Goal: Task Accomplishment & Management: Complete application form

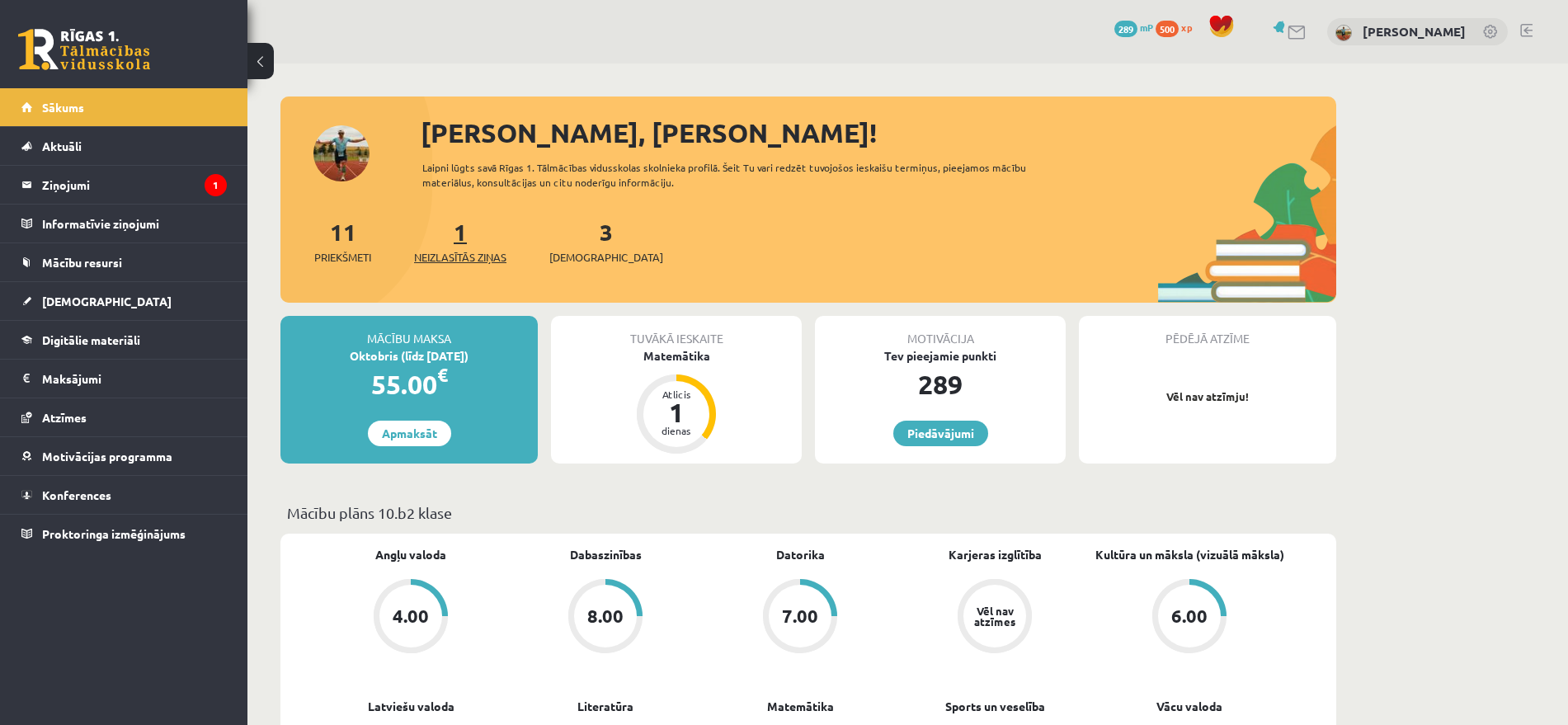
click at [467, 239] on link "1 Neizlasītās ziņas" at bounding box center [460, 241] width 92 height 49
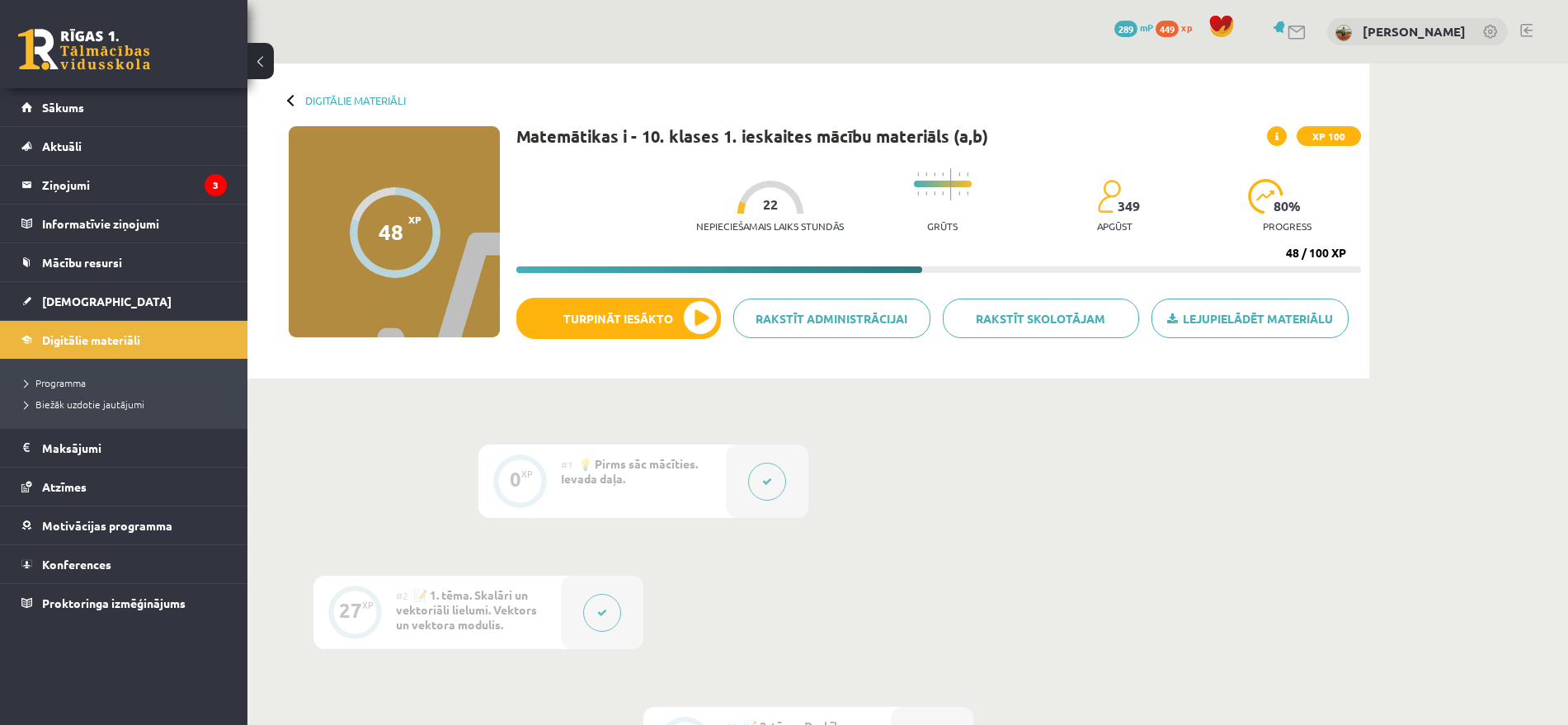
scroll to position [1273, 0]
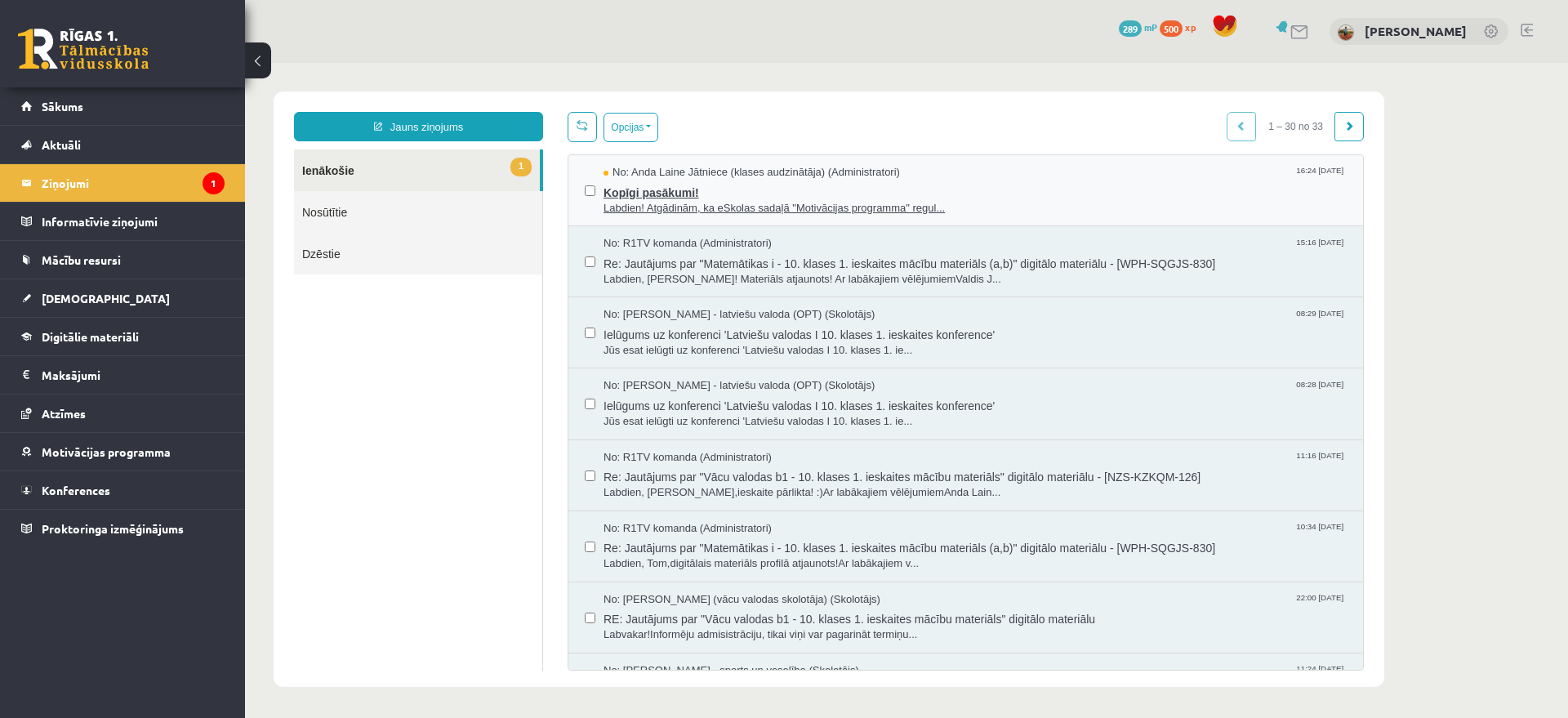
click at [642, 202] on span "Labdien! Atgādinām, ka eSkolas sadaļā "Motivācijas programma" regul..." at bounding box center [975, 209] width 743 height 16
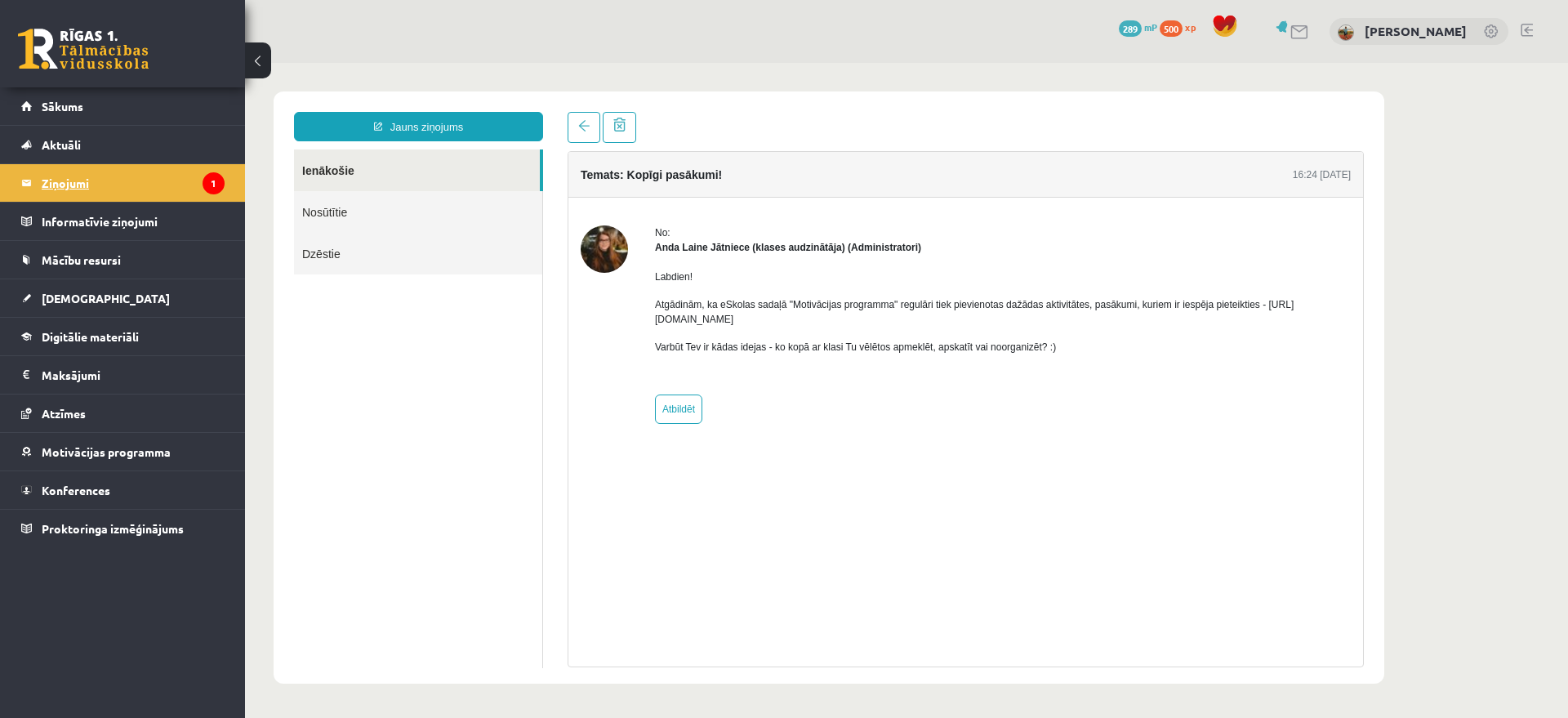
click at [117, 180] on legend "Ziņojumi 1" at bounding box center [133, 183] width 183 height 38
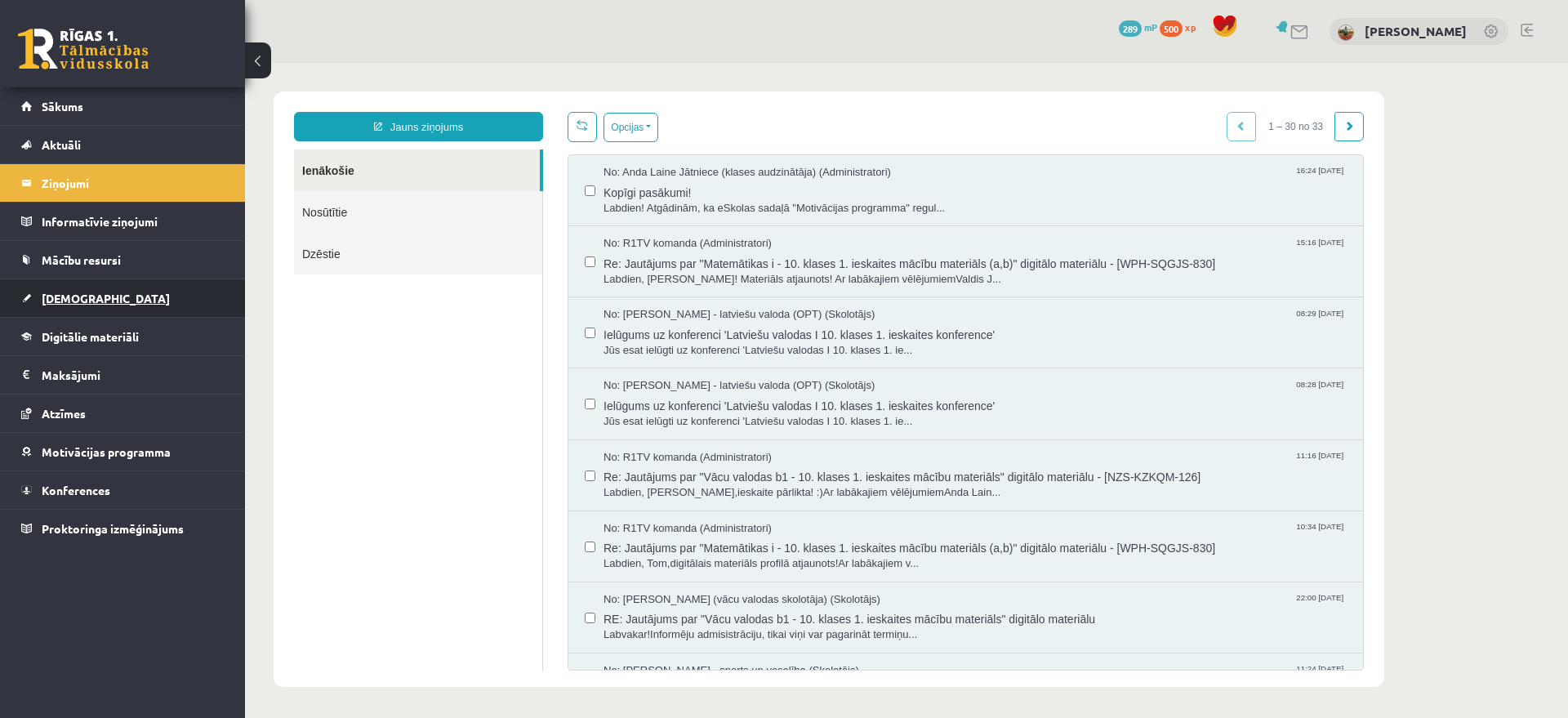
click at [66, 298] on span "[DEMOGRAPHIC_DATA]" at bounding box center [105, 298] width 129 height 15
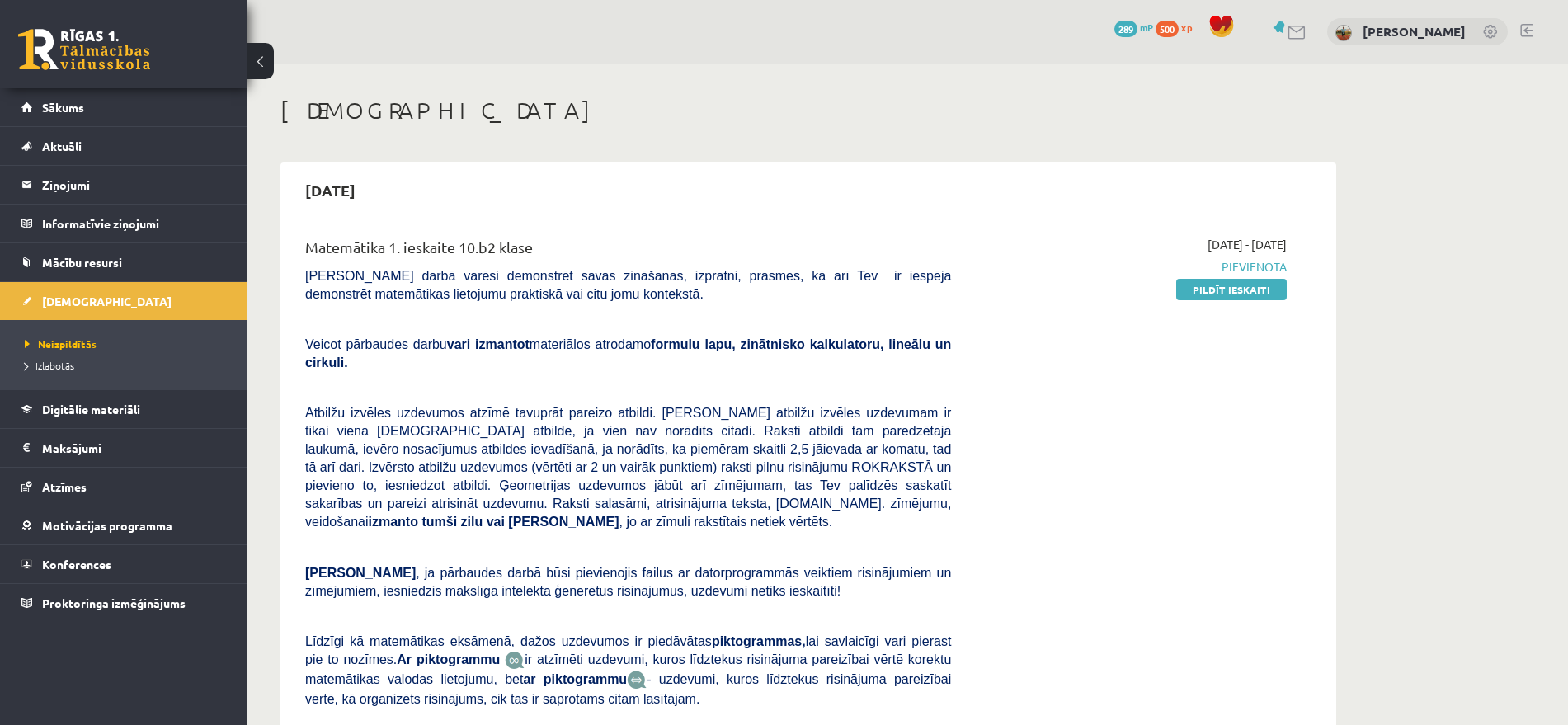
scroll to position [103, 0]
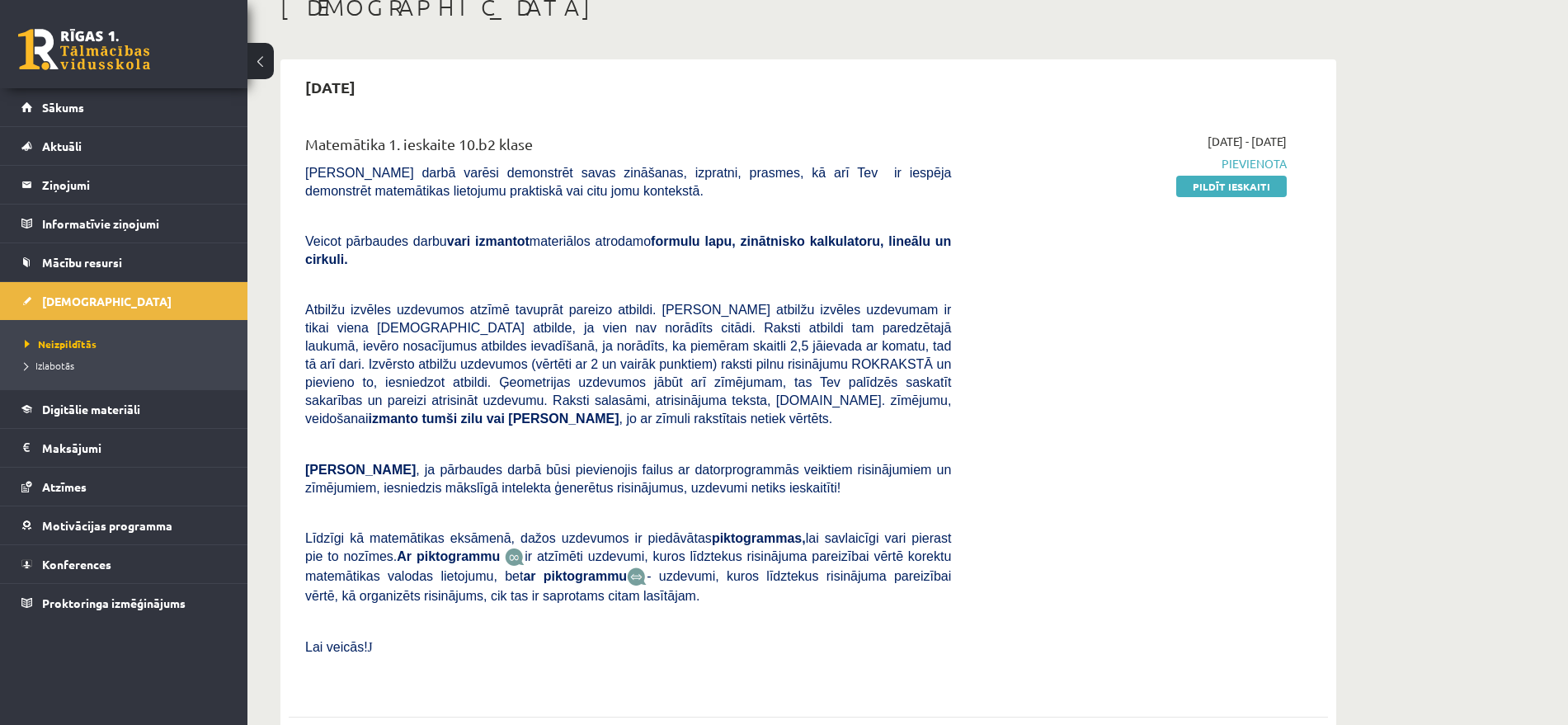
click at [1130, 523] on div "2025-10-01 - 2025-10-15 Pievienota Pildīt ieskaiti" at bounding box center [1131, 411] width 336 height 558
drag, startPoint x: 1004, startPoint y: 158, endPoint x: 1020, endPoint y: 171, distance: 20.6
click at [1005, 157] on span "Pievienota" at bounding box center [1131, 164] width 311 height 17
click at [1232, 186] on link "Pildīt ieskaiti" at bounding box center [1232, 186] width 111 height 22
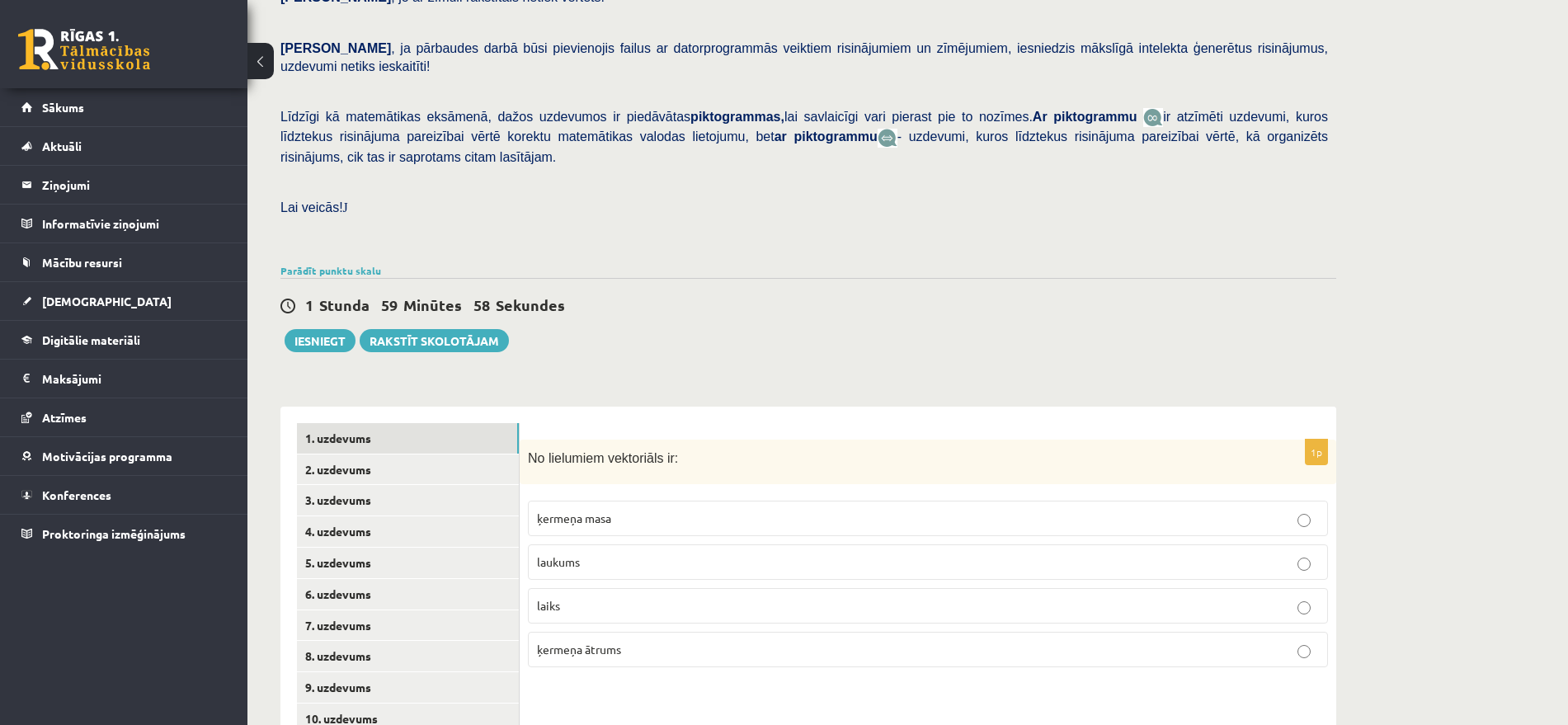
scroll to position [425, 0]
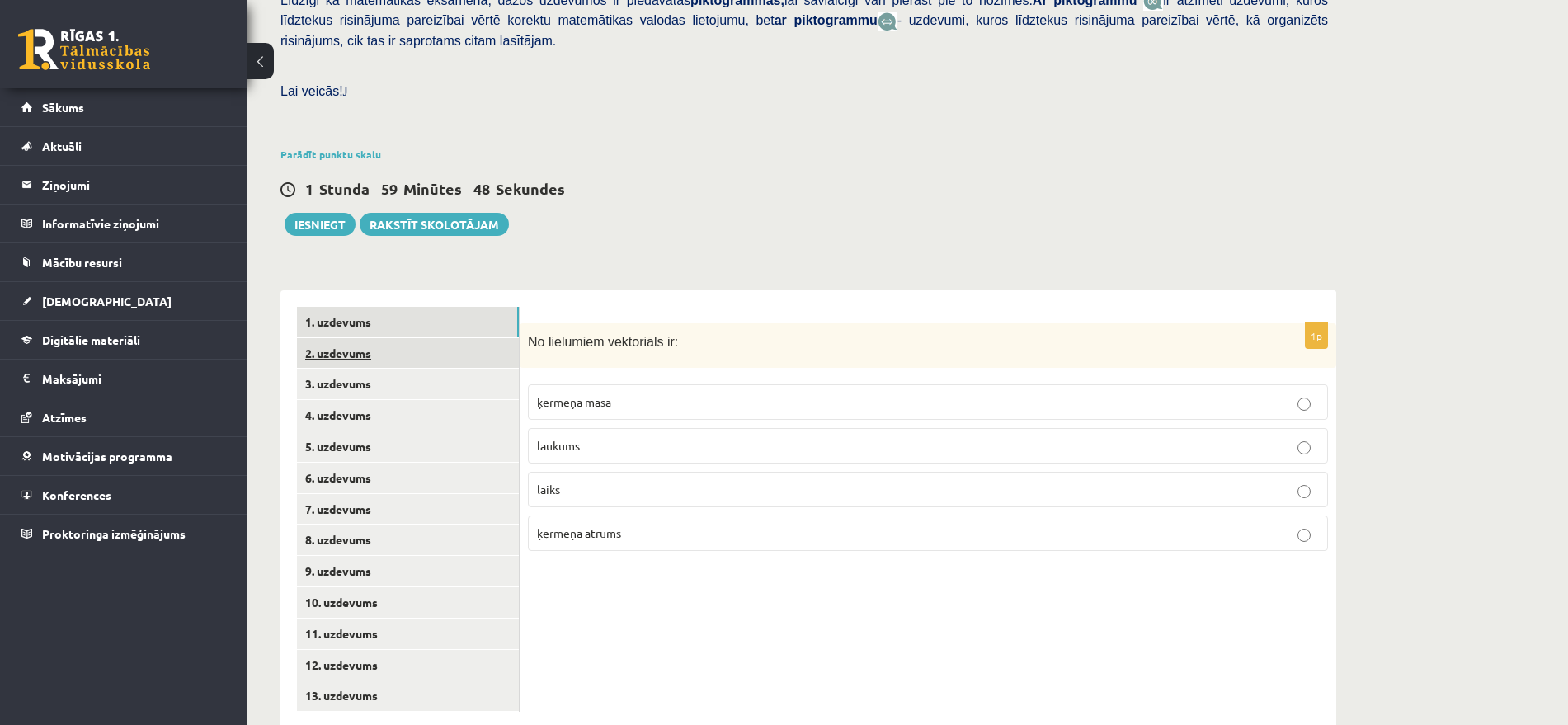
click at [370, 338] on link "2. uzdevums" at bounding box center [408, 353] width 222 height 30
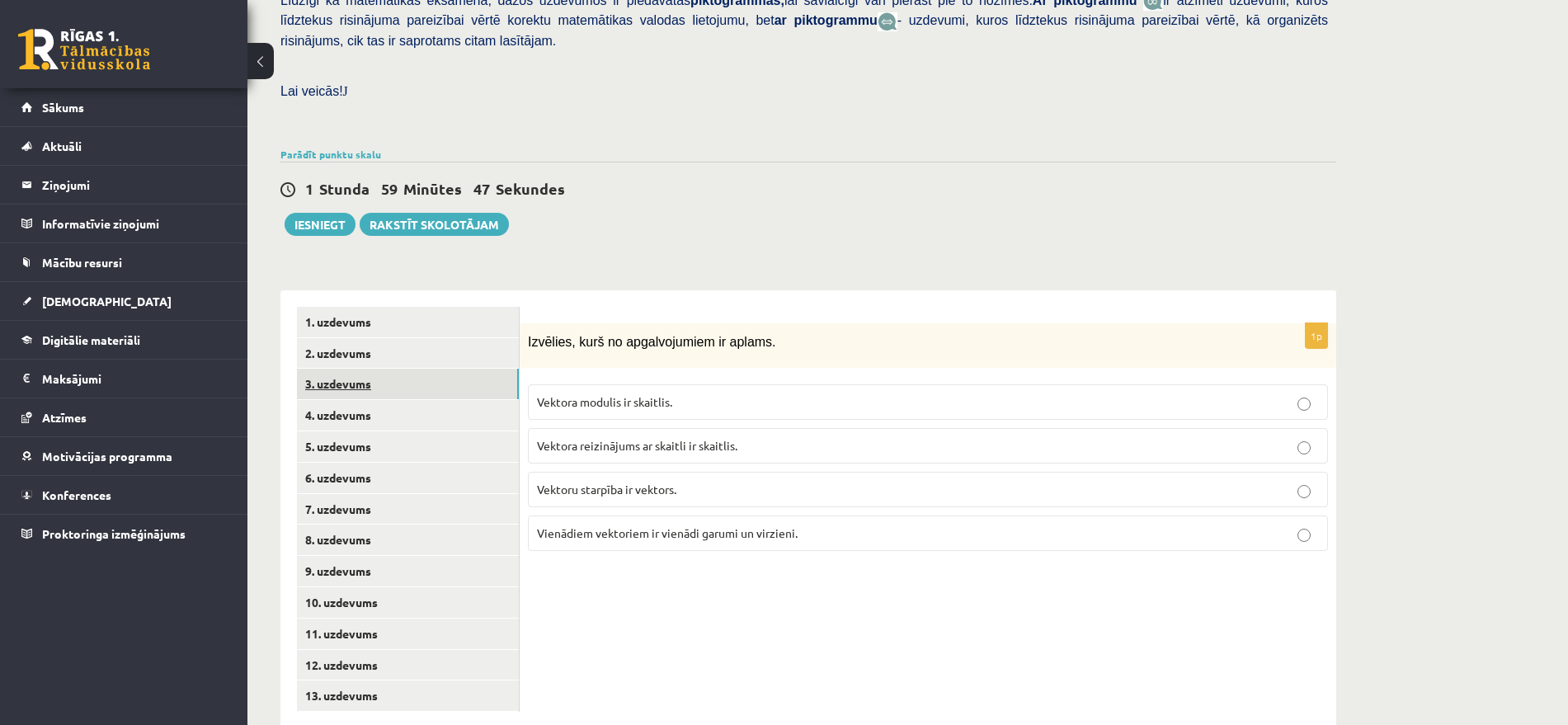
click at [368, 369] on link "3. uzdevums" at bounding box center [408, 383] width 222 height 30
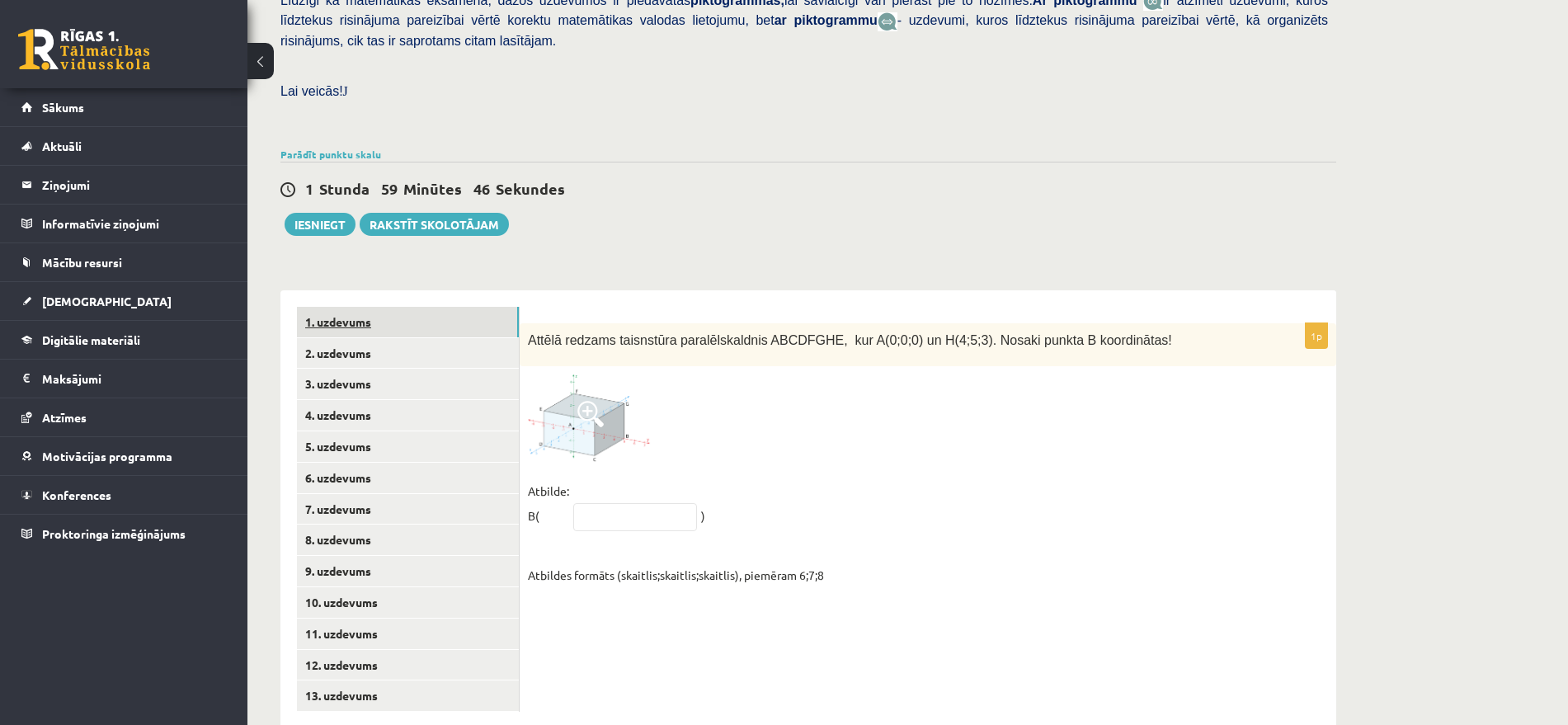
click at [361, 307] on link "1. uzdevums" at bounding box center [408, 322] width 222 height 30
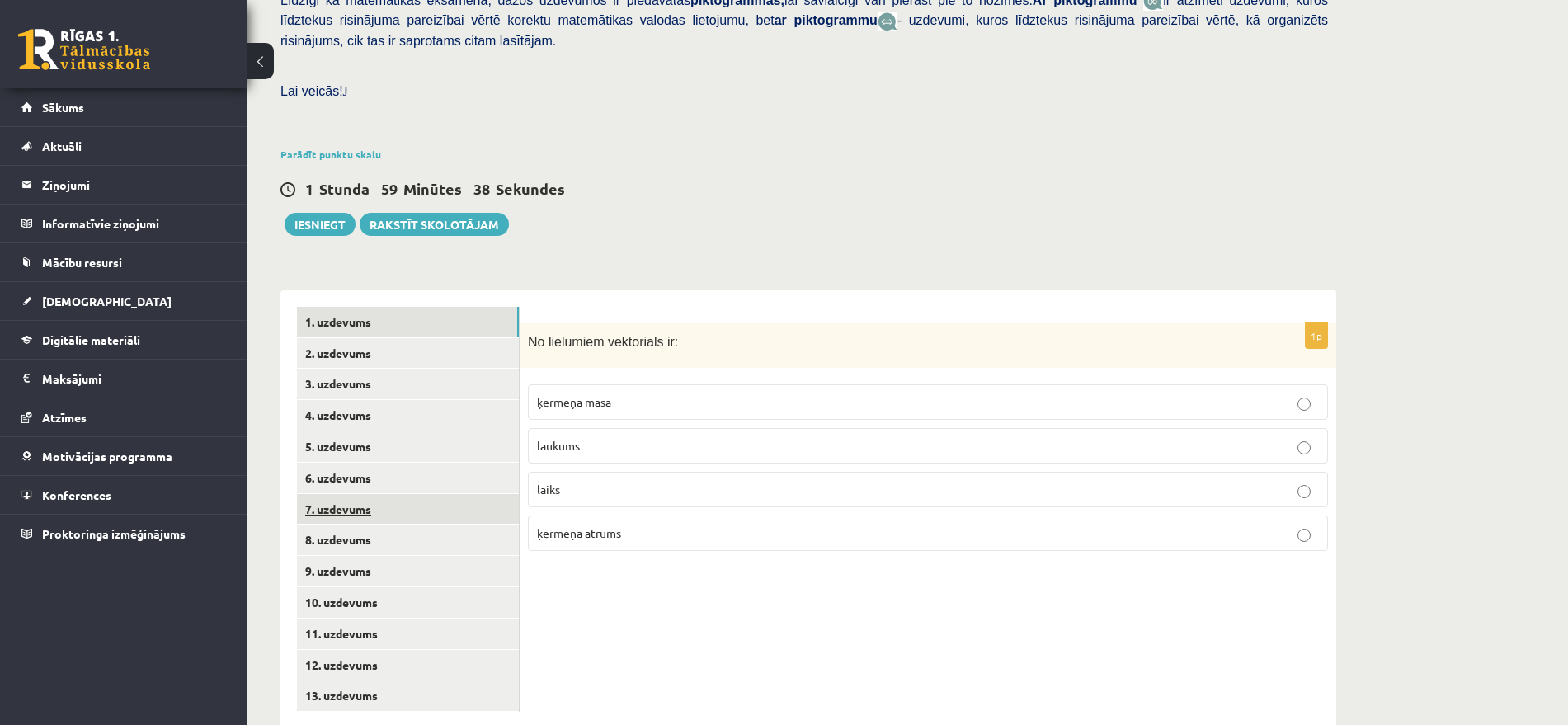
click at [402, 494] on link "7. uzdevums" at bounding box center [408, 509] width 222 height 30
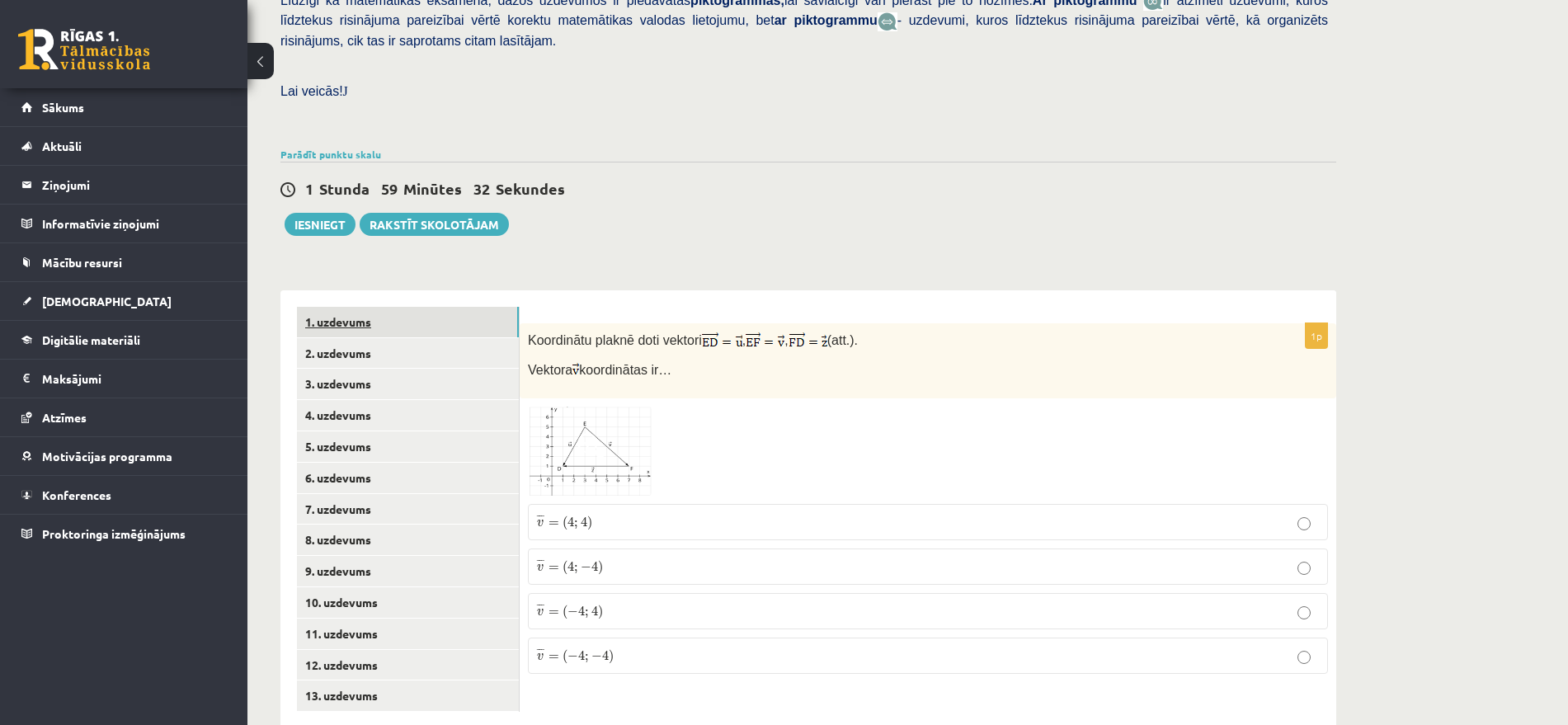
click at [347, 307] on link "1. uzdevums" at bounding box center [408, 322] width 222 height 30
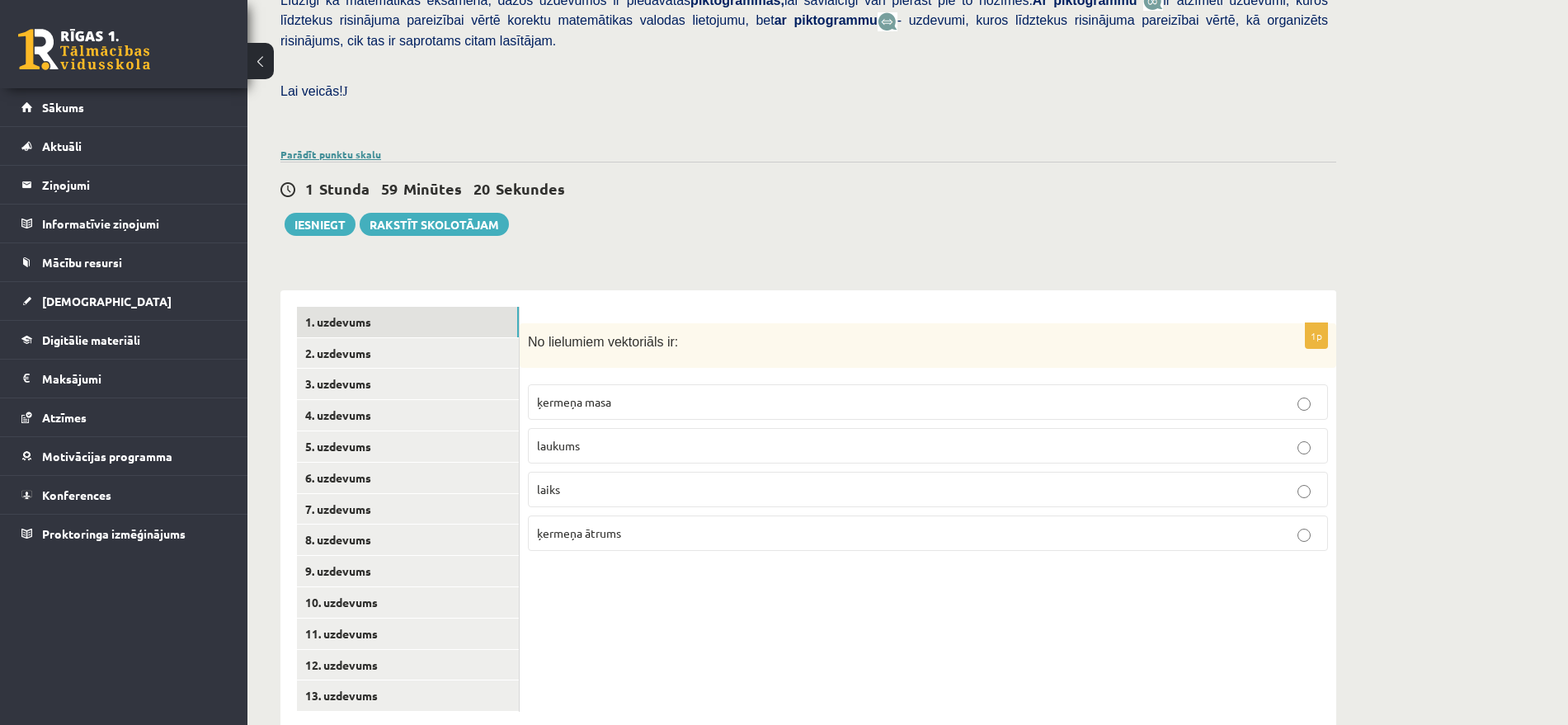
click at [345, 147] on link "Parādīt punktu skalu" at bounding box center [330, 153] width 100 height 13
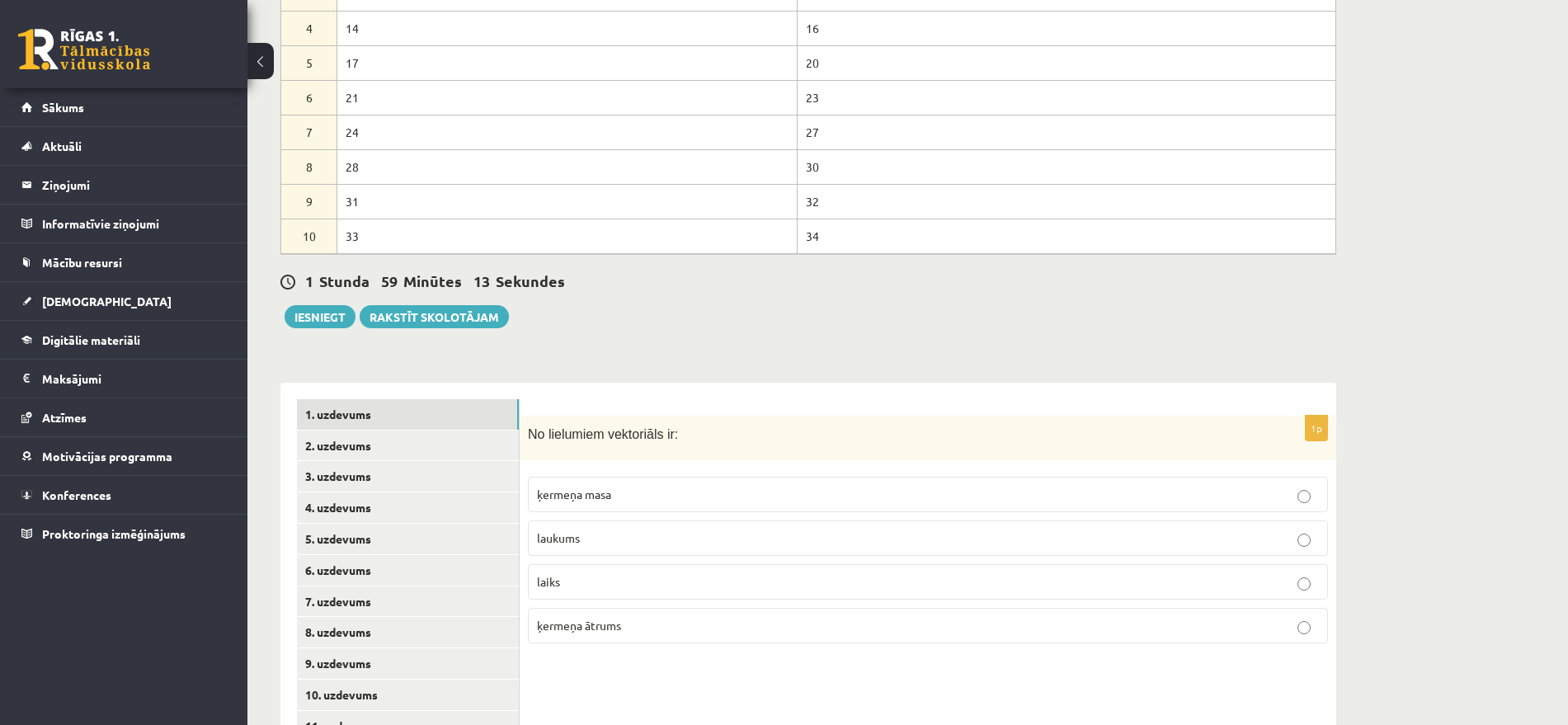
scroll to position [735, 0]
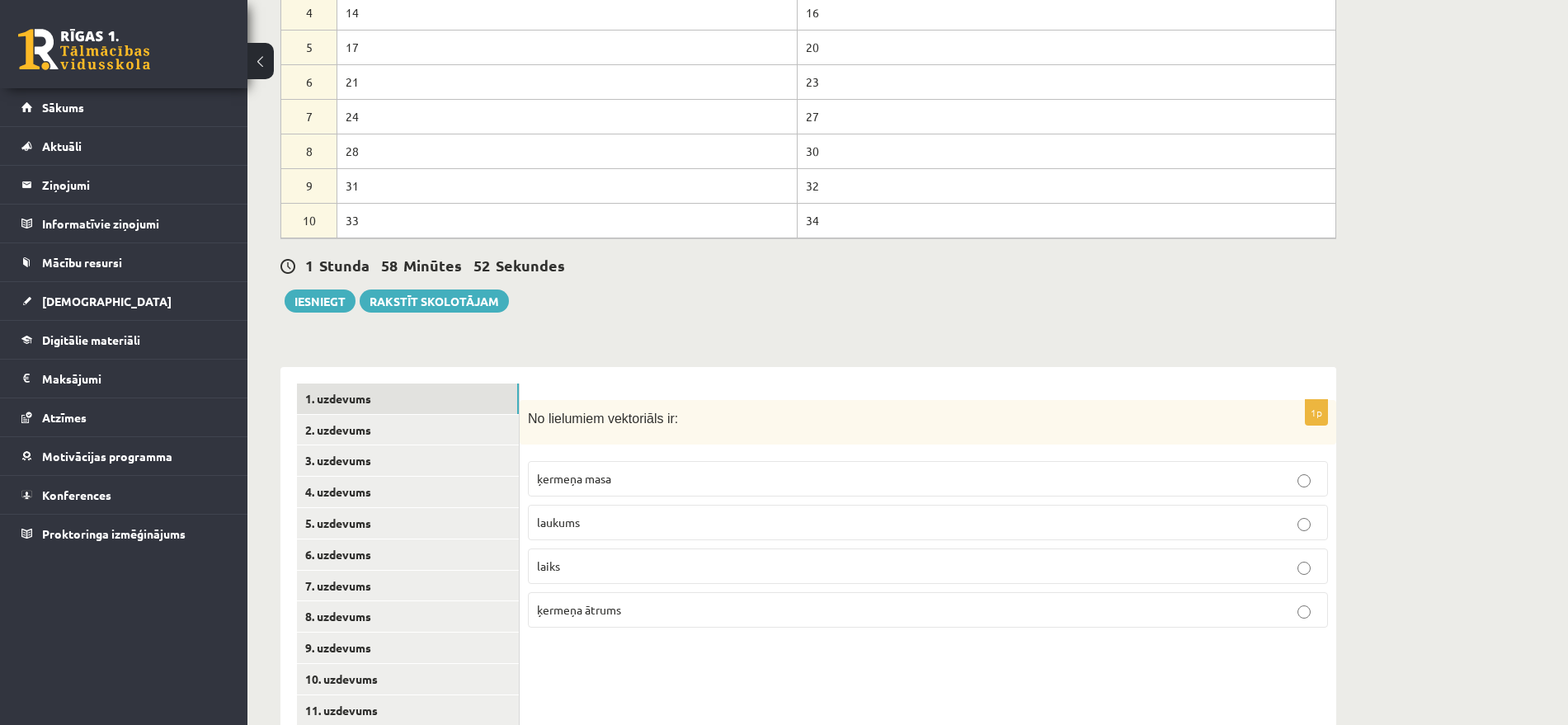
click at [597, 602] on span "ķermeņa ātrums" at bounding box center [579, 609] width 85 height 15
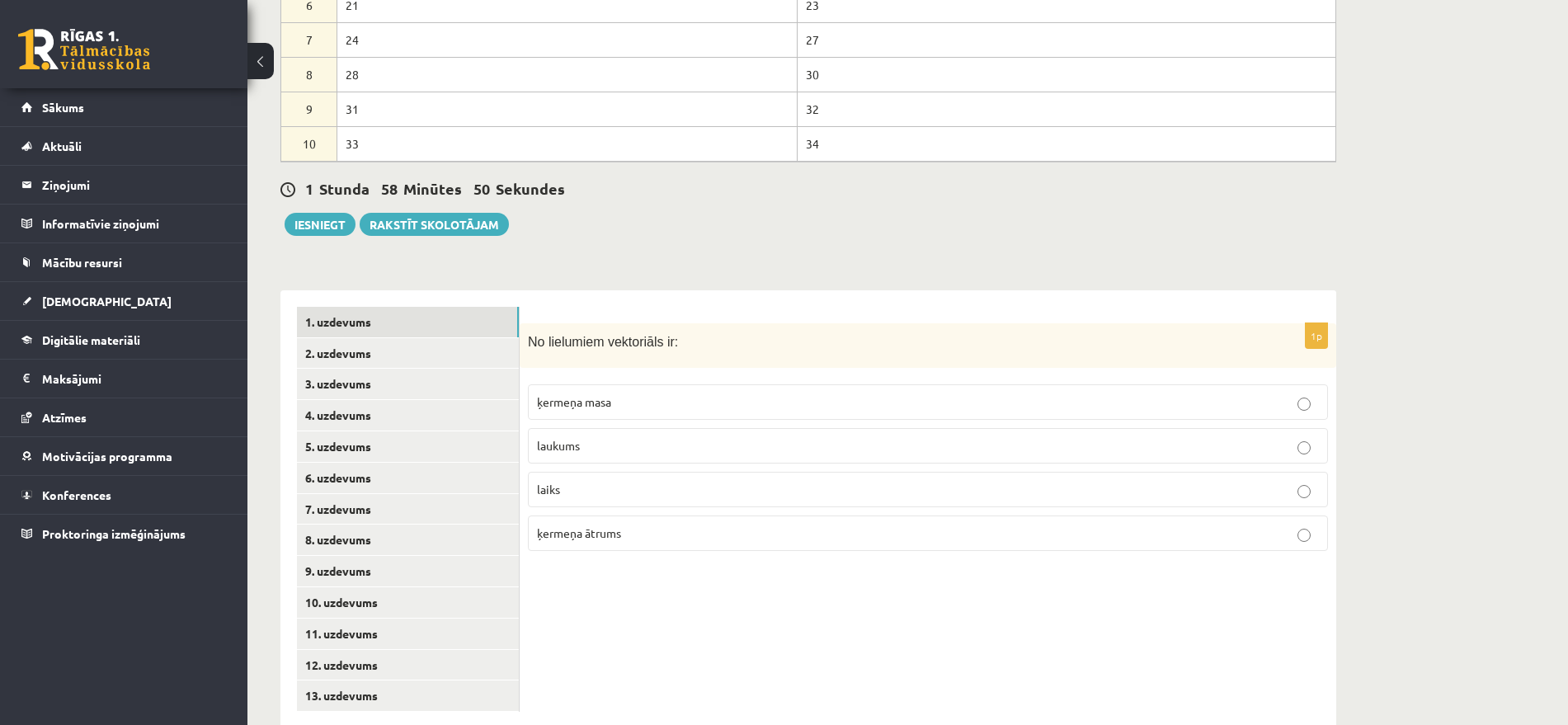
scroll to position [606, 0]
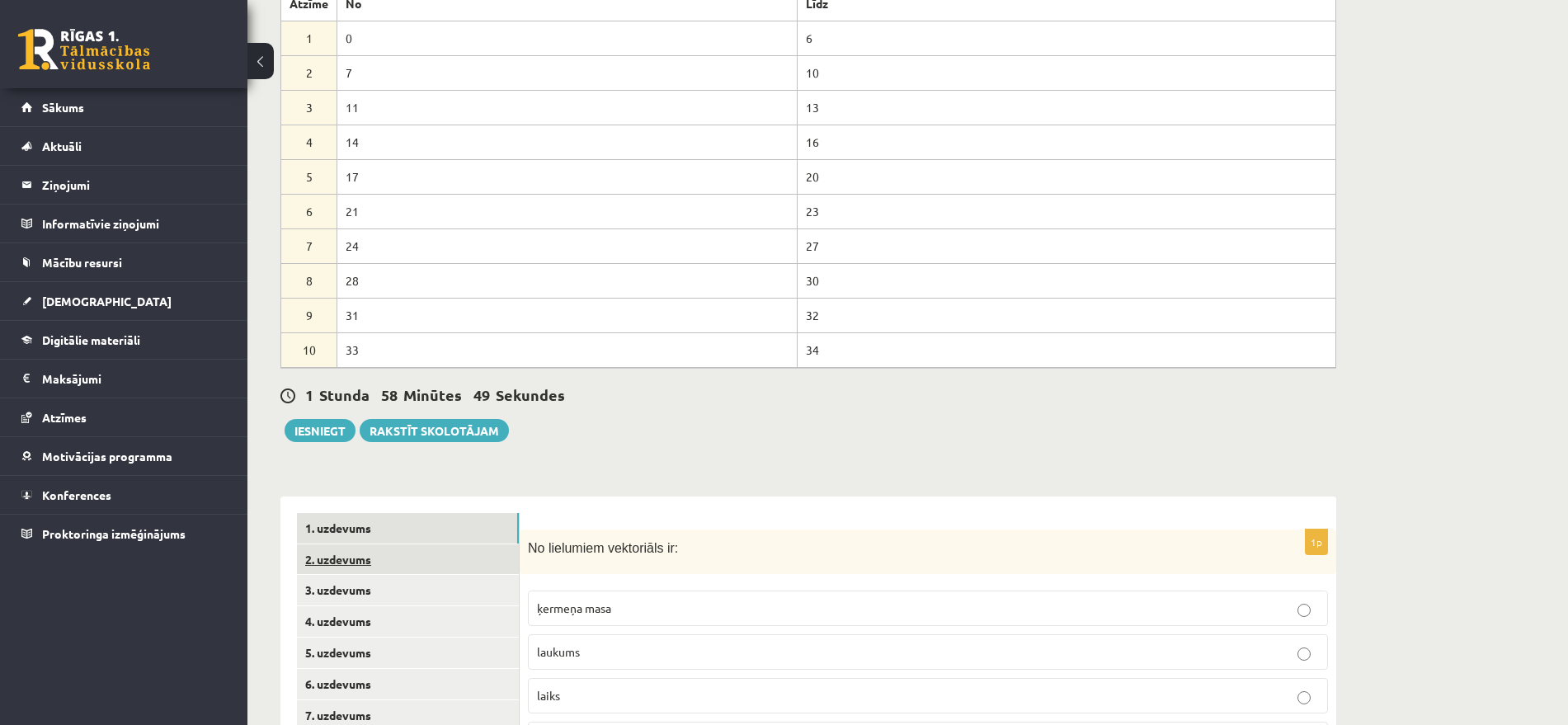
click at [390, 545] on link "2. uzdevums" at bounding box center [408, 559] width 222 height 30
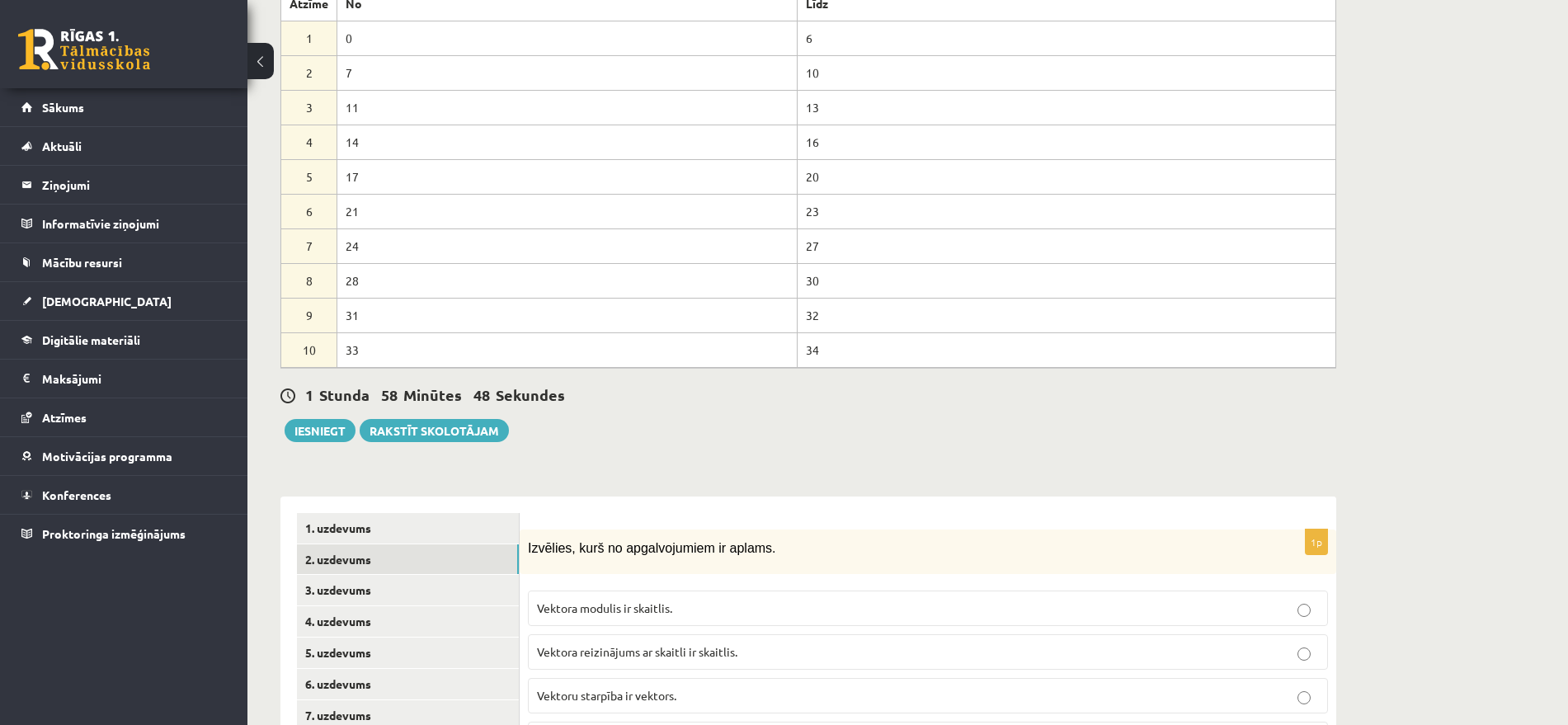
scroll to position [708, 0]
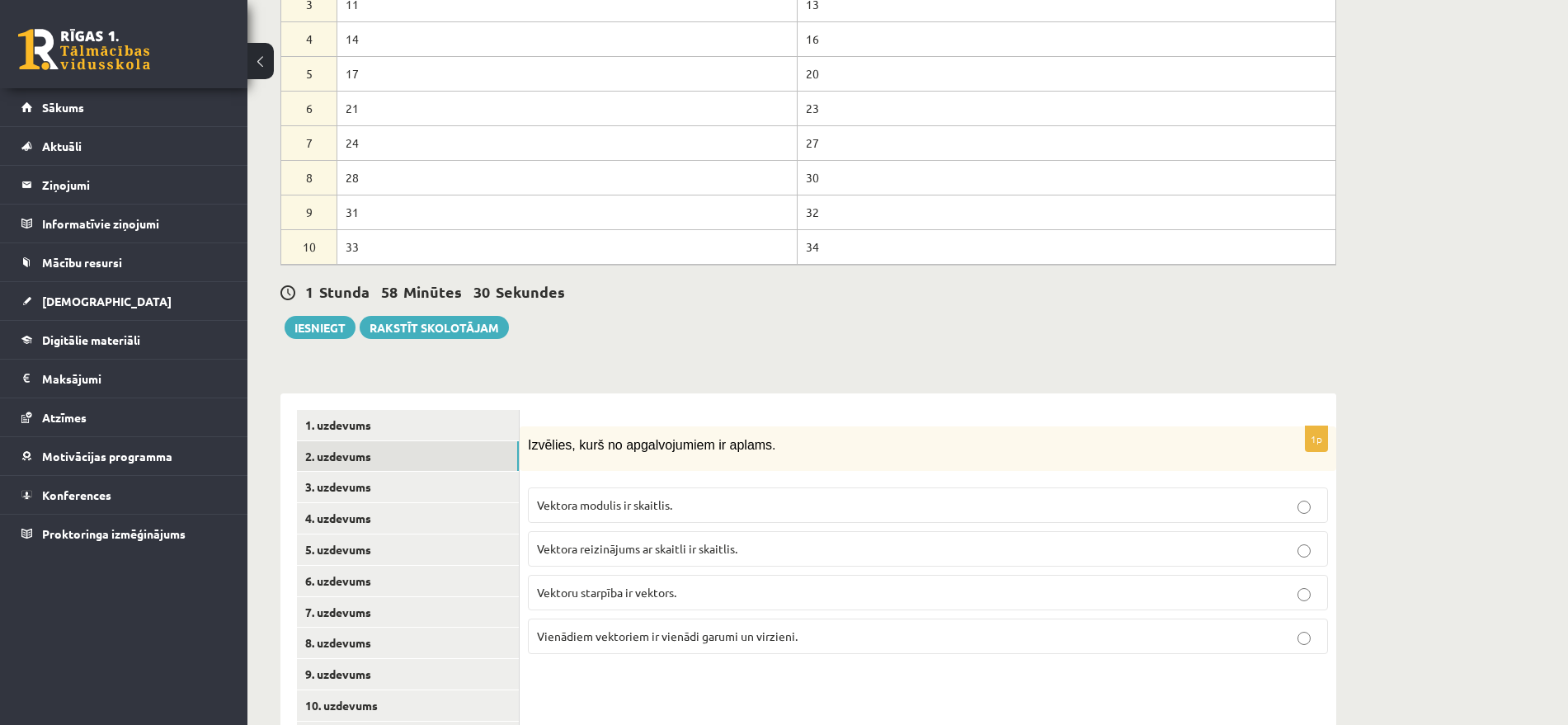
click at [679, 540] on p "Vektora reizinājums ar skaitli ir skaitlis." at bounding box center [927, 549] width 782 height 17
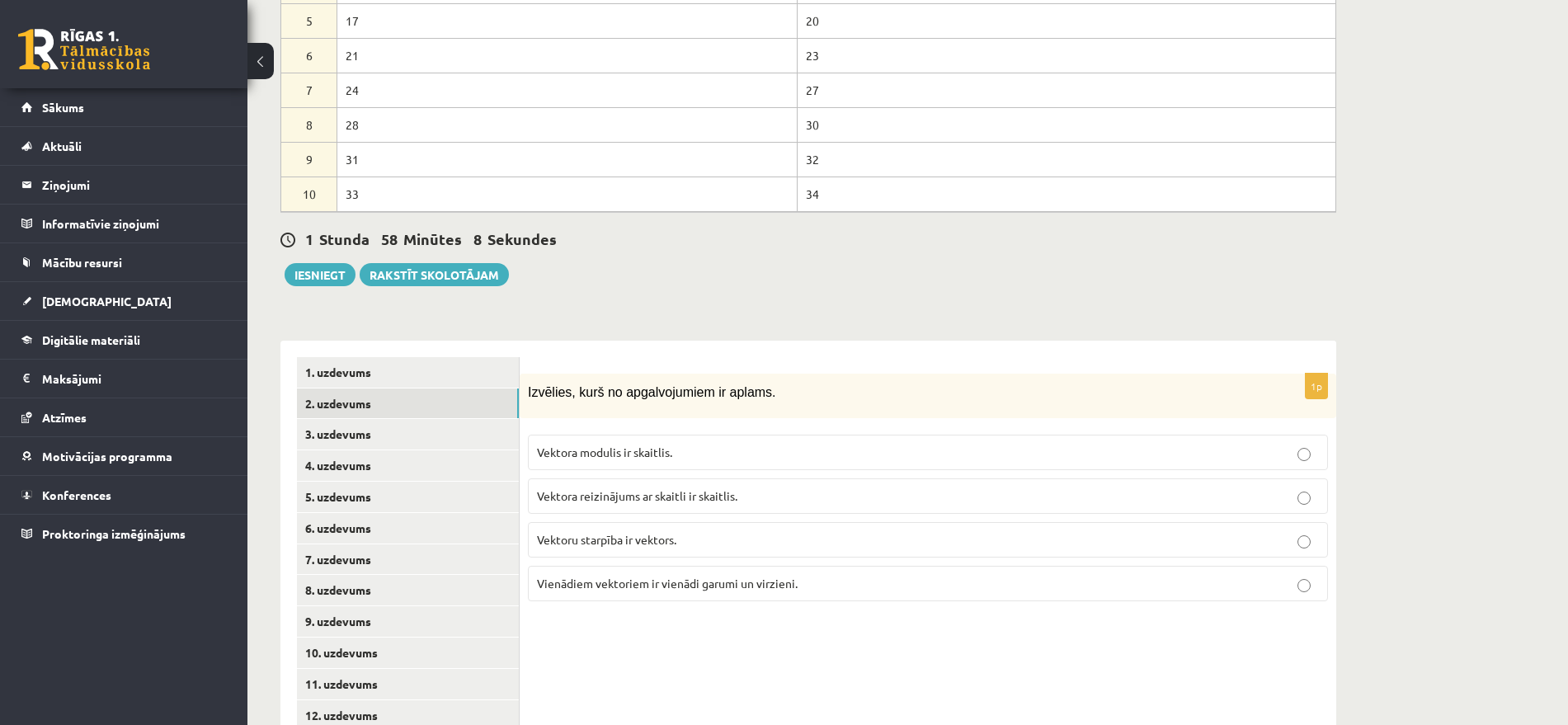
scroll to position [811, 0]
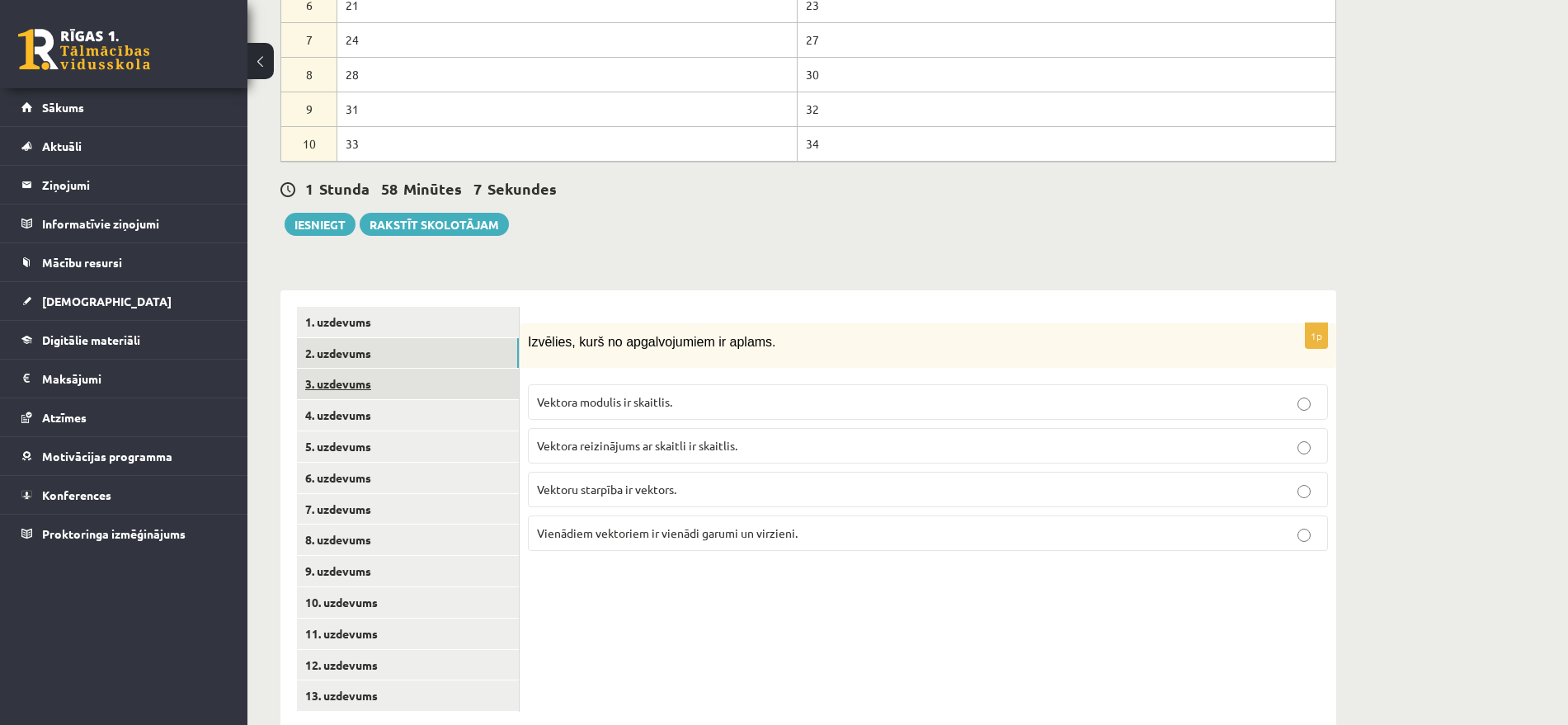
click at [348, 369] on link "3. uzdevums" at bounding box center [408, 383] width 222 height 30
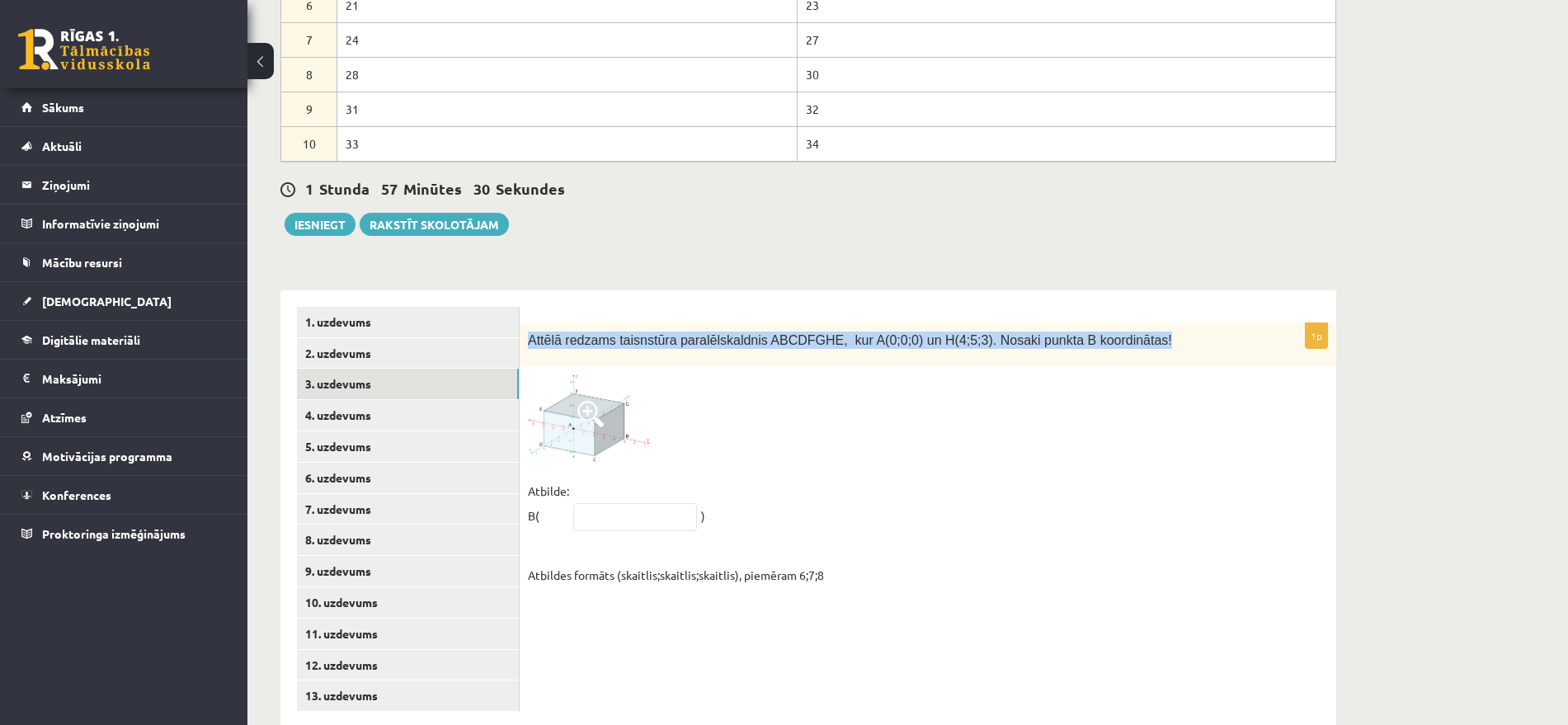
drag, startPoint x: 1113, startPoint y: 302, endPoint x: 530, endPoint y: 292, distance: 583.1
click at [530, 323] on div "Attēlā redzams taisnstūra paralēlskaldnis ABCDFGHE, kur A(0;0;0) un H(4;5;3). N…" at bounding box center [927, 345] width 817 height 44
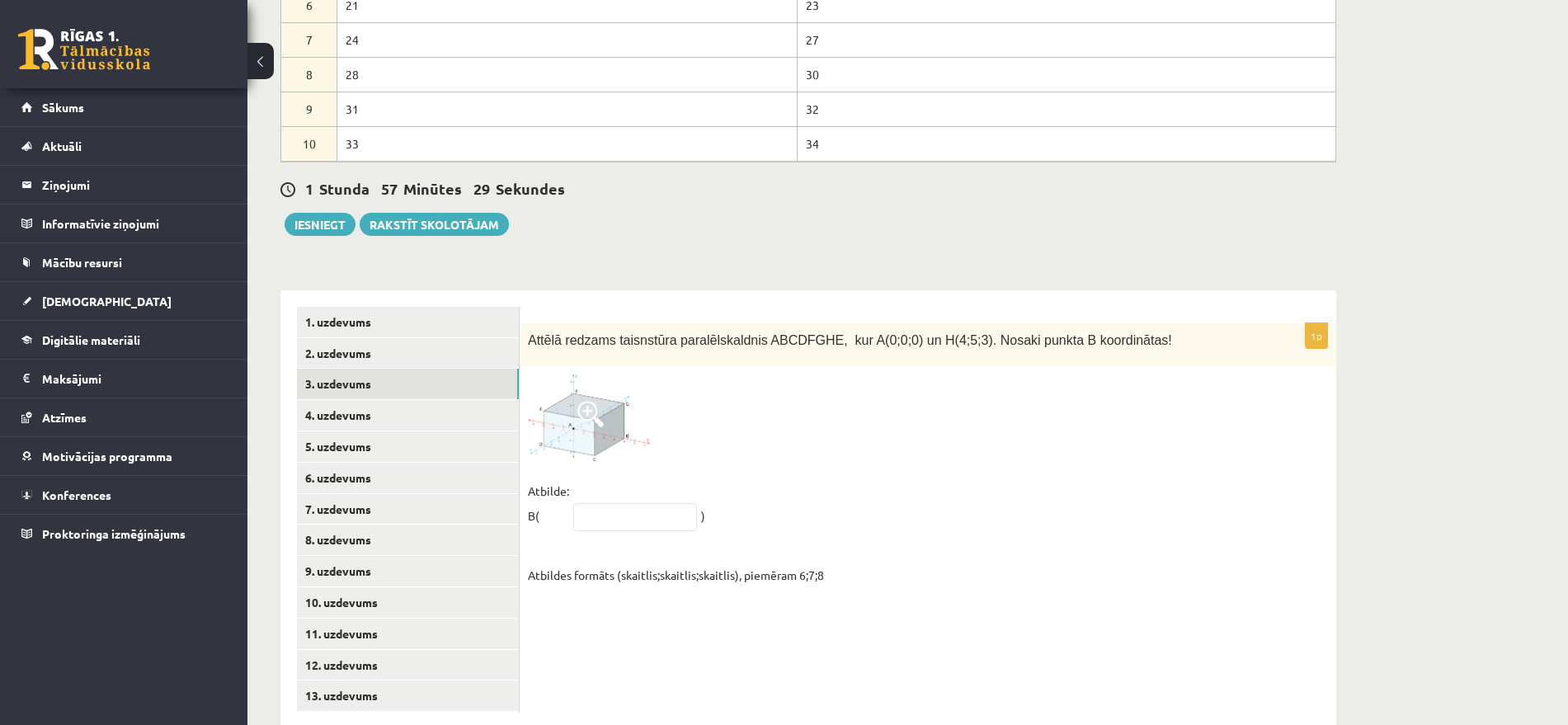
drag, startPoint x: 832, startPoint y: 367, endPoint x: 802, endPoint y: 369, distance: 30.1
click at [832, 375] on div at bounding box center [928, 417] width 800 height 86
click at [581, 401] on span at bounding box center [591, 414] width 26 height 26
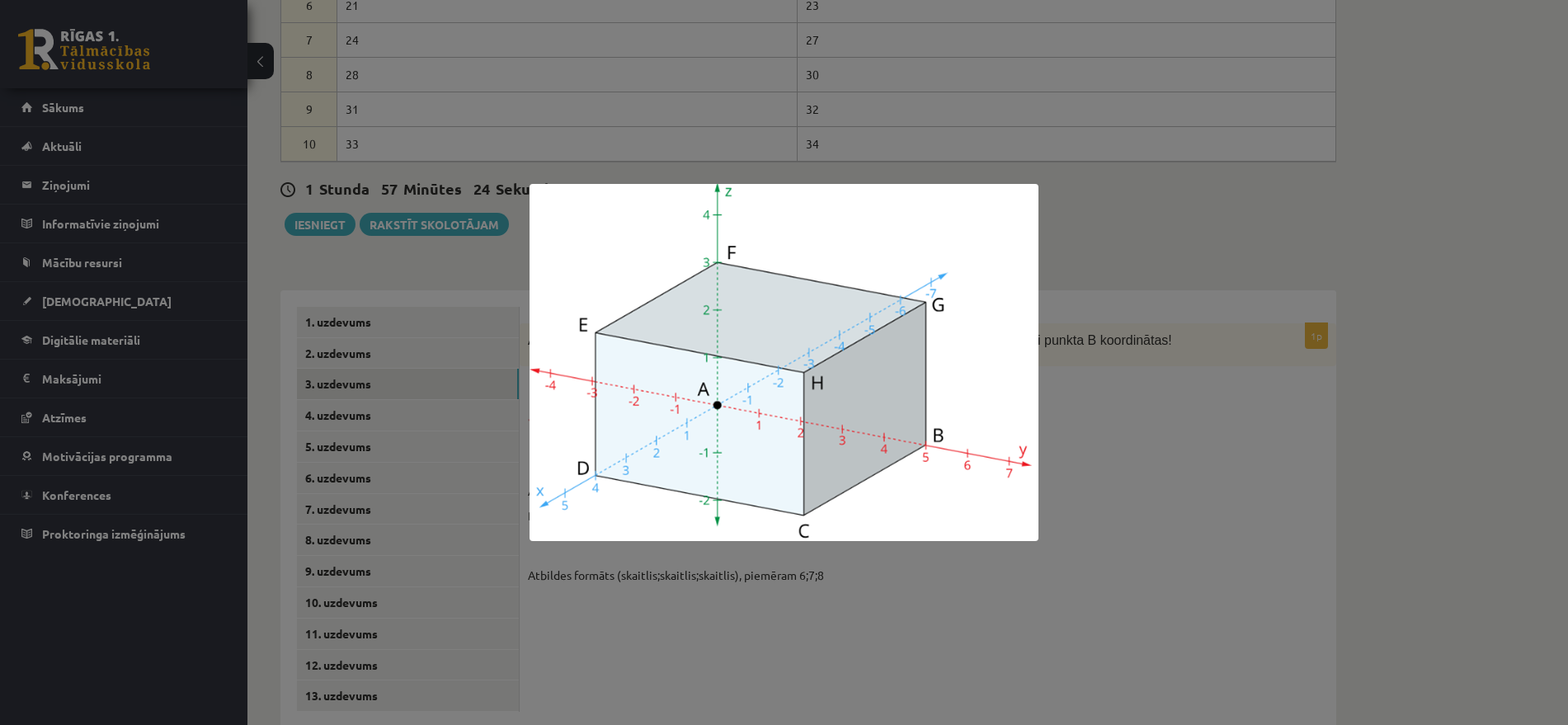
click at [1203, 532] on div at bounding box center [784, 362] width 1568 height 725
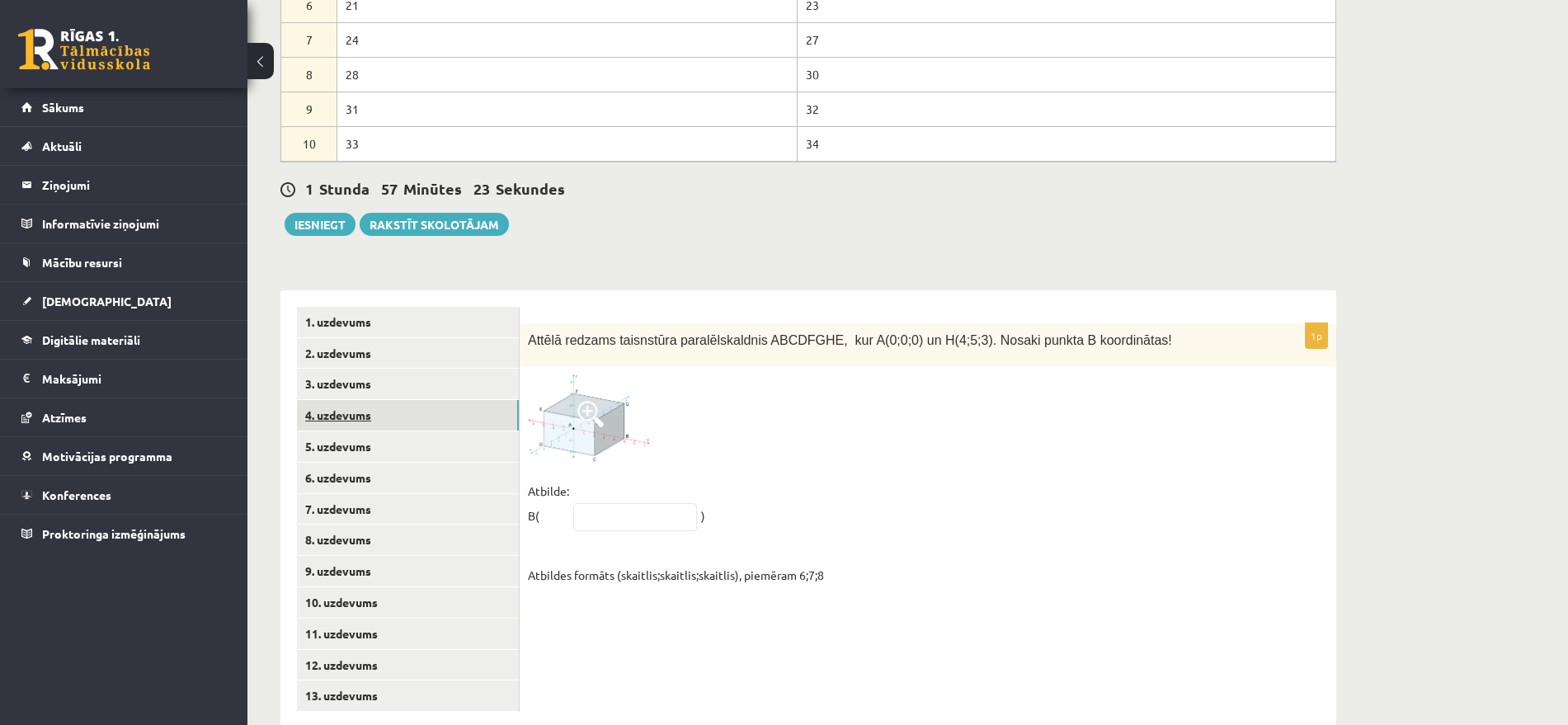
click at [374, 400] on link "4. uzdevums" at bounding box center [408, 415] width 222 height 30
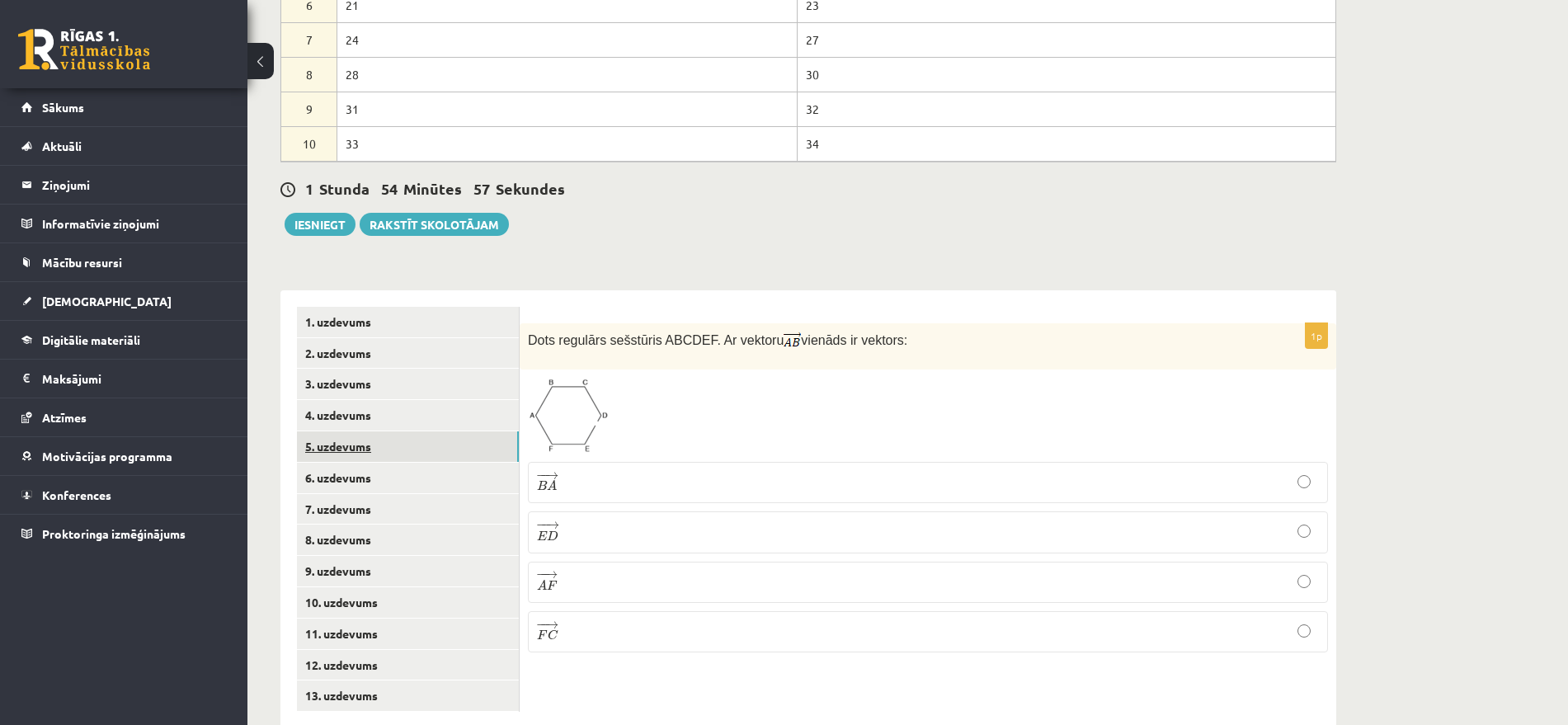
click at [366, 431] on link "5. uzdevums" at bounding box center [408, 446] width 222 height 30
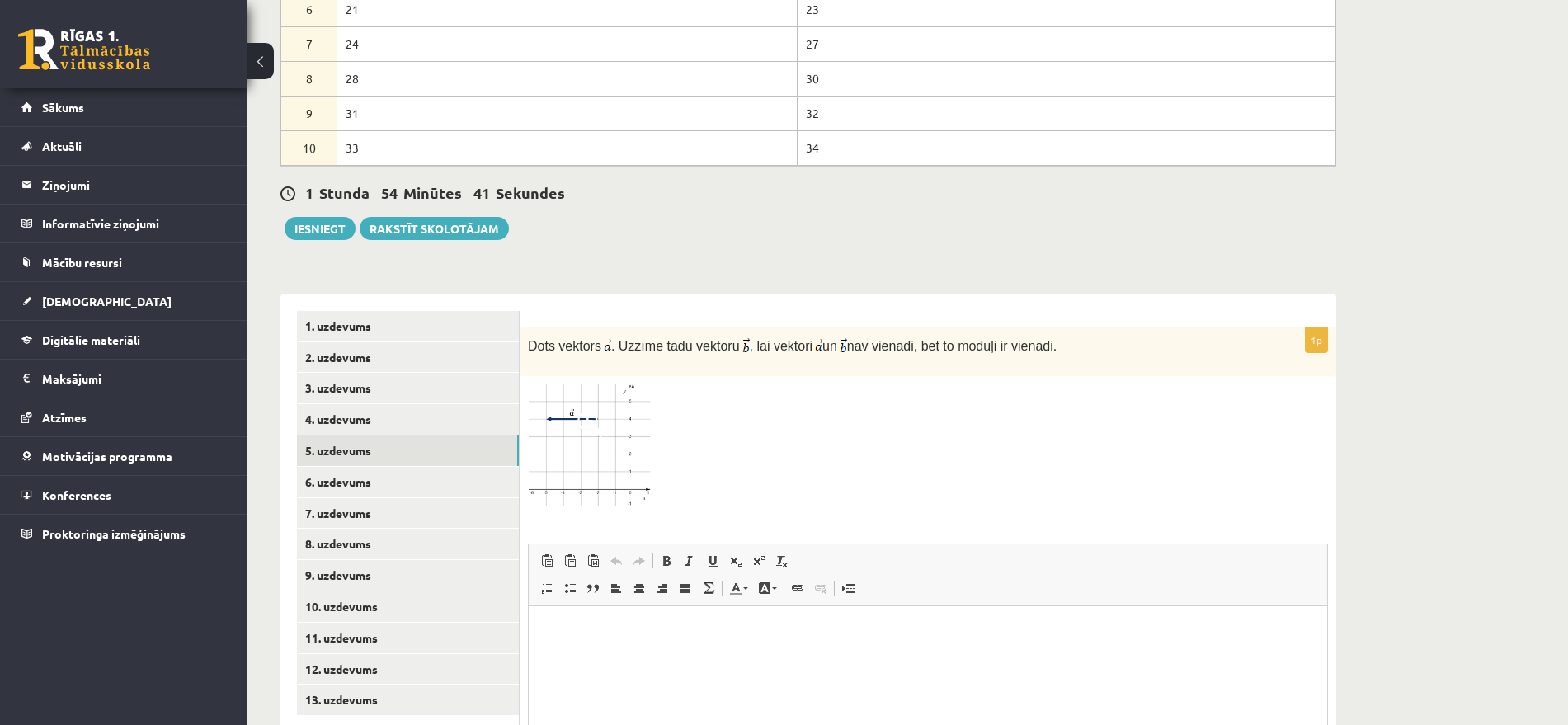
scroll to position [776, 0]
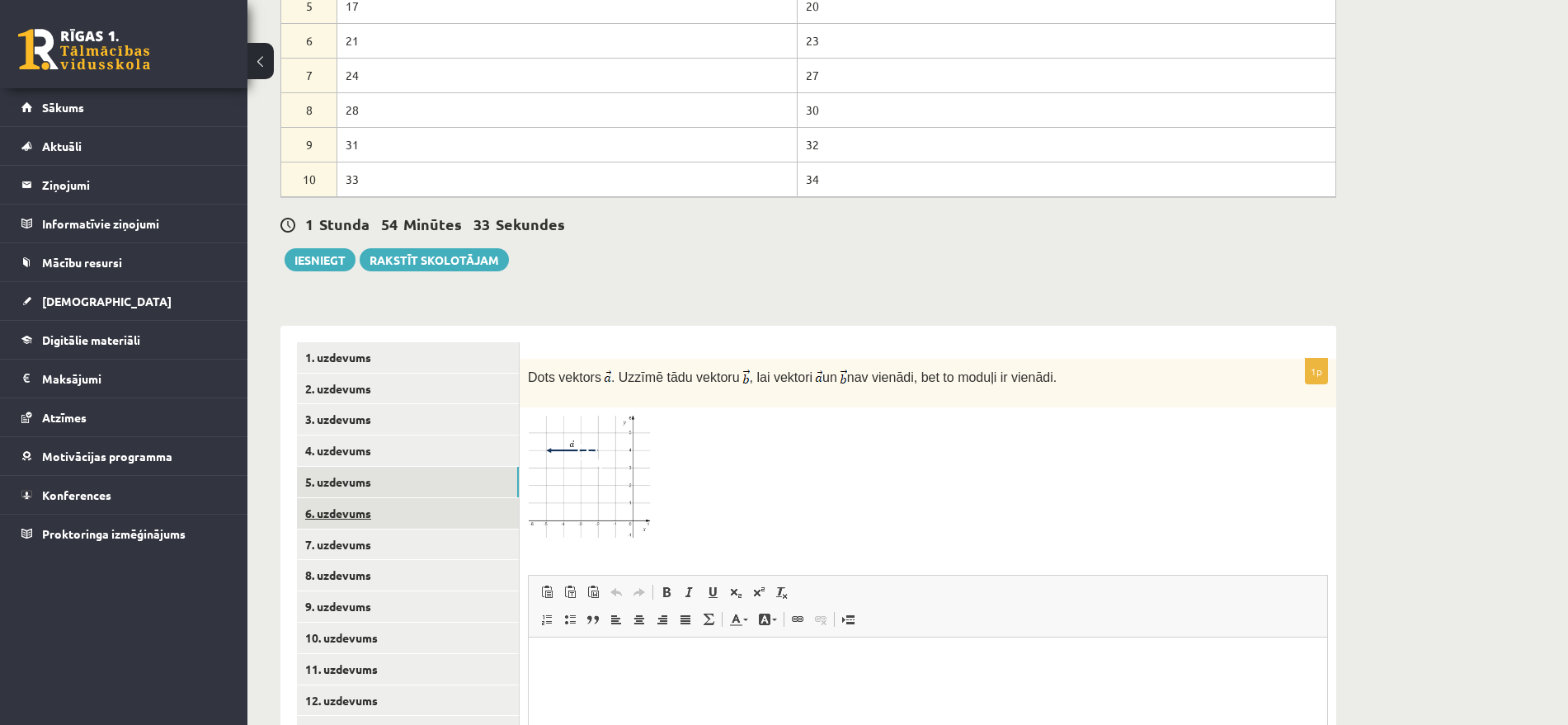
click at [371, 498] on link "6. uzdevums" at bounding box center [408, 513] width 222 height 30
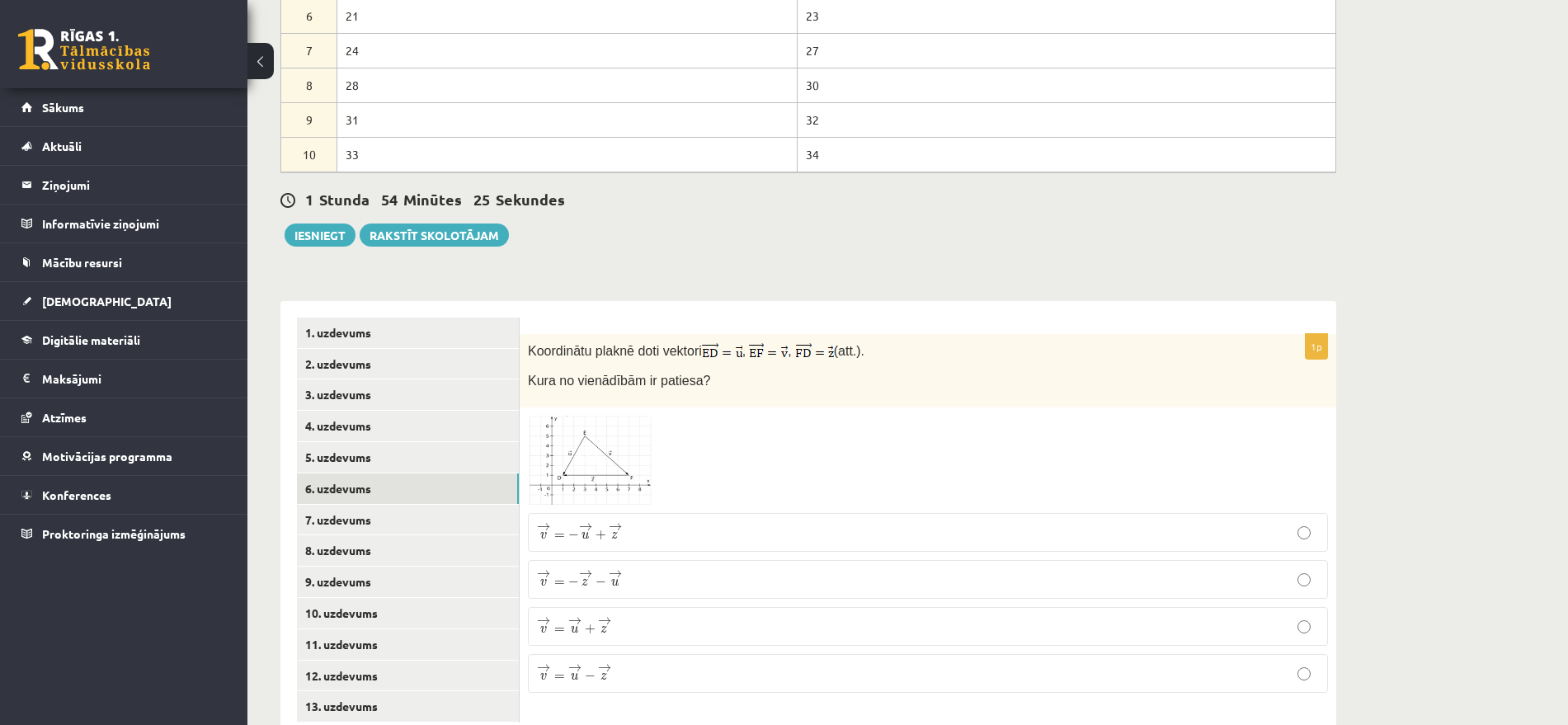
scroll to position [812, 0]
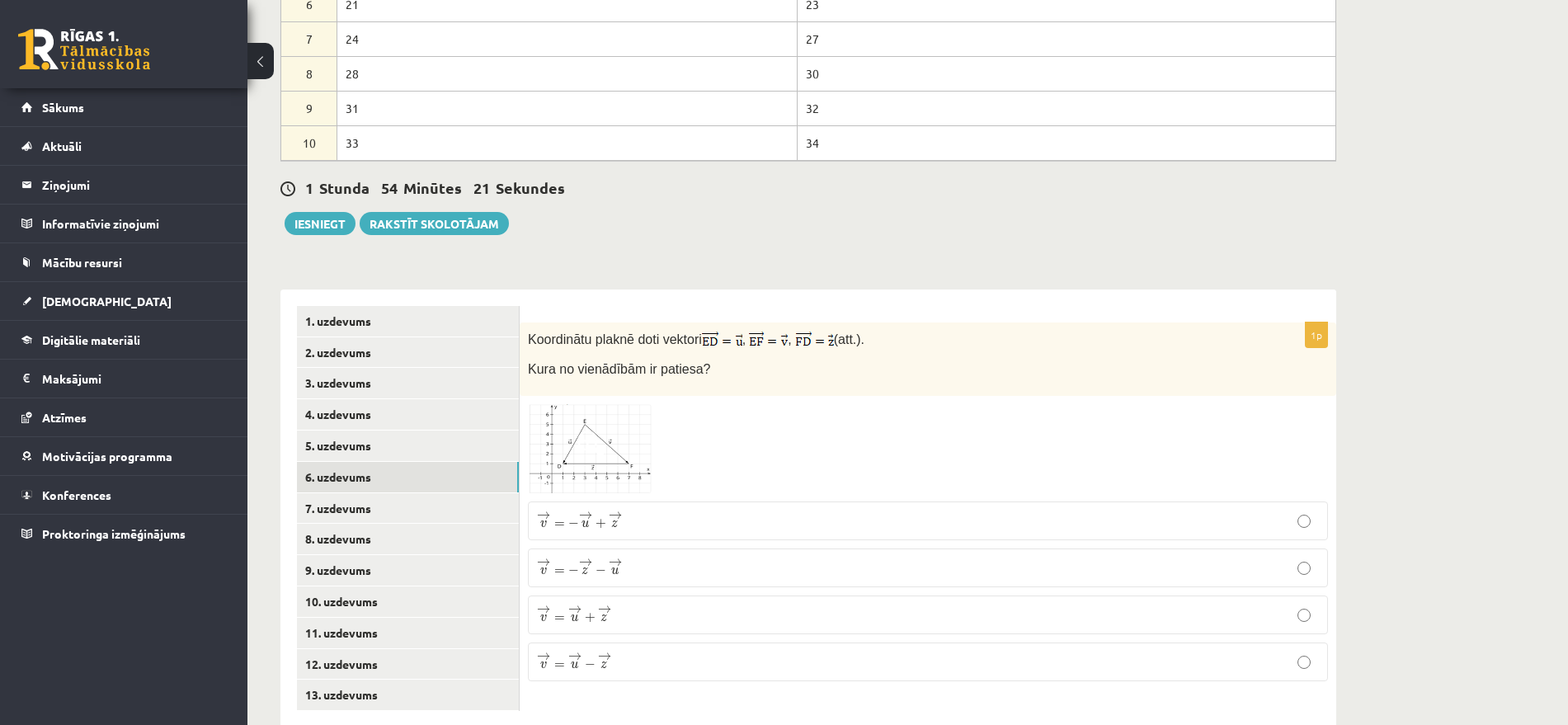
click at [591, 430] on span at bounding box center [591, 444] width 26 height 26
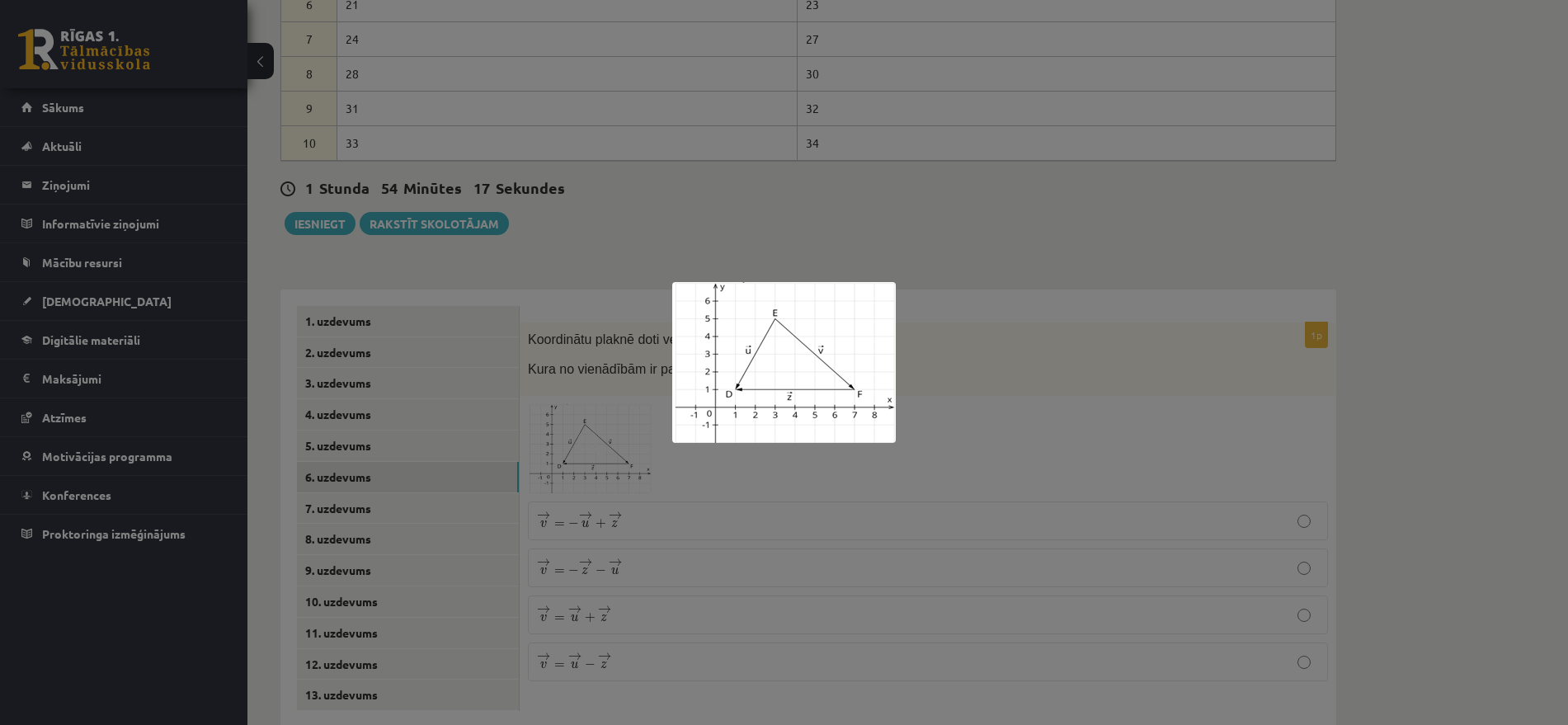
click at [594, 402] on div at bounding box center [784, 362] width 1568 height 725
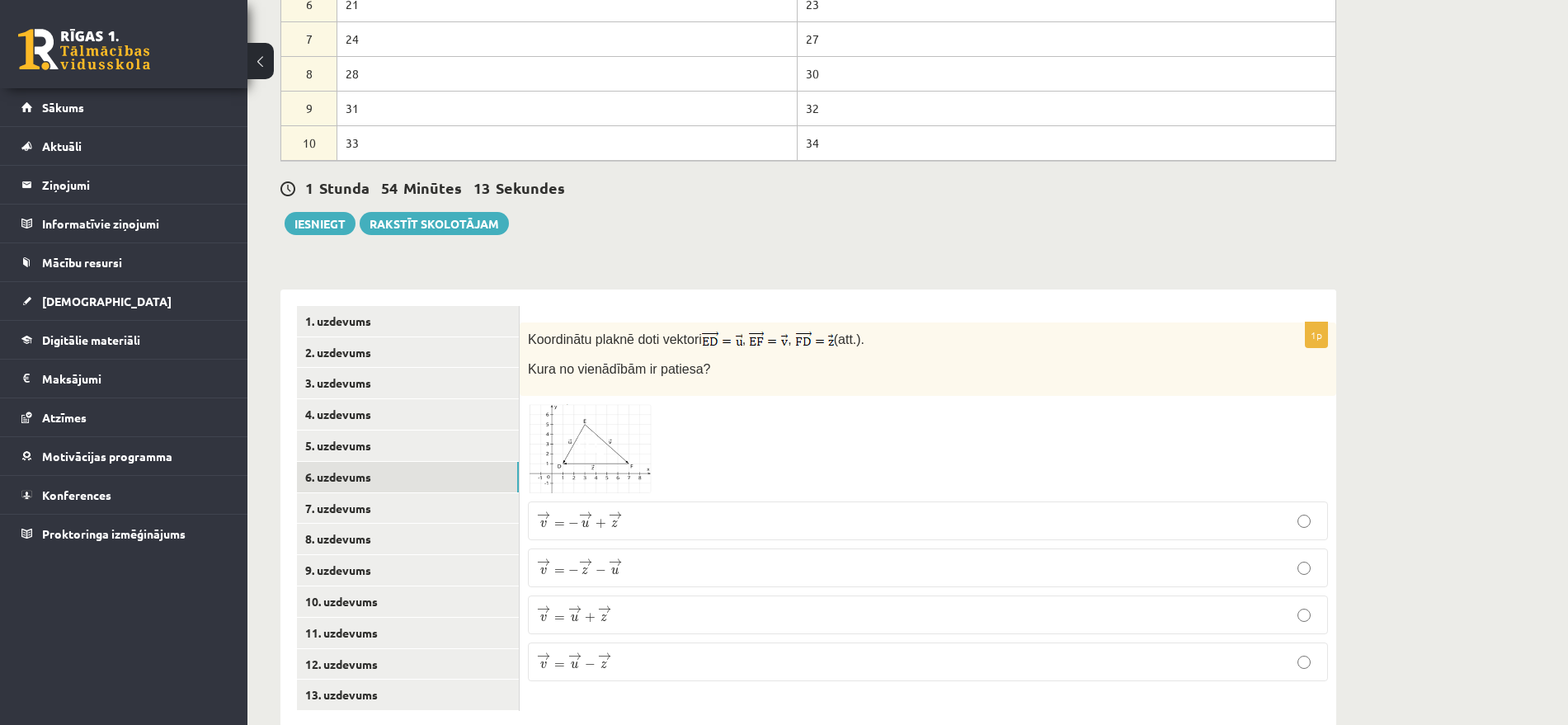
click at [581, 430] on span at bounding box center [591, 444] width 26 height 26
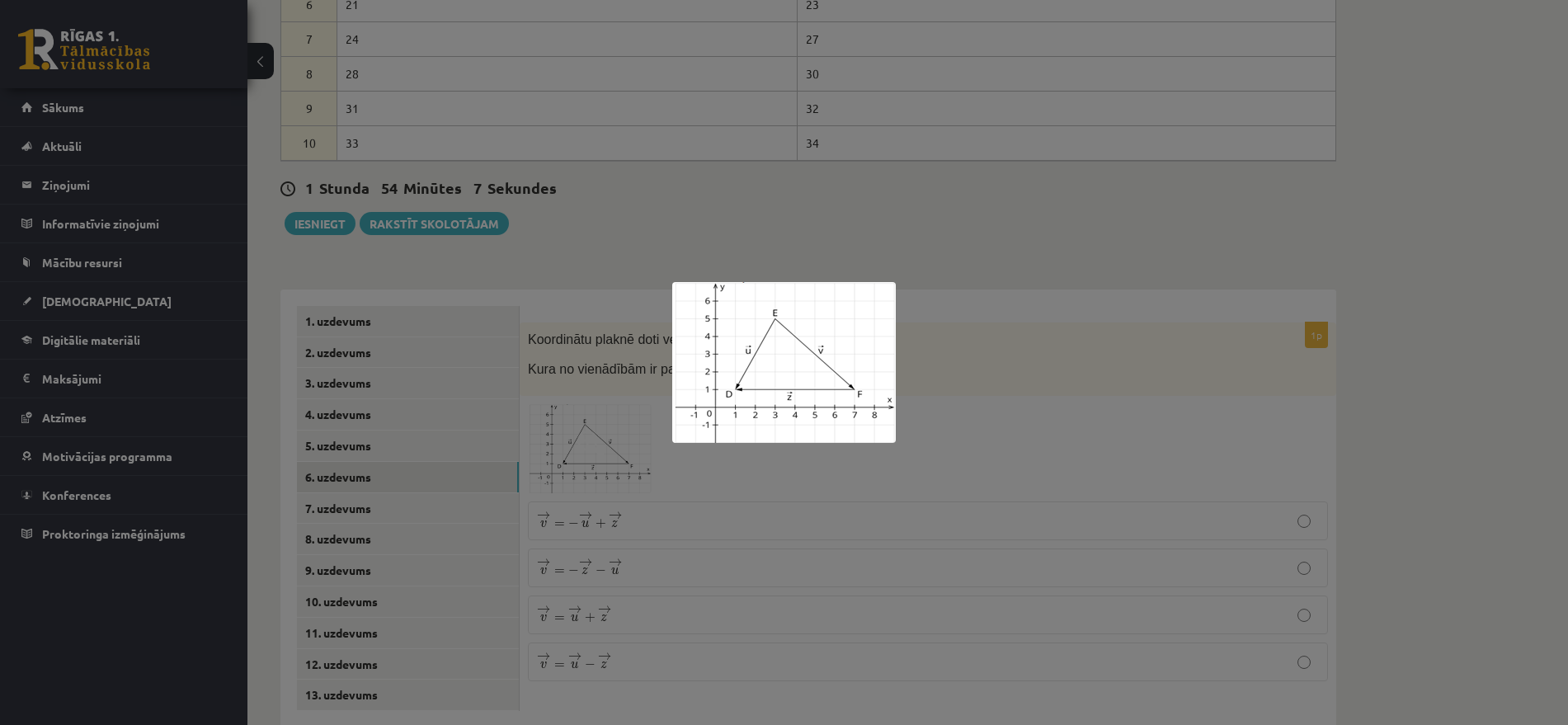
click at [600, 377] on div at bounding box center [784, 362] width 1568 height 725
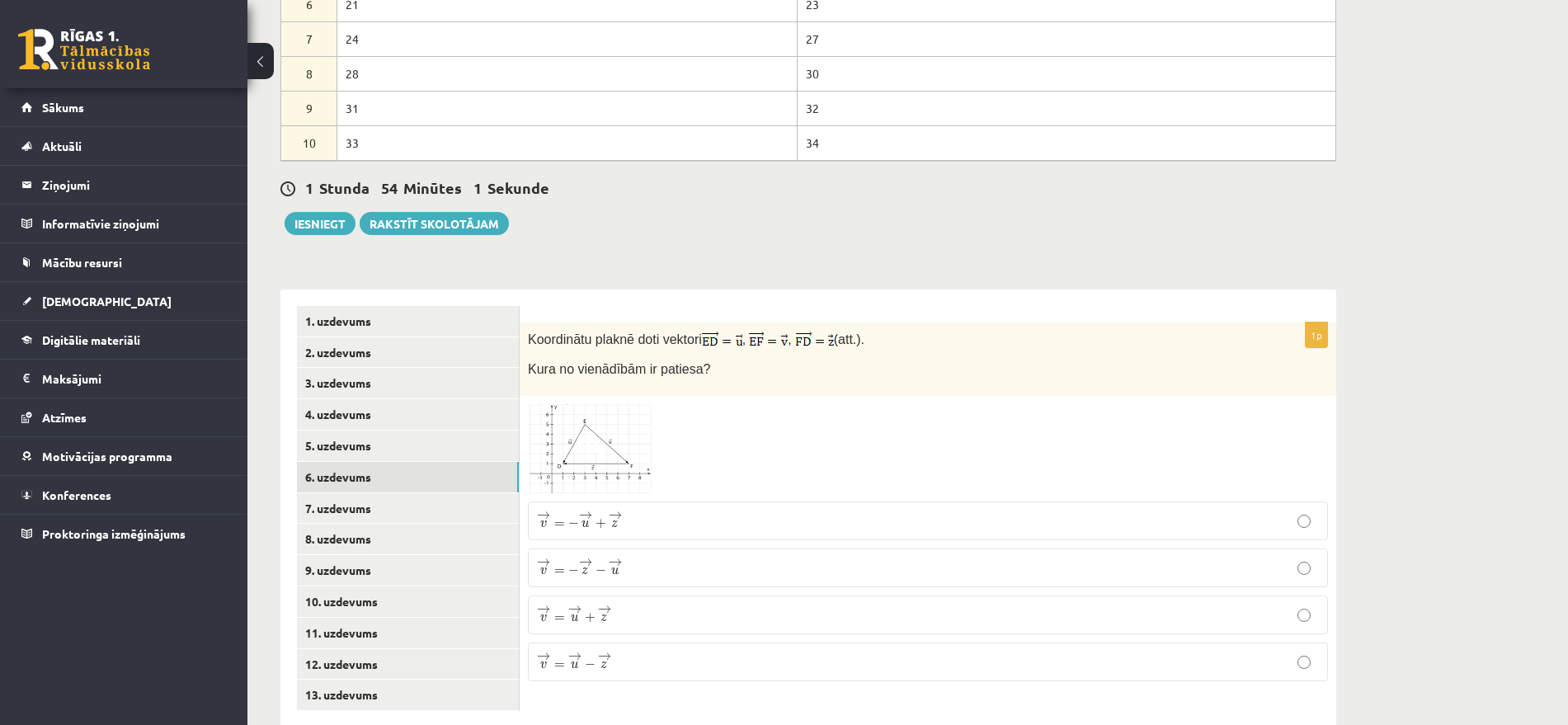
click at [594, 430] on span at bounding box center [591, 444] width 26 height 26
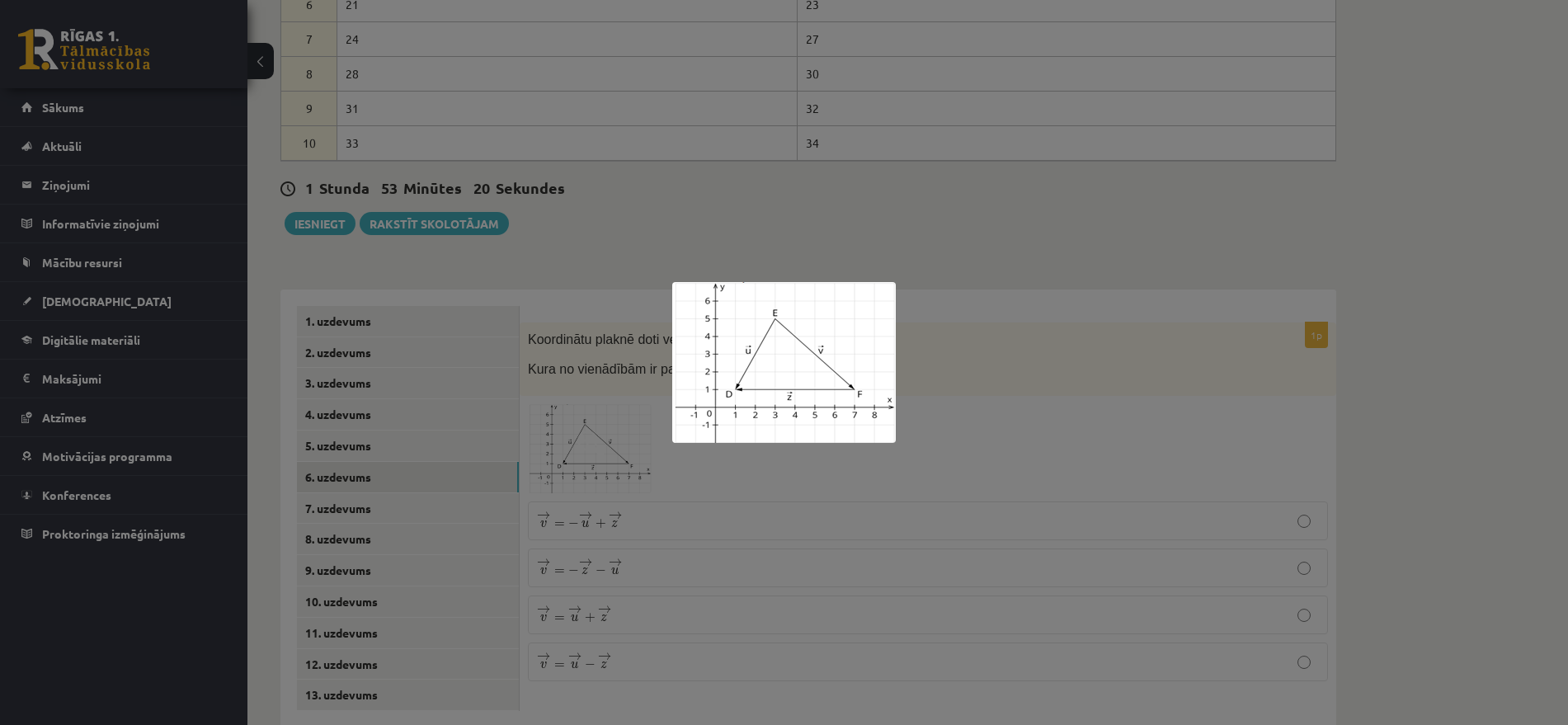
click at [621, 407] on div at bounding box center [784, 362] width 1568 height 725
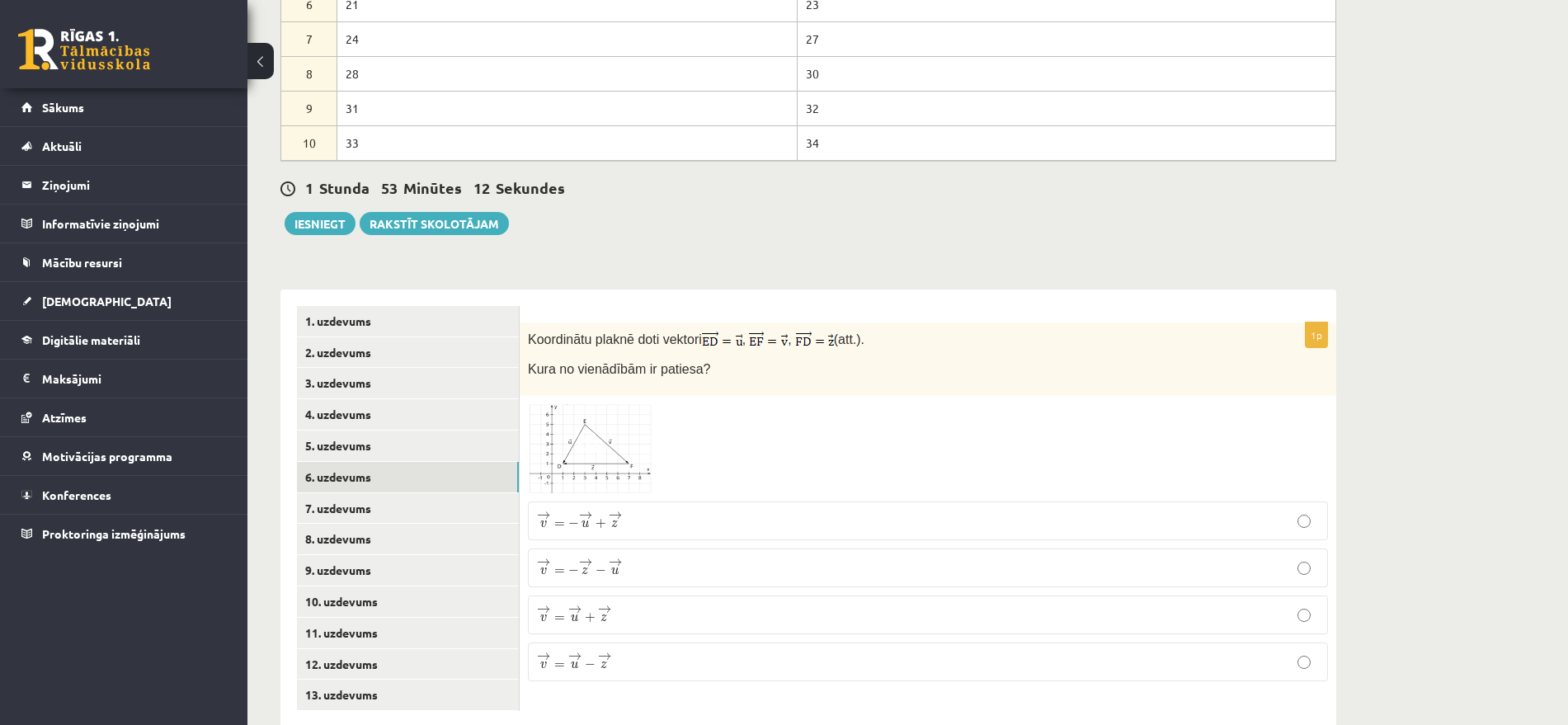
click at [604, 404] on img at bounding box center [590, 449] width 124 height 89
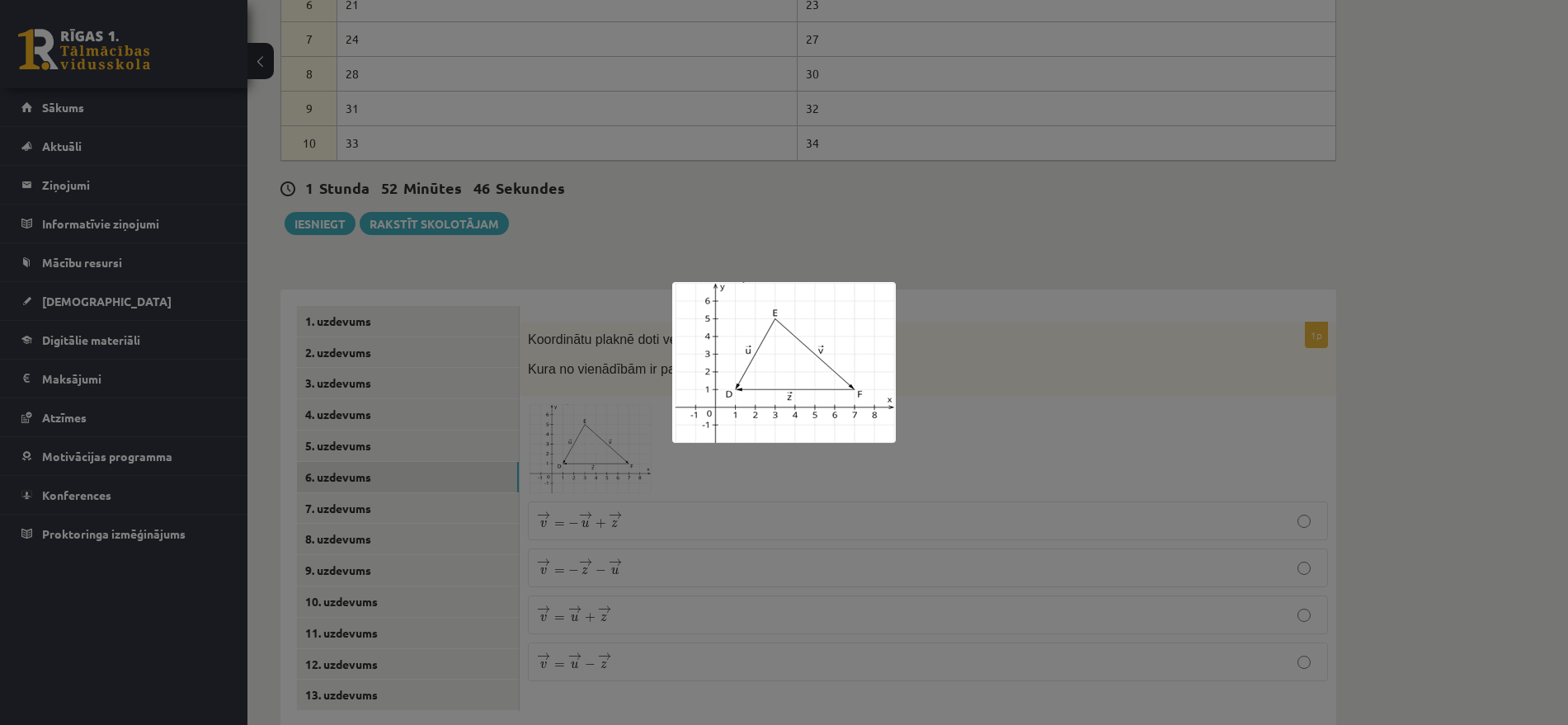
click at [606, 502] on div at bounding box center [784, 362] width 1568 height 725
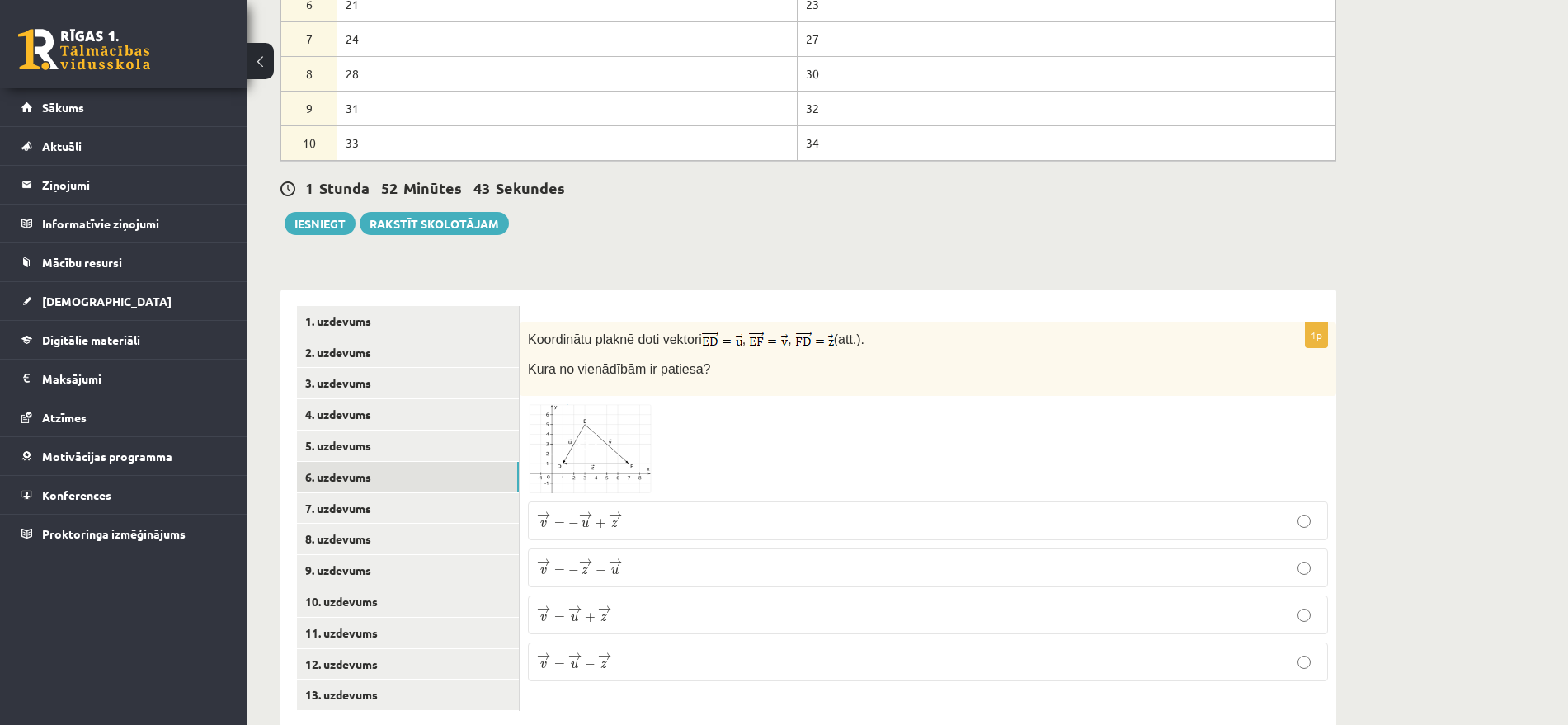
click at [611, 404] on img at bounding box center [590, 449] width 124 height 89
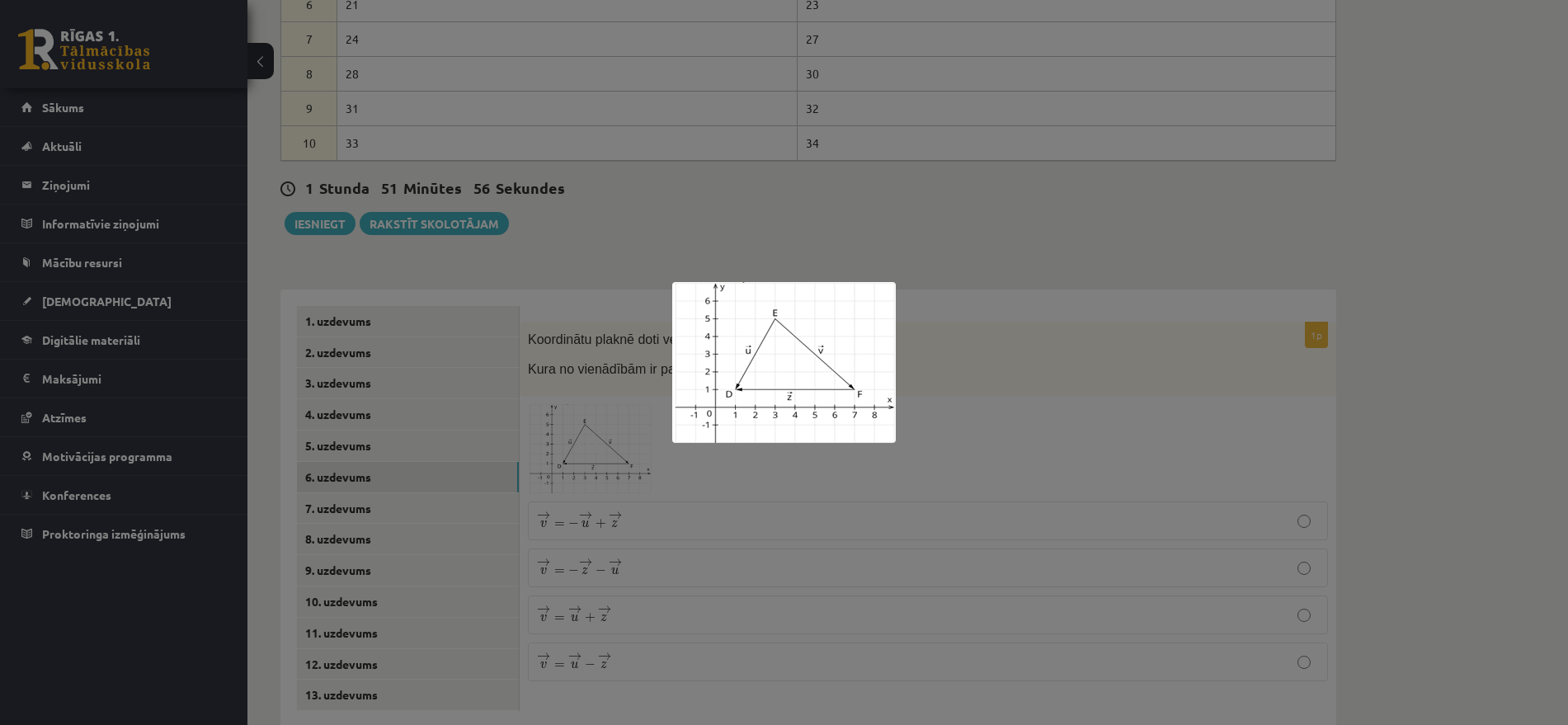
click at [682, 476] on div at bounding box center [784, 362] width 1568 height 725
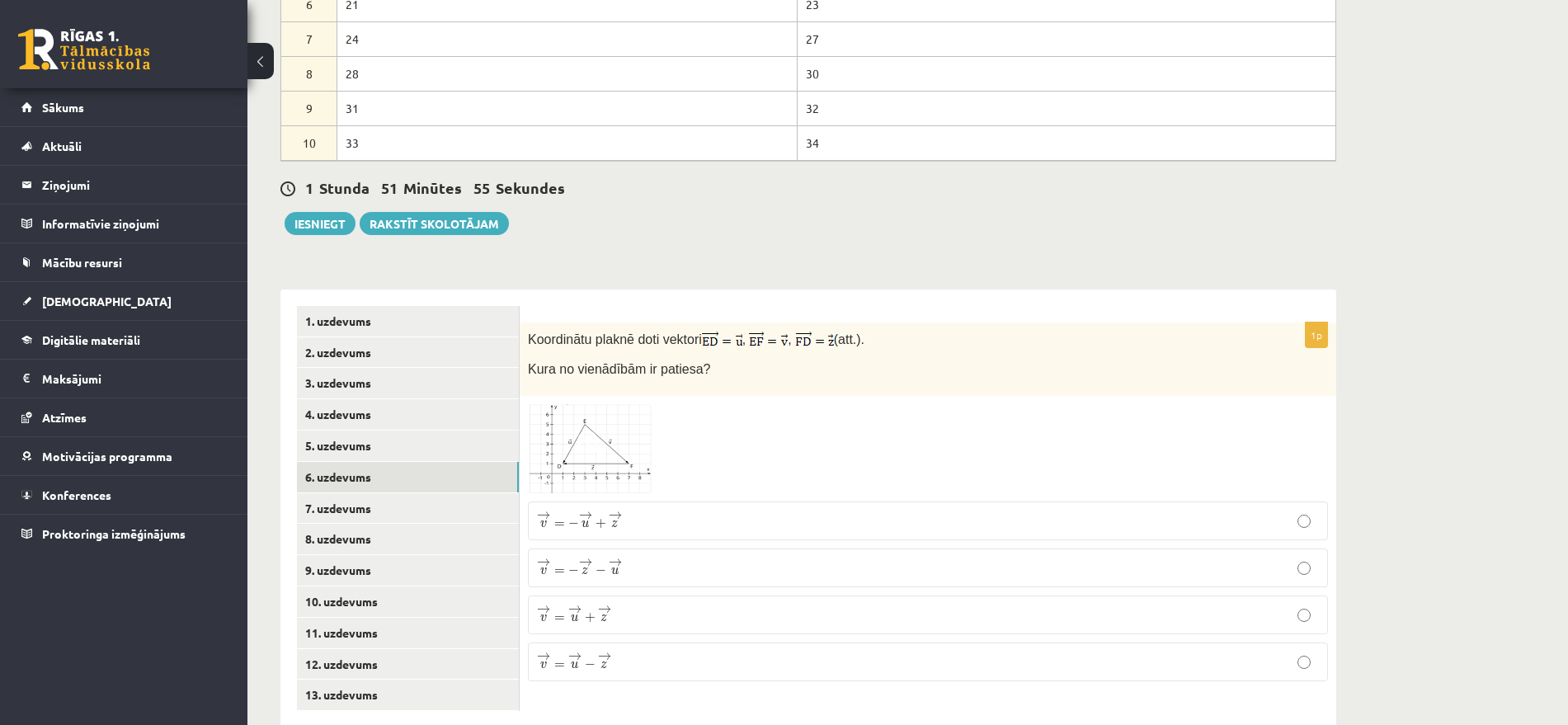
click at [682, 511] on p "→ v = − → u + → z v → = − u → + z →" at bounding box center [927, 521] width 782 height 21
click at [358, 493] on link "7. uzdevums" at bounding box center [408, 508] width 222 height 30
click at [610, 415] on img at bounding box center [590, 451] width 124 height 89
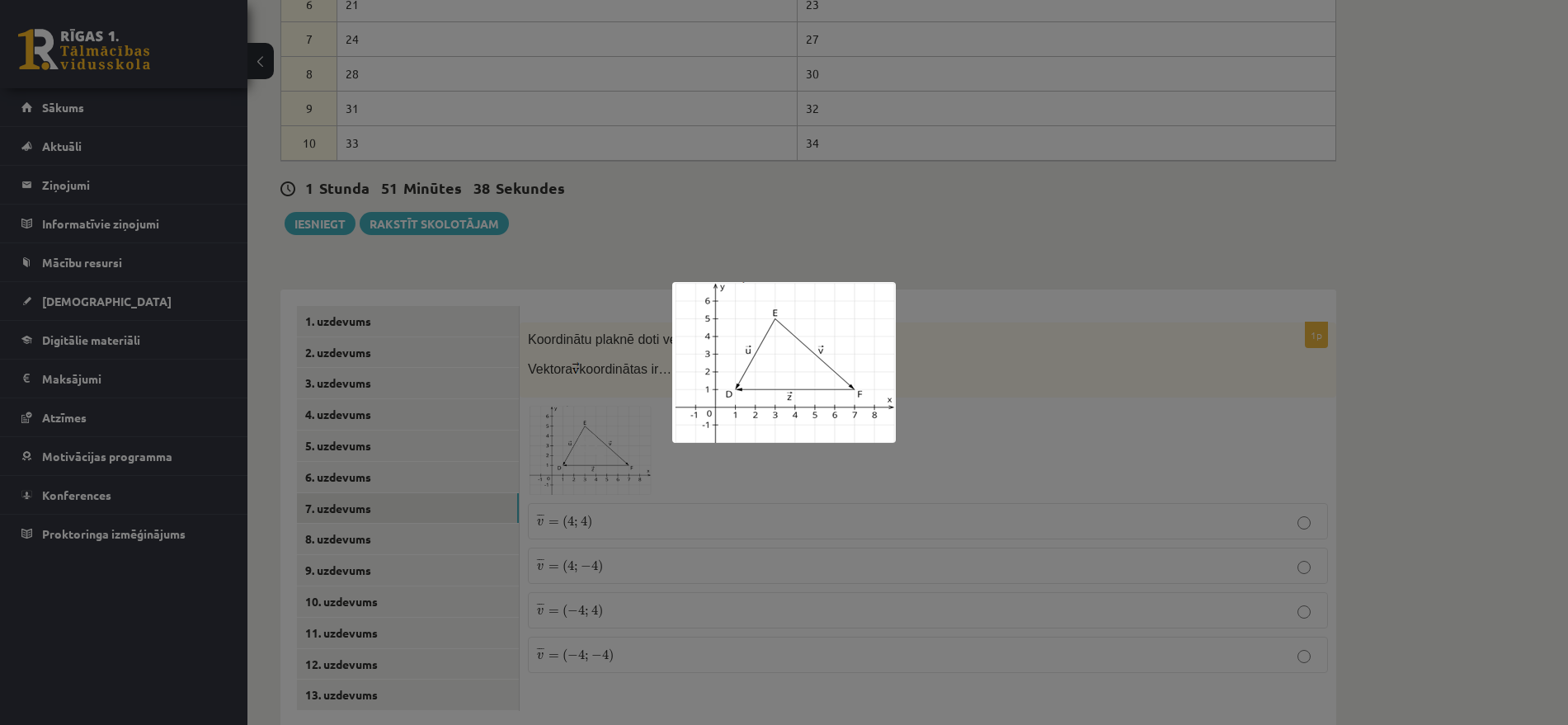
click at [610, 415] on div at bounding box center [784, 362] width 1568 height 725
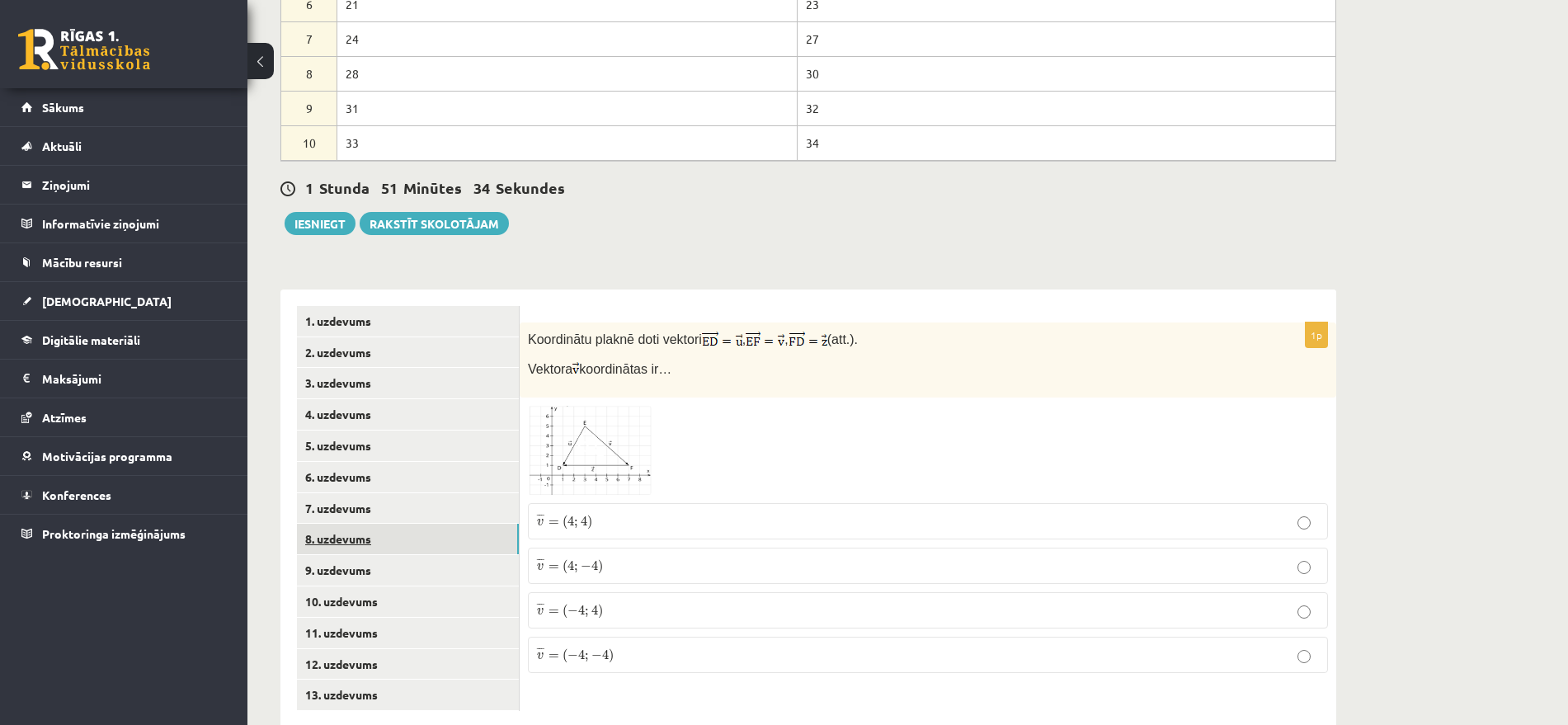
click at [332, 524] on link "8. uzdevums" at bounding box center [408, 539] width 222 height 30
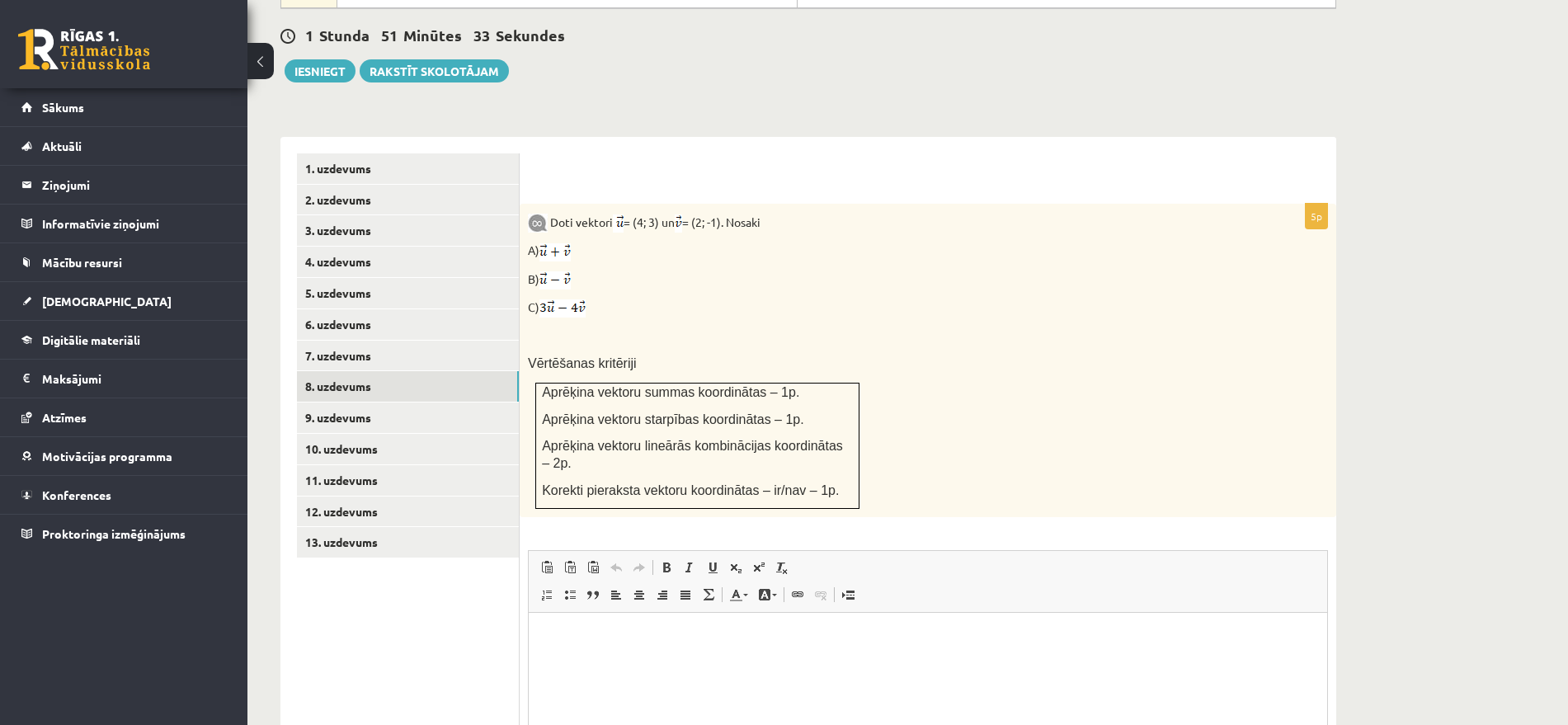
scroll to position [0, 0]
click at [371, 403] on link "9. uzdevums" at bounding box center [408, 417] width 222 height 30
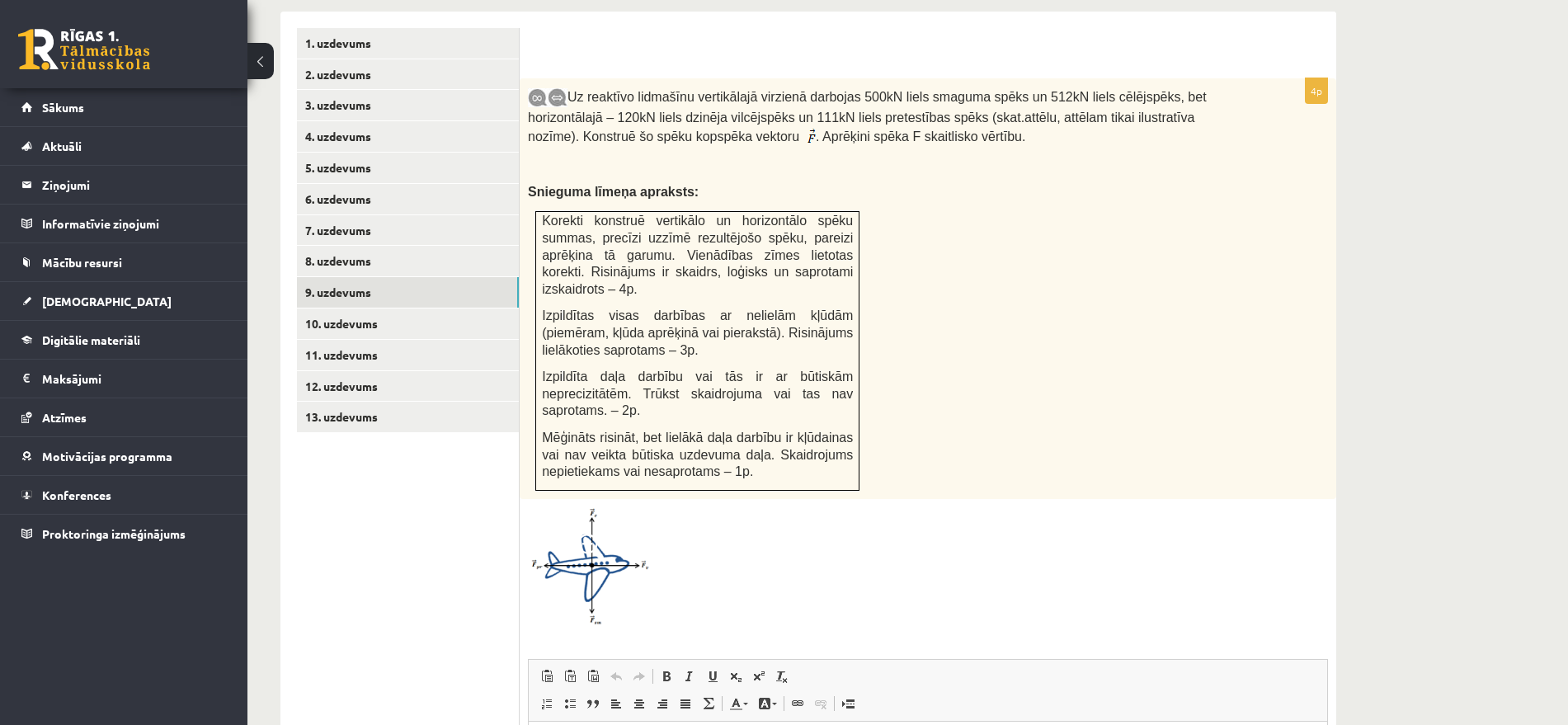
scroll to position [1054, 0]
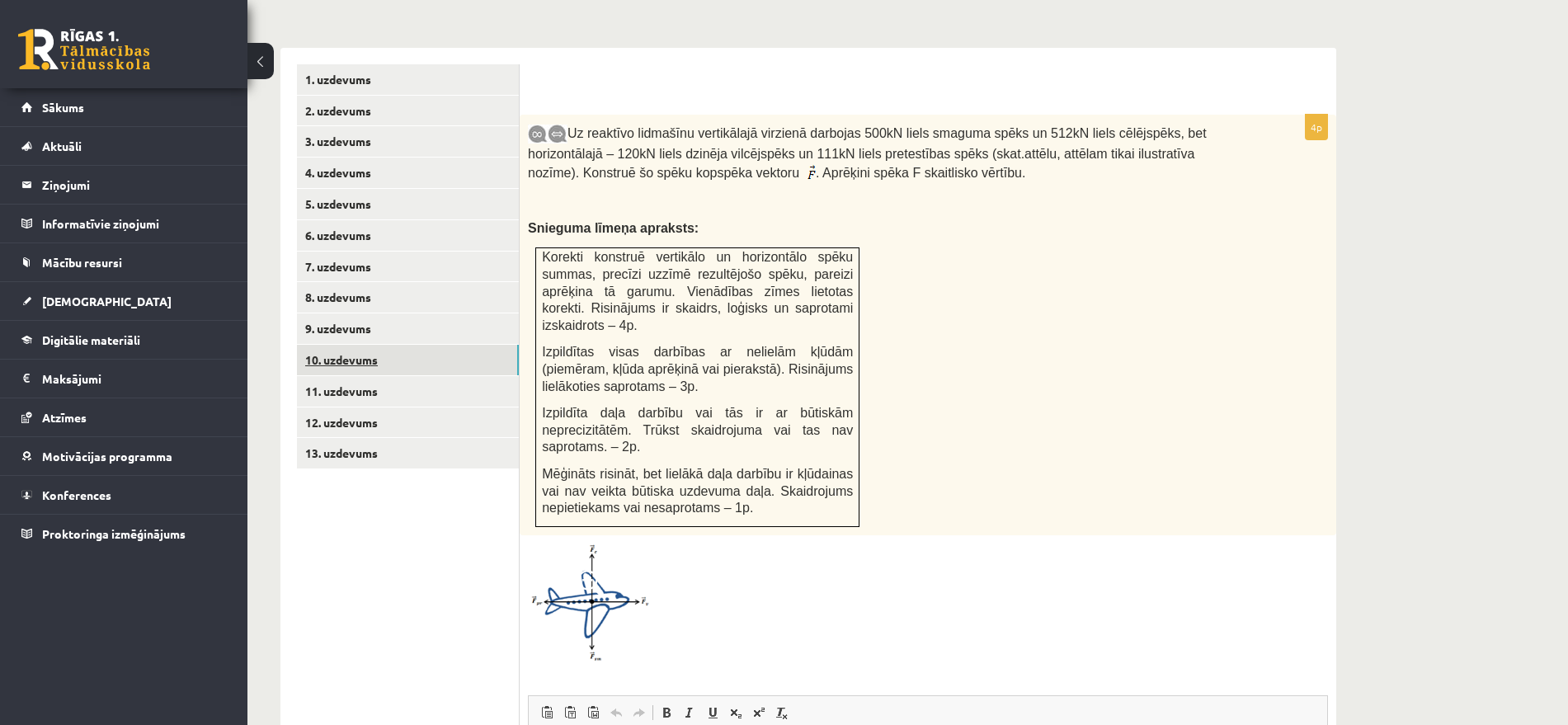
click at [370, 345] on link "10. uzdevums" at bounding box center [408, 360] width 222 height 30
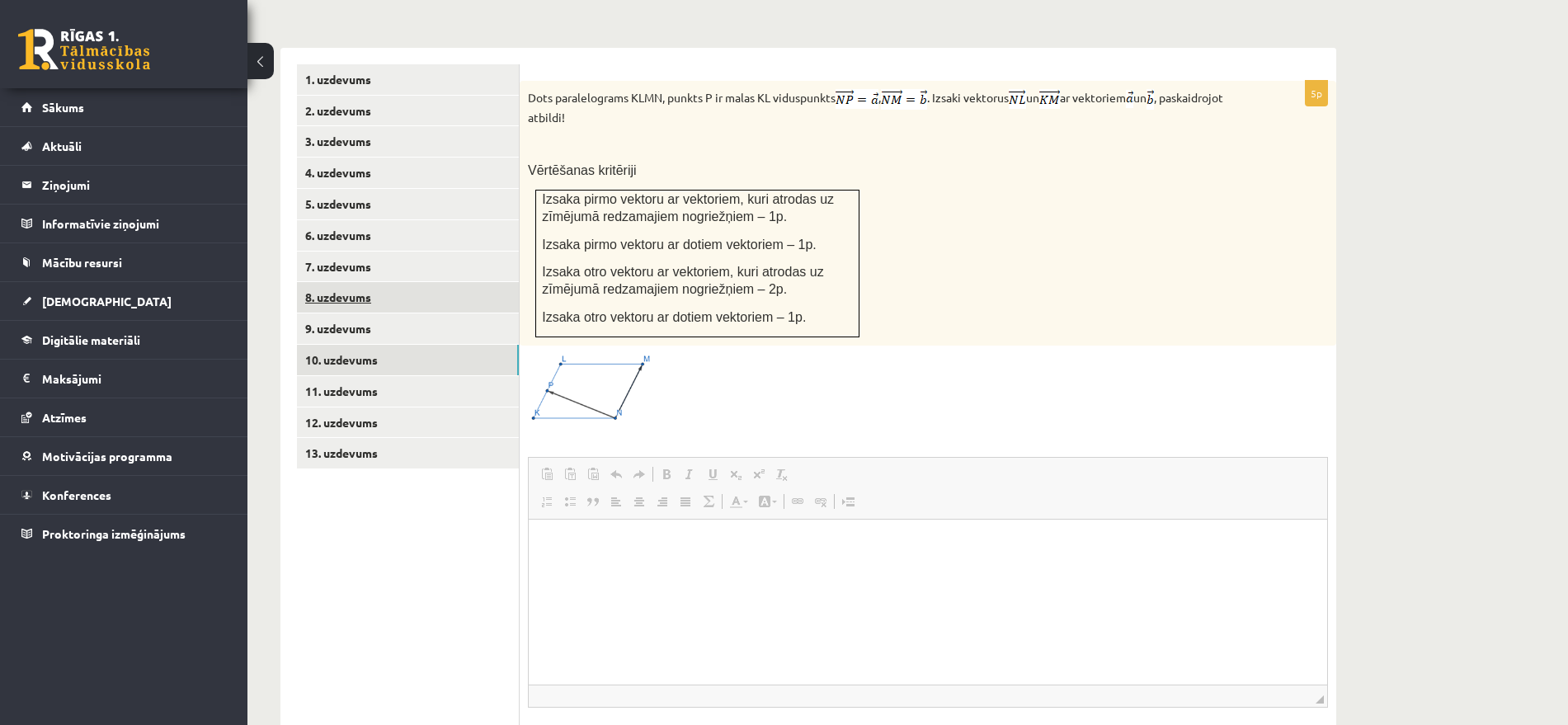
scroll to position [0, 0]
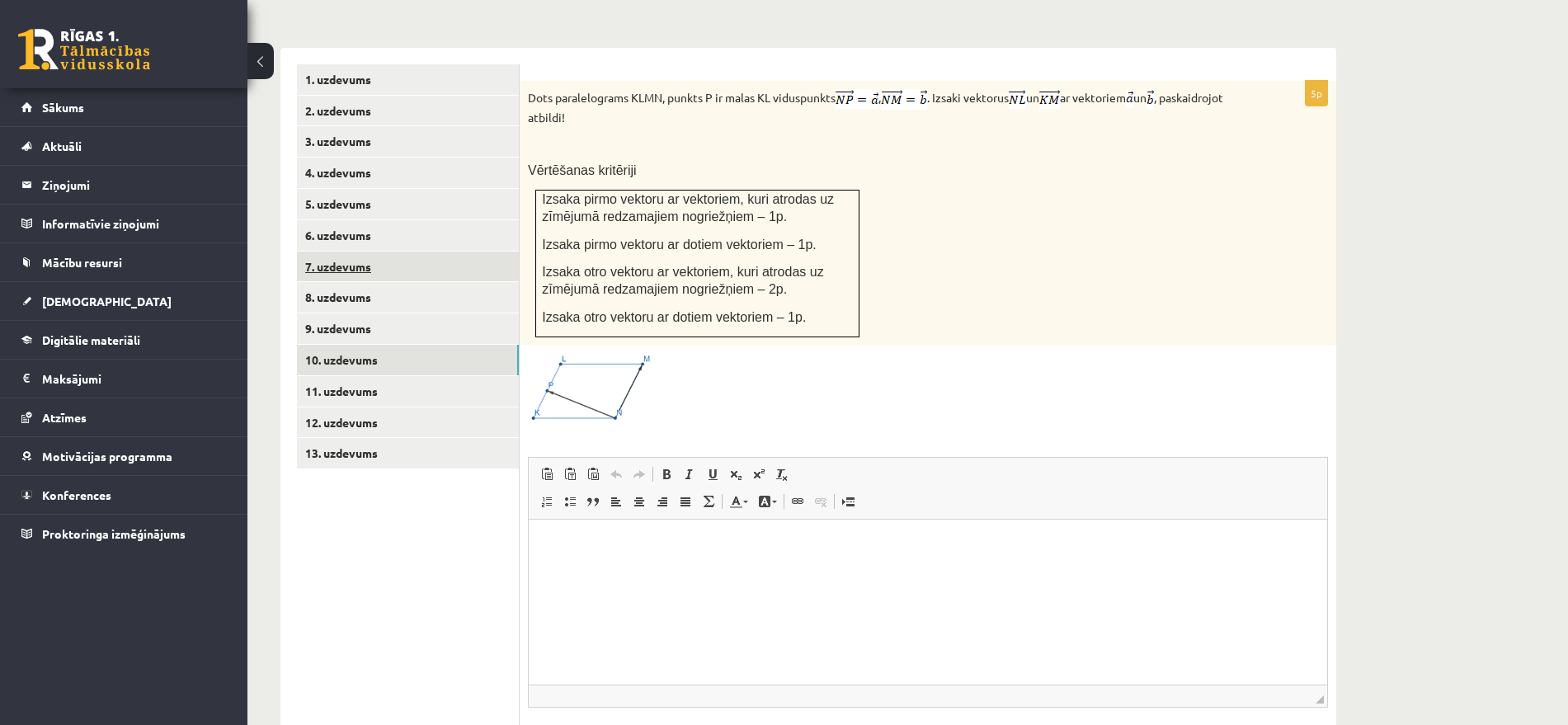
click at [365, 252] on link "7. uzdevums" at bounding box center [408, 267] width 222 height 30
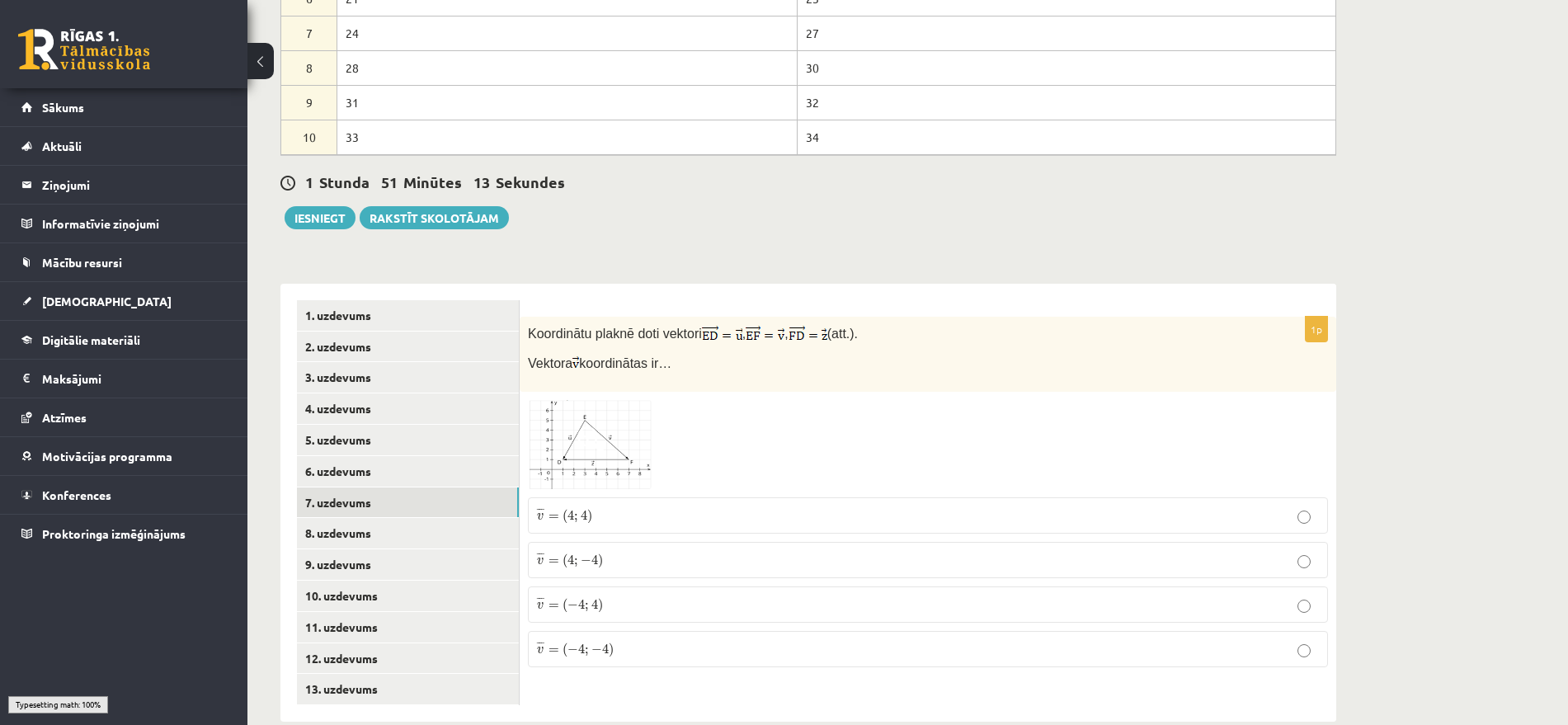
scroll to position [812, 0]
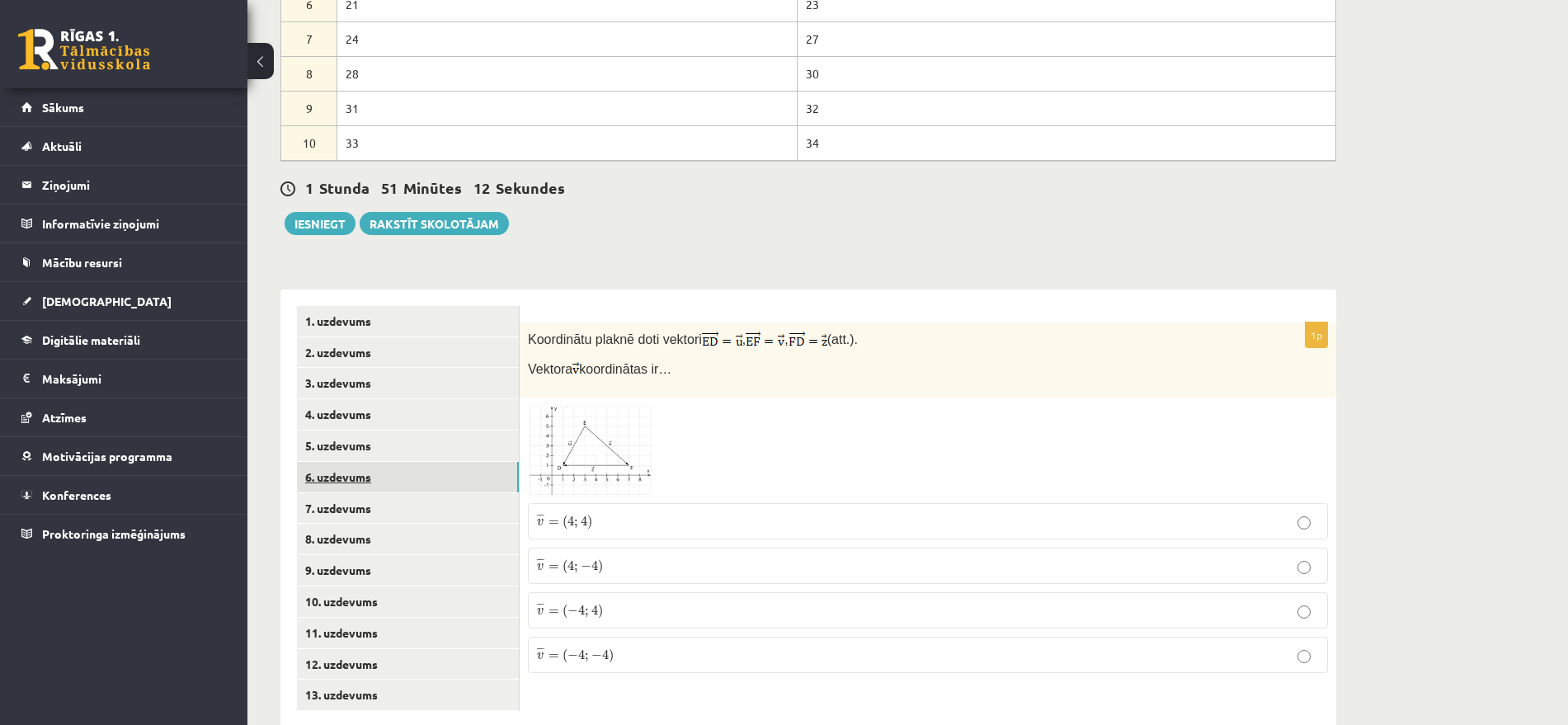
click at [328, 462] on link "6. uzdevums" at bounding box center [408, 477] width 222 height 30
click at [354, 493] on link "7. uzdevums" at bounding box center [408, 508] width 222 height 30
click at [598, 432] on span at bounding box center [591, 445] width 26 height 26
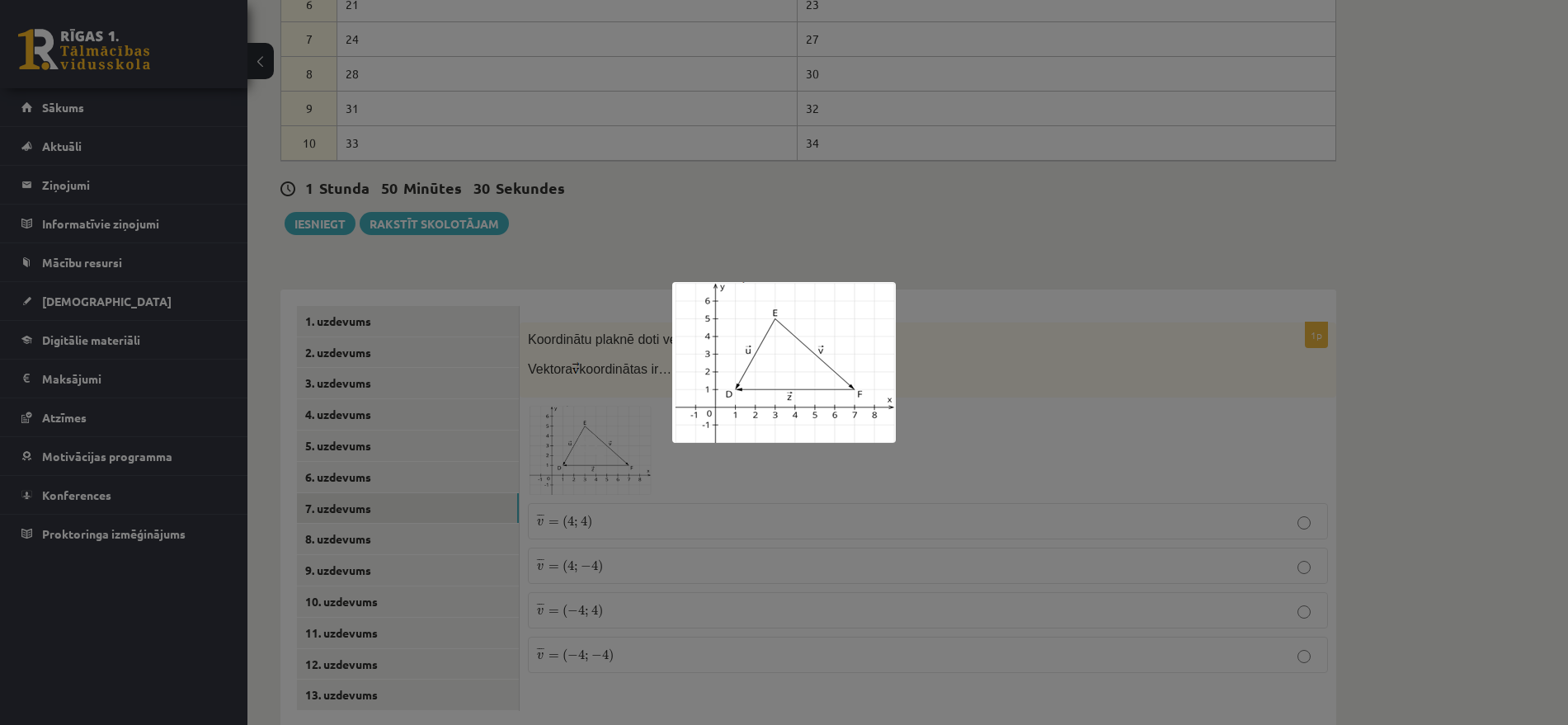
click at [633, 575] on div at bounding box center [784, 362] width 1568 height 725
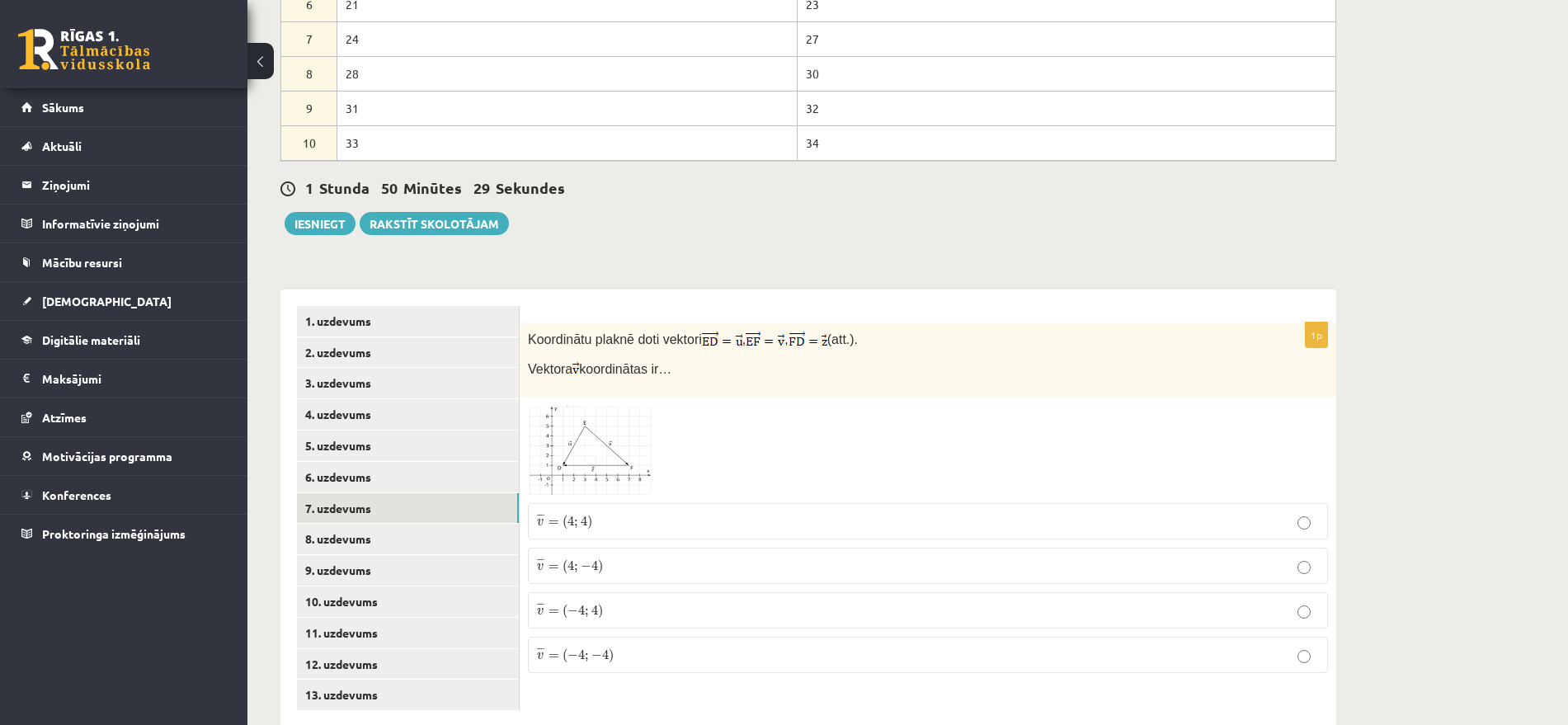
click at [633, 601] on p "¯ ¯ ¯ v = ( − 4 ; 4 ) v ¯ = ( − 4 ; 4 )" at bounding box center [927, 610] width 782 height 18
click at [618, 406] on img at bounding box center [590, 451] width 124 height 89
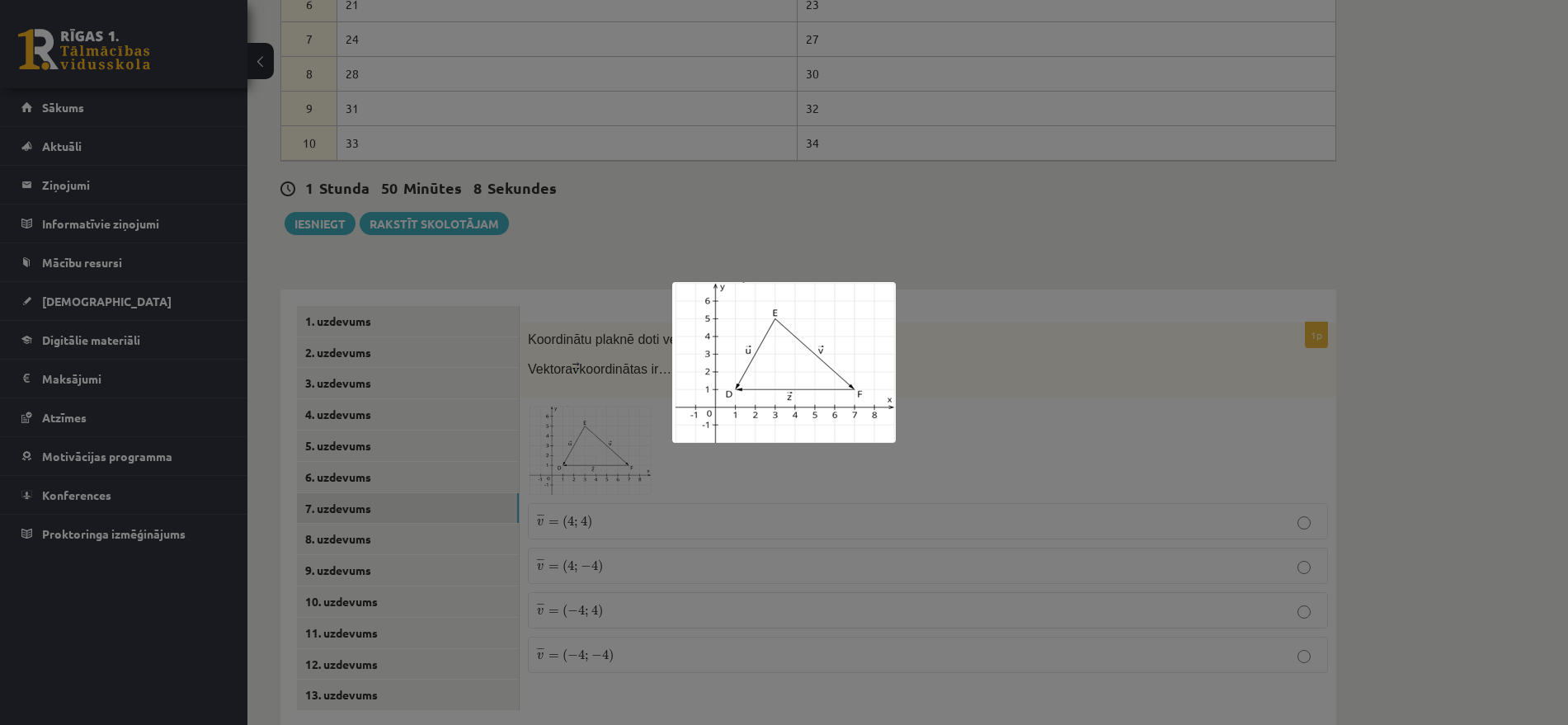
drag, startPoint x: 650, startPoint y: 461, endPoint x: 543, endPoint y: 454, distance: 107.2
click at [648, 461] on div at bounding box center [784, 362] width 1568 height 725
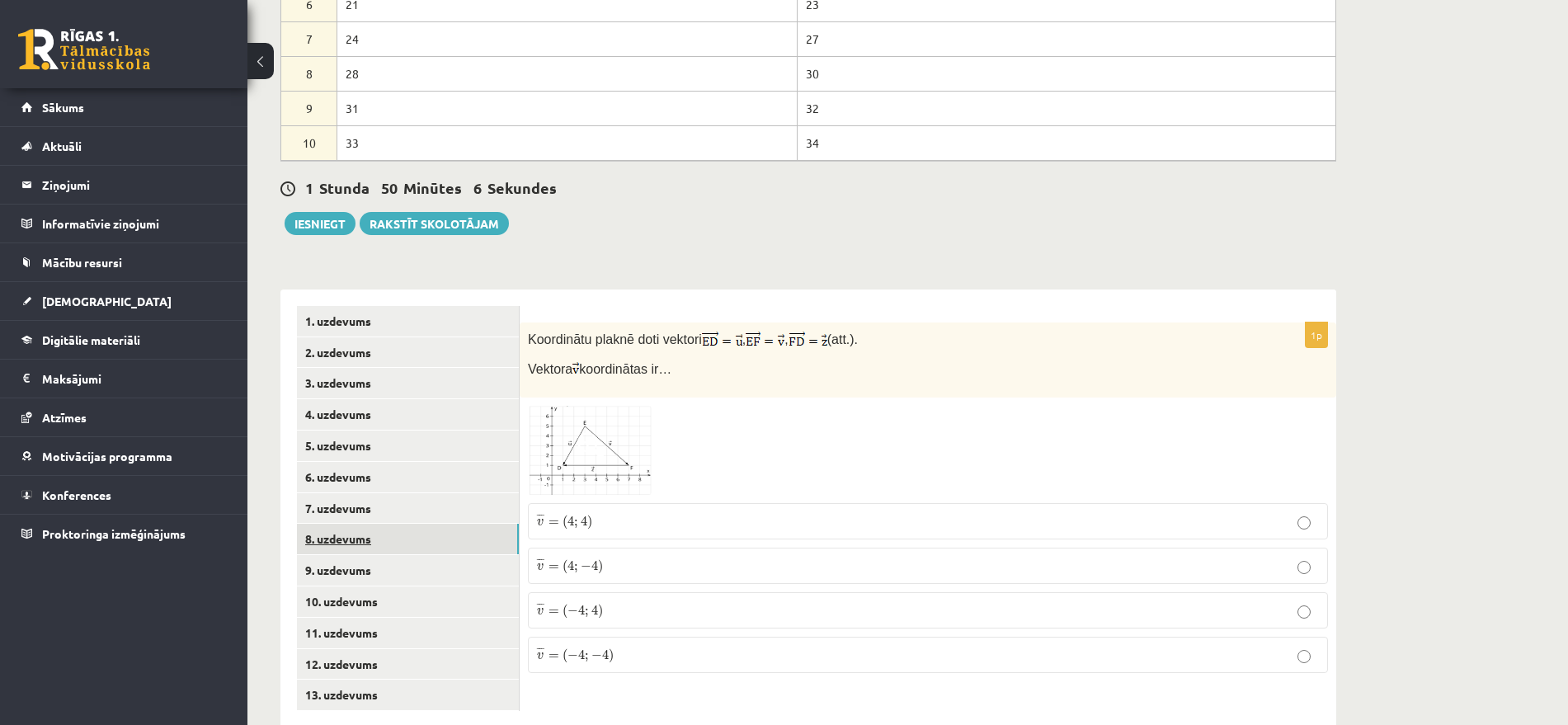
click at [350, 524] on link "8. uzdevums" at bounding box center [408, 539] width 222 height 30
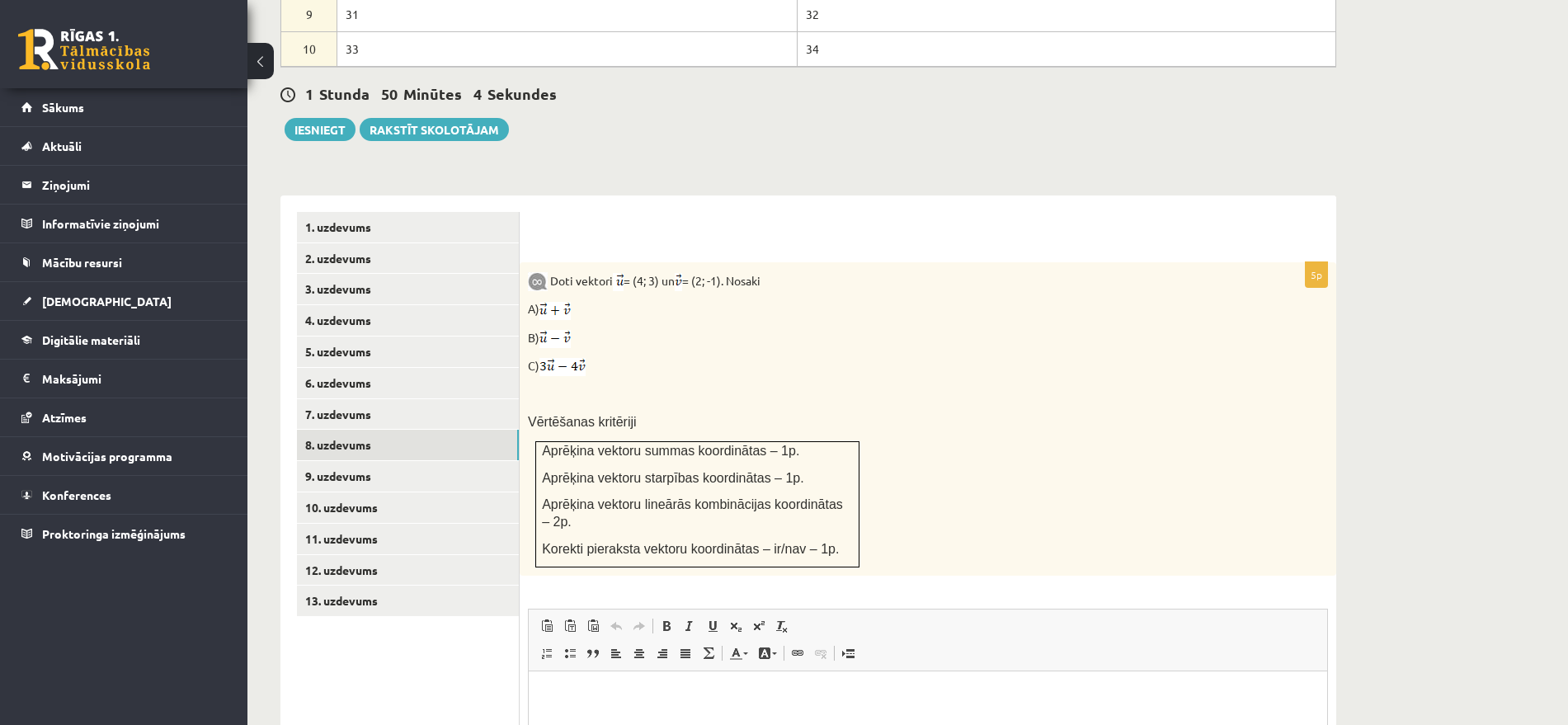
scroll to position [1019, 0]
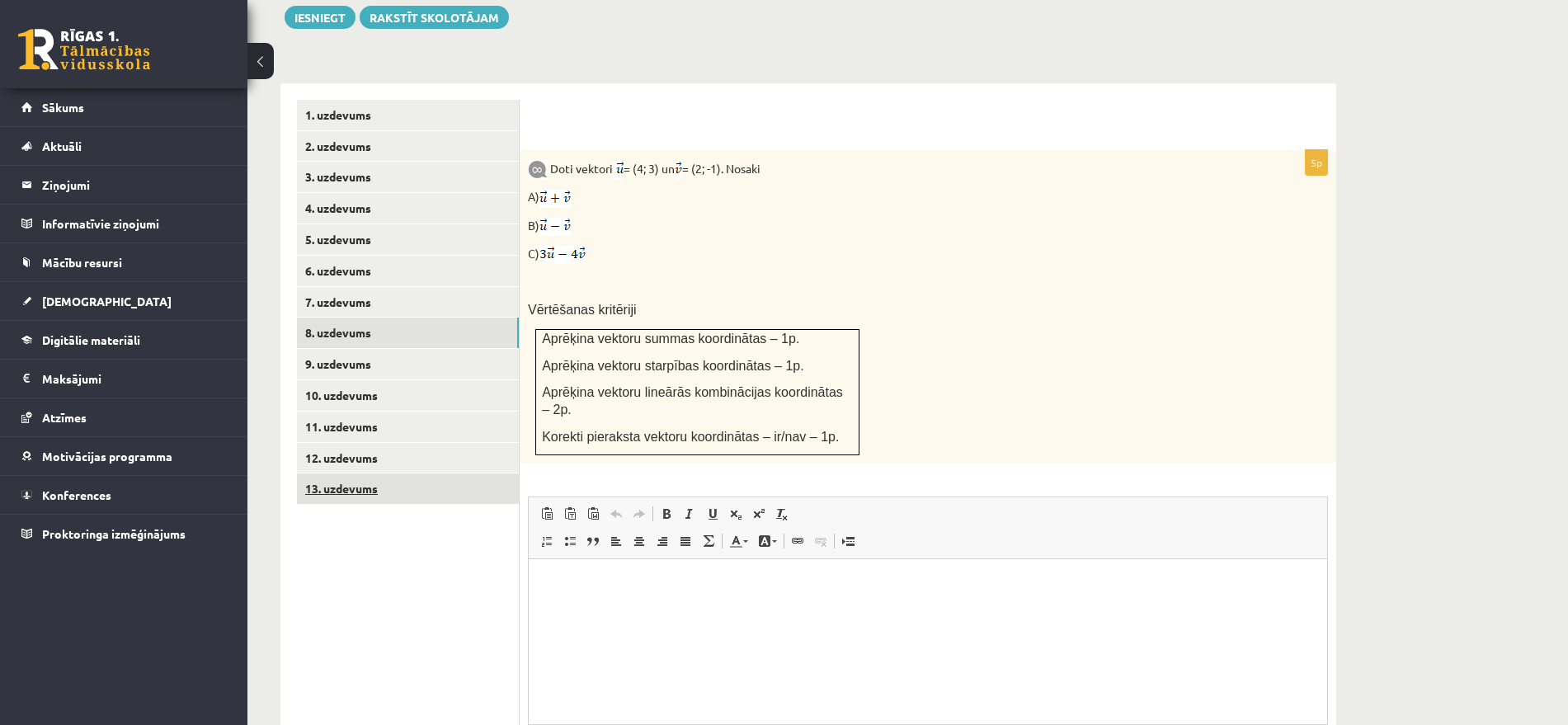
click at [377, 473] on link "13. uzdevums" at bounding box center [408, 488] width 222 height 30
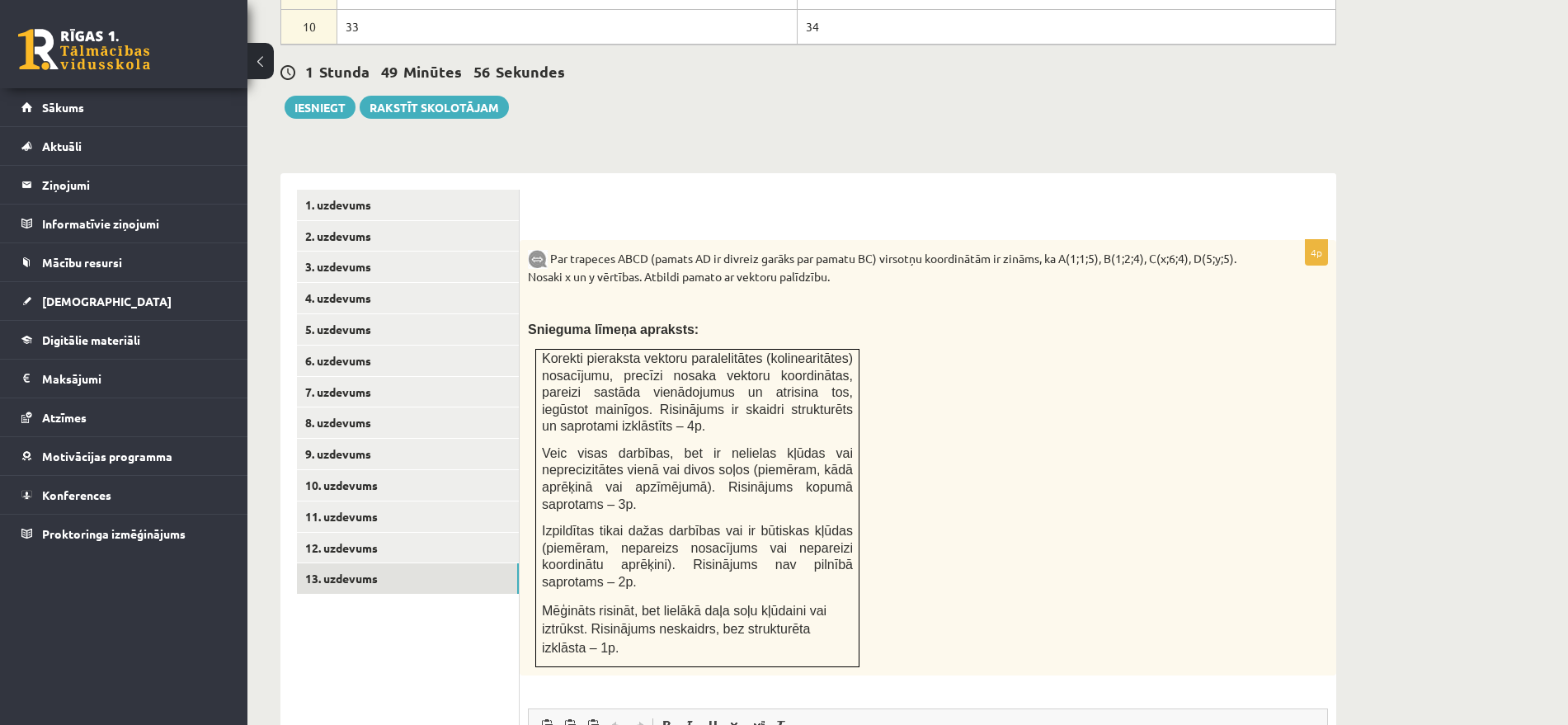
scroll to position [0, 0]
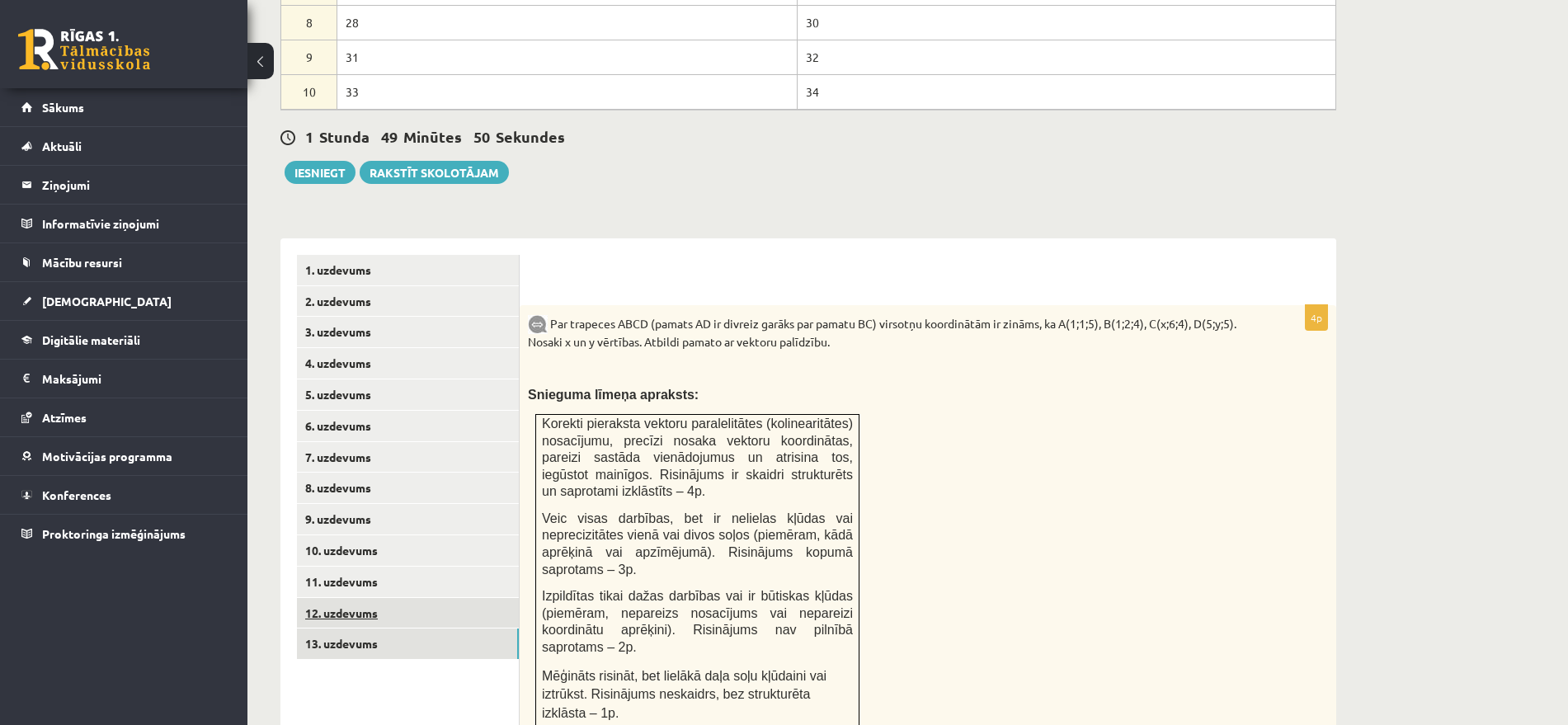
click at [386, 598] on link "12. uzdevums" at bounding box center [408, 613] width 222 height 30
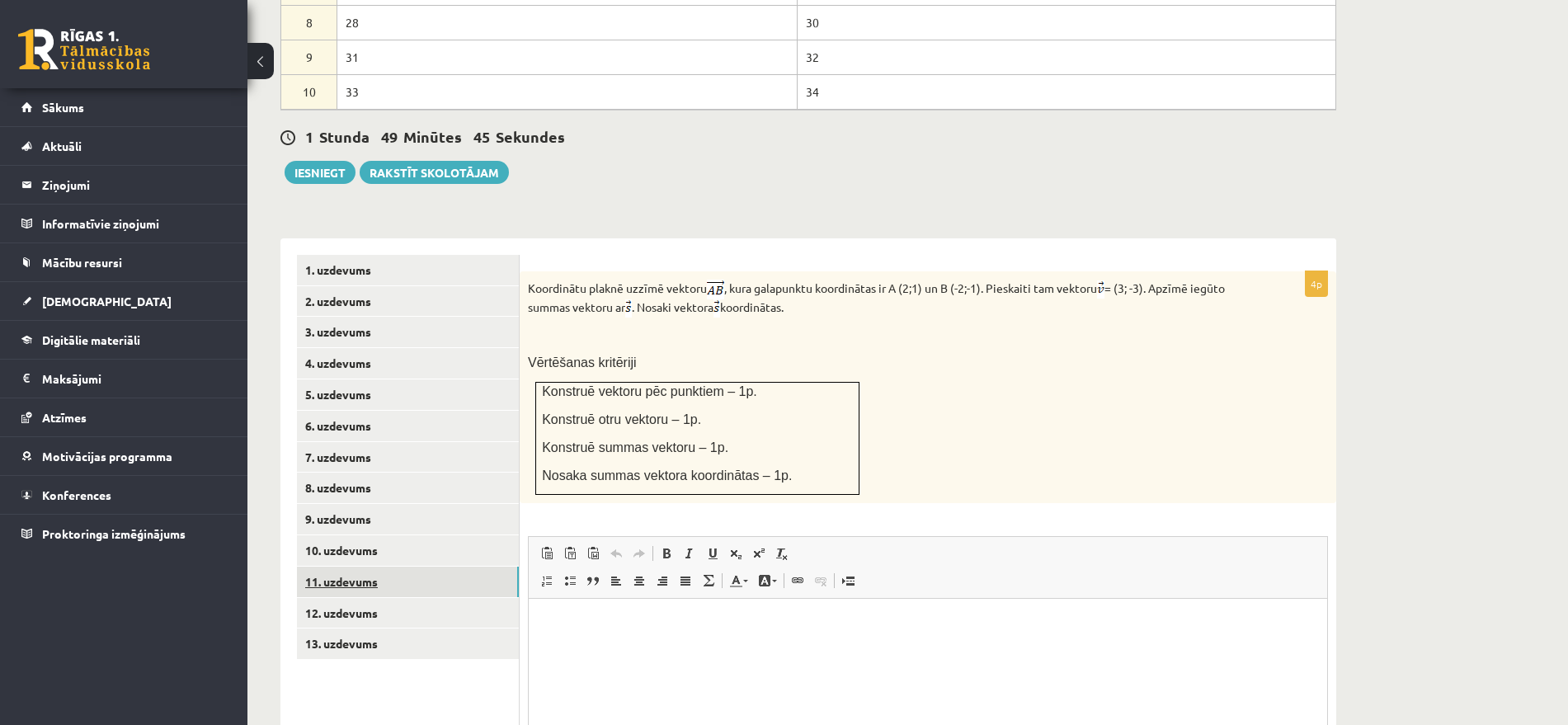
click at [384, 566] on link "11. uzdevums" at bounding box center [408, 581] width 222 height 30
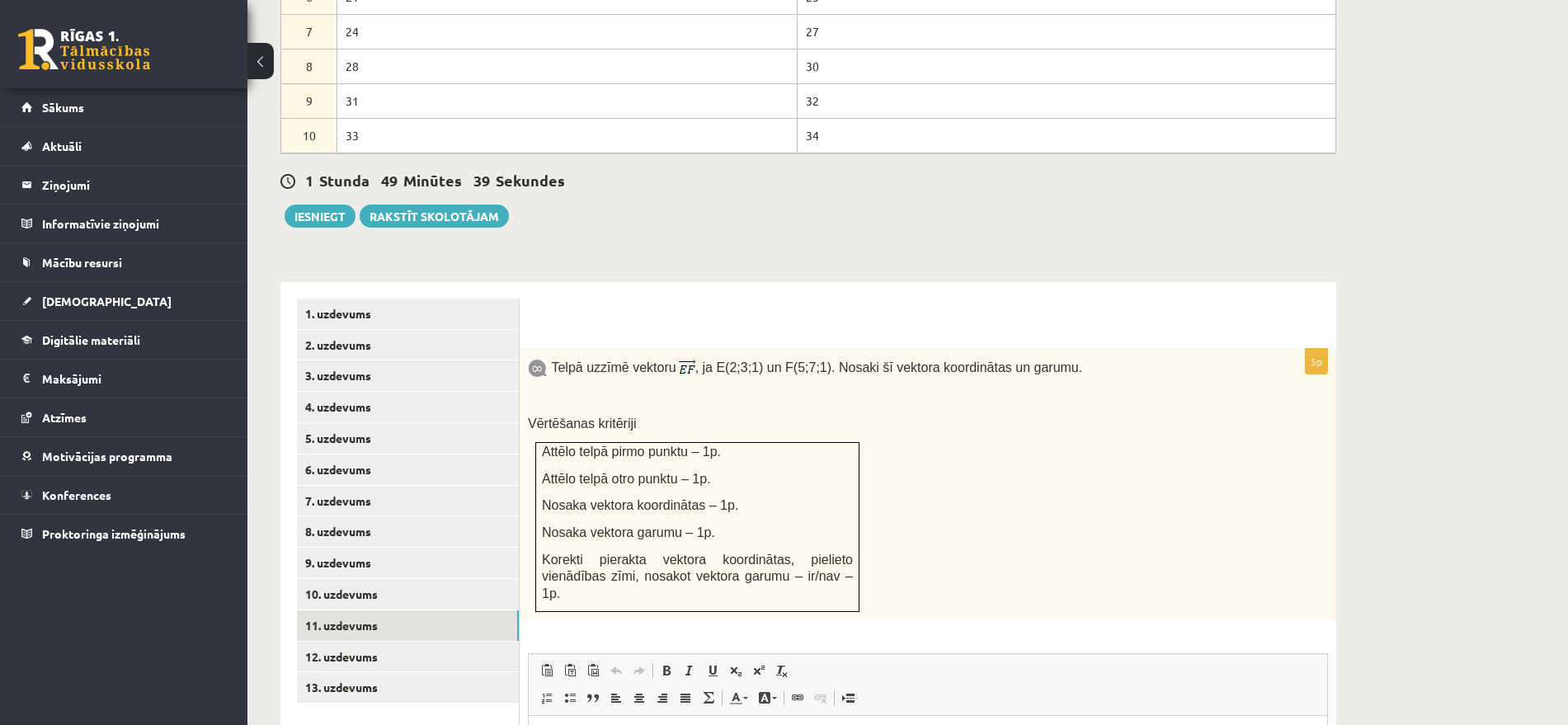
scroll to position [864, 0]
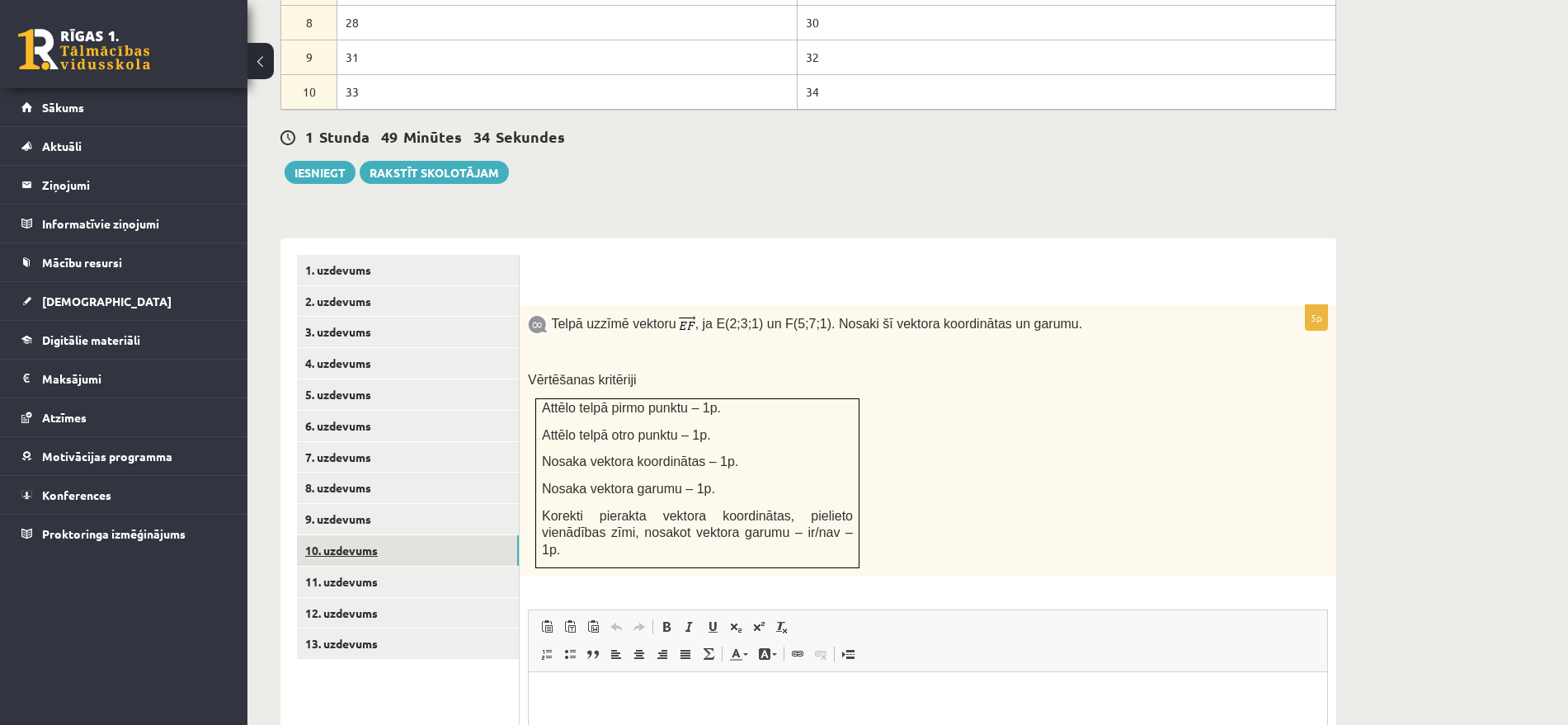
click at [354, 535] on link "10. uzdevums" at bounding box center [408, 550] width 222 height 30
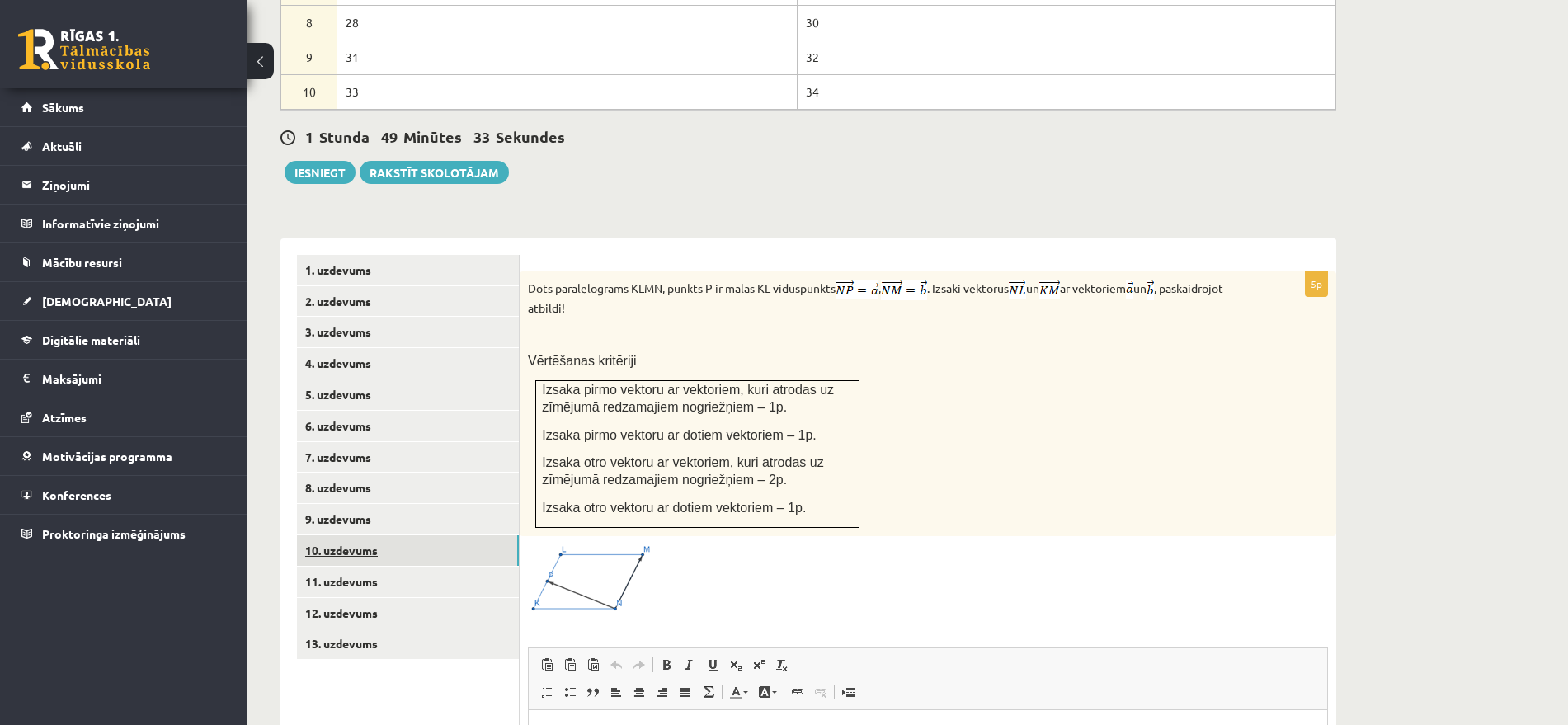
scroll to position [0, 0]
click at [350, 504] on link "9. uzdevums" at bounding box center [408, 518] width 222 height 30
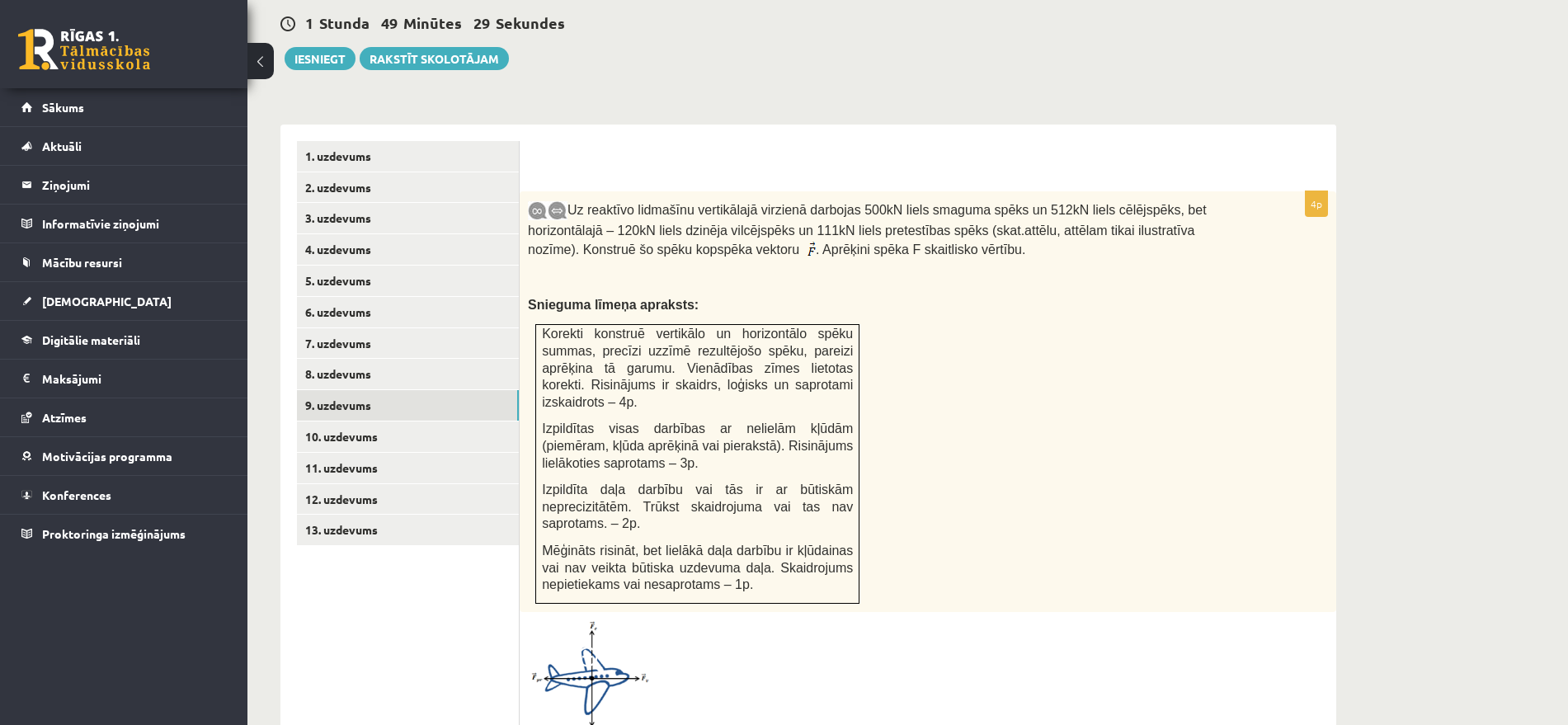
scroll to position [966, 0]
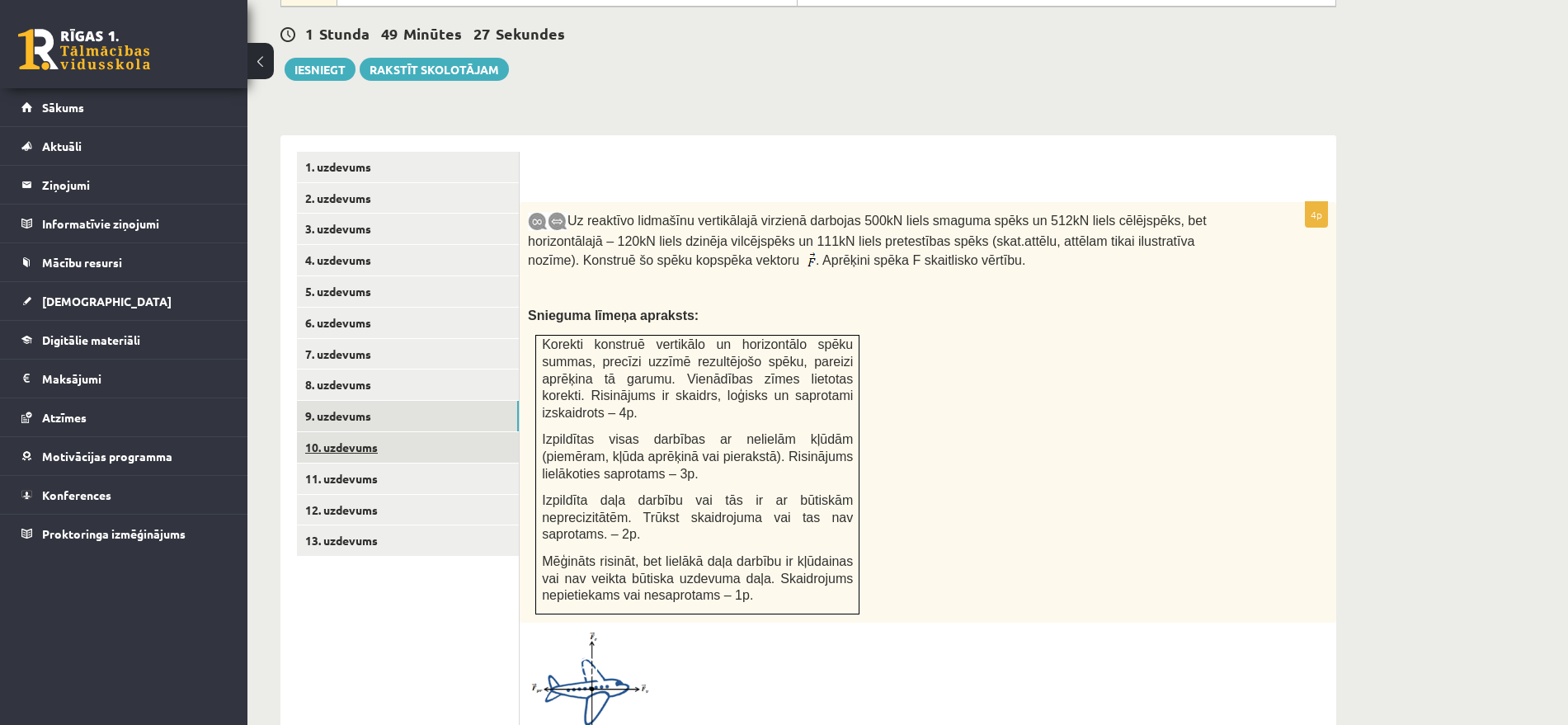
click at [390, 432] on link "10. uzdevums" at bounding box center [408, 447] width 222 height 30
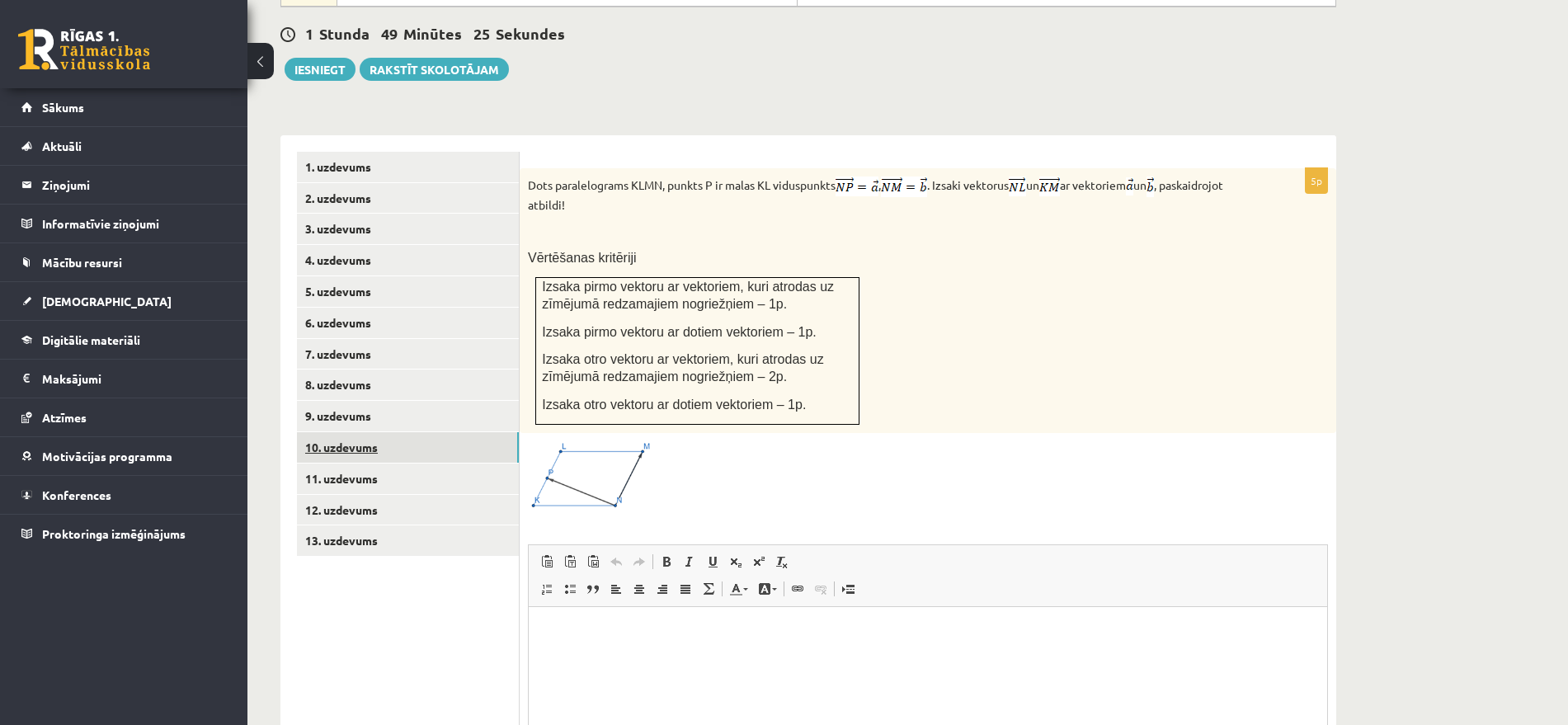
scroll to position [0, 0]
click at [353, 245] on link "4. uzdevums" at bounding box center [408, 260] width 222 height 30
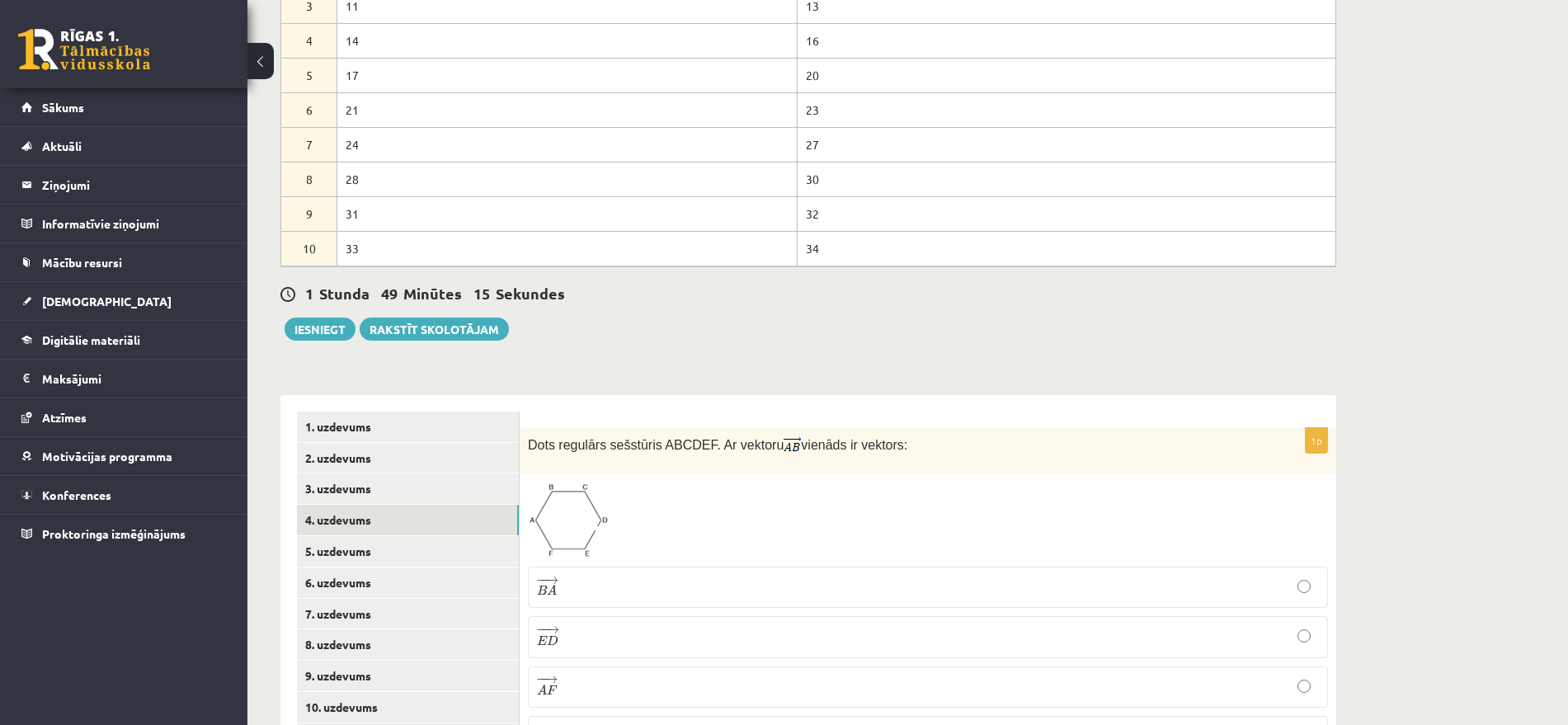
scroll to position [812, 0]
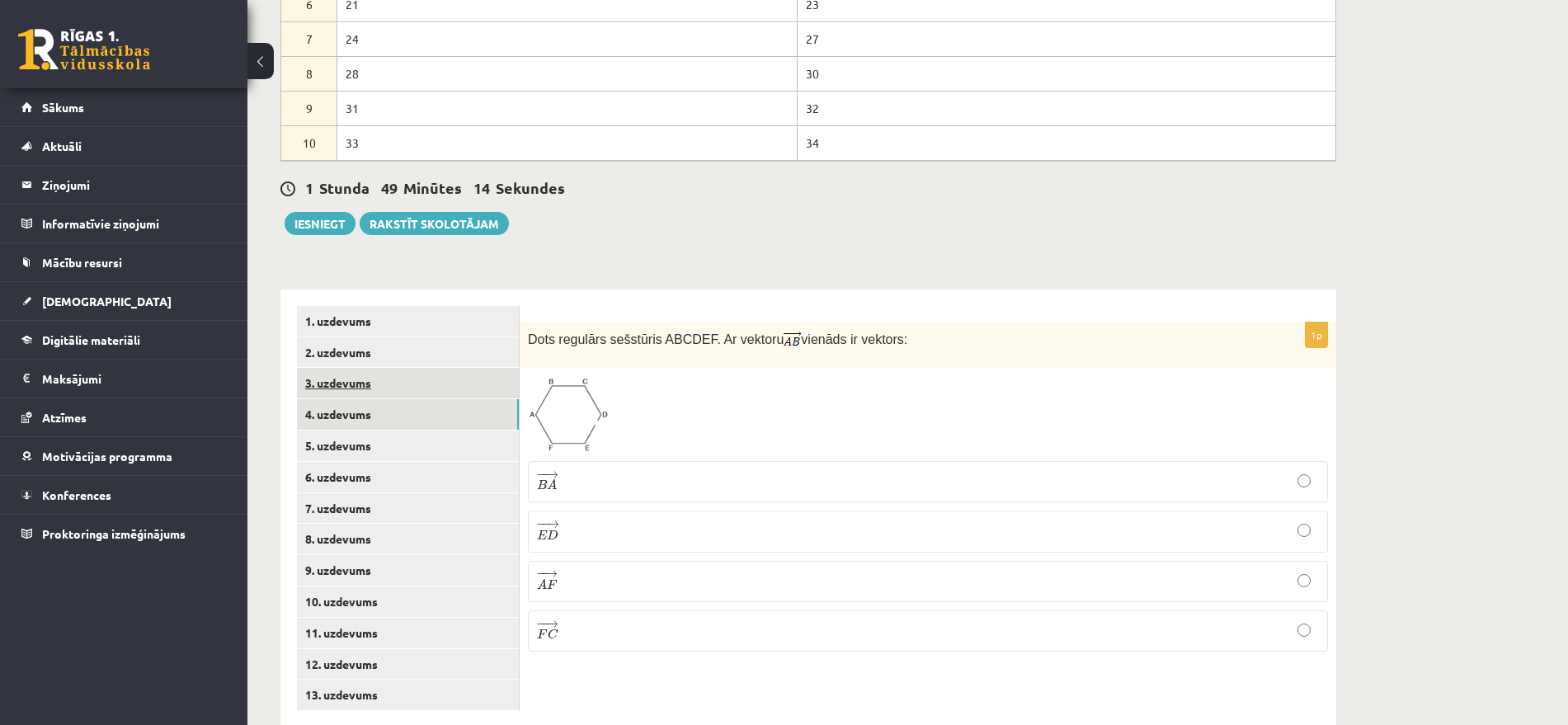
click at [374, 368] on link "3. uzdevums" at bounding box center [408, 383] width 222 height 30
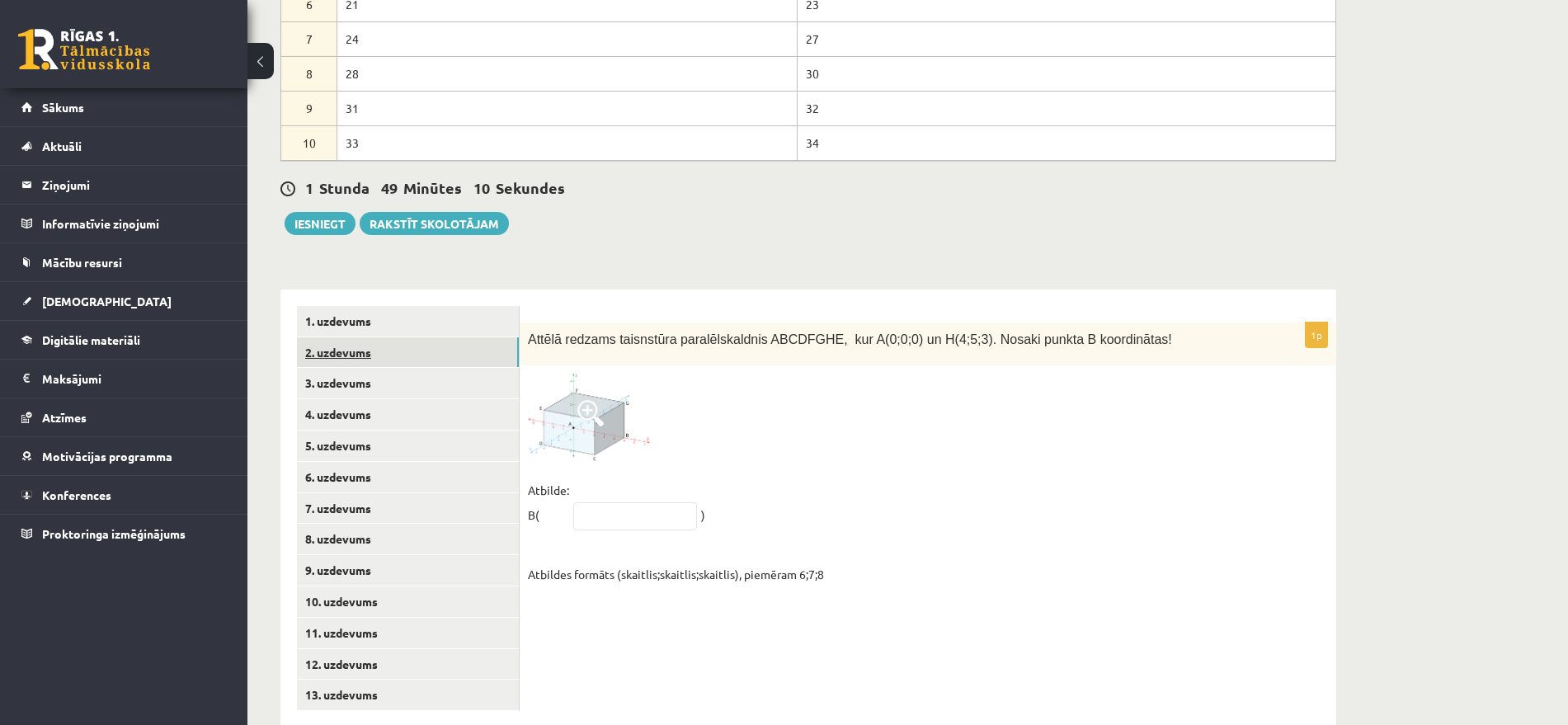
click at [330, 337] on link "2. uzdevums" at bounding box center [408, 352] width 222 height 30
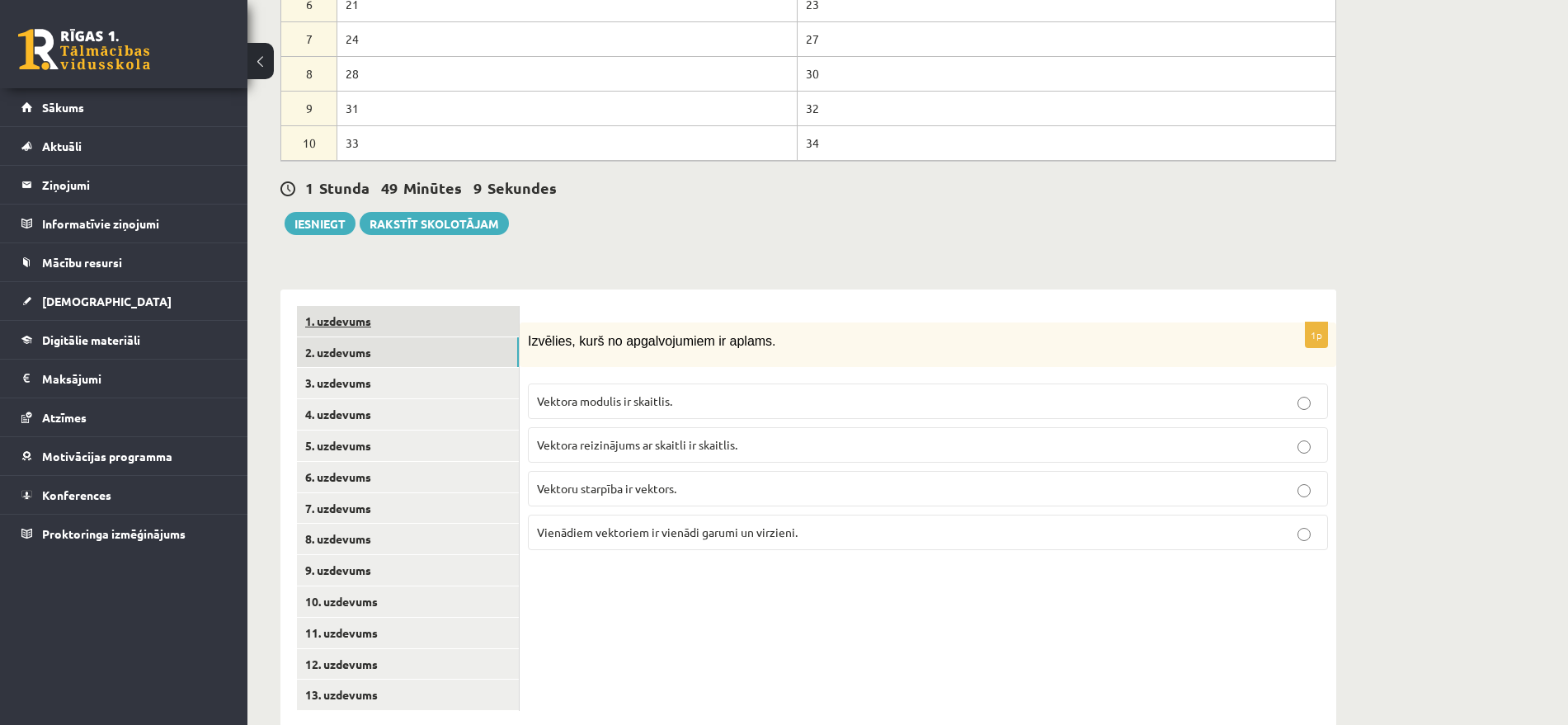
click at [343, 306] on link "1. uzdevums" at bounding box center [408, 321] width 222 height 30
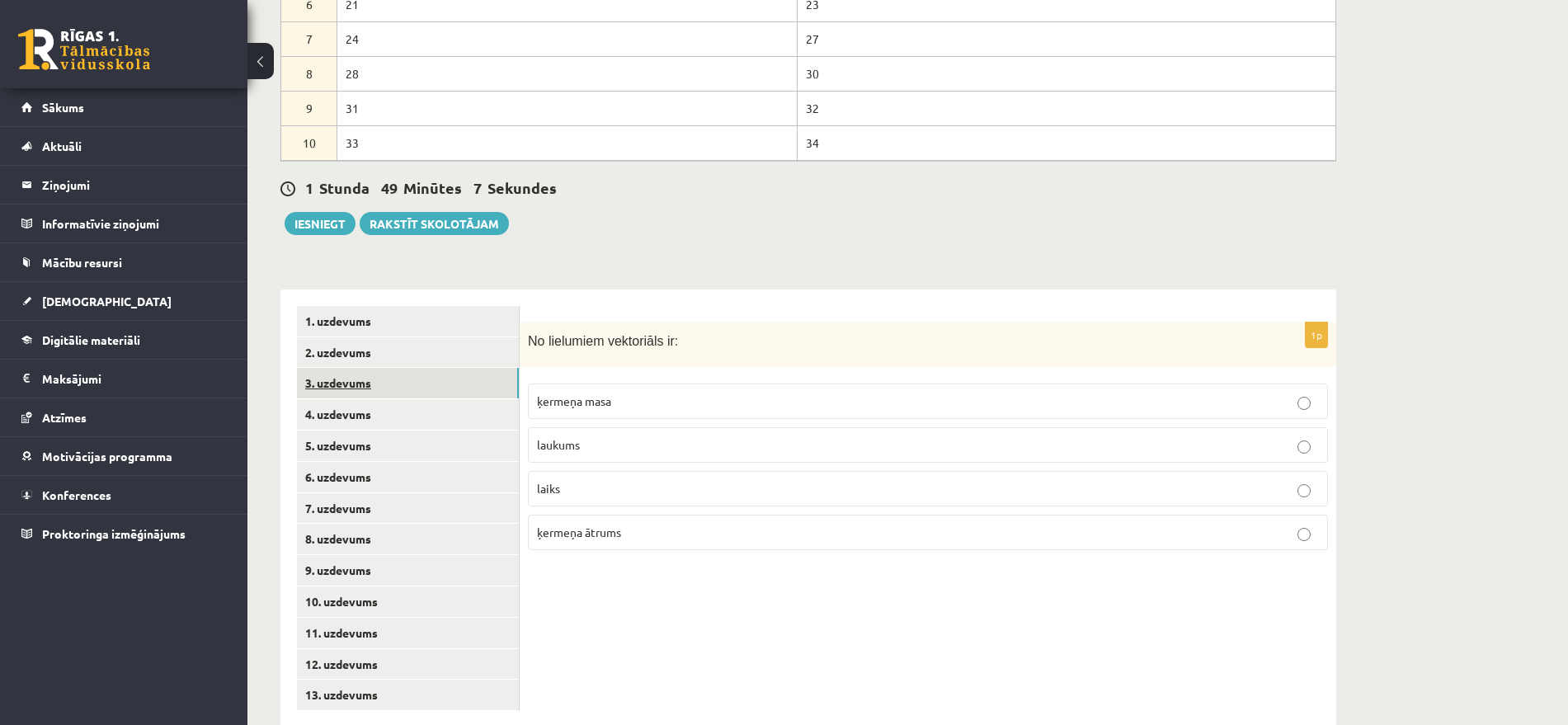
click at [337, 368] on link "3. uzdevums" at bounding box center [408, 383] width 222 height 30
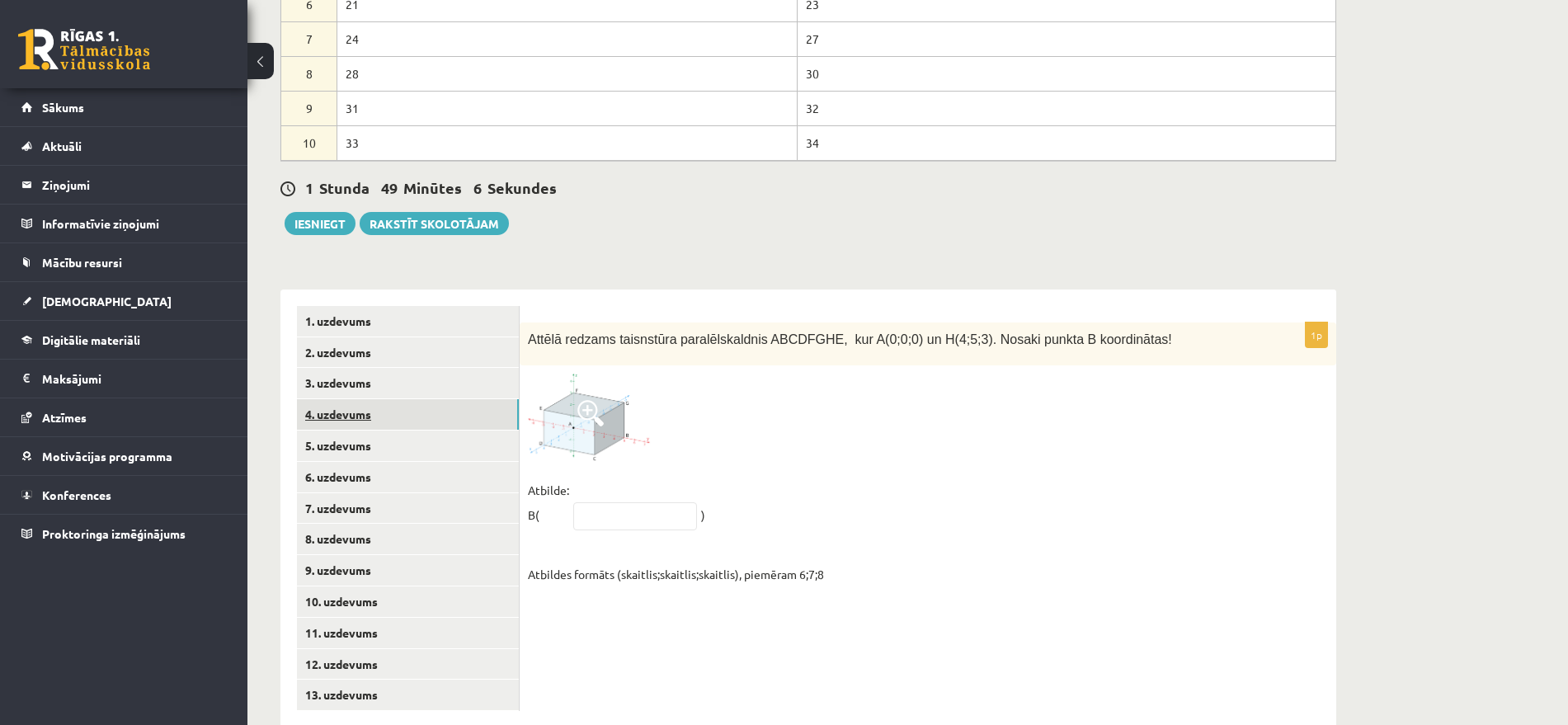
click at [323, 399] on link "4. uzdevums" at bounding box center [408, 414] width 222 height 30
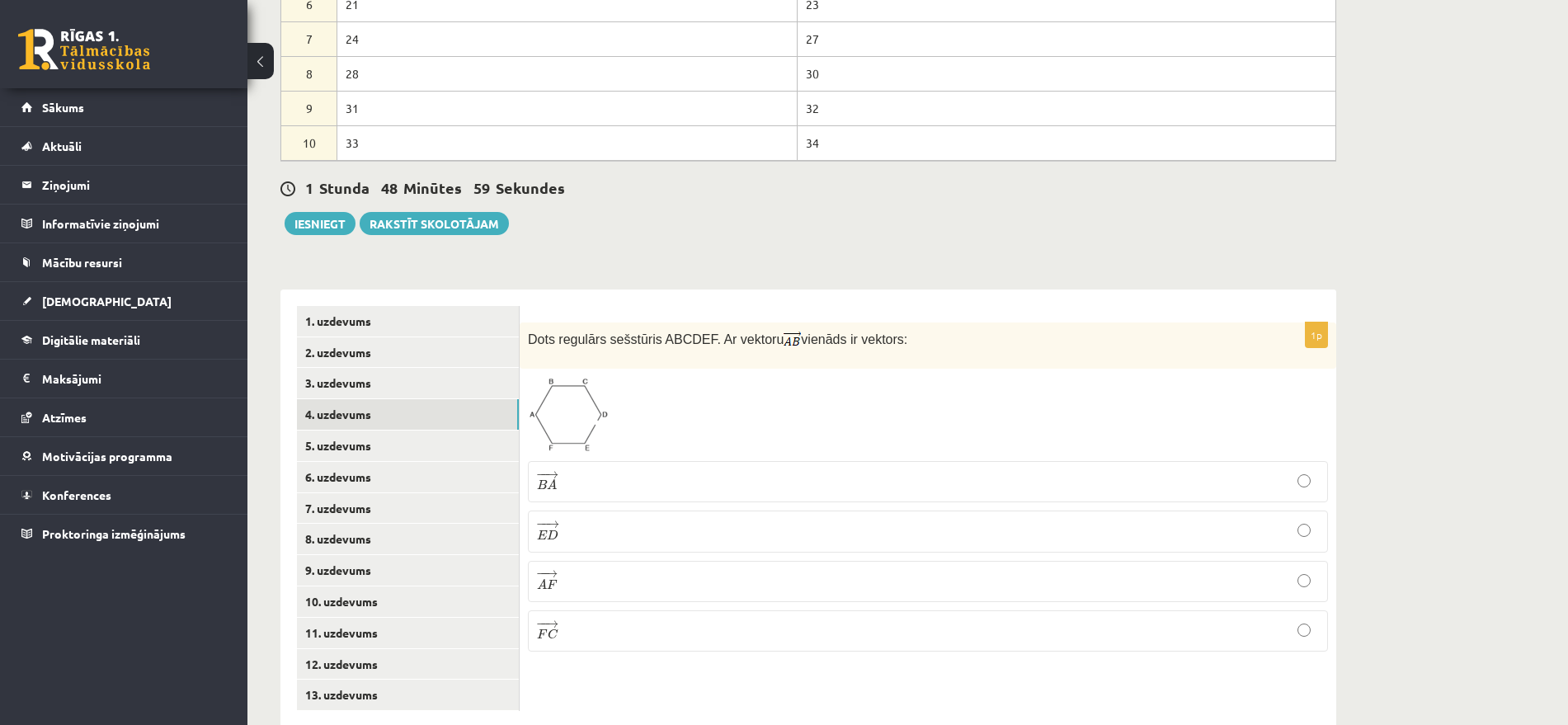
click at [581, 403] on span at bounding box center [591, 417] width 26 height 26
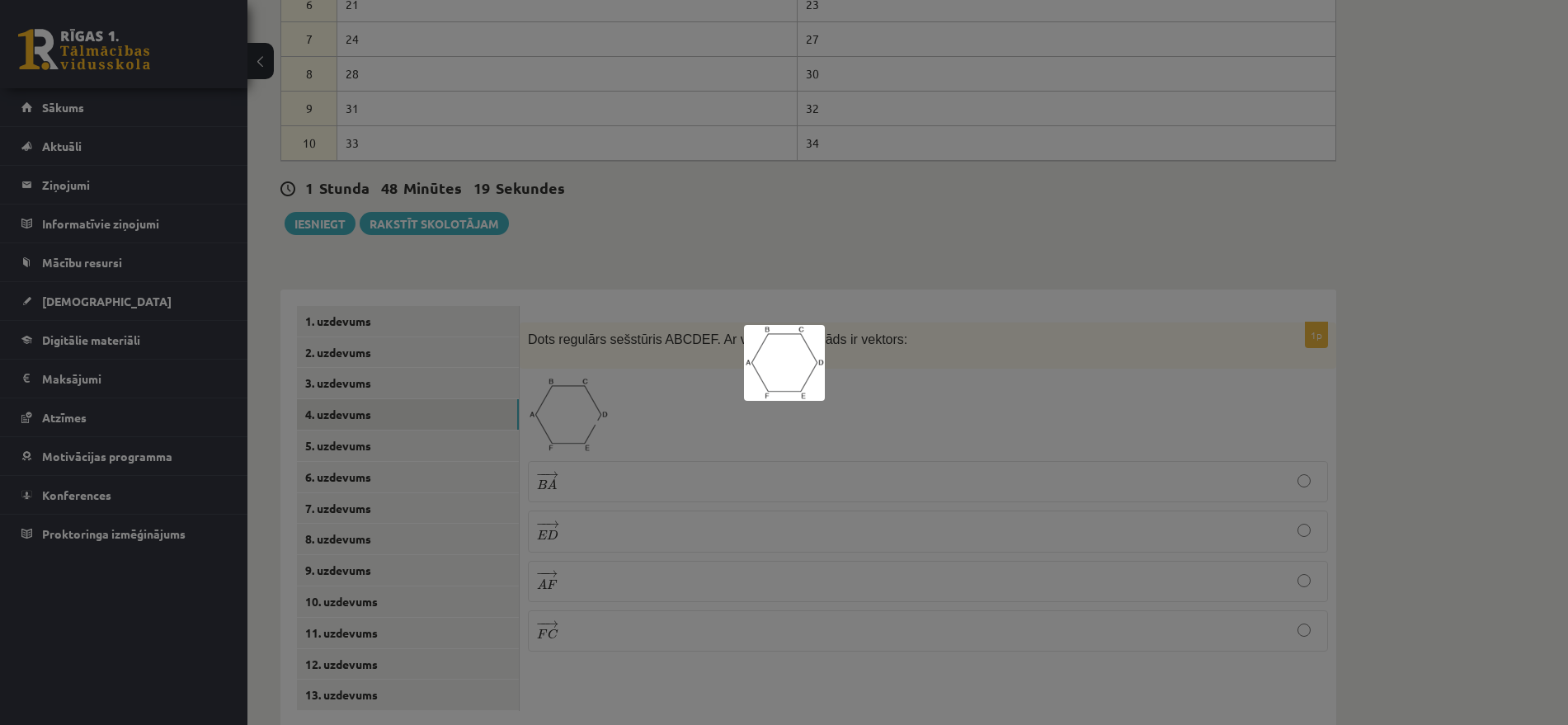
click at [628, 482] on div at bounding box center [784, 362] width 1568 height 725
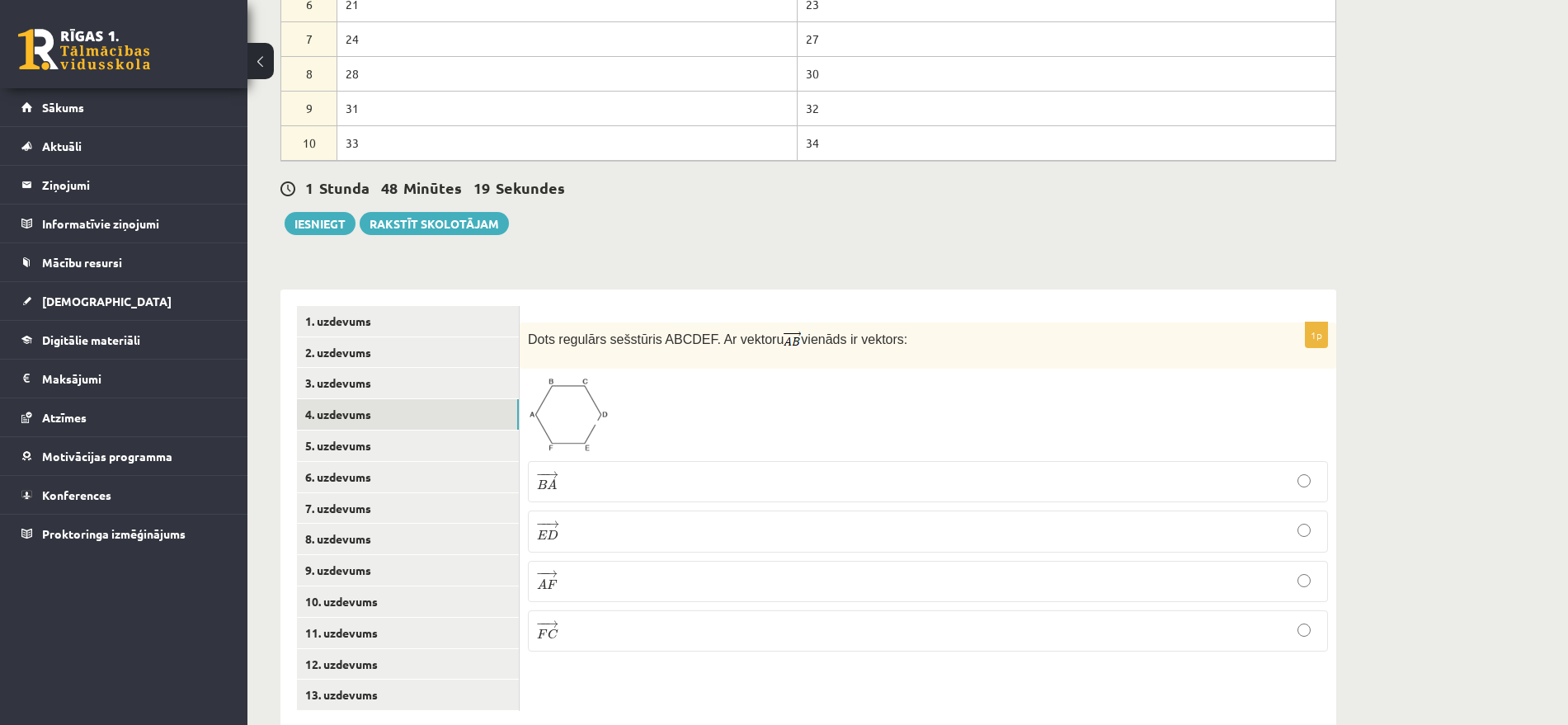
click at [628, 511] on label "− − → E D E D →" at bounding box center [928, 531] width 800 height 41
click at [390, 430] on link "5. uzdevums" at bounding box center [408, 445] width 222 height 30
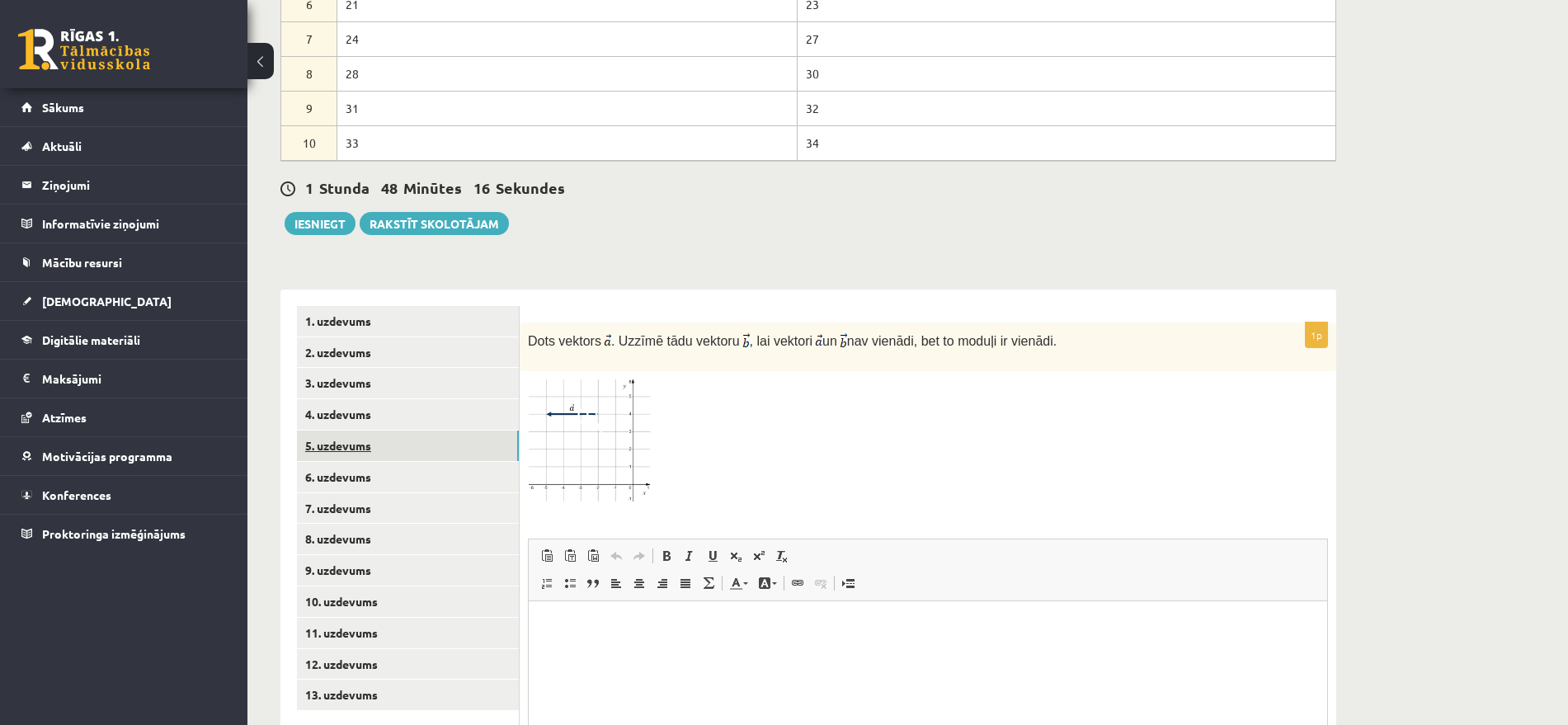
scroll to position [0, 0]
click at [353, 462] on link "6. uzdevums" at bounding box center [408, 477] width 222 height 30
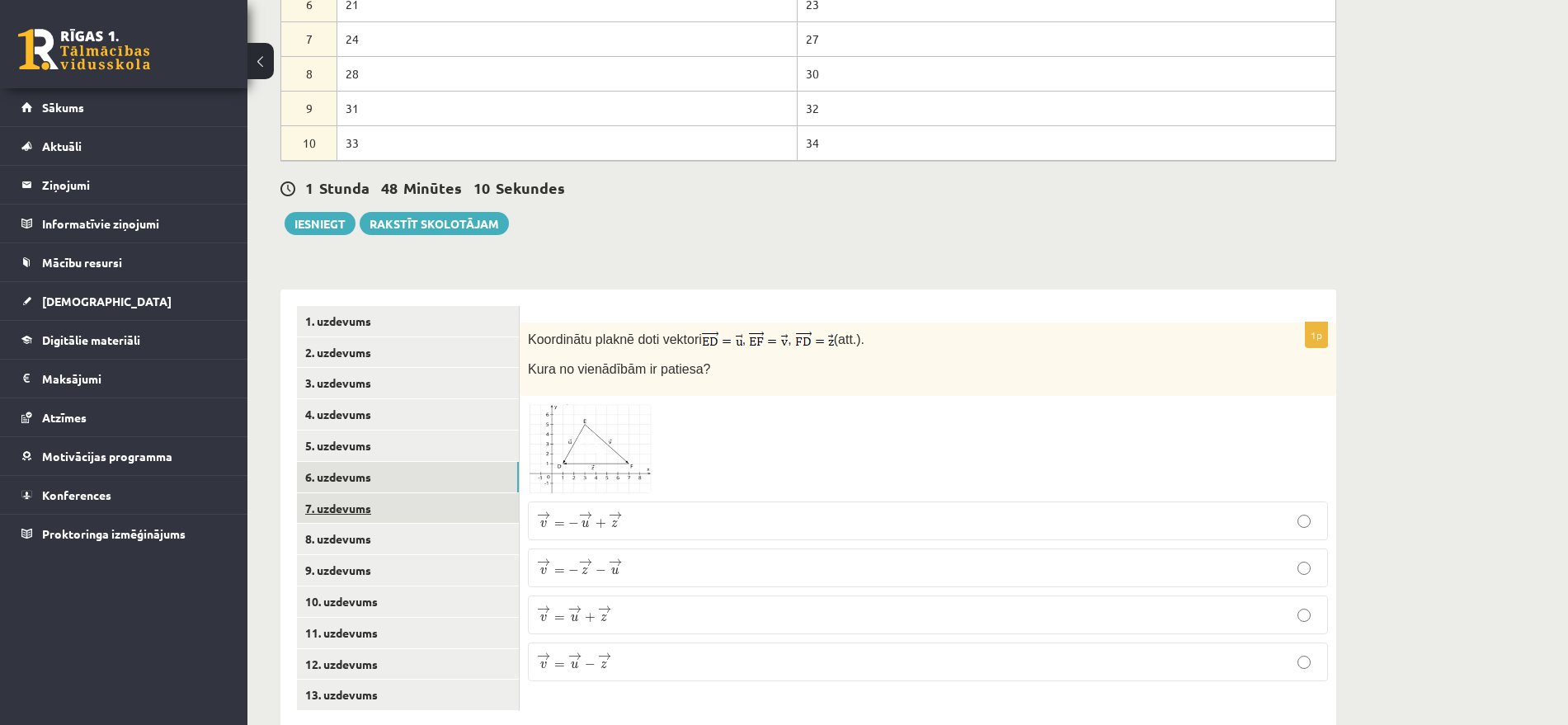
click at [370, 493] on link "7. uzdevums" at bounding box center [408, 508] width 222 height 30
click at [384, 524] on link "8. uzdevums" at bounding box center [408, 539] width 222 height 30
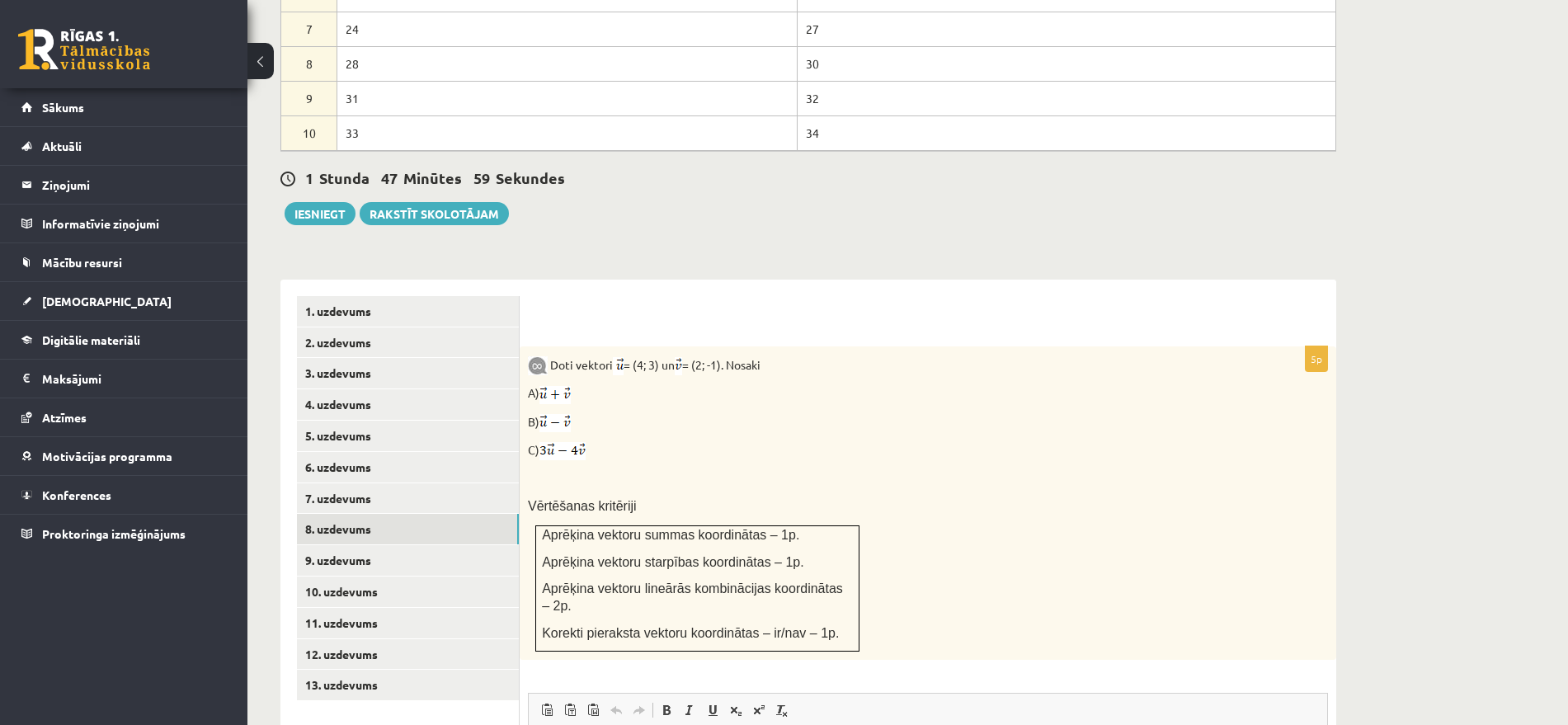
scroll to position [820, 0]
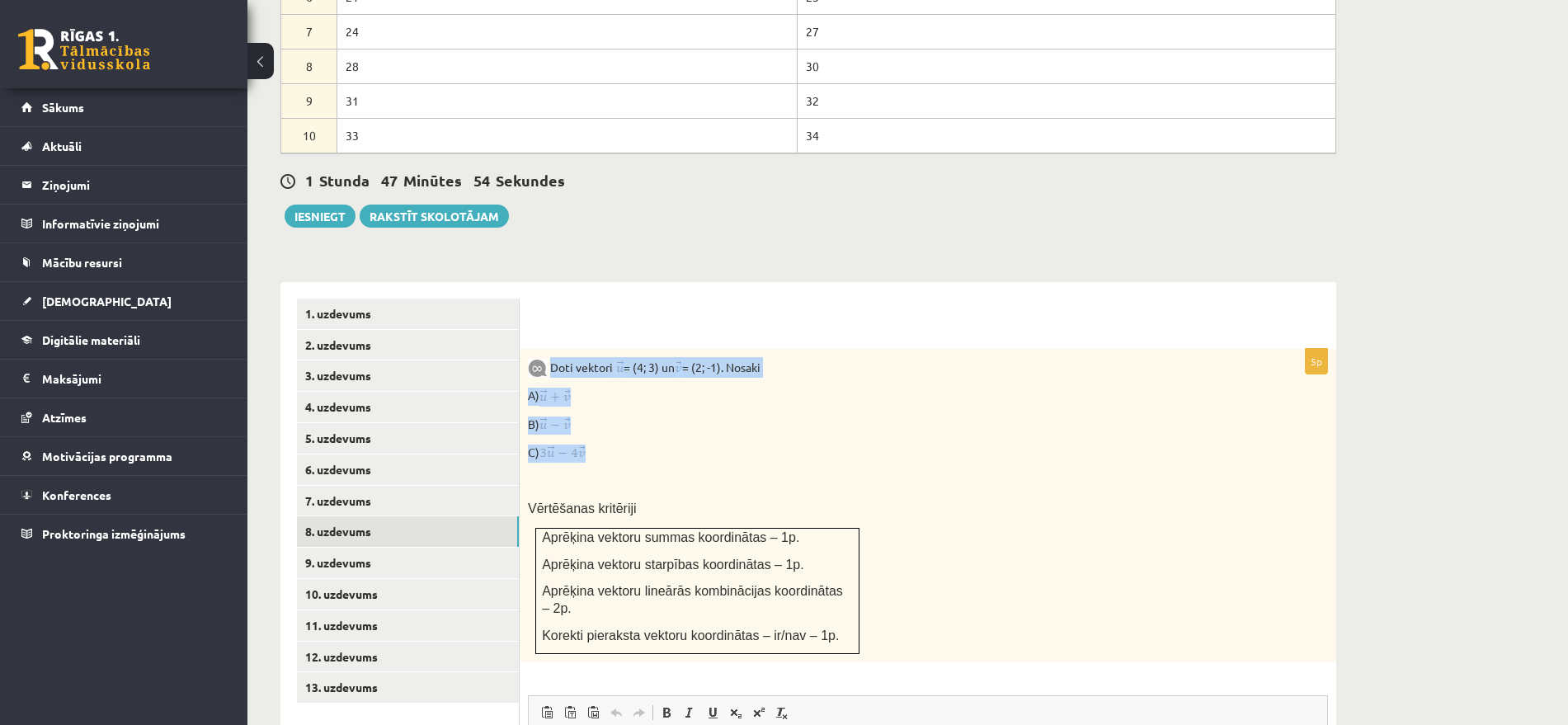
drag, startPoint x: 553, startPoint y: 329, endPoint x: 616, endPoint y: 417, distance: 108.2
click at [616, 417] on div "Doti vektori = (4; 3) un = (2; -1). Nosaki A) B) C) Vērtēšanas kritēriji Aprēķi…" at bounding box center [927, 505] width 817 height 314
copy div "Doti vektori = (4; 3) un = (2; -1). Nosaki A) B) C)"
click at [603, 371] on div "Doti vektori = (4; 3) un = (2; -1). Nosaki A) B) C) Vērtēšanas kritēriji Aprēķi…" at bounding box center [927, 505] width 817 height 314
click at [535, 359] on img at bounding box center [538, 369] width 20 height 19
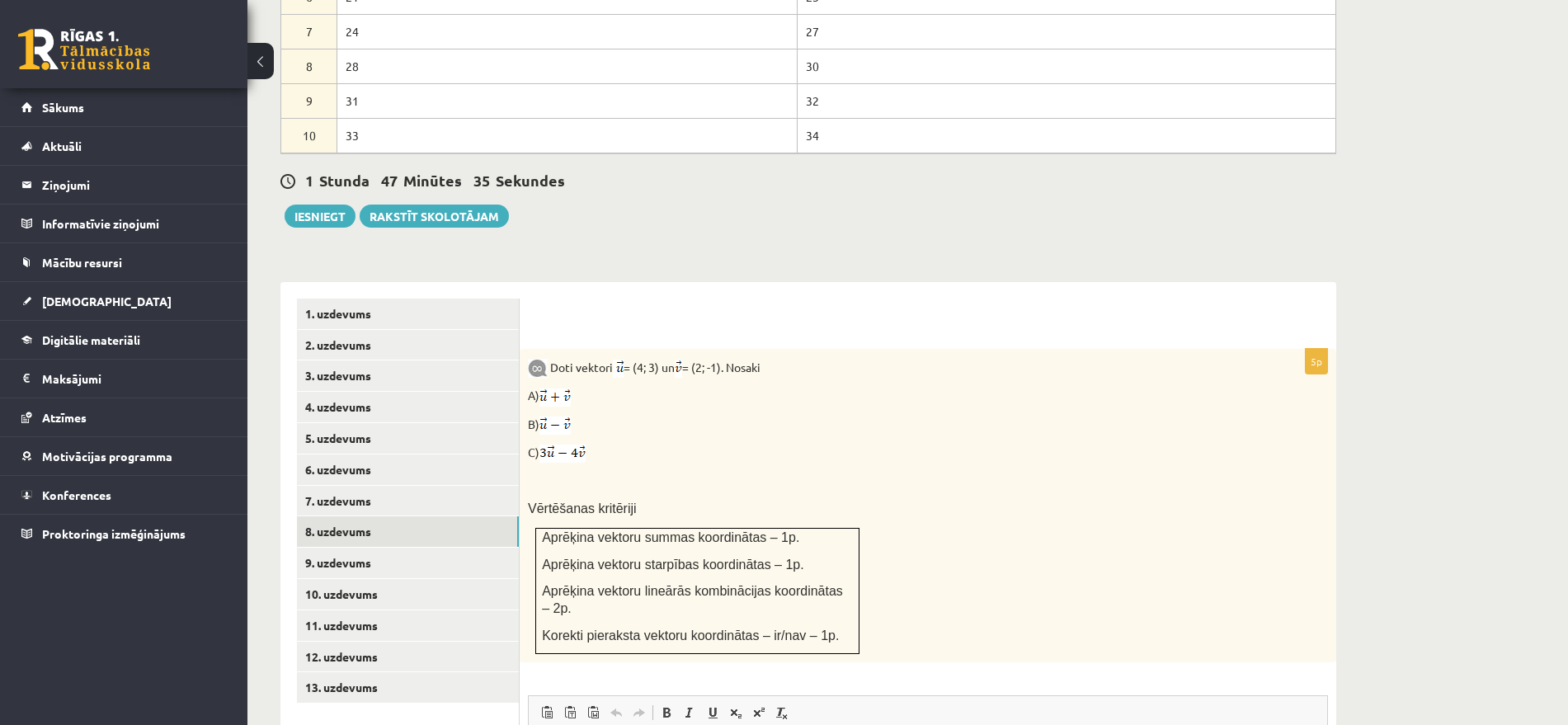
click at [614, 369] on div "Doti vektori = (4; 3) un = (2; -1). Nosaki A) B) C) Vērtēšanas kritēriji Aprēķi…" at bounding box center [927, 505] width 817 height 314
click at [331, 548] on link "9. uzdevums" at bounding box center [408, 563] width 222 height 30
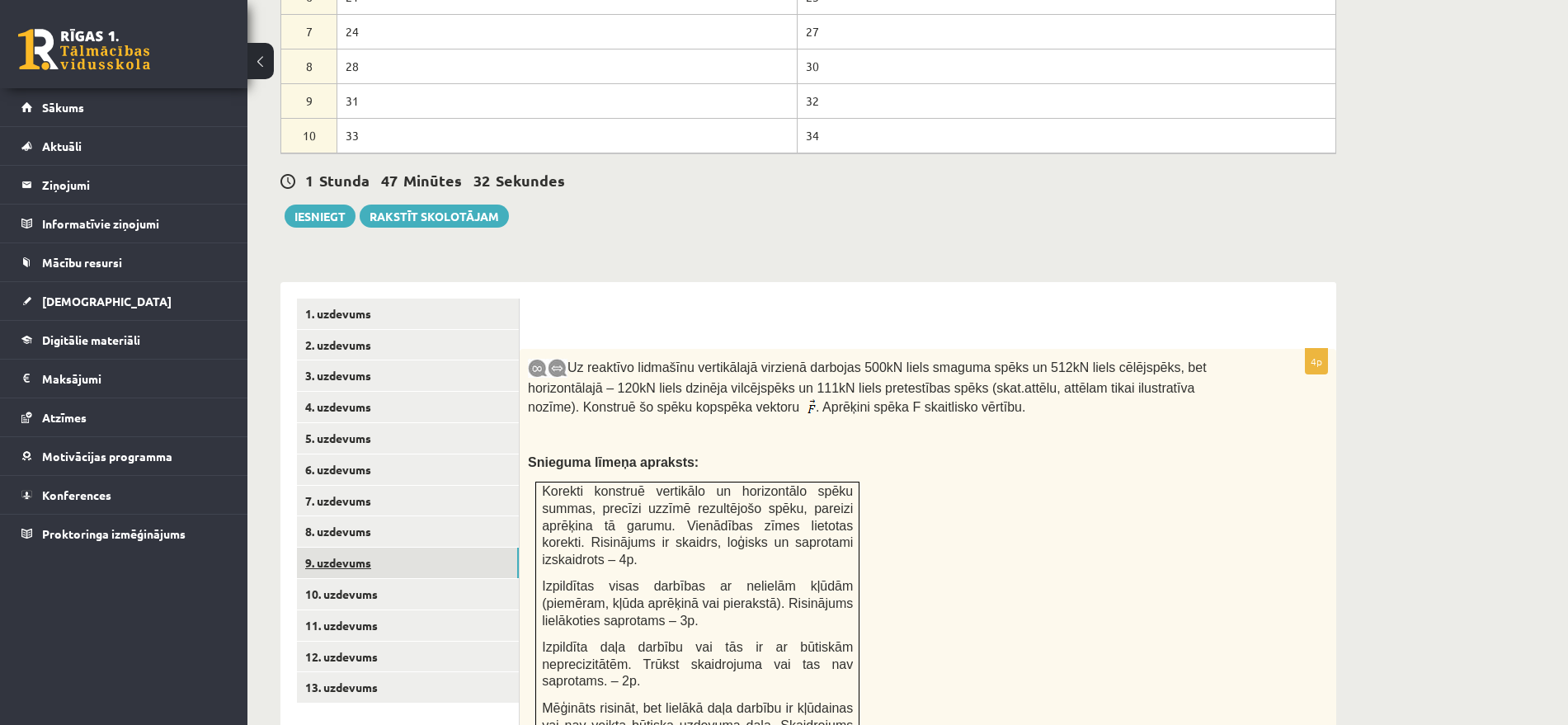
scroll to position [0, 0]
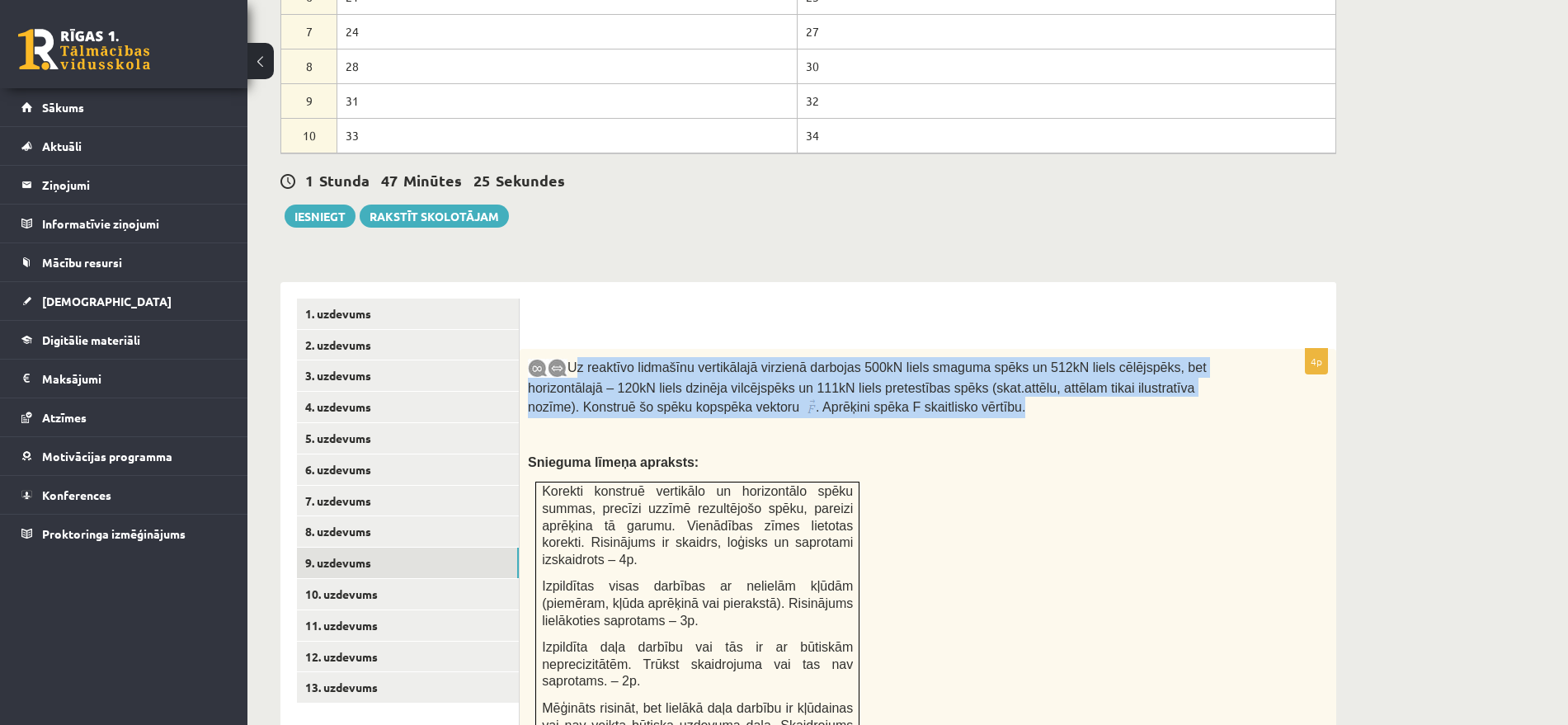
drag, startPoint x: 857, startPoint y: 378, endPoint x: 572, endPoint y: 332, distance: 288.7
click at [572, 357] on p "Uz reaktīvo lidmašīnu vertikālajā virzienā darbojas 500kN liels smaguma spēks u…" at bounding box center [887, 388] width 718 height 61
copy p "Uz reaktīvo lidmašīnu vertikālajā virzienā darbojas 500kN liels smaguma spēks u…"
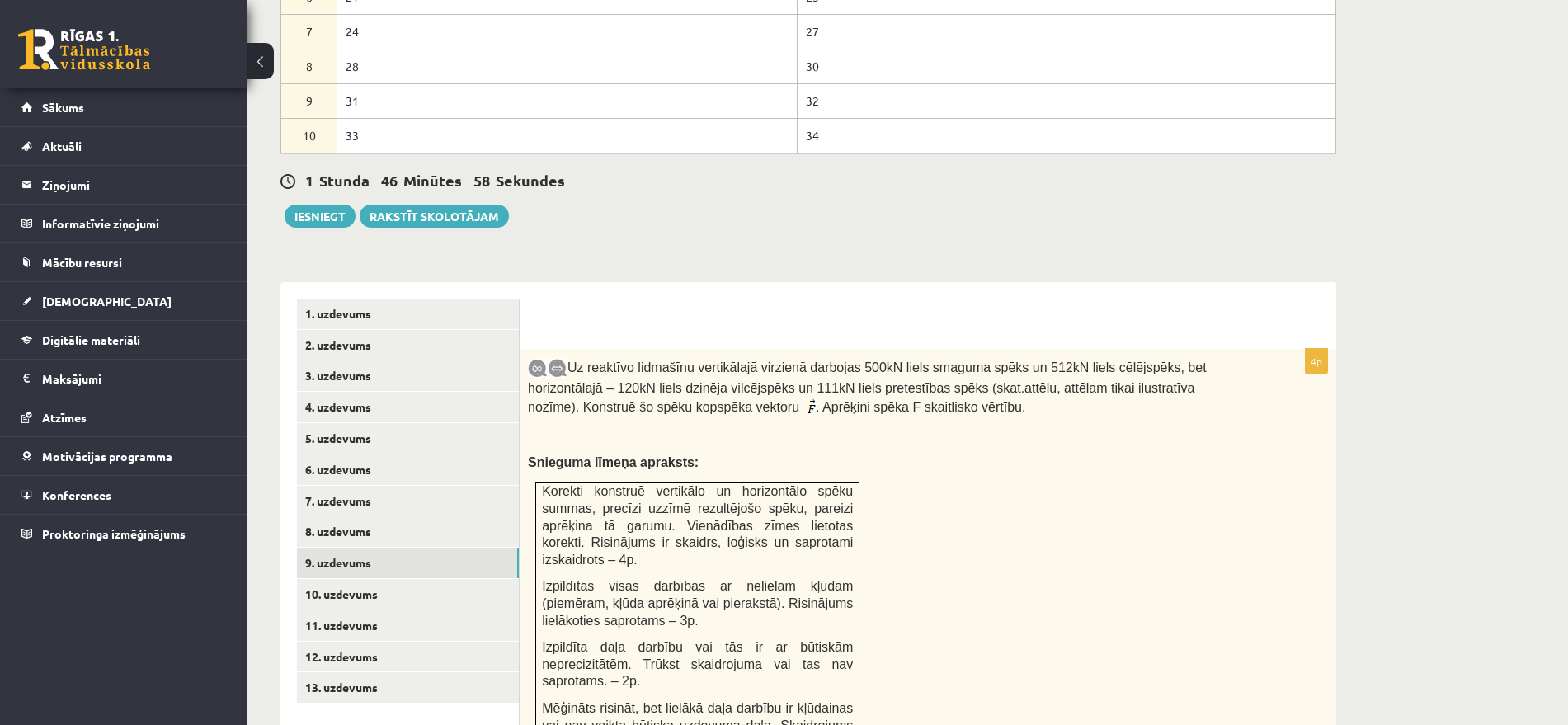
click at [988, 448] on div "Uz reaktīvo lidmašīnu vertikālajā virzienā darbojas 500kN liels smaguma spēks u…" at bounding box center [927, 559] width 817 height 421
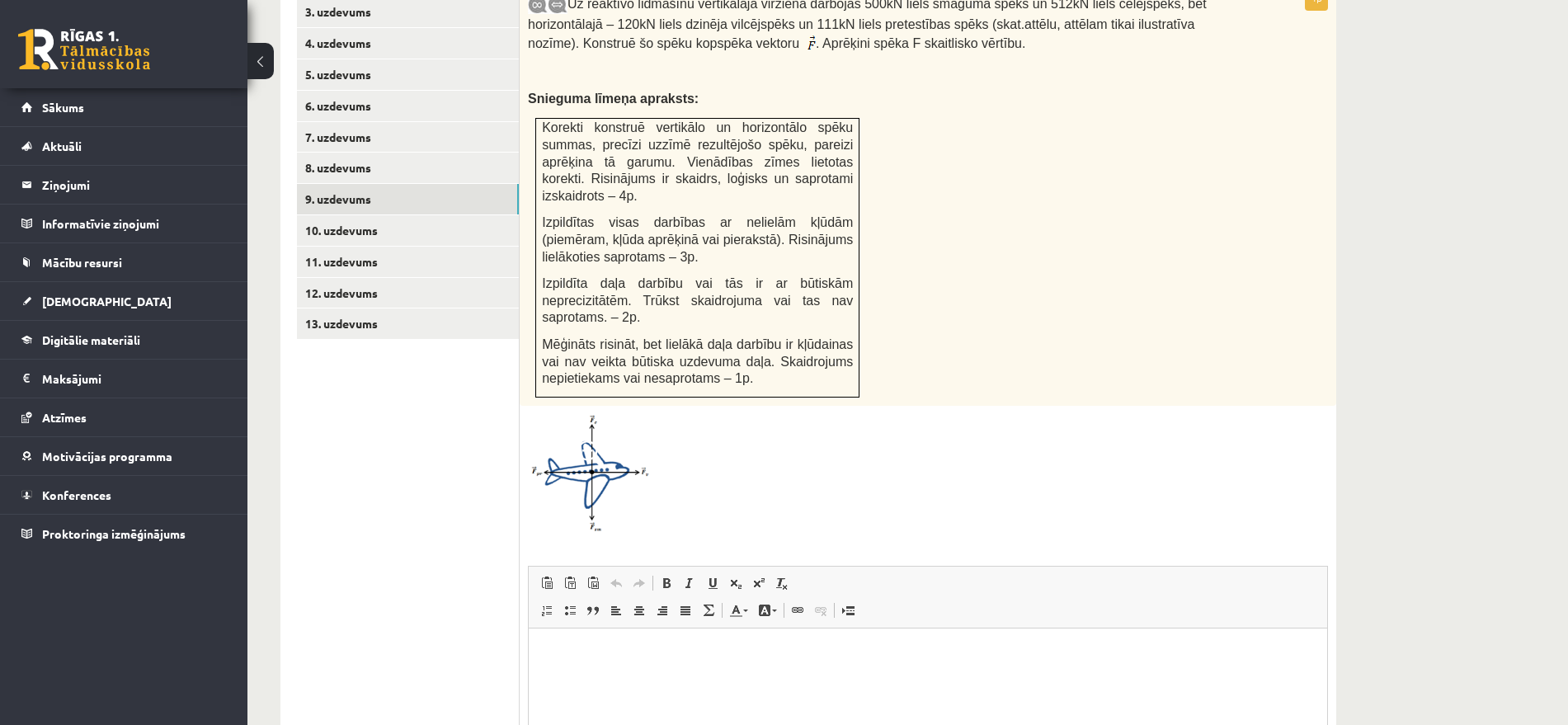
scroll to position [1364, 0]
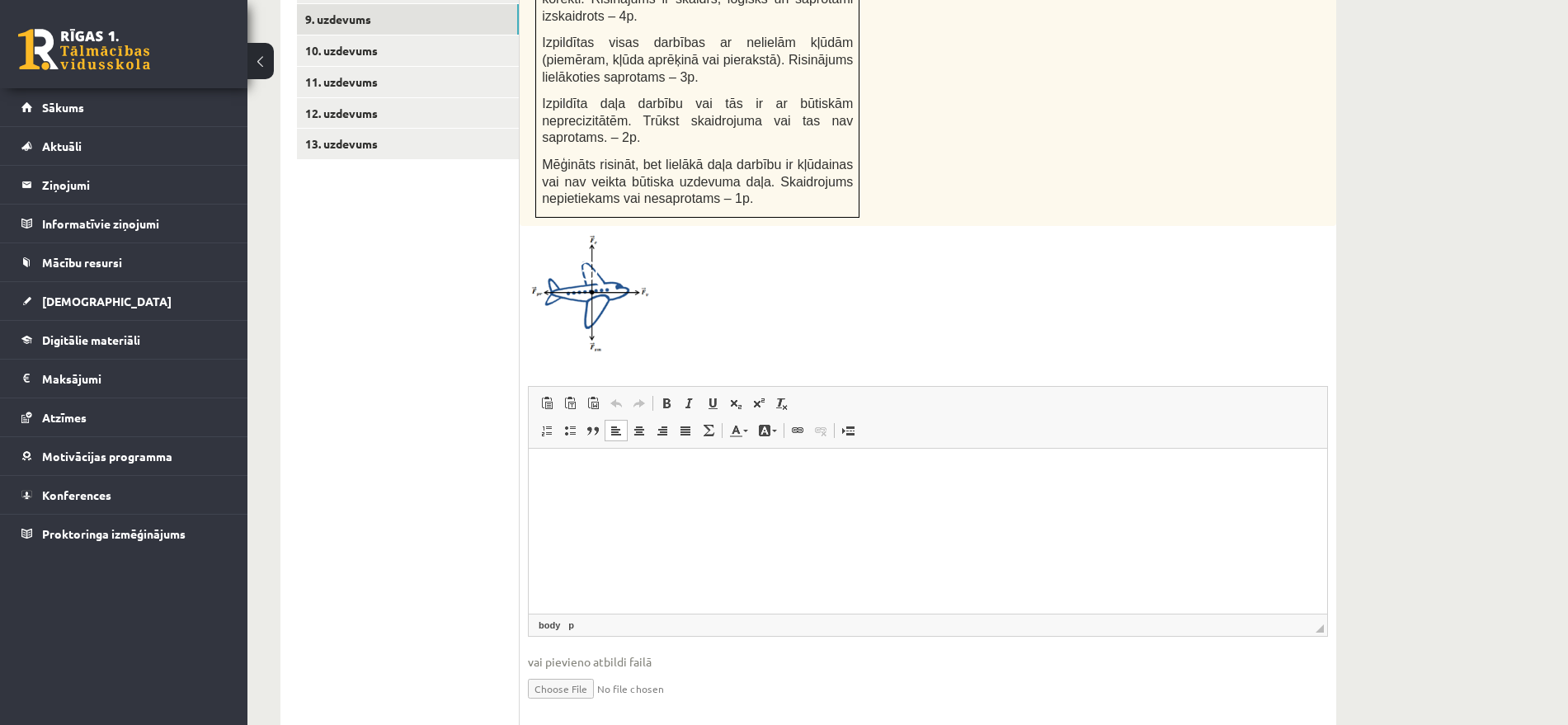
click at [651, 498] on html at bounding box center [928, 473] width 798 height 51
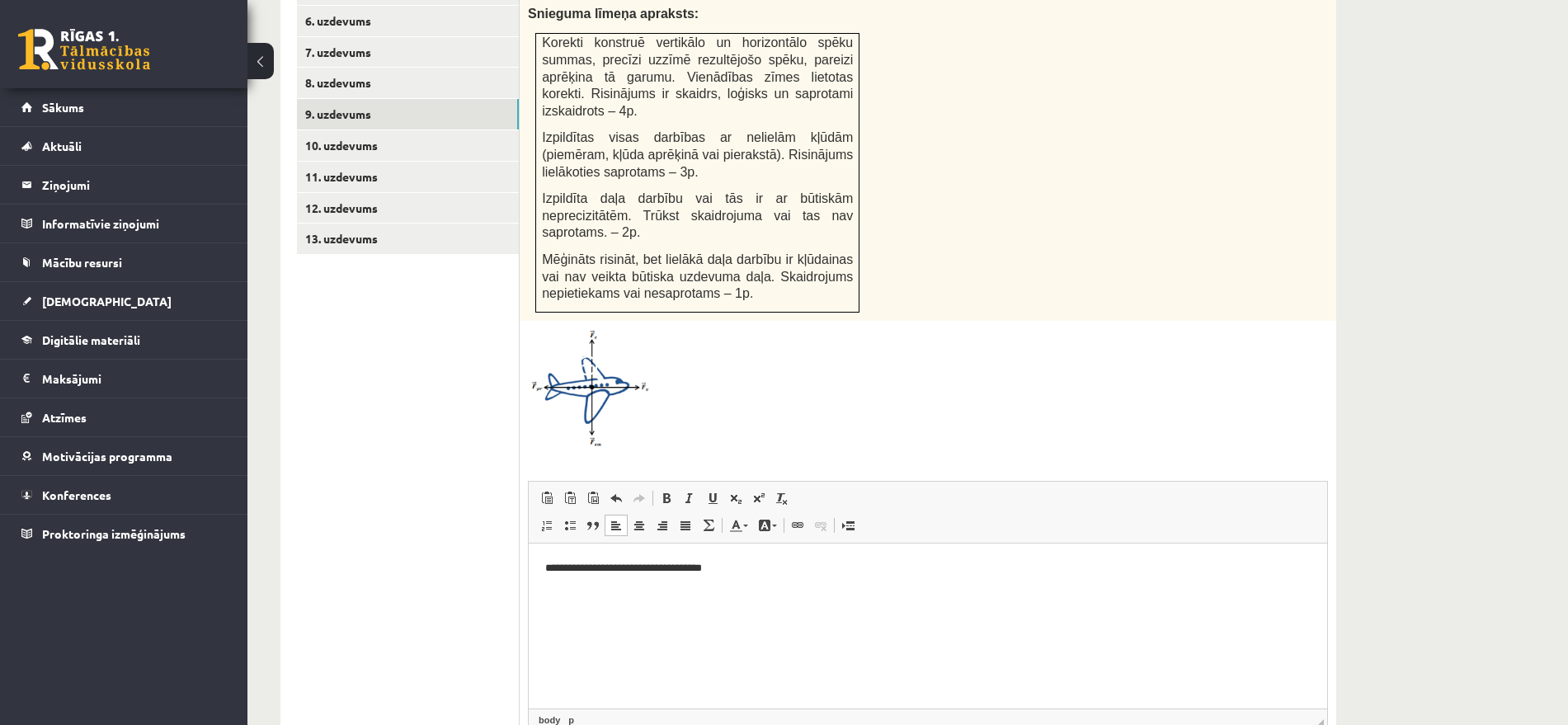
scroll to position [1157, 0]
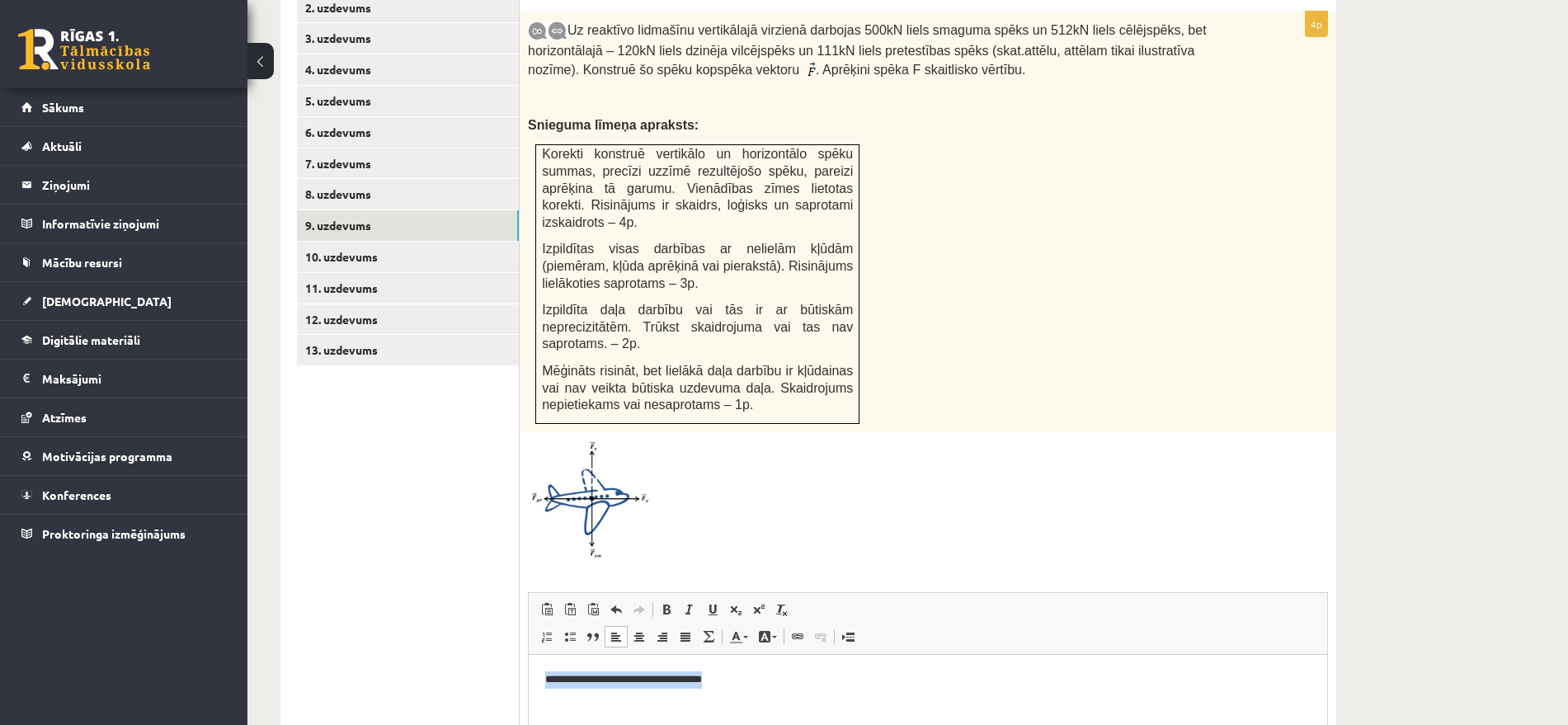
drag, startPoint x: 764, startPoint y: 677, endPoint x: 526, endPoint y: 676, distance: 238.0
click at [529, 676] on html "**********" at bounding box center [928, 680] width 798 height 51
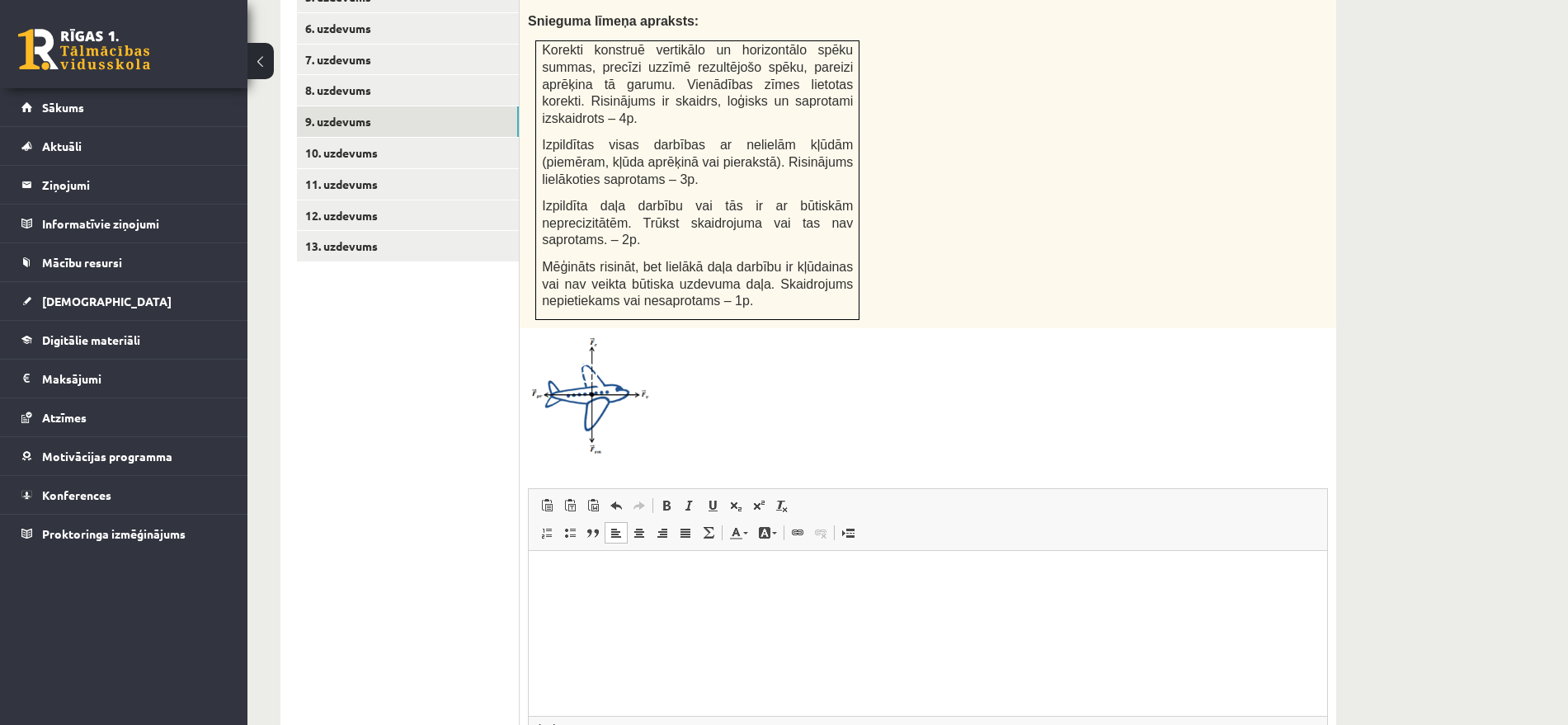
scroll to position [1260, 0]
click at [551, 500] on span at bounding box center [546, 506] width 13 height 13
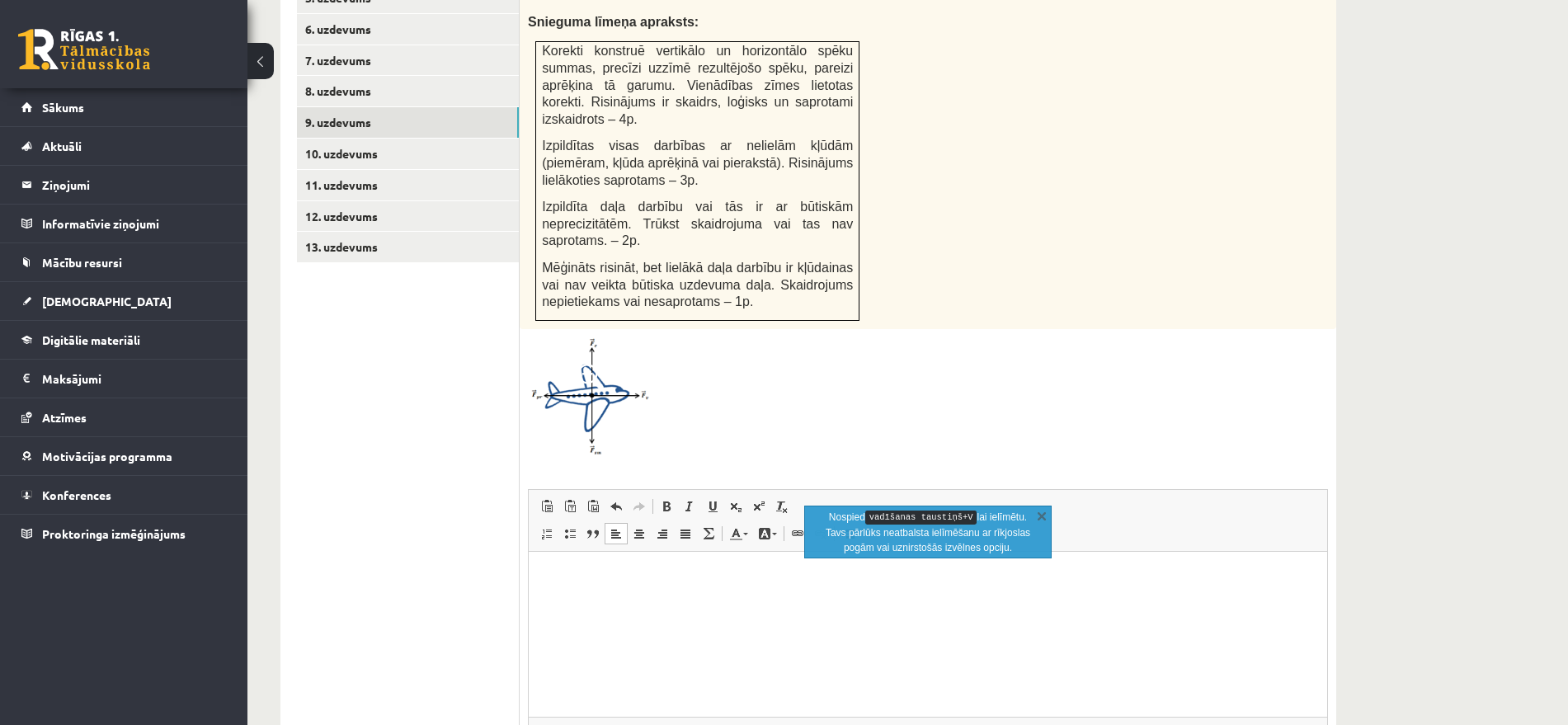
click at [913, 601] on html at bounding box center [928, 576] width 798 height 51
click at [914, 548] on p "Nospied vadīšanas taustiņš+V lai ielīmētu. Tavs pārlūks neatbalsta ielīmēšanu a…" at bounding box center [928, 532] width 208 height 45
click at [593, 500] on span at bounding box center [593, 506] width 13 height 13
drag, startPoint x: 764, startPoint y: 569, endPoint x: 992, endPoint y: 1042, distance: 525.1
click at [529, 551] on html "**********" at bounding box center [928, 576] width 798 height 51
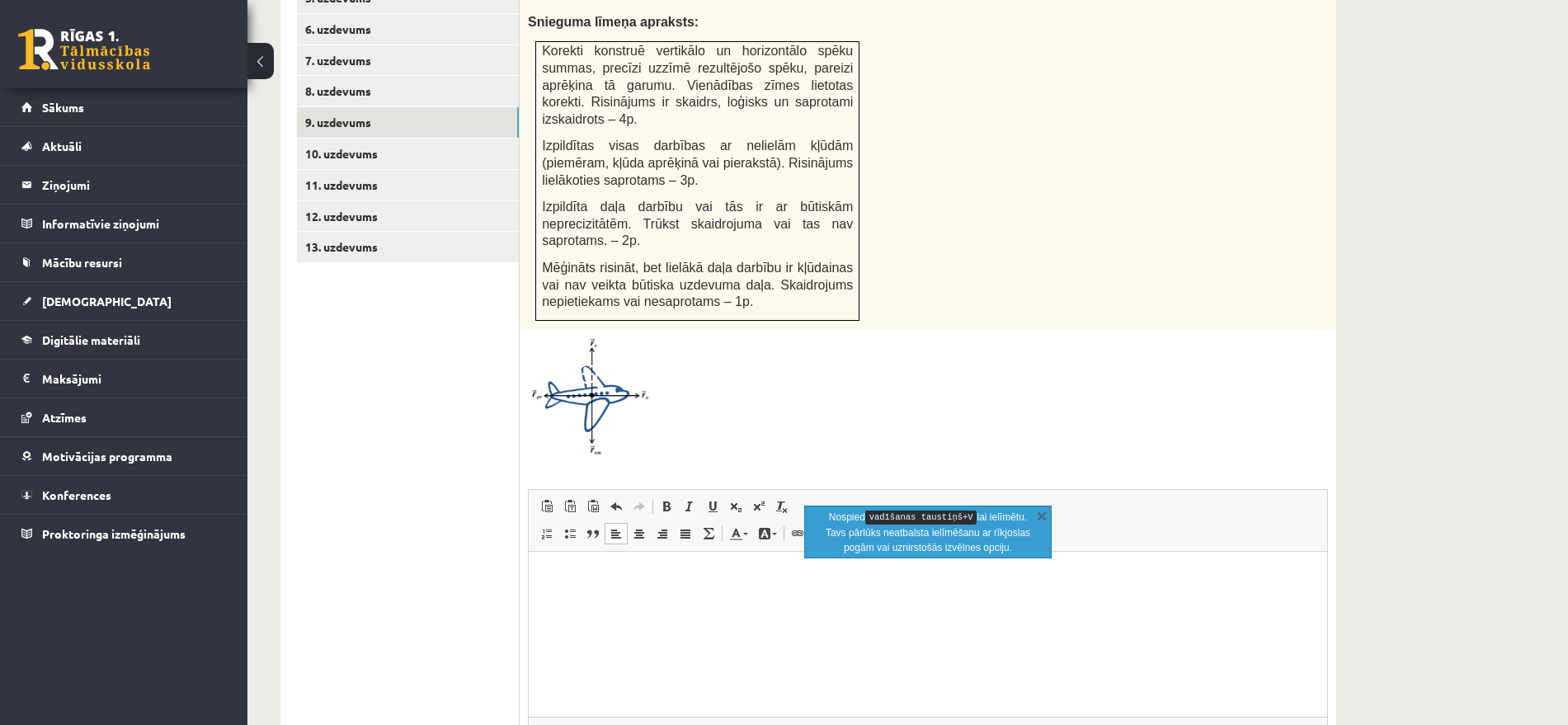
click at [850, 524] on p "Nospied vadīšanas taustiņš+V lai ielīmētu. Tavs pārlūks neatbalsta ielīmēšanu a…" at bounding box center [928, 532] width 208 height 45
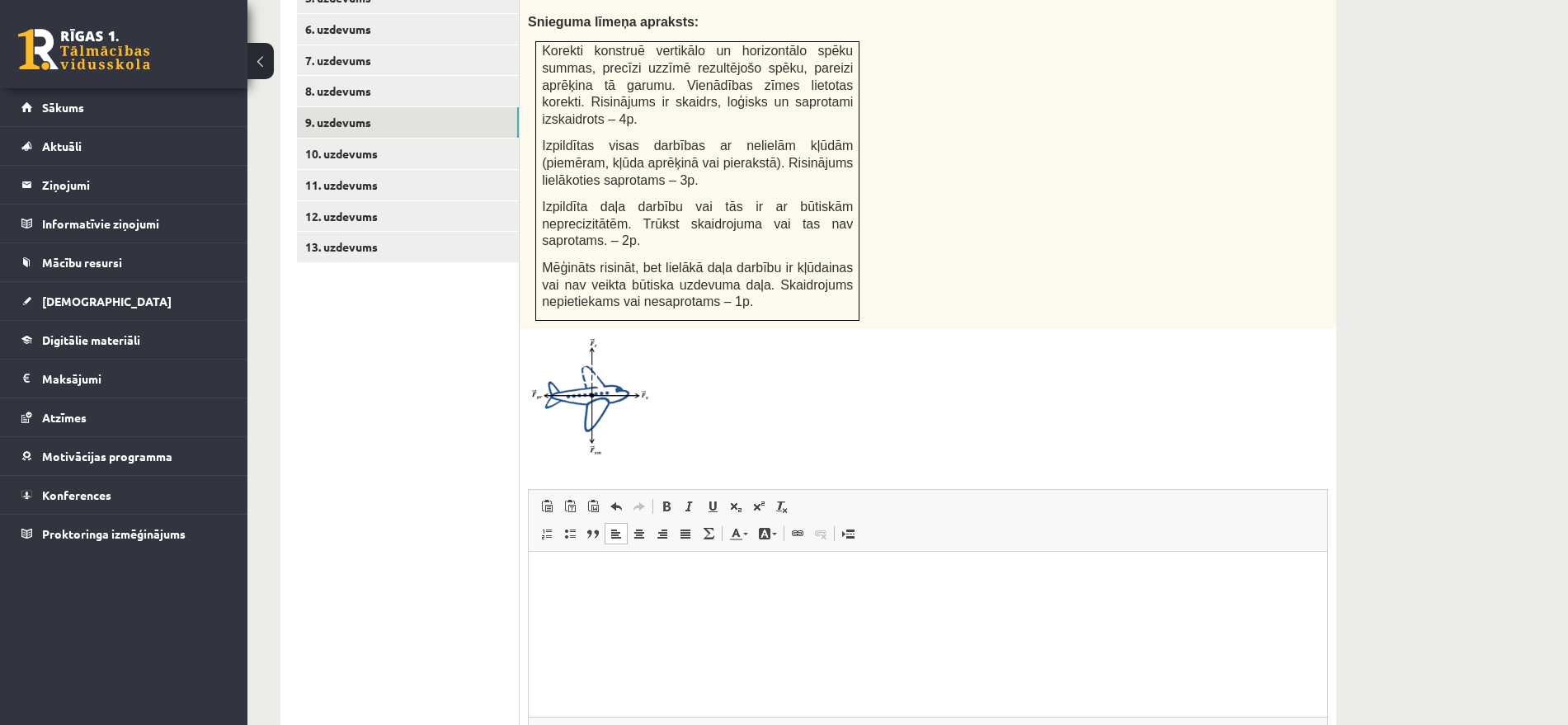
click at [1043, 572] on p "Bagātinātā teksta redaktors, wiswyg-editor-user-answer-47433753208420" at bounding box center [928, 576] width 765 height 17
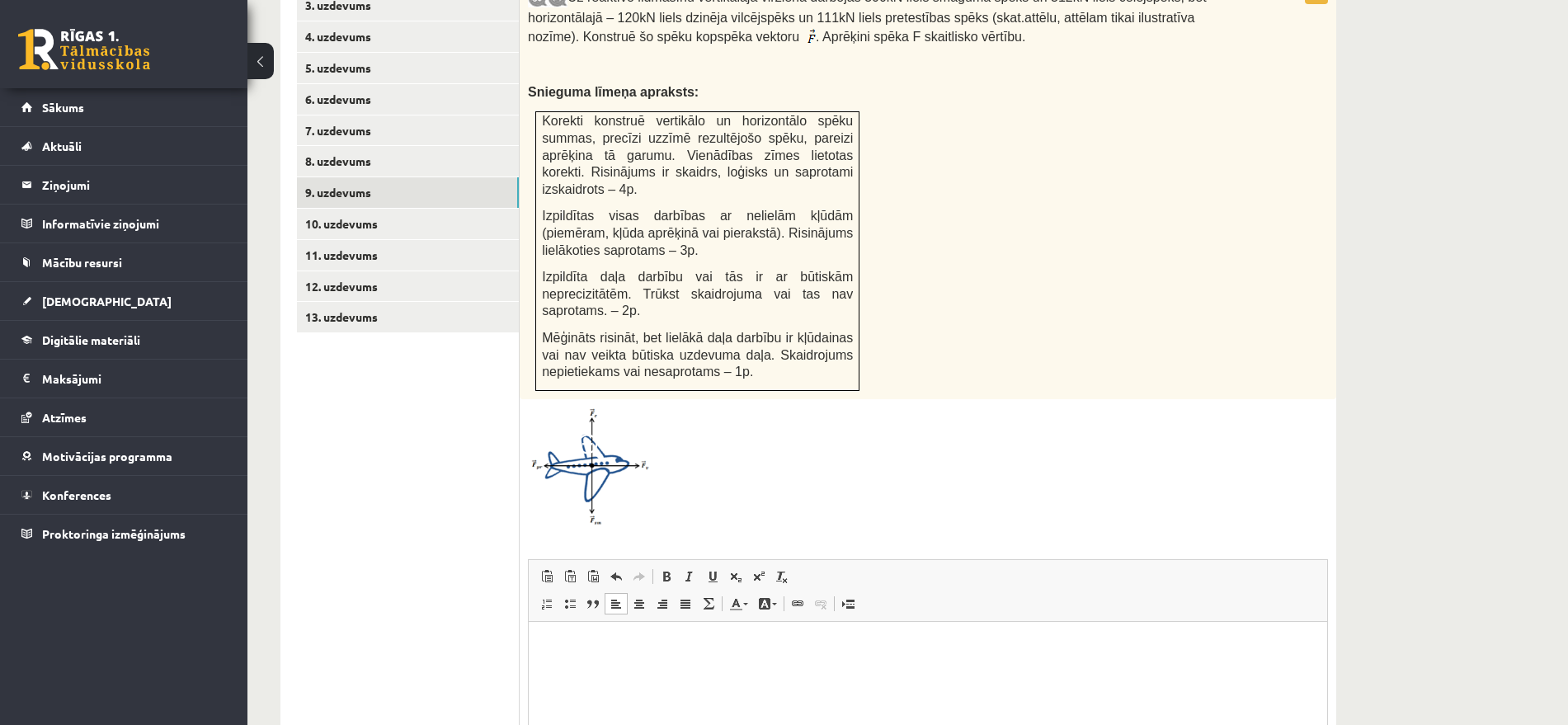
scroll to position [1054, 0]
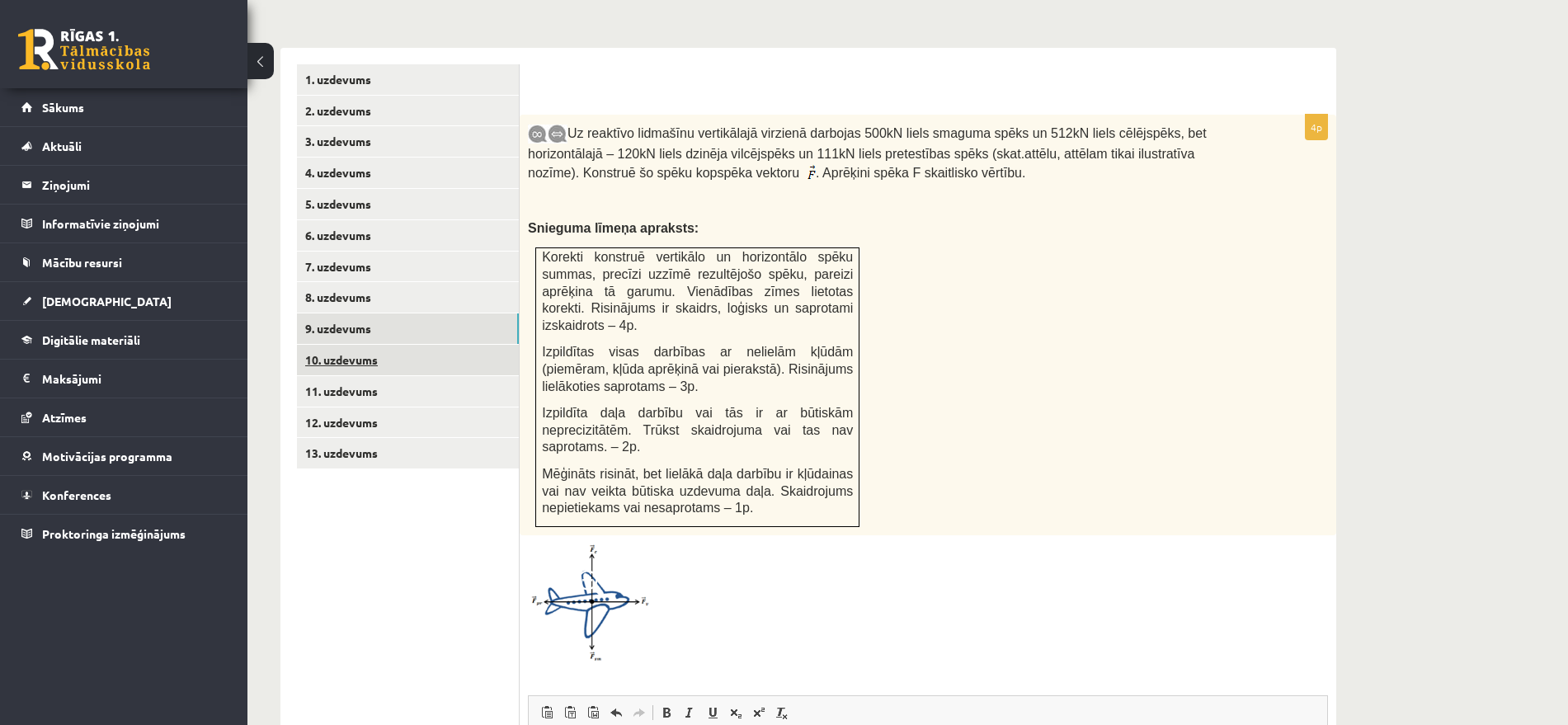
click at [400, 345] on link "10. uzdevums" at bounding box center [408, 360] width 222 height 30
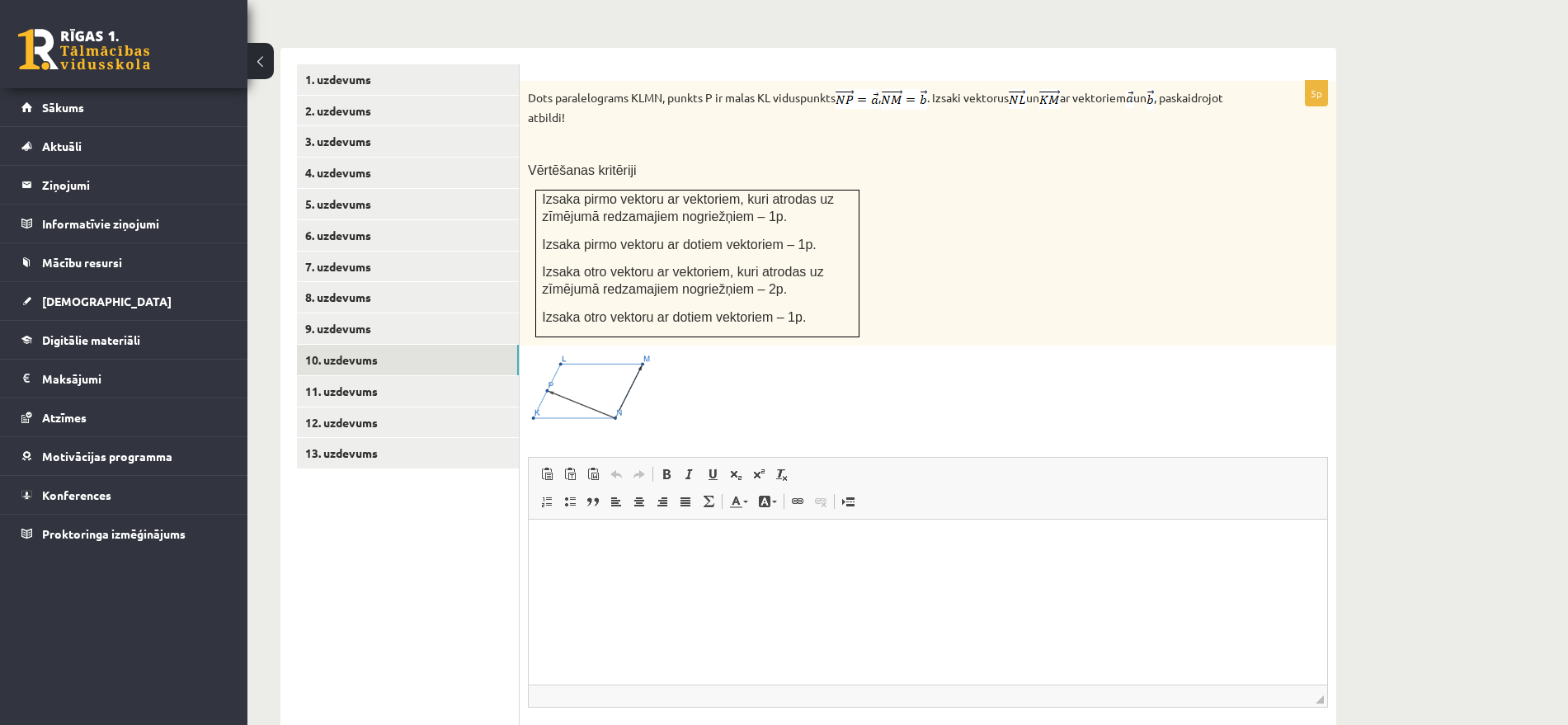
scroll to position [0, 0]
click at [343, 314] on link "9. uzdevums" at bounding box center [408, 329] width 222 height 30
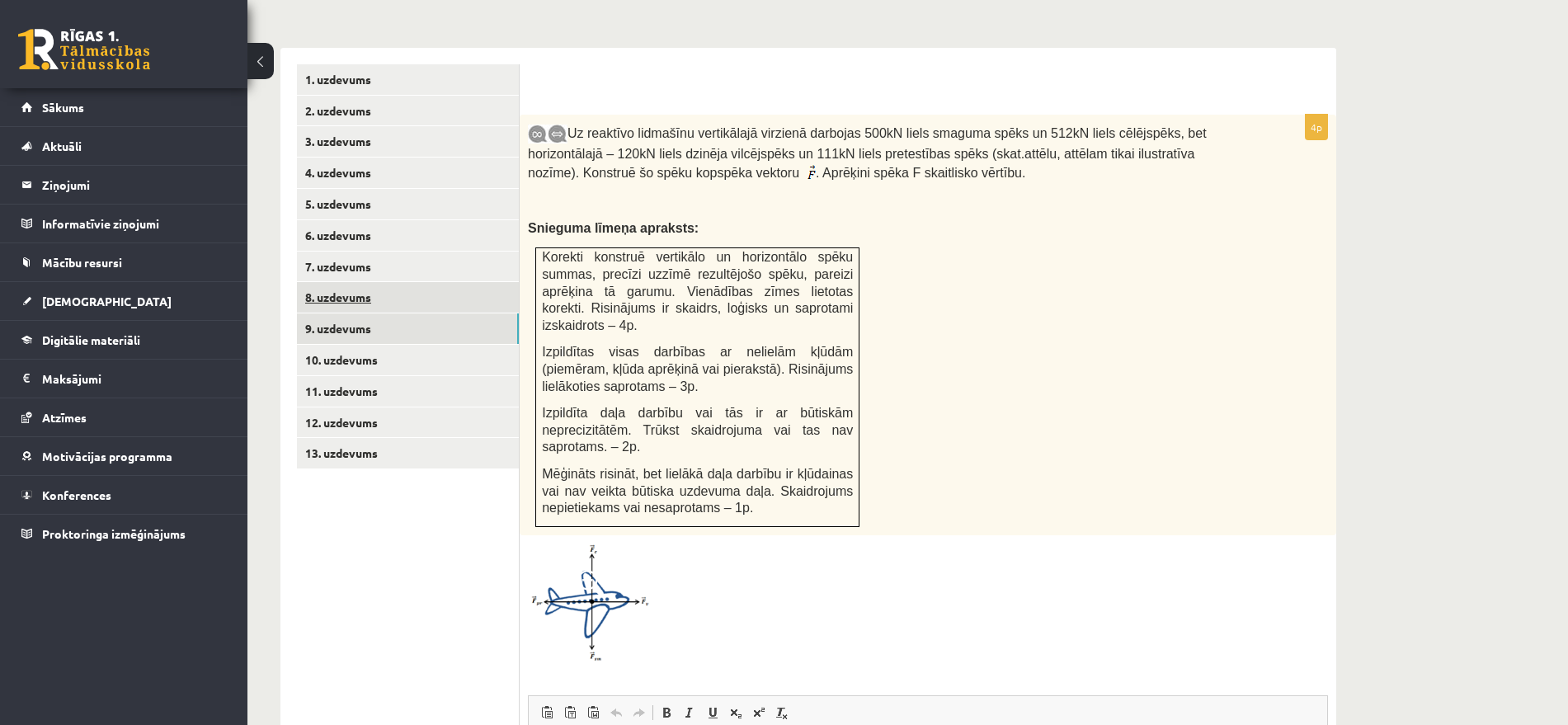
click at [357, 282] on link "8. uzdevums" at bounding box center [408, 297] width 222 height 30
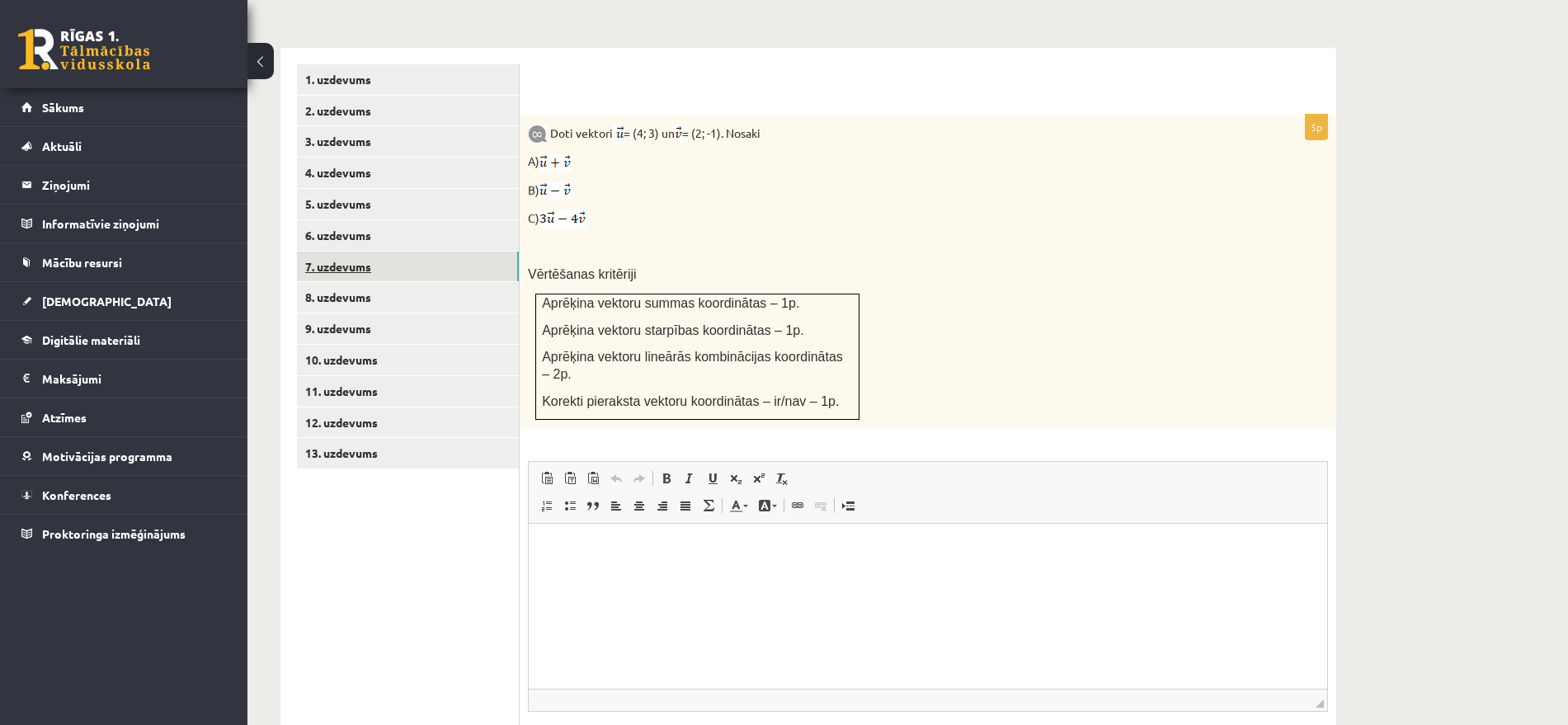
click at [365, 252] on link "7. uzdevums" at bounding box center [408, 267] width 222 height 30
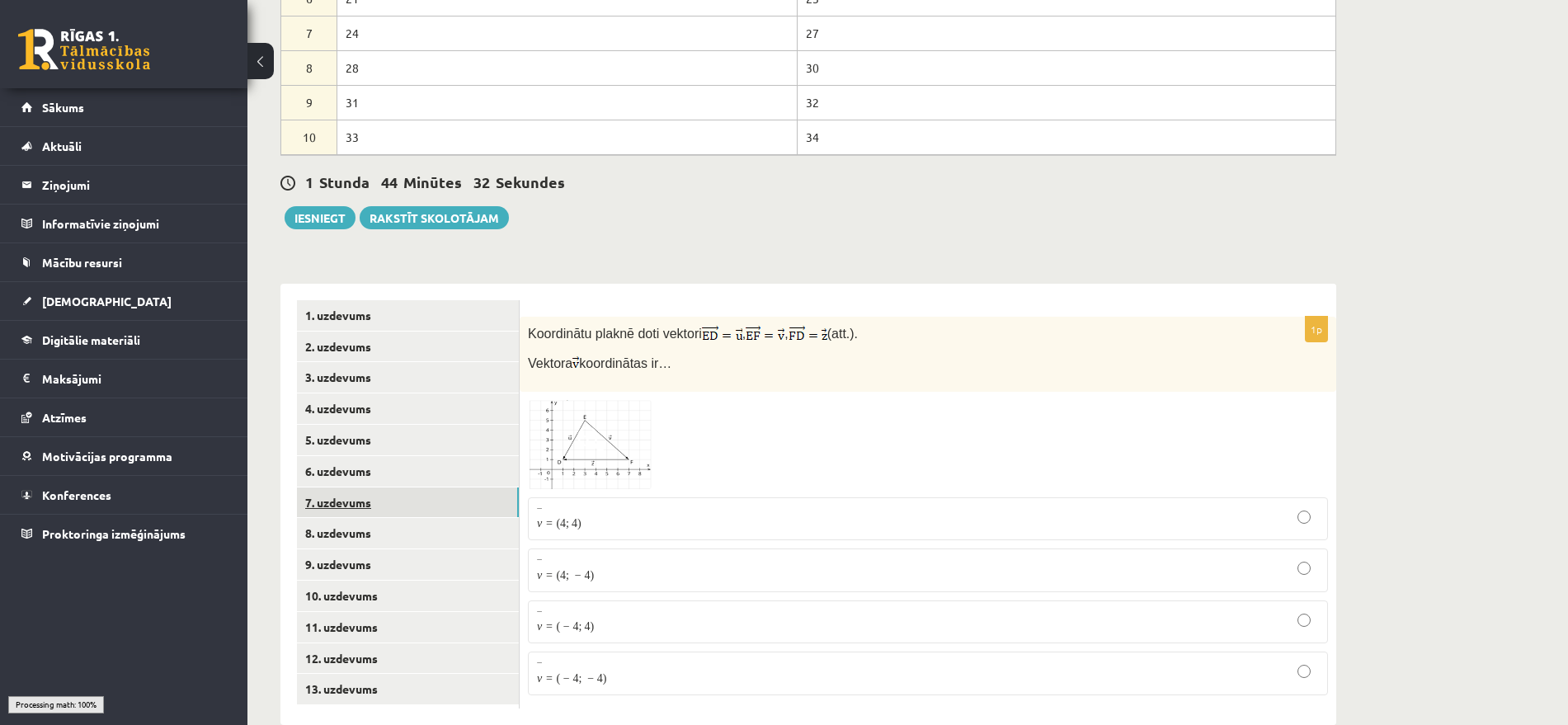
scroll to position [812, 0]
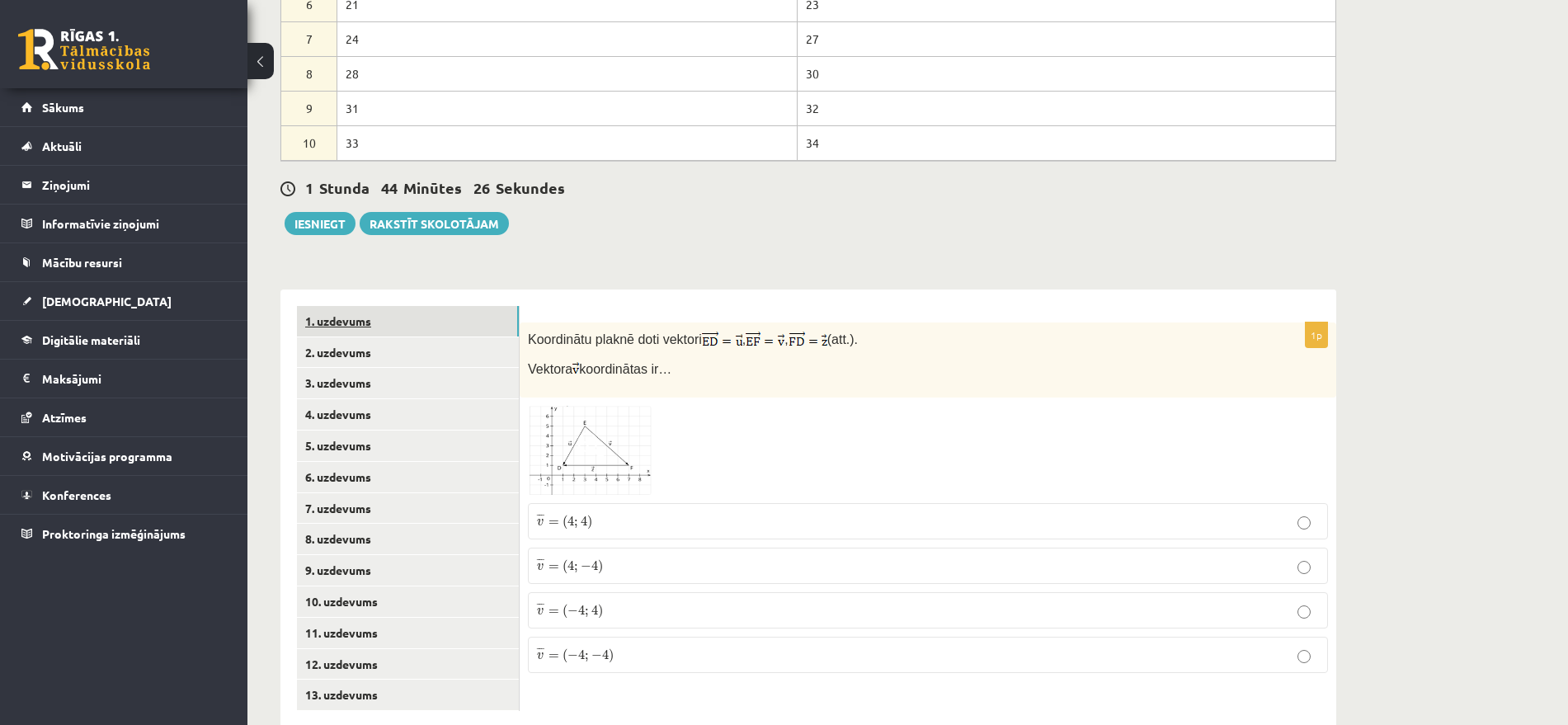
click at [348, 306] on link "1. uzdevums" at bounding box center [408, 321] width 222 height 30
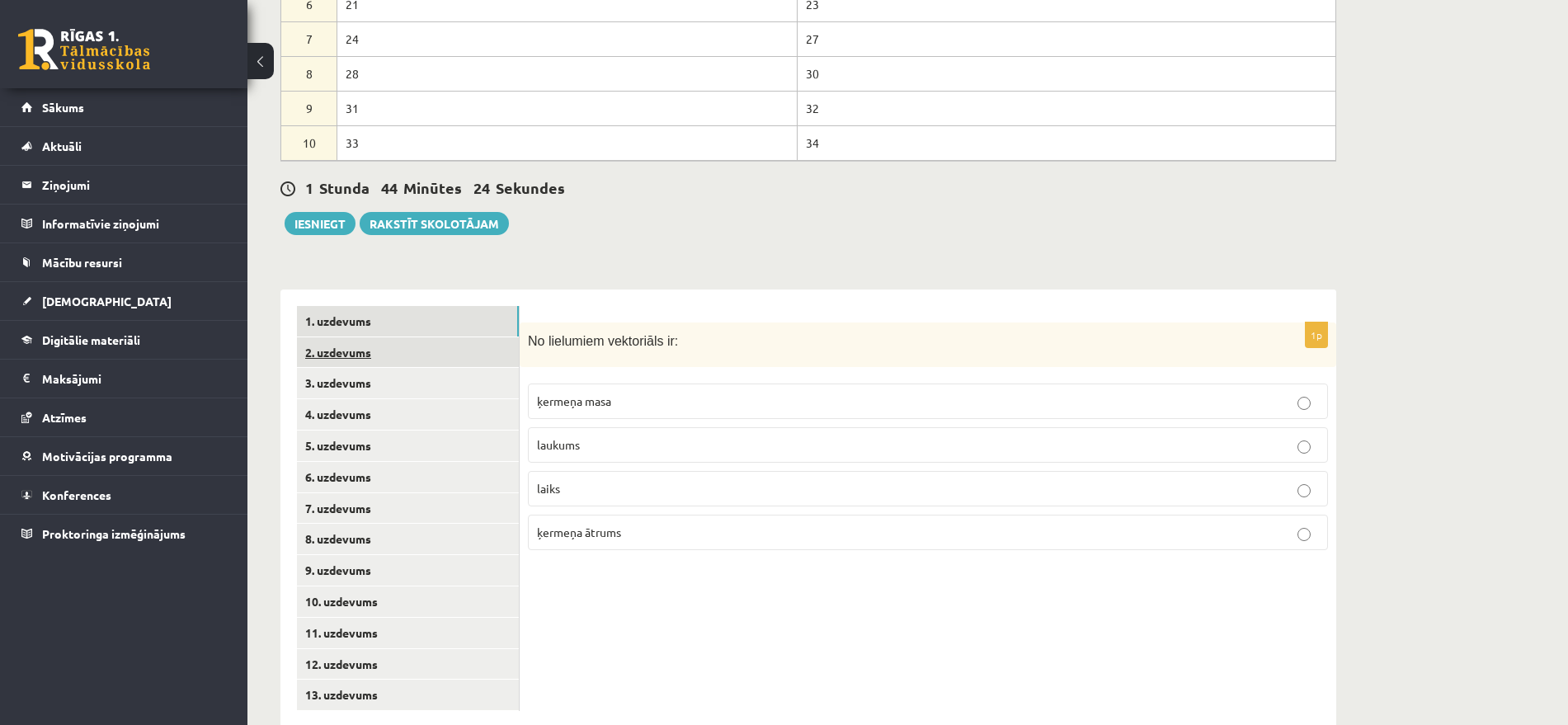
click at [376, 337] on link "2. uzdevums" at bounding box center [408, 352] width 222 height 30
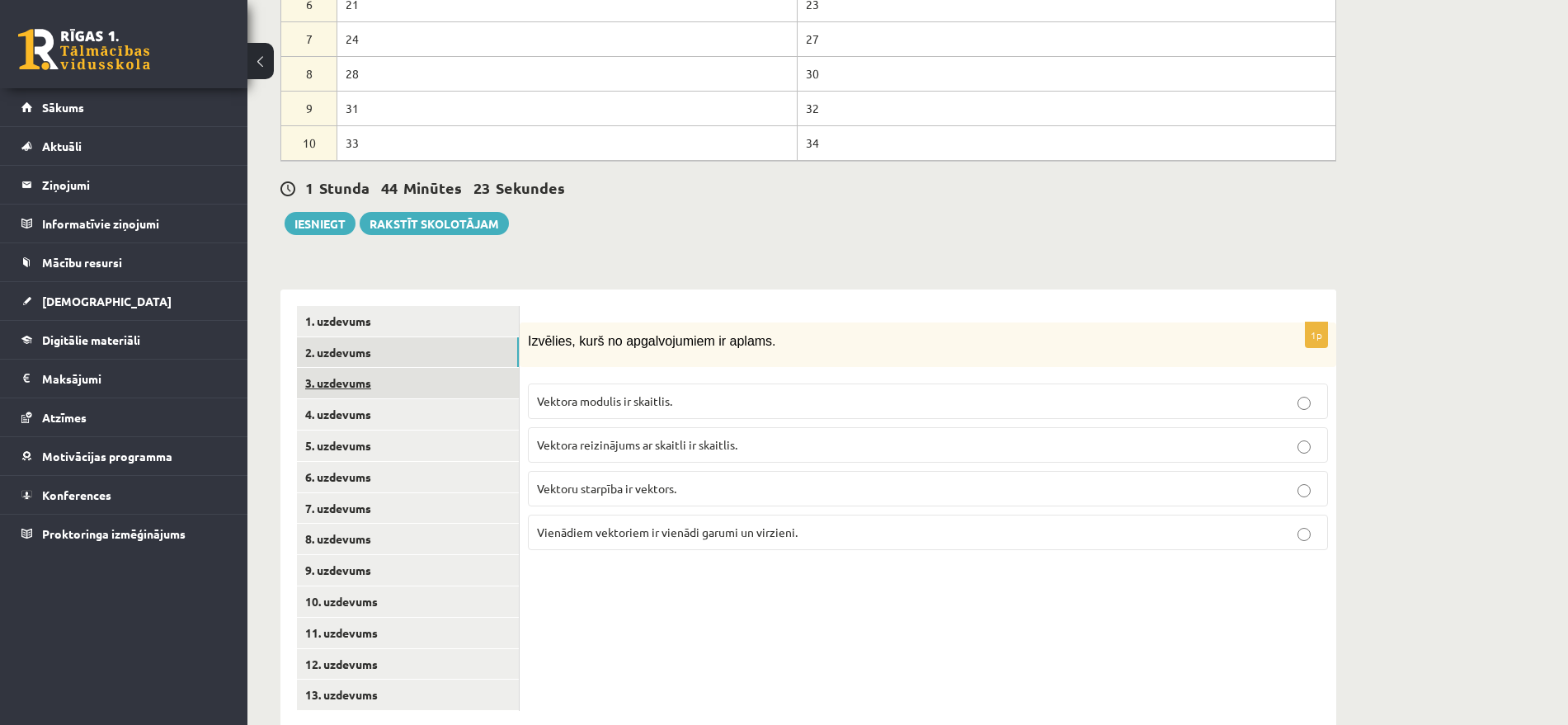
click at [348, 368] on link "3. uzdevums" at bounding box center [408, 383] width 222 height 30
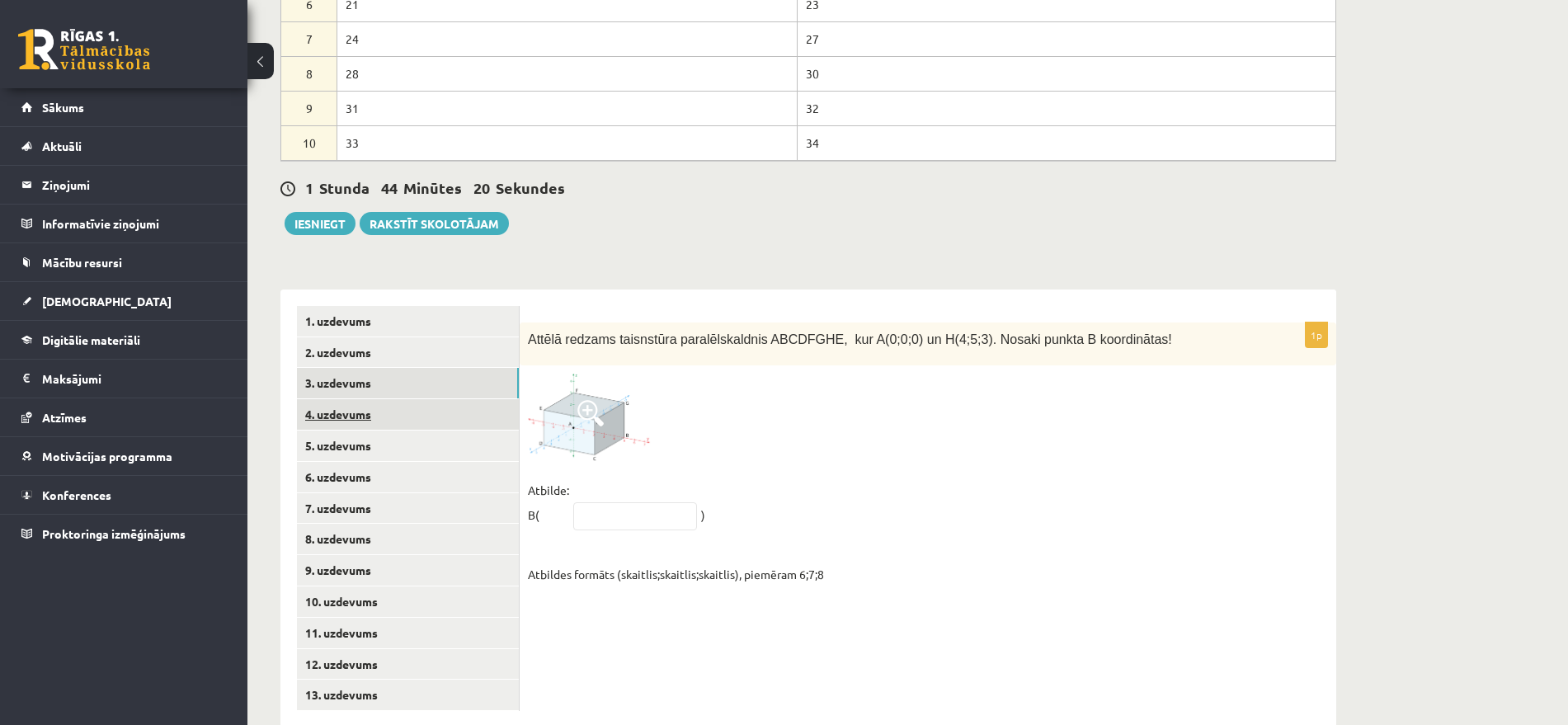
click at [347, 399] on link "4. uzdevums" at bounding box center [408, 414] width 222 height 30
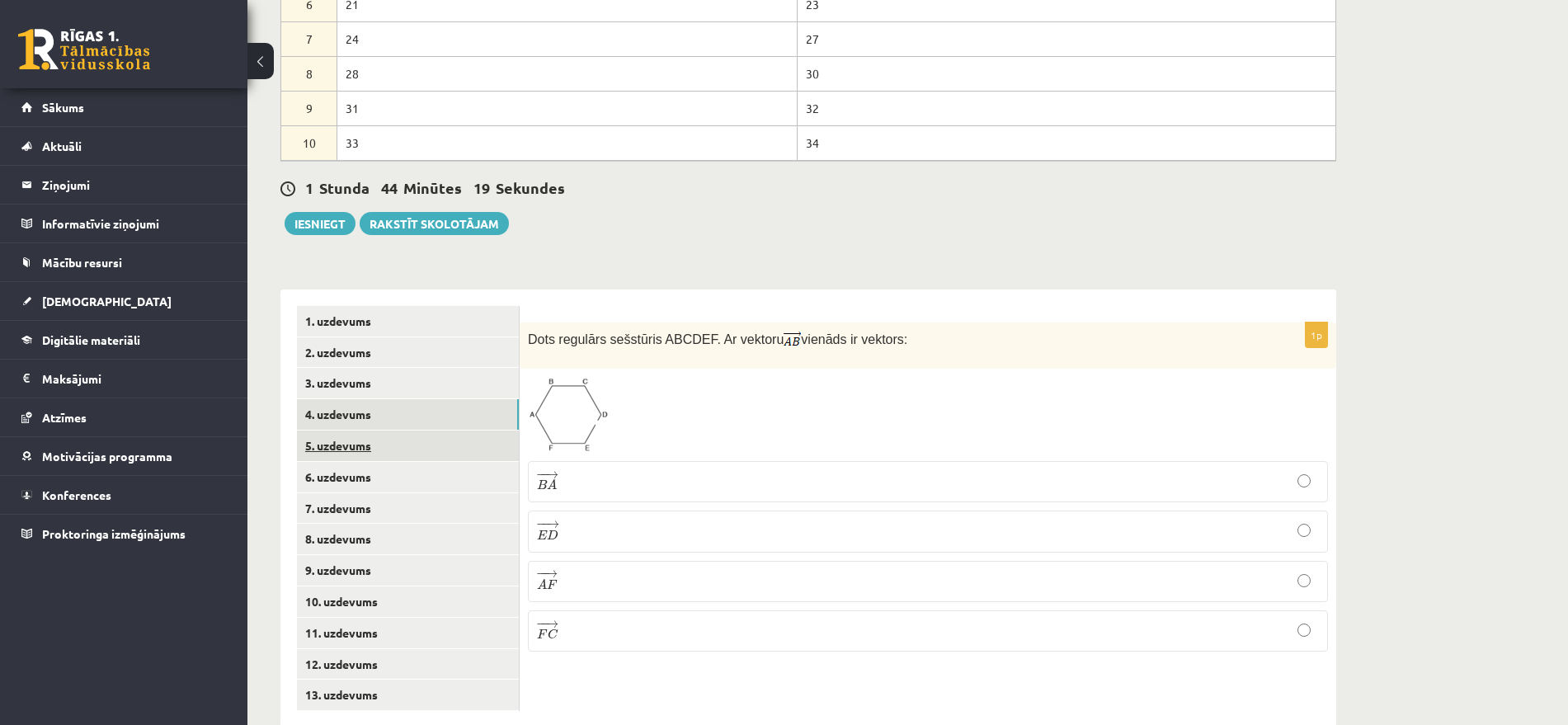
click at [353, 430] on link "5. uzdevums" at bounding box center [408, 445] width 222 height 30
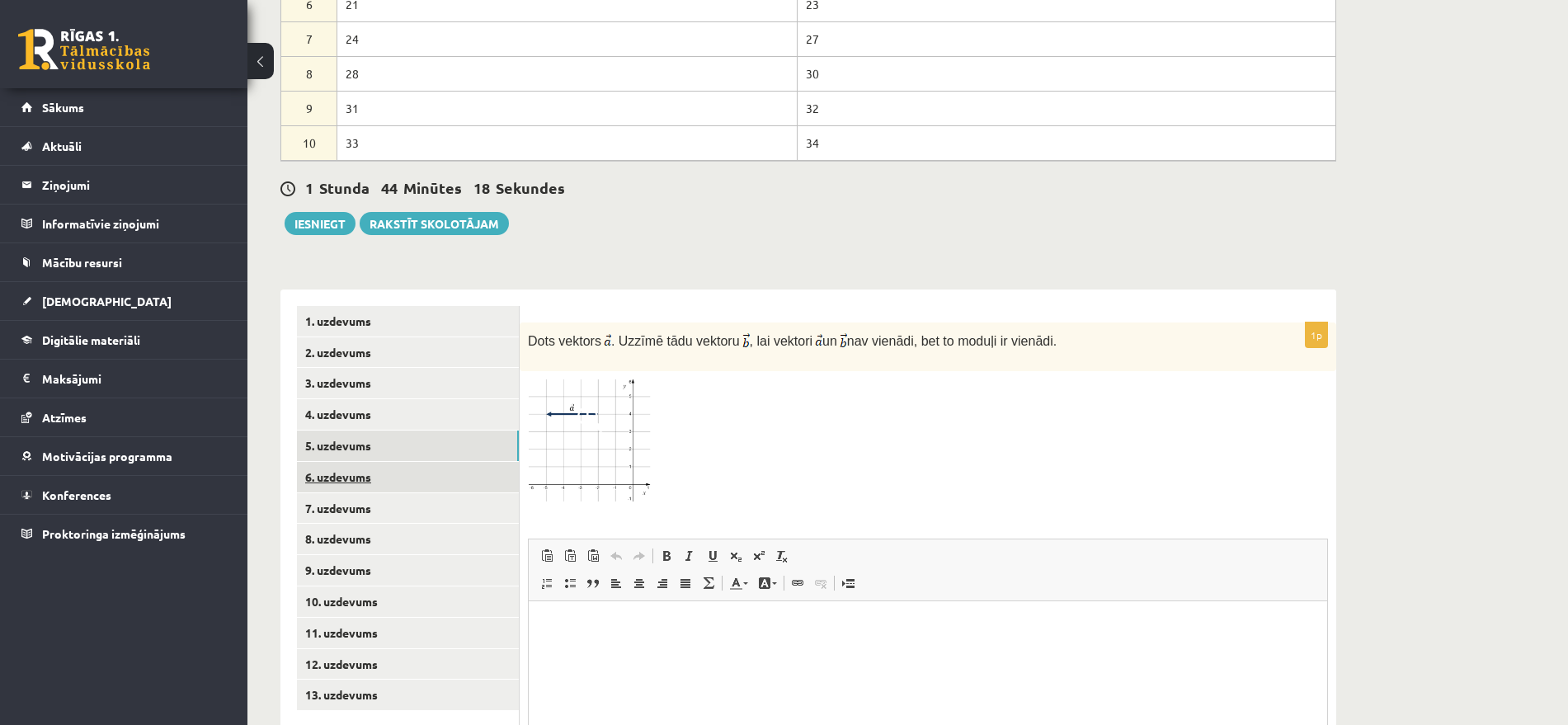
scroll to position [0, 0]
click at [352, 462] on link "6. uzdevums" at bounding box center [408, 477] width 222 height 30
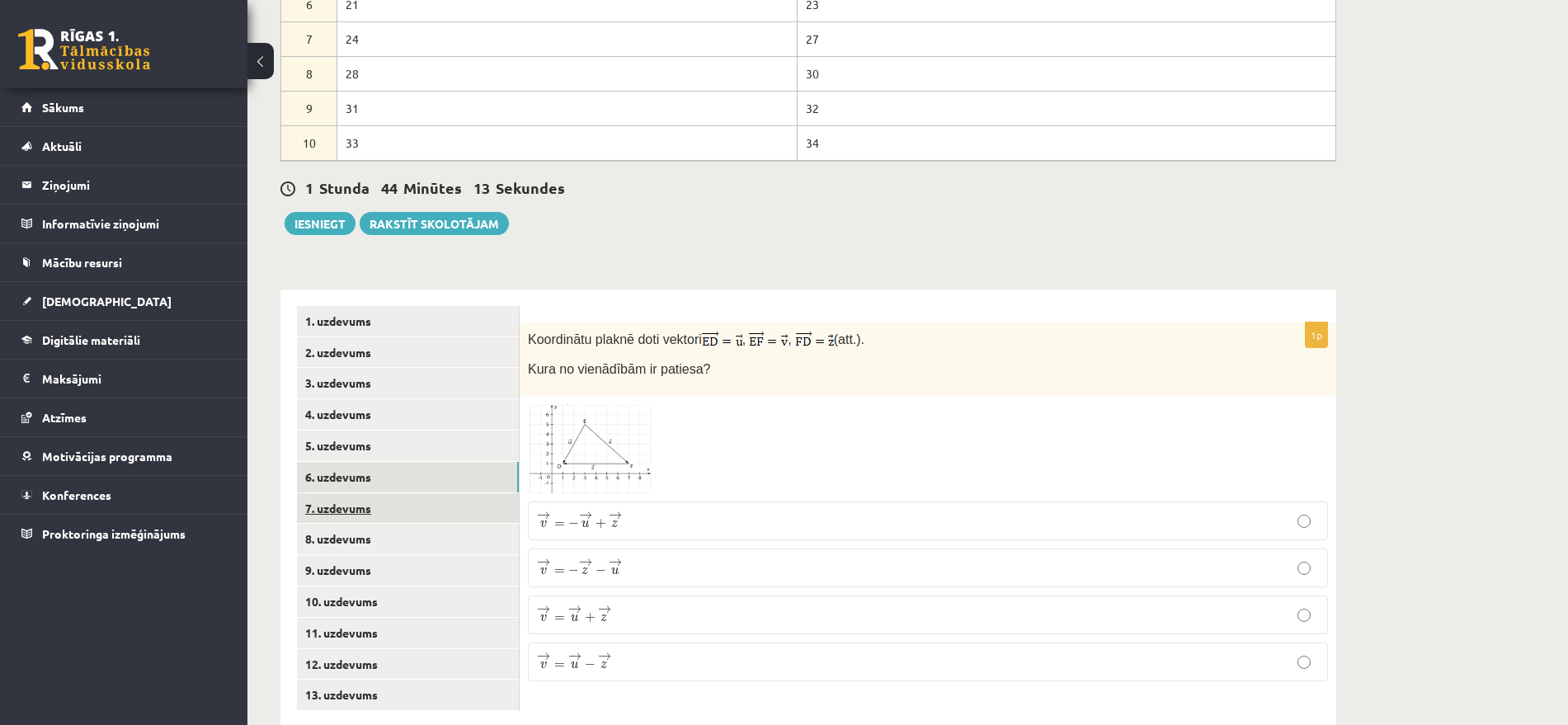
click at [350, 493] on link "7. uzdevums" at bounding box center [408, 508] width 222 height 30
click at [345, 524] on link "8. uzdevums" at bounding box center [408, 539] width 222 height 30
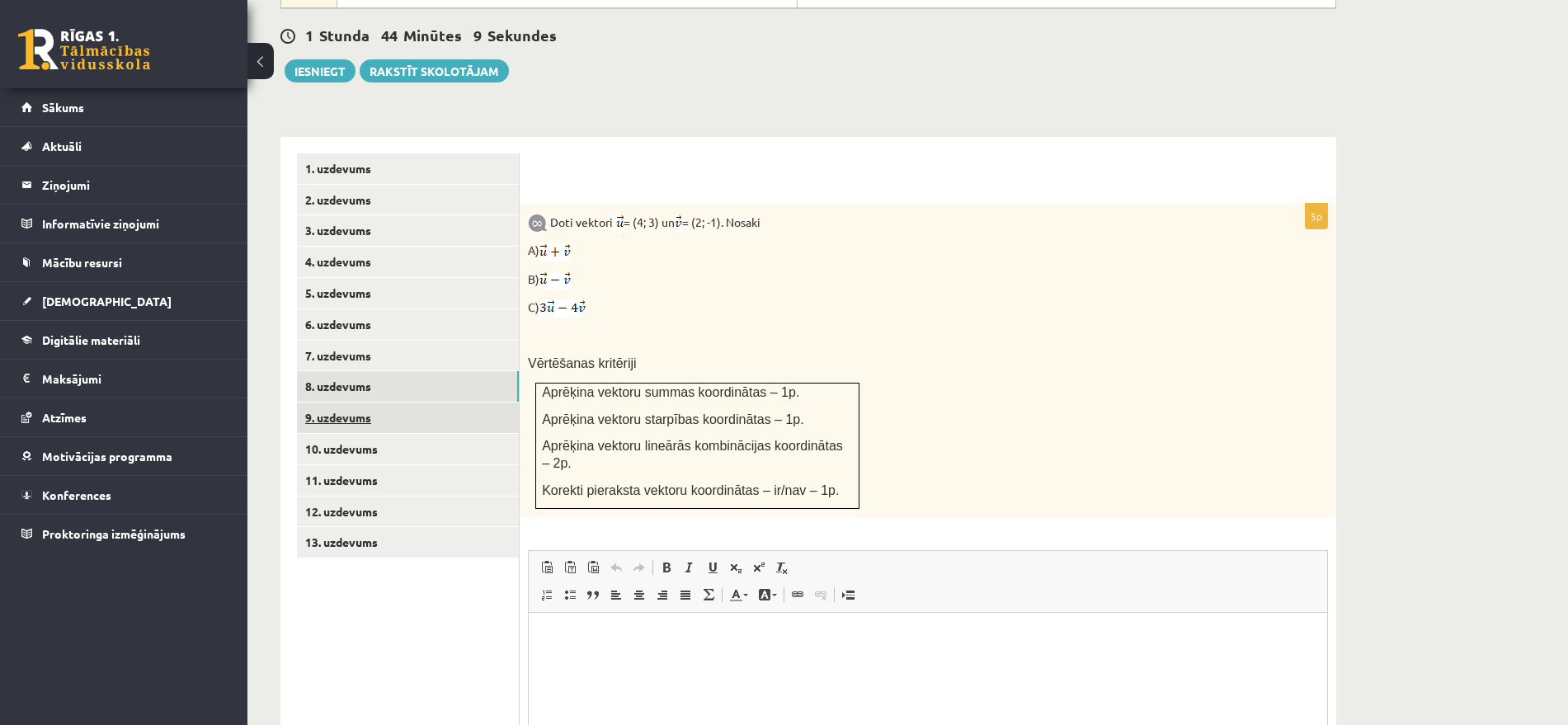
click at [359, 403] on link "9. uzdevums" at bounding box center [408, 417] width 222 height 30
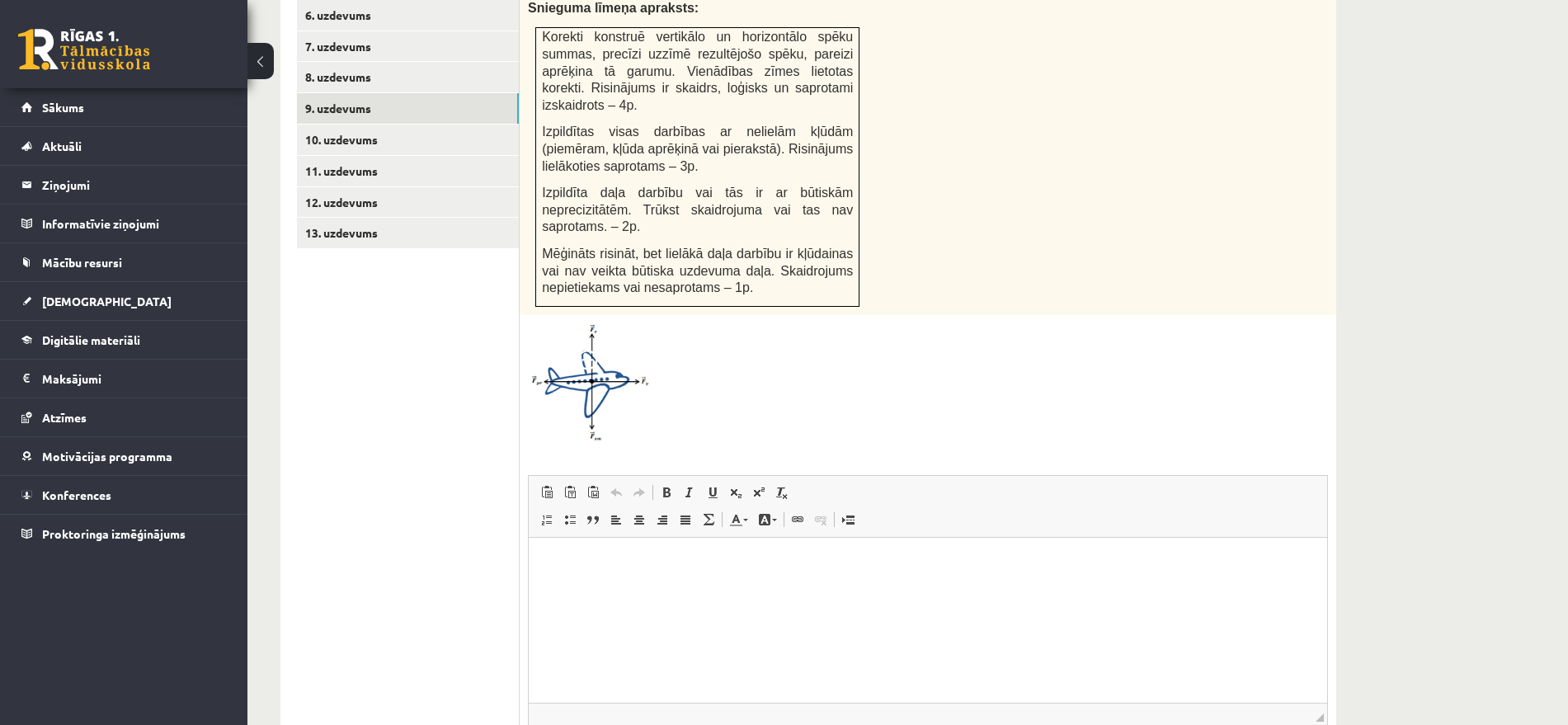
scroll to position [1171, 0]
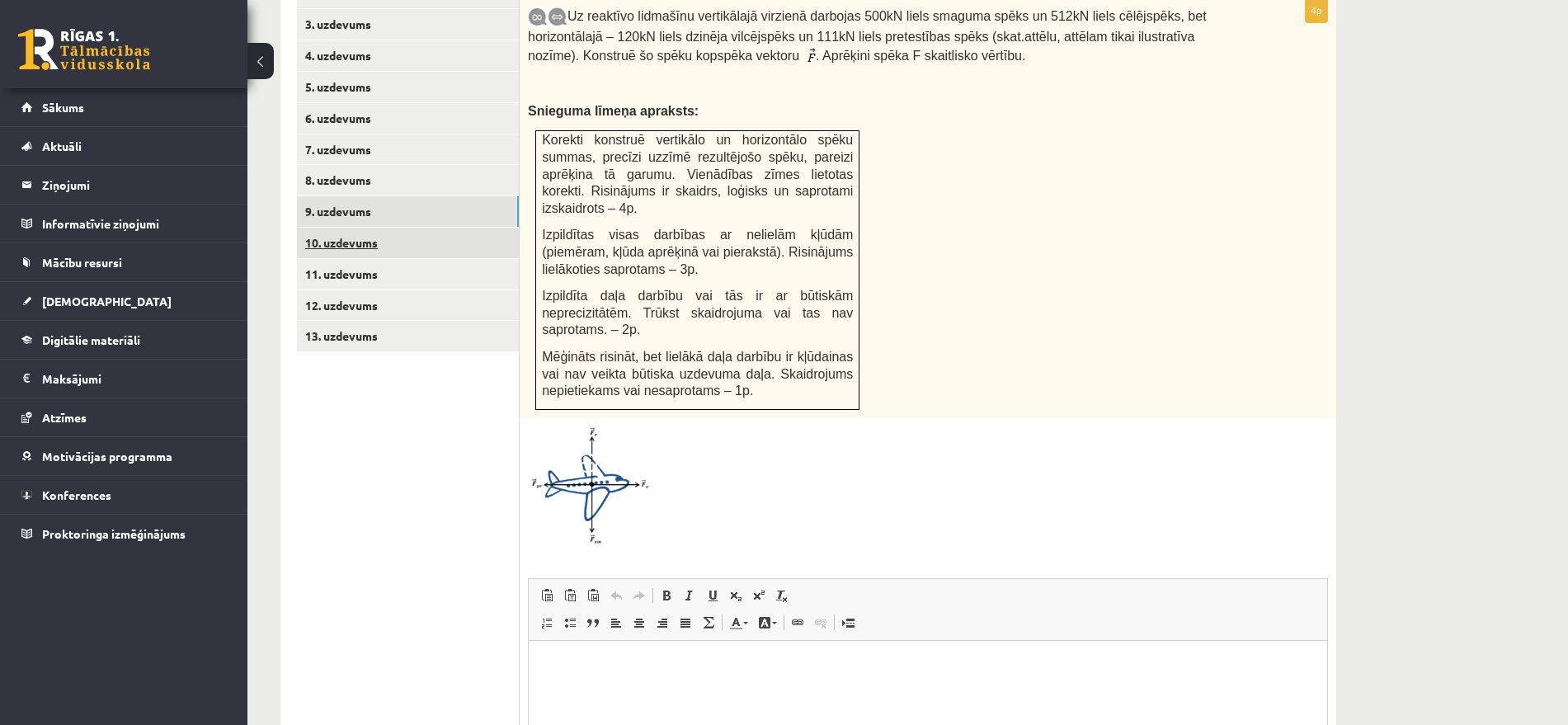
click at [363, 227] on link "10. uzdevums" at bounding box center [408, 242] width 222 height 30
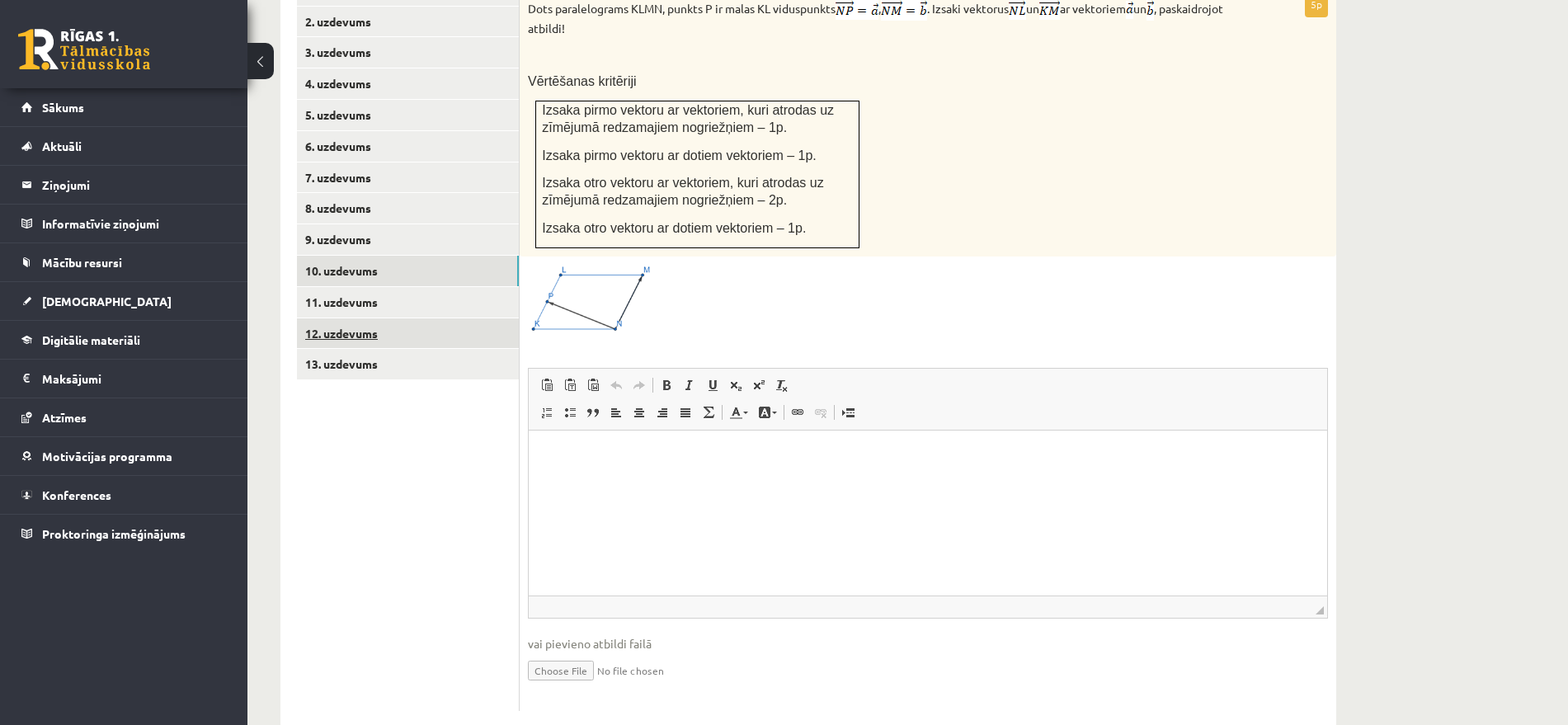
scroll to position [0, 0]
click at [360, 287] on link "11. uzdevums" at bounding box center [408, 302] width 222 height 30
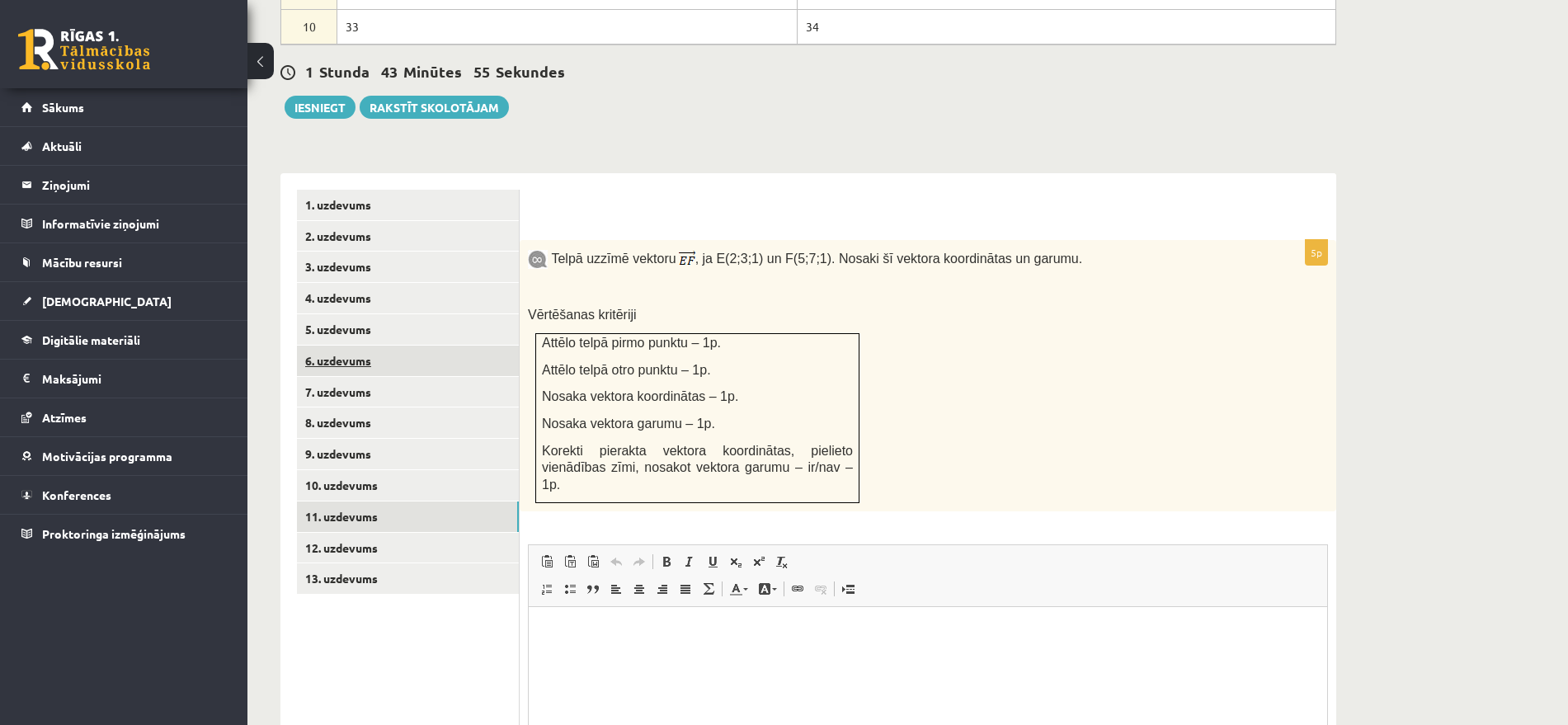
scroll to position [882, 0]
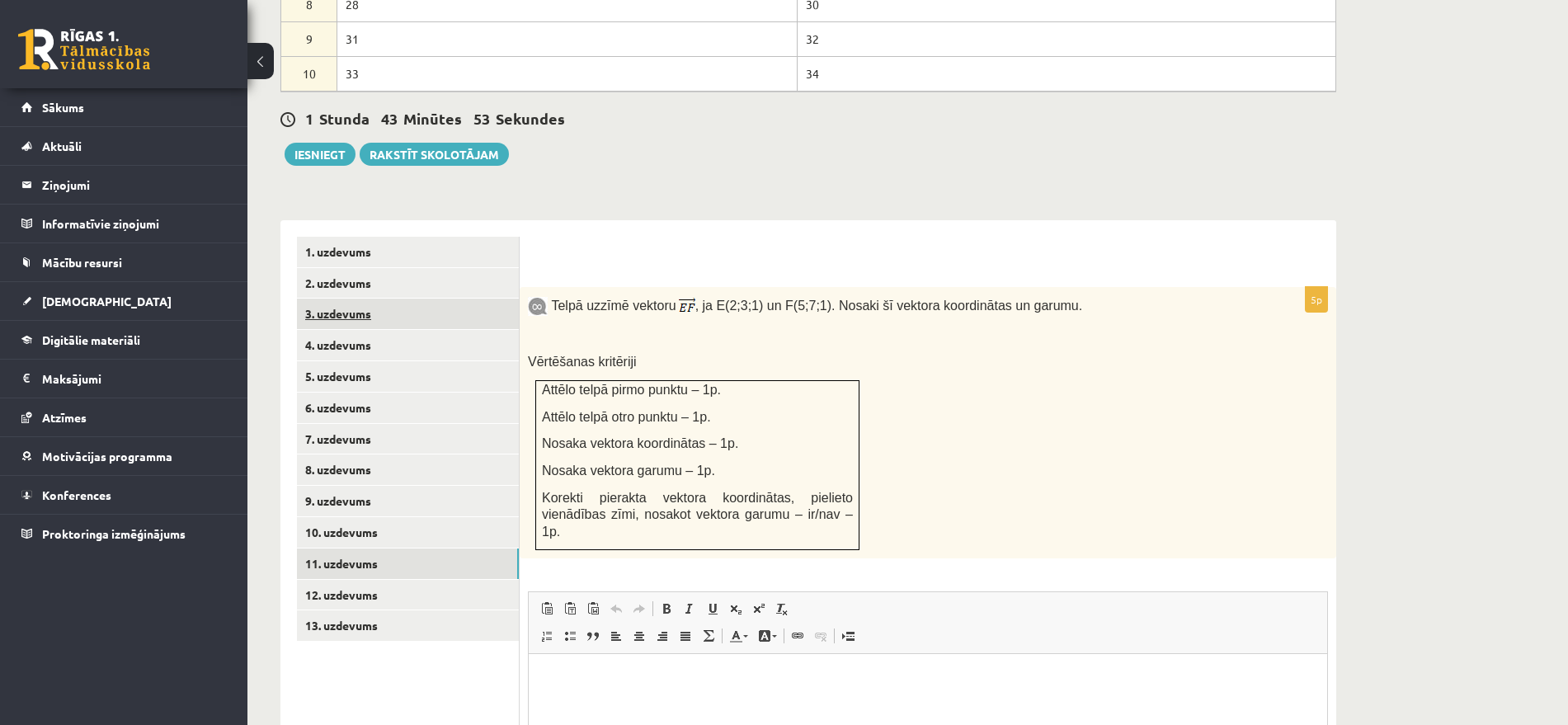
click at [343, 299] on link "3. uzdevums" at bounding box center [408, 314] width 222 height 30
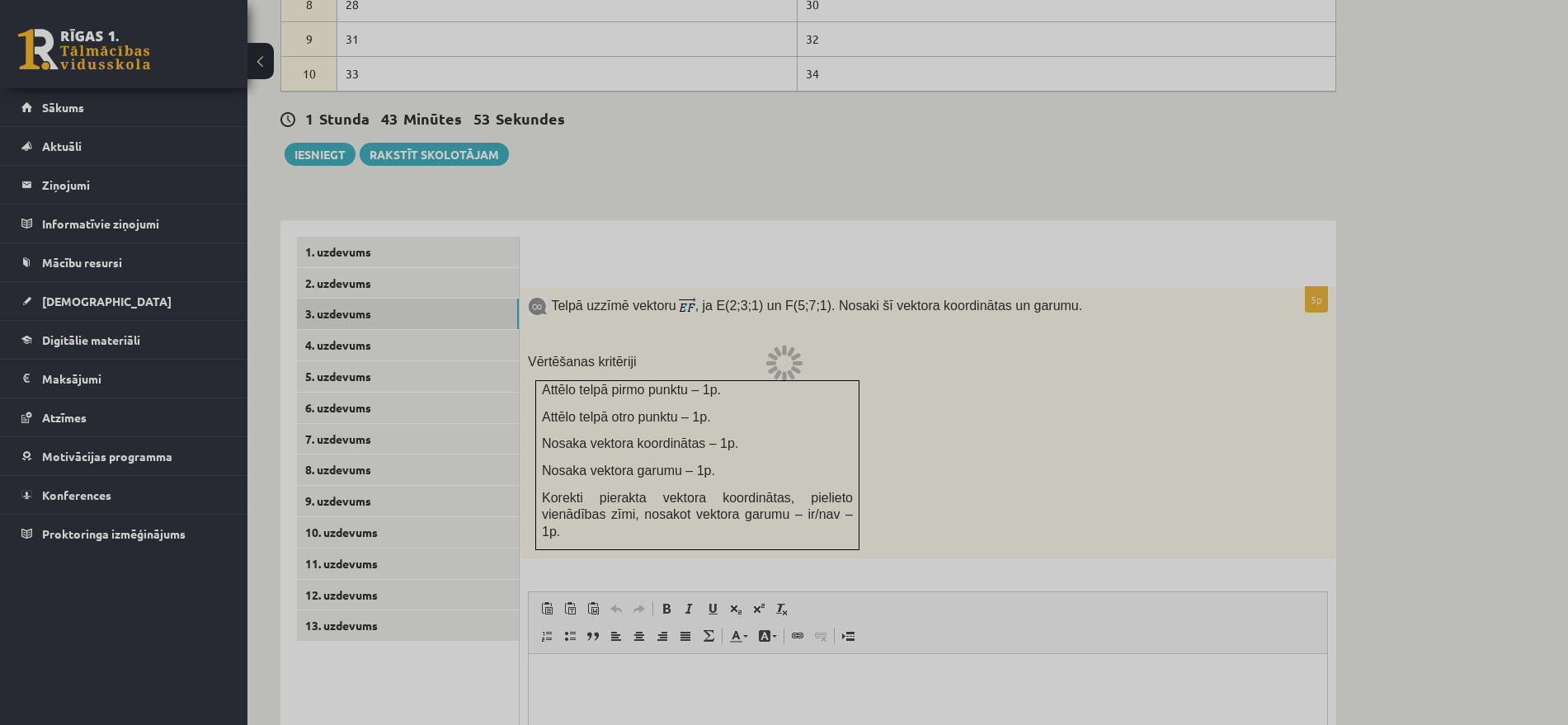
scroll to position [812, 0]
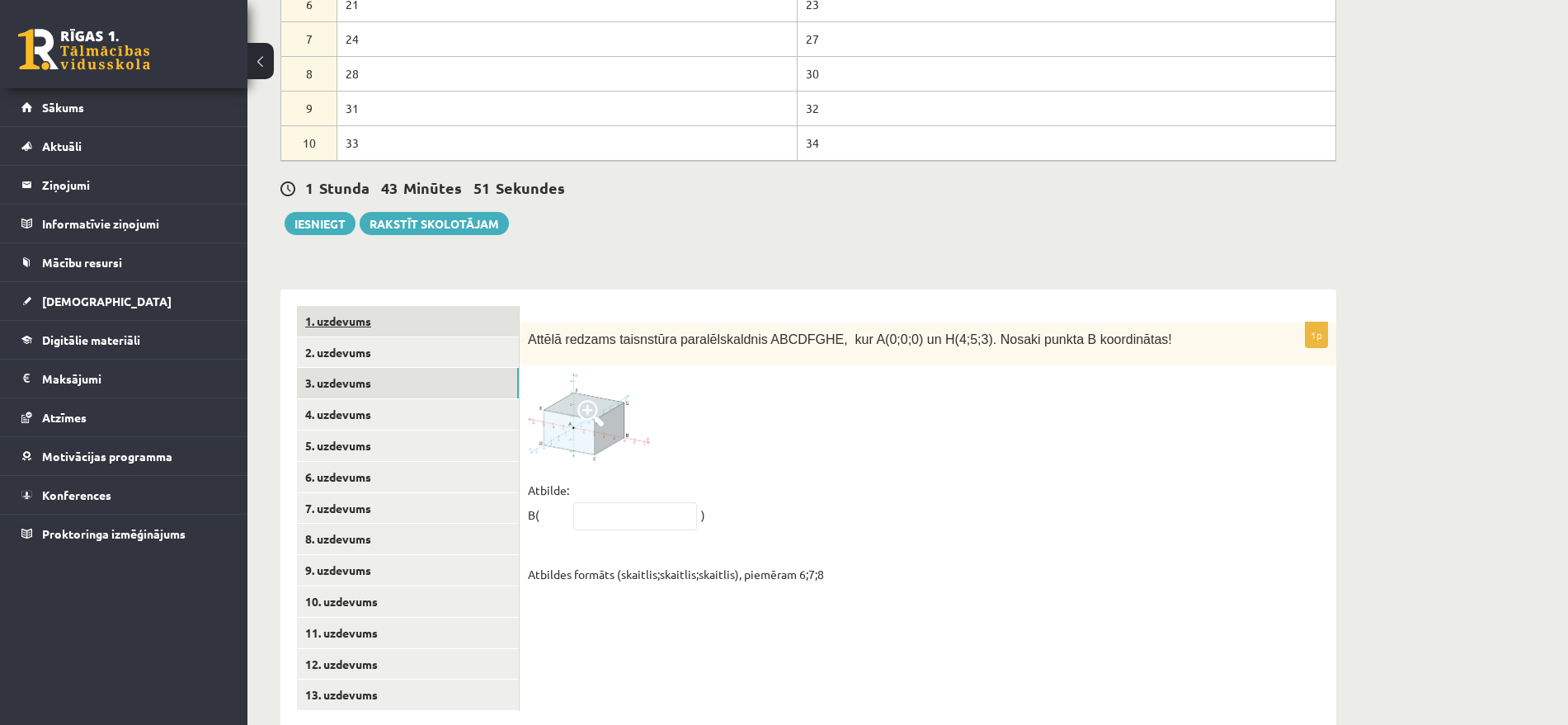
click at [345, 306] on link "1. uzdevums" at bounding box center [408, 321] width 222 height 30
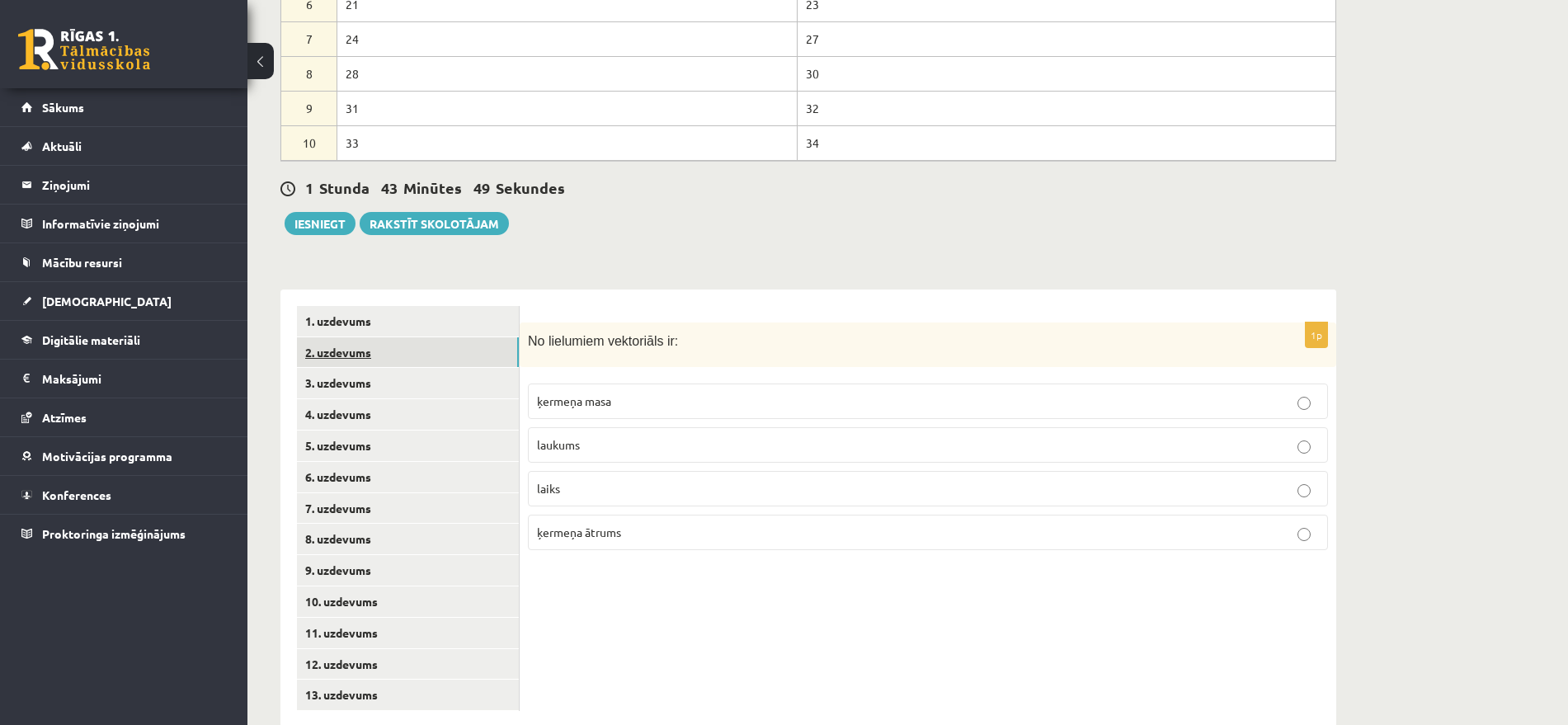
click at [345, 337] on link "2. uzdevums" at bounding box center [408, 352] width 222 height 30
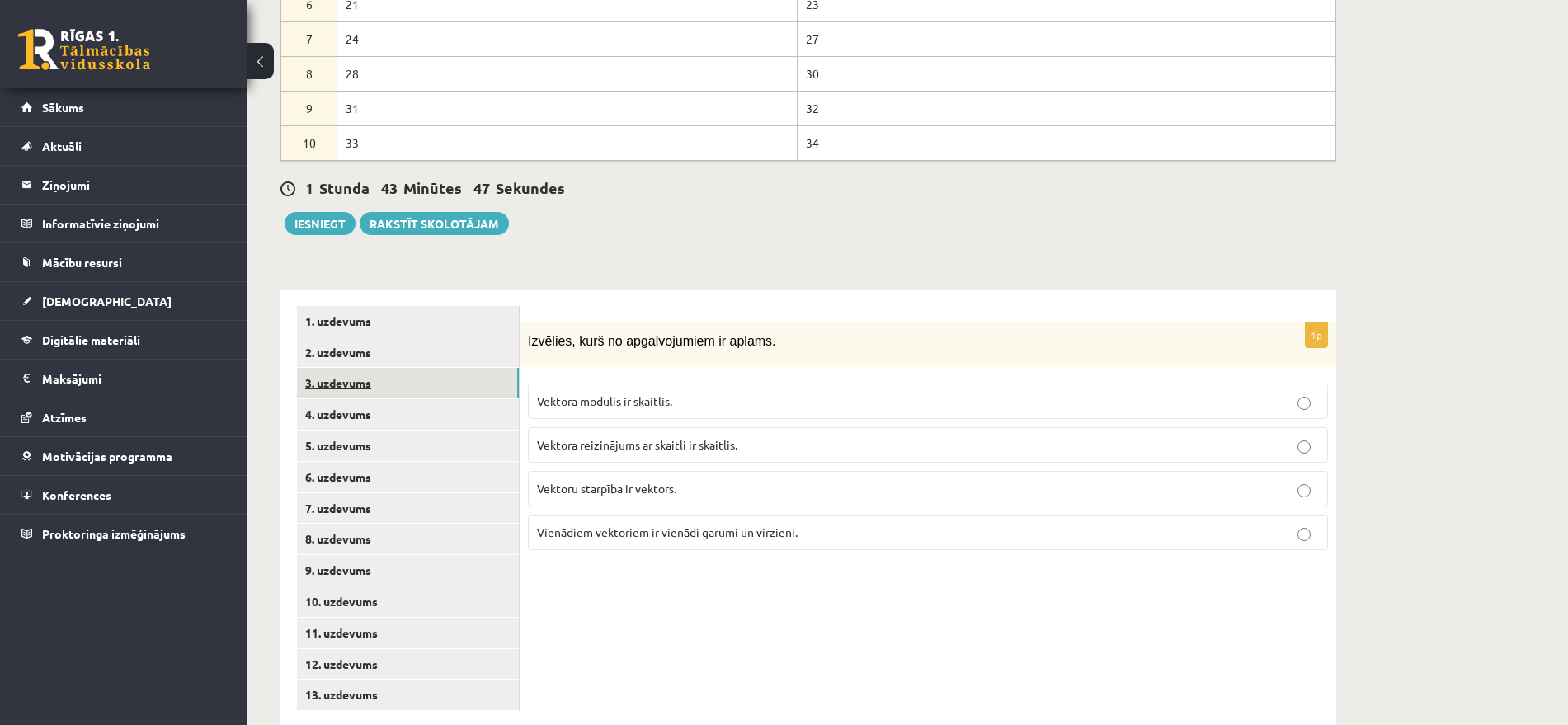
click at [358, 368] on link "3. uzdevums" at bounding box center [408, 383] width 222 height 30
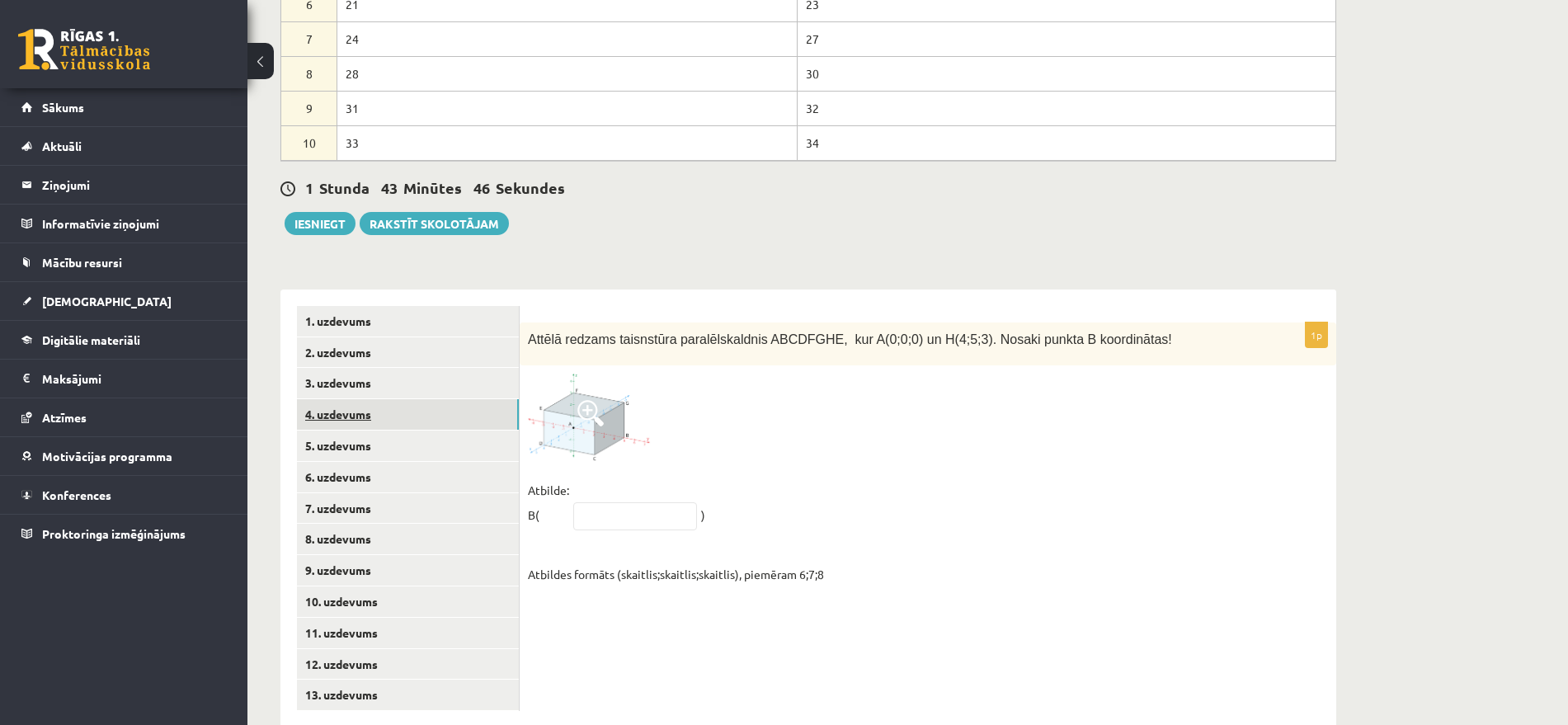
click at [356, 399] on link "4. uzdevums" at bounding box center [408, 414] width 222 height 30
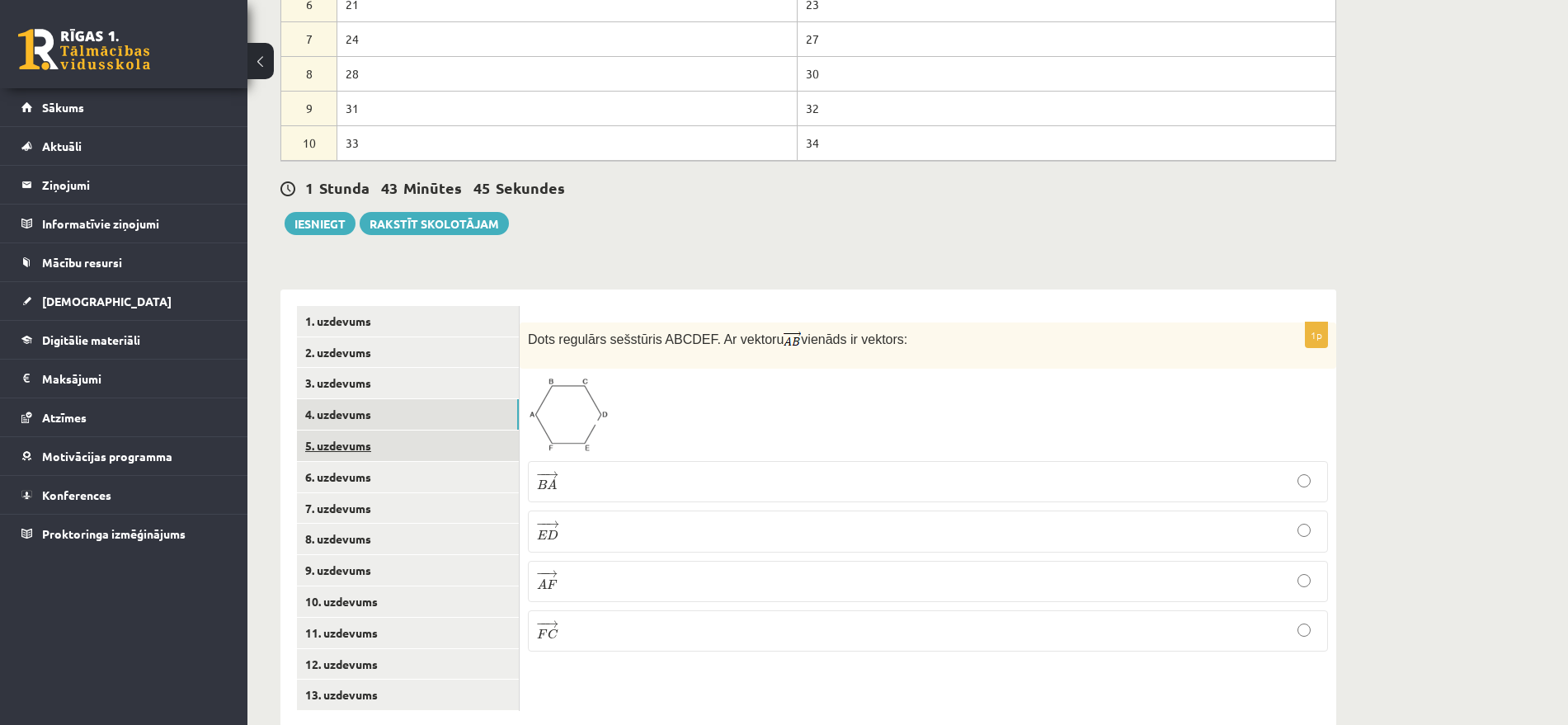
click at [350, 430] on link "5. uzdevums" at bounding box center [408, 445] width 222 height 30
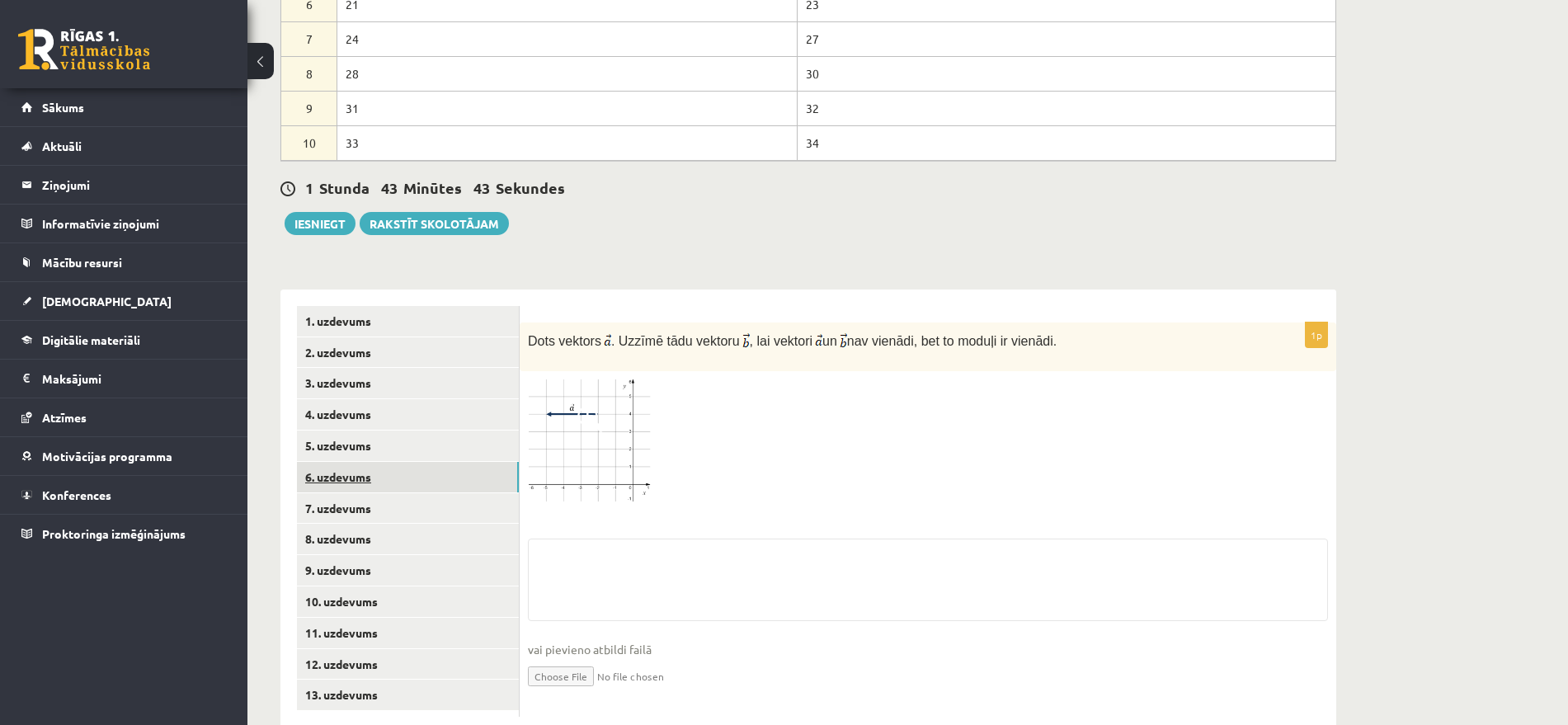
click at [351, 462] on link "6. uzdevums" at bounding box center [408, 477] width 222 height 30
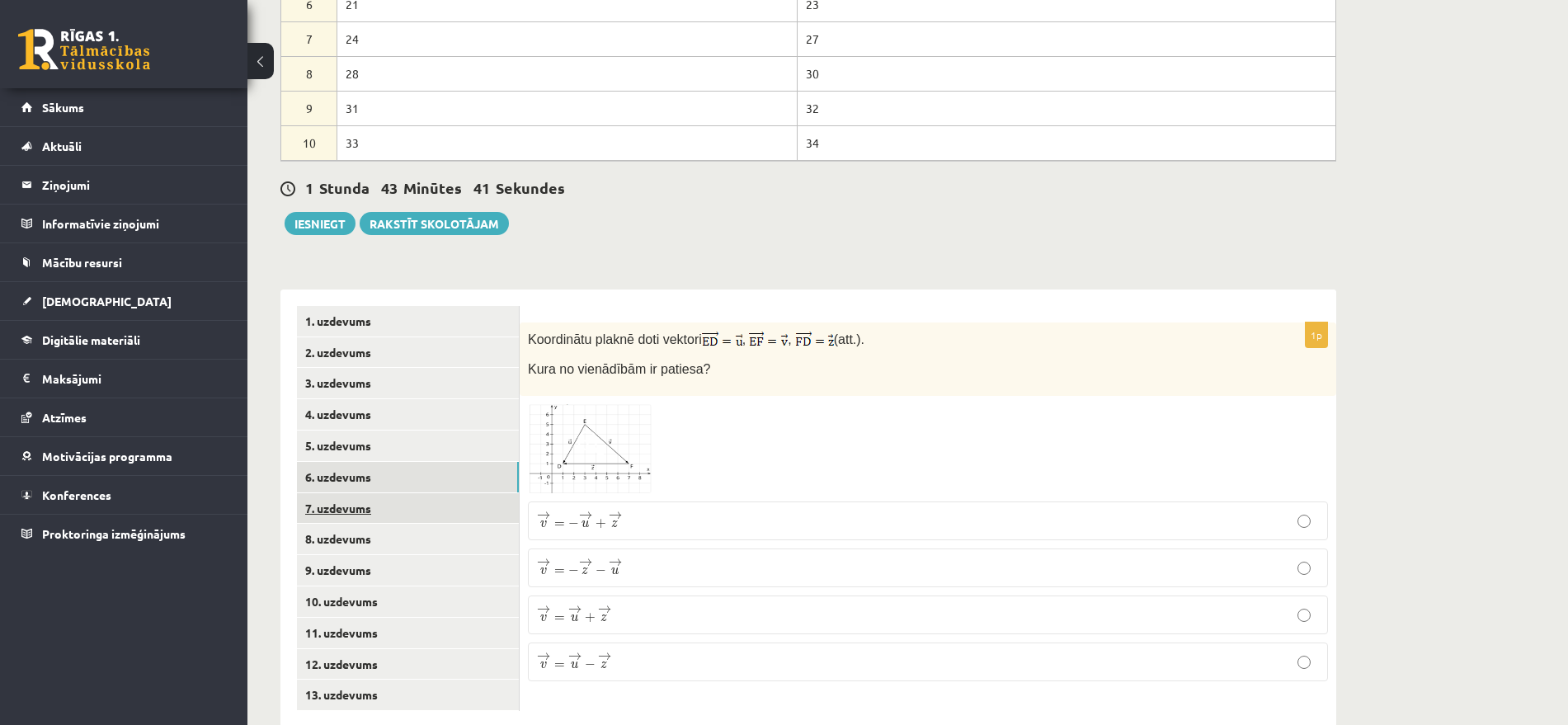
click at [348, 493] on link "7. uzdevums" at bounding box center [408, 508] width 222 height 30
click at [359, 524] on link "8. uzdevums" at bounding box center [408, 539] width 222 height 30
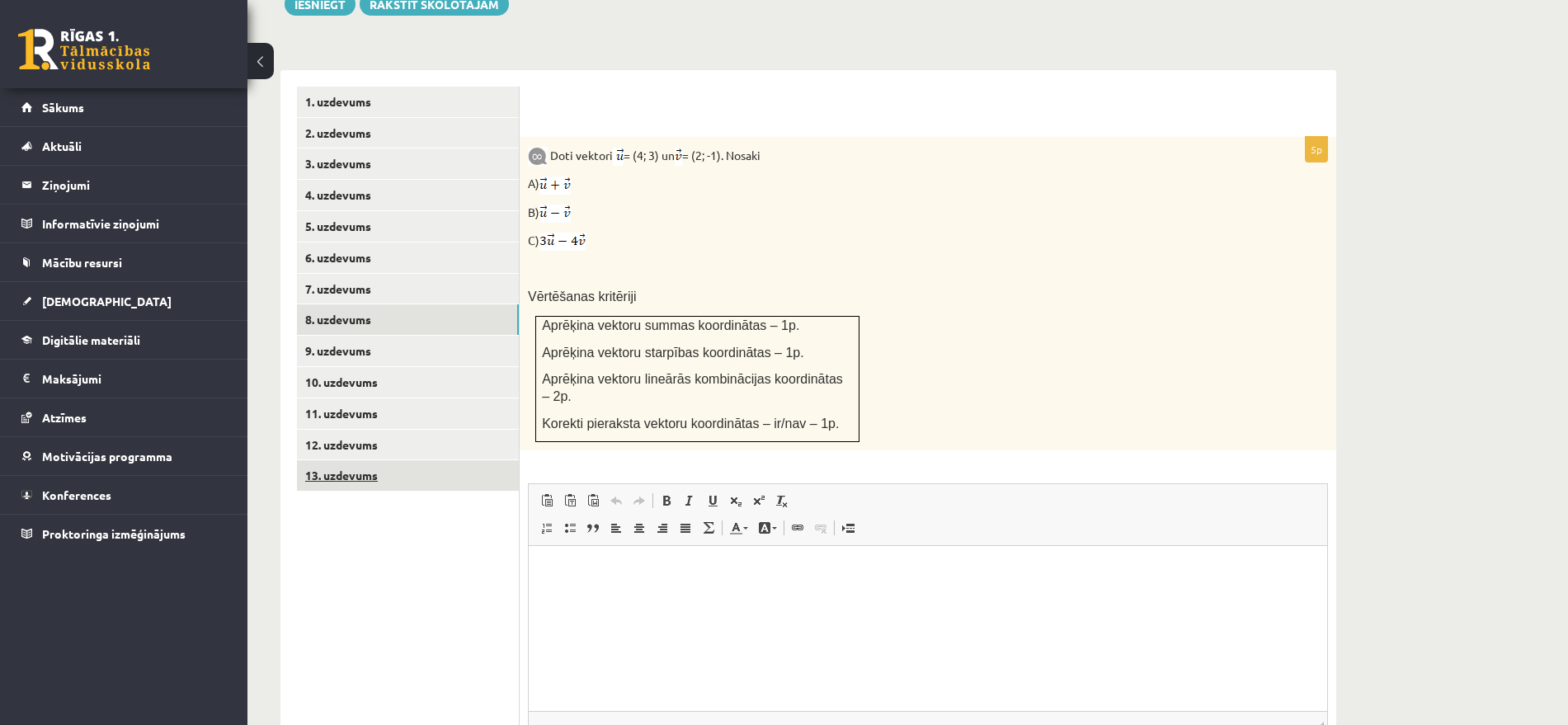
scroll to position [1068, 0]
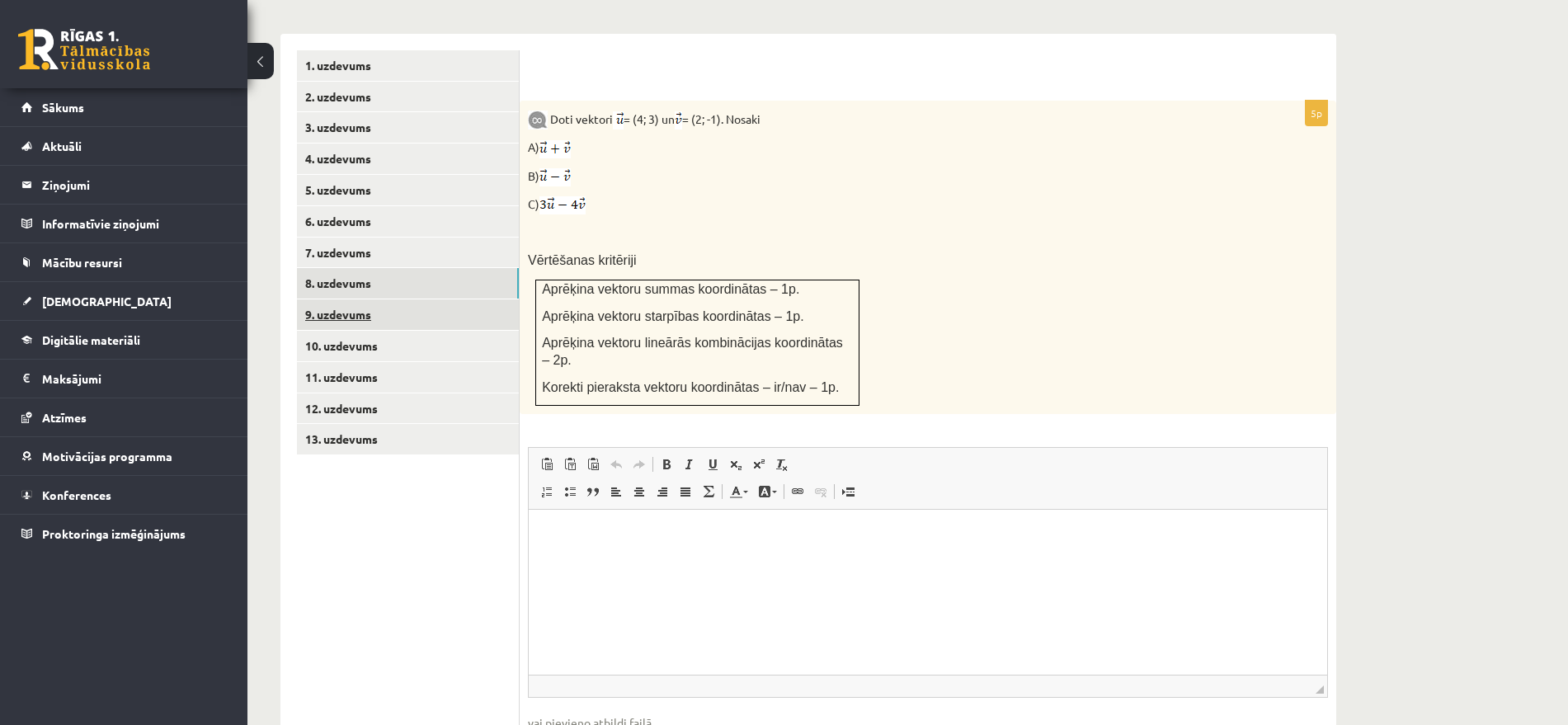
click at [344, 300] on link "9. uzdevums" at bounding box center [408, 315] width 222 height 30
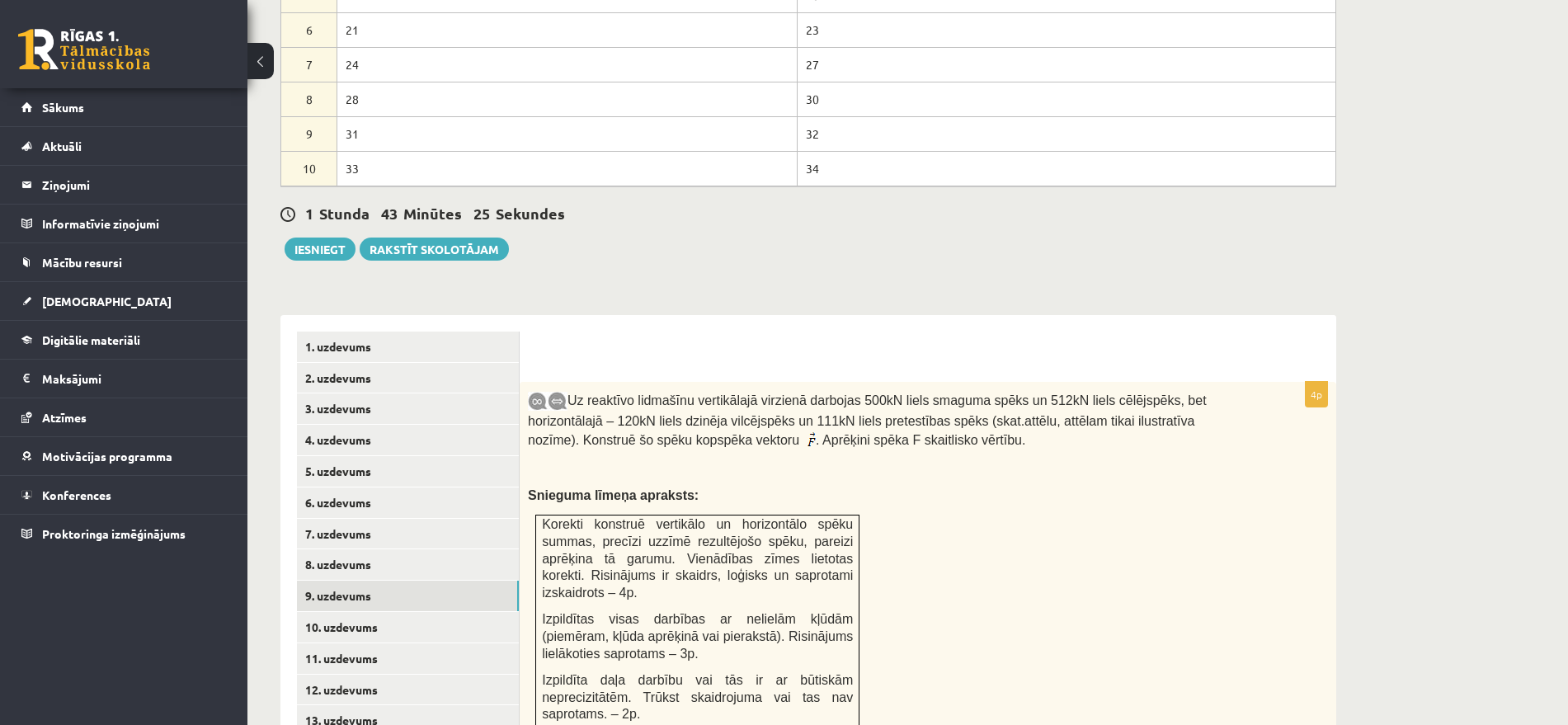
scroll to position [993, 0]
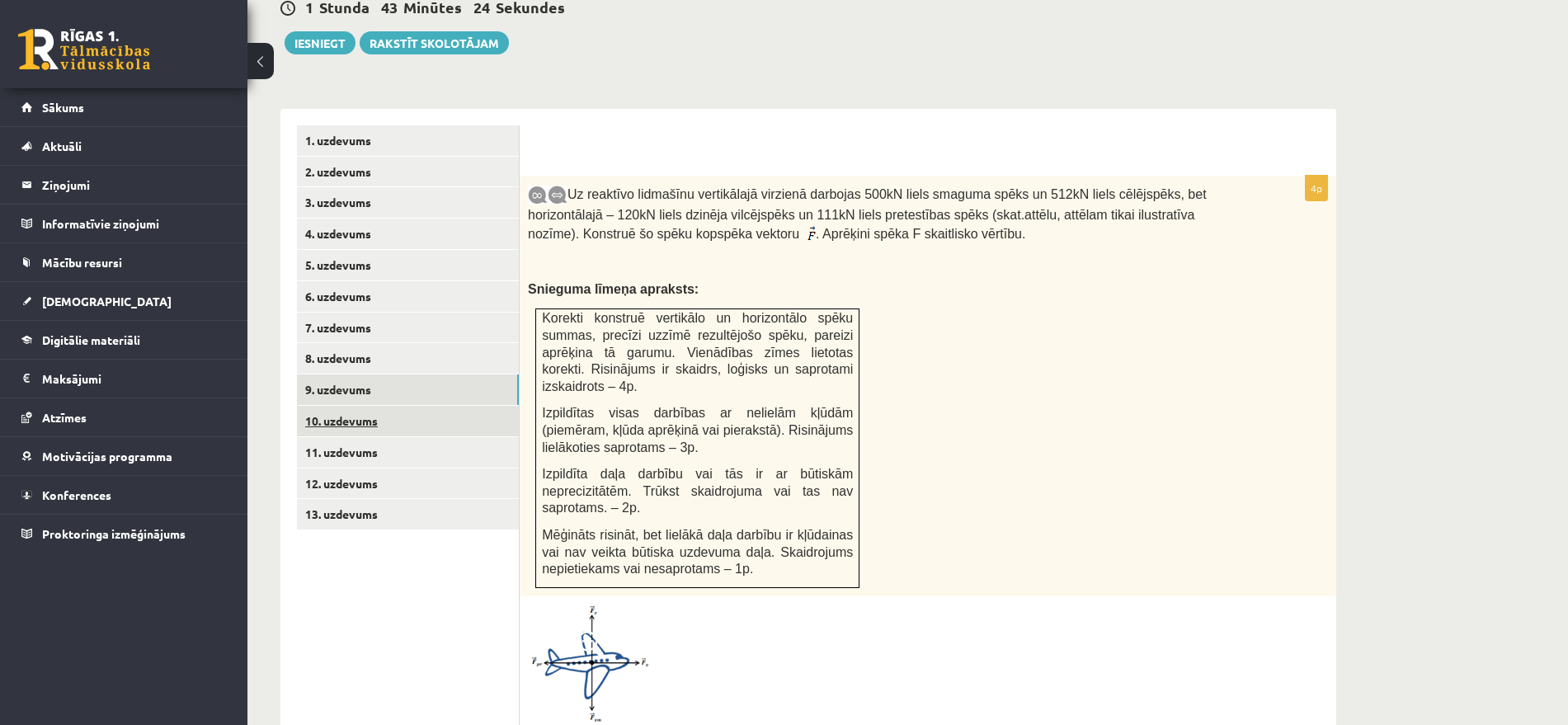
click at [361, 406] on link "10. uzdevums" at bounding box center [408, 421] width 222 height 30
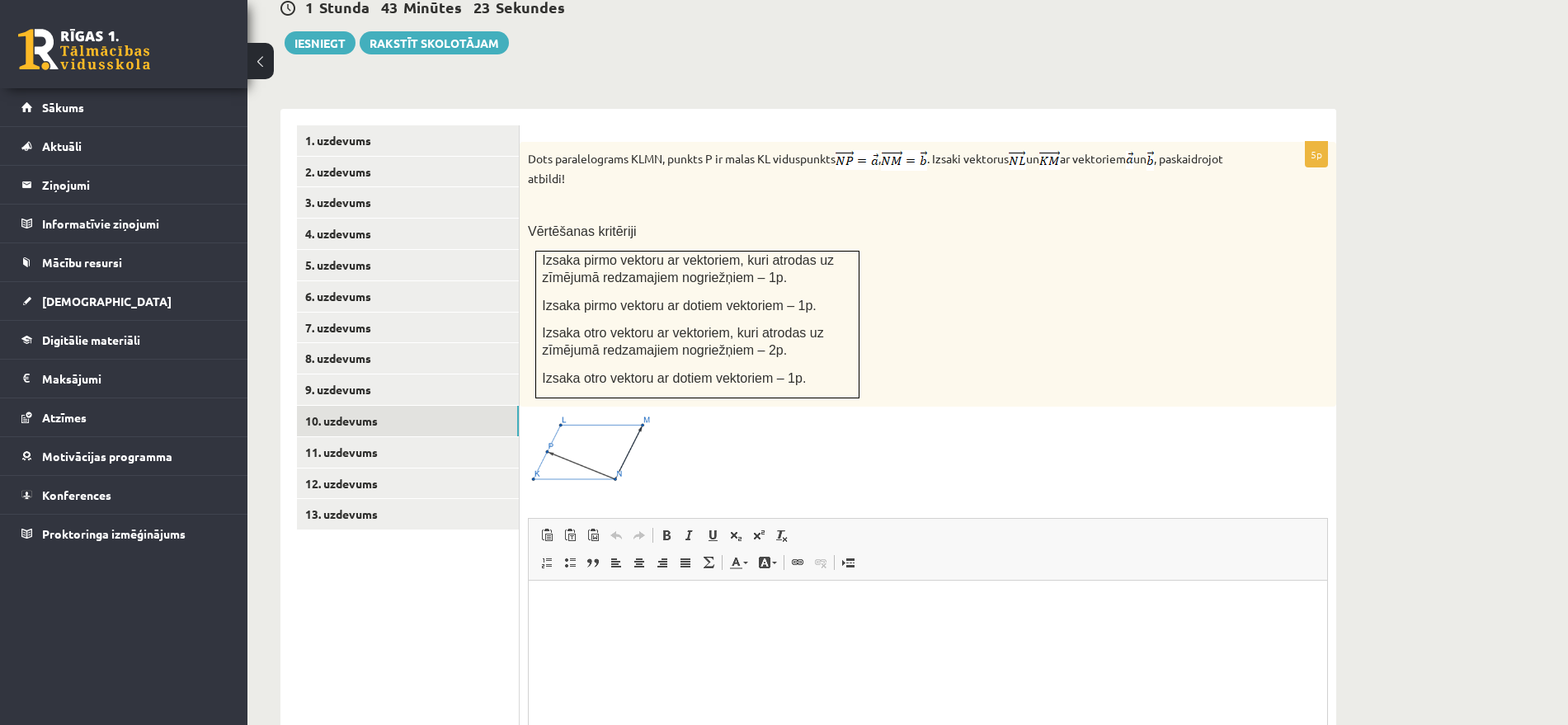
scroll to position [0, 0]
click at [382, 437] on link "11. uzdevums" at bounding box center [408, 452] width 222 height 30
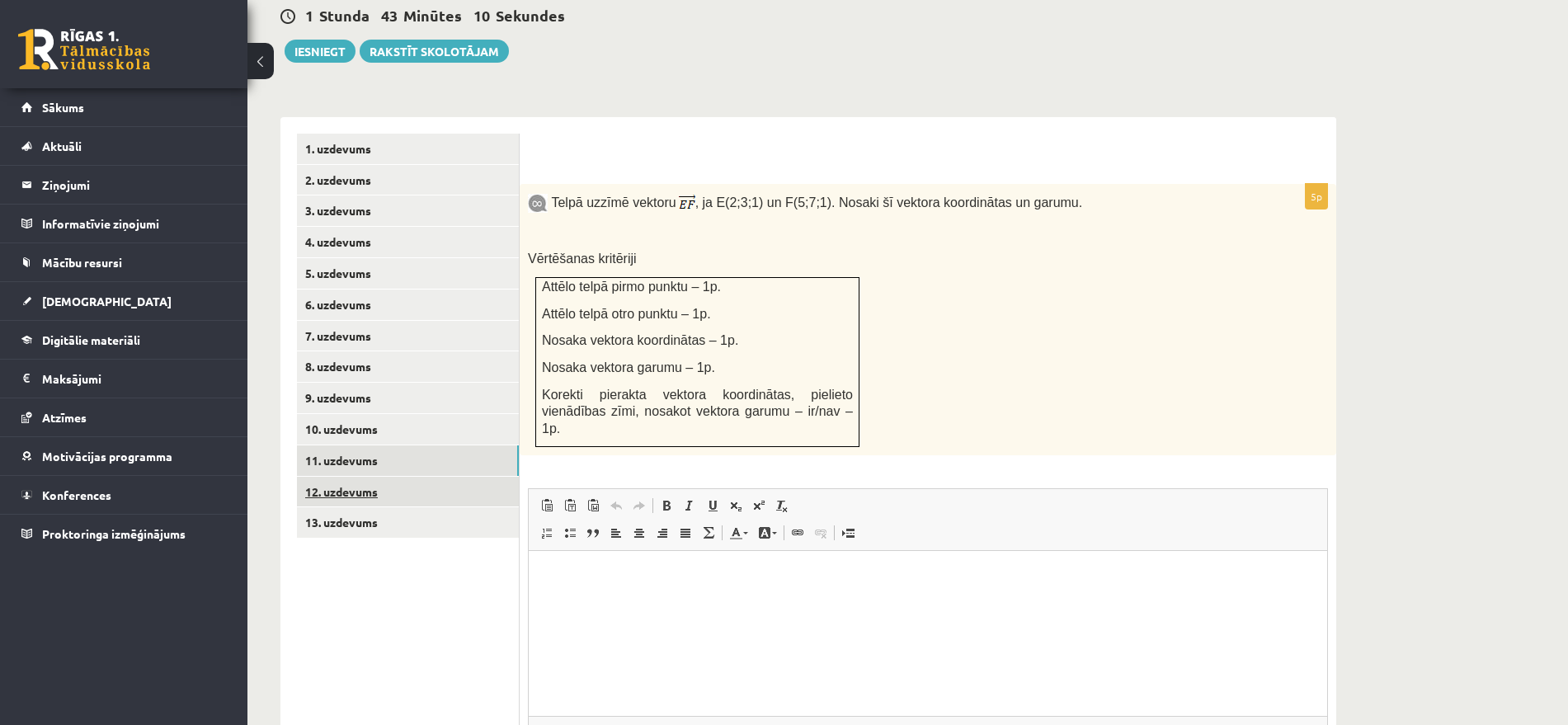
click at [388, 477] on link "12. uzdevums" at bounding box center [408, 491] width 222 height 30
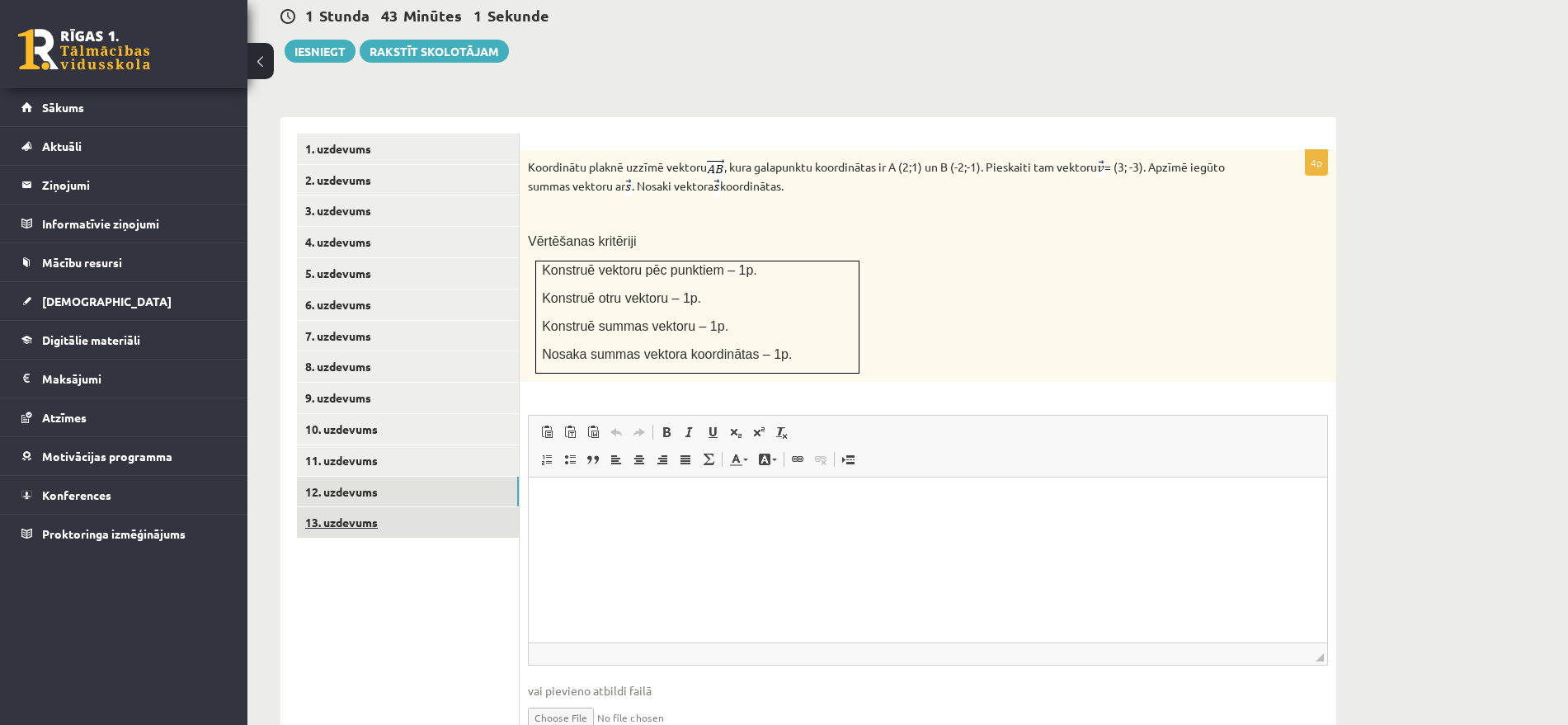
click at [332, 507] on link "13. uzdevums" at bounding box center [408, 522] width 222 height 30
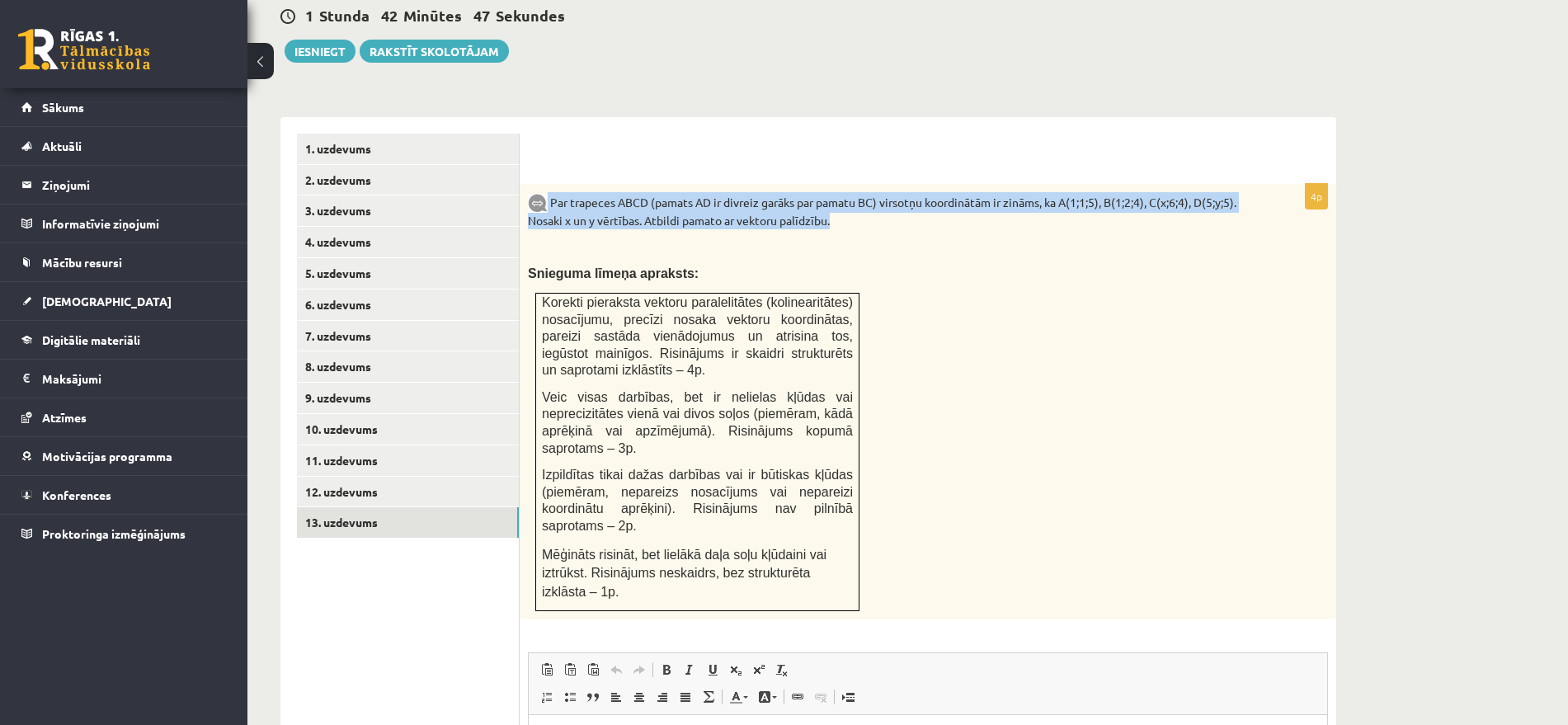
drag, startPoint x: 842, startPoint y: 185, endPoint x: 546, endPoint y: 162, distance: 296.9
click at [546, 193] on p "Par trapeces ABCD (pamats AD ir divreiz garāks par pamatu BC) virsotņu koordinā…" at bounding box center [887, 211] width 718 height 37
copy p "Par trapeces ABCD (pamats AD ir divreiz garāks par pamatu BC) virsotņu koordinā…"
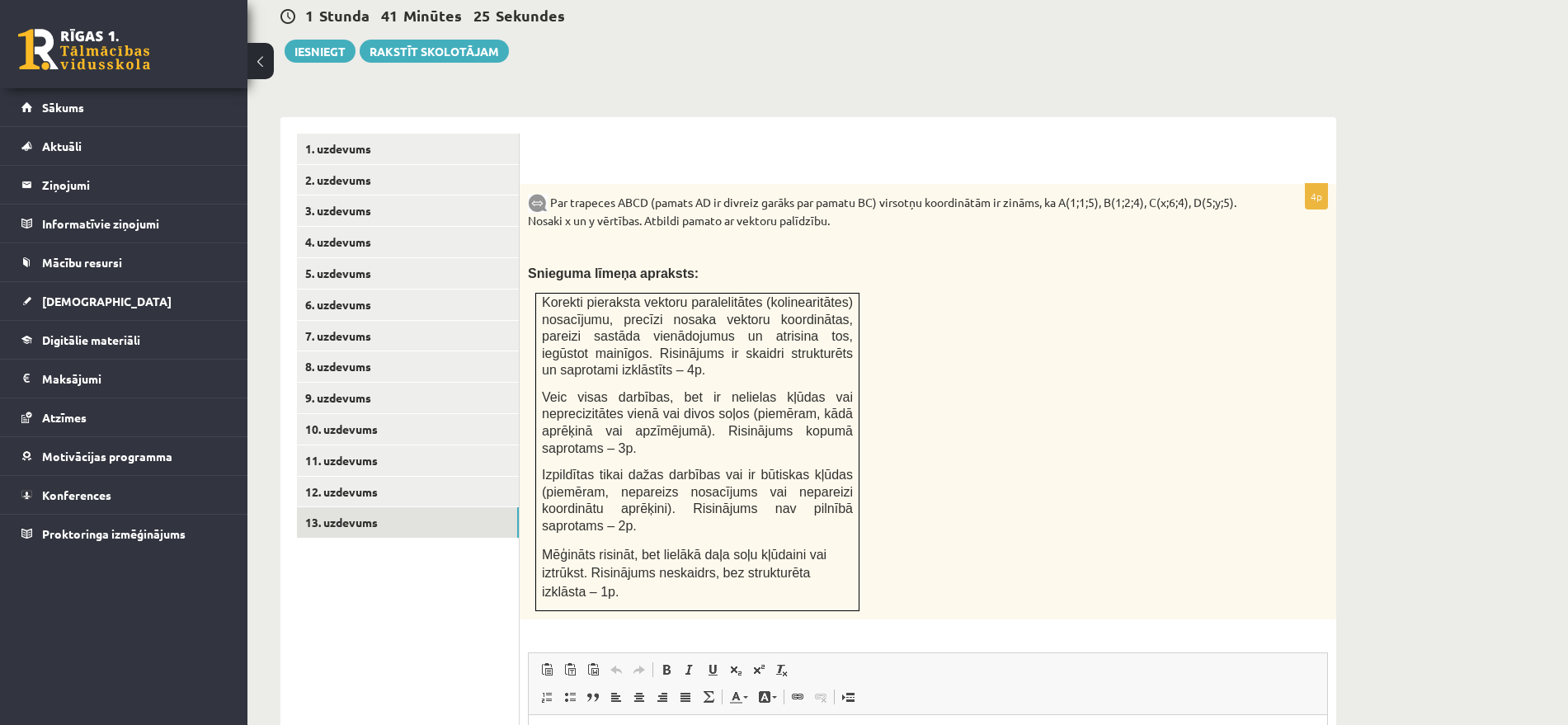
click at [865, 366] on div "Par trapeces ABCD (pamats AD ir divreiz garāks par pamatu BC) virsotņu koordinā…" at bounding box center [927, 402] width 817 height 437
click at [363, 477] on link "12. uzdevums" at bounding box center [408, 491] width 222 height 30
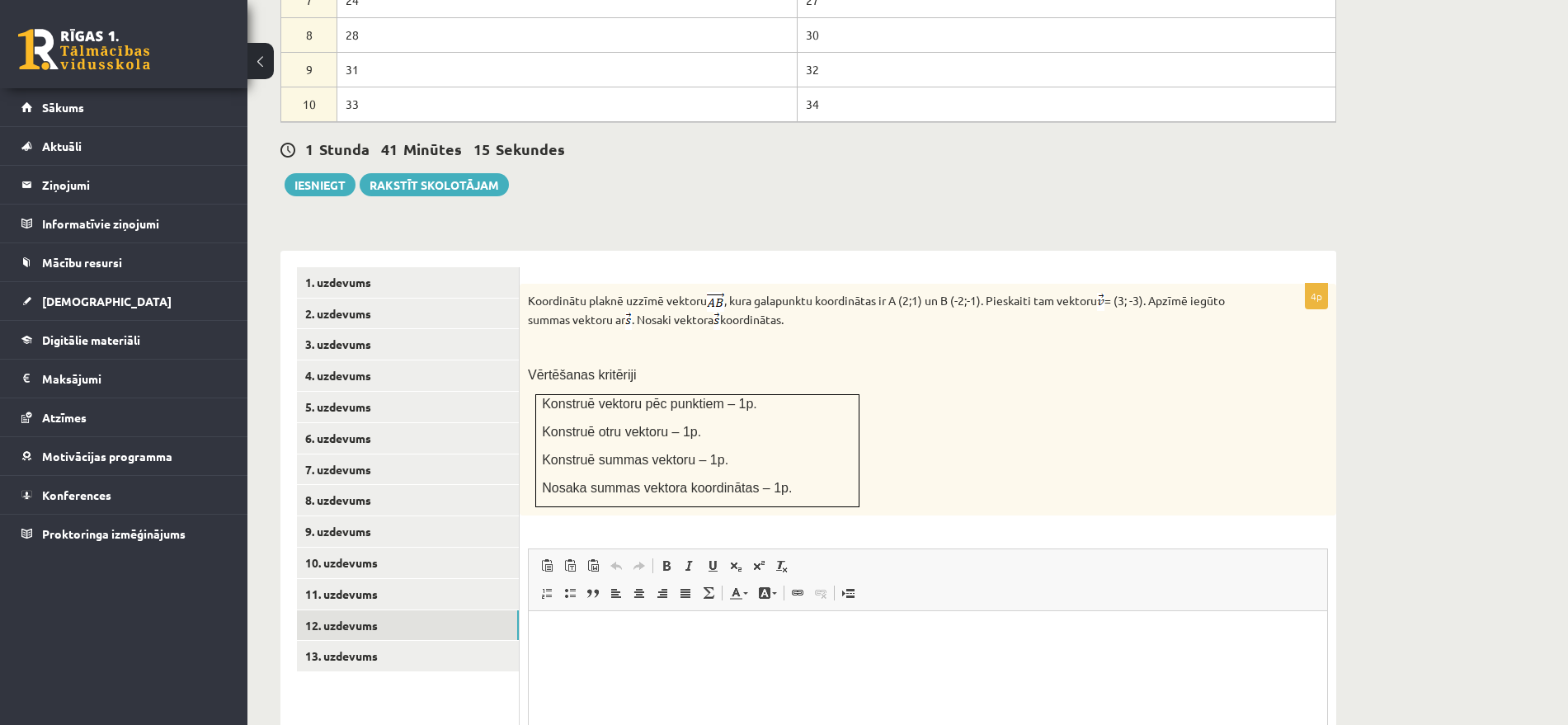
scroll to position [882, 0]
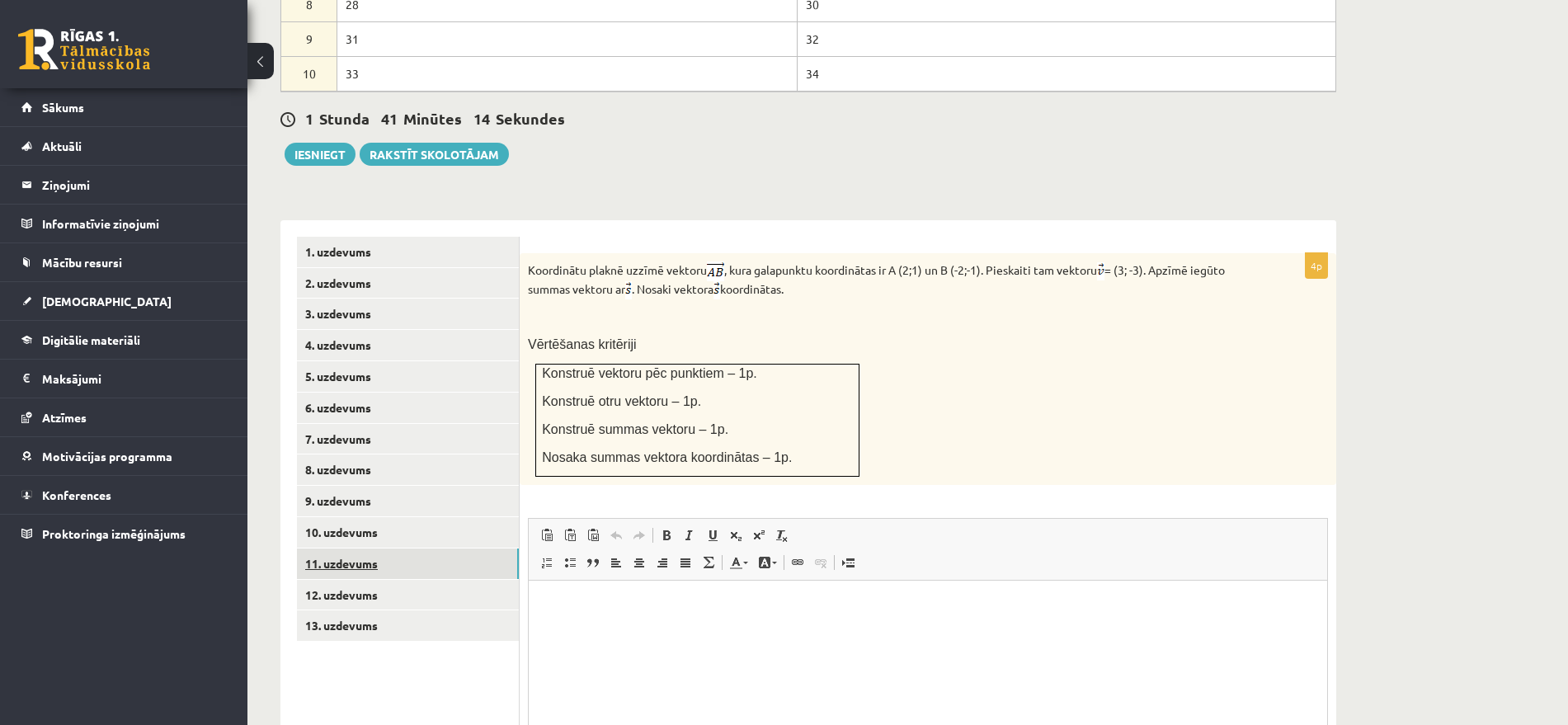
click at [404, 548] on link "11. uzdevums" at bounding box center [408, 563] width 222 height 30
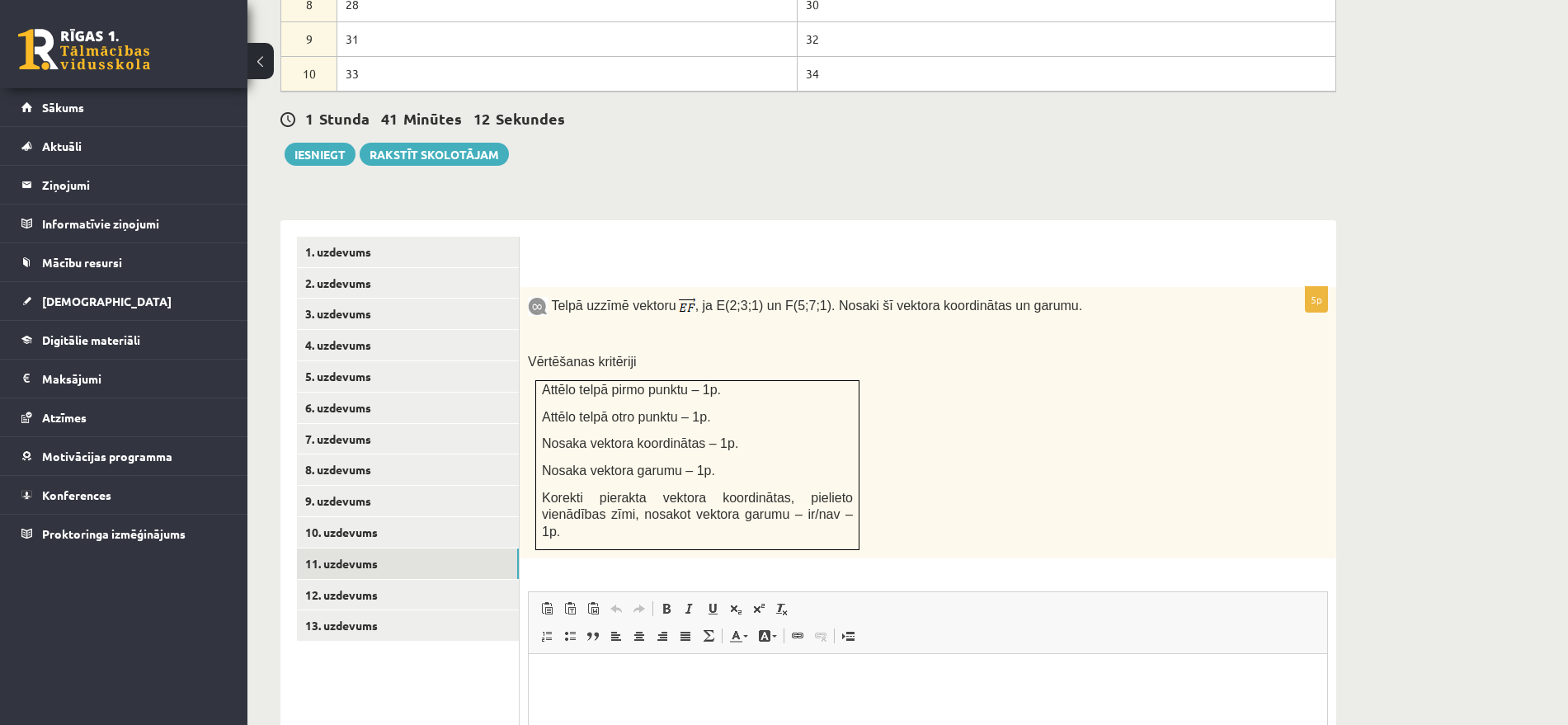
scroll to position [0, 0]
click at [389, 518] on link "10. uzdevums" at bounding box center [408, 532] width 222 height 30
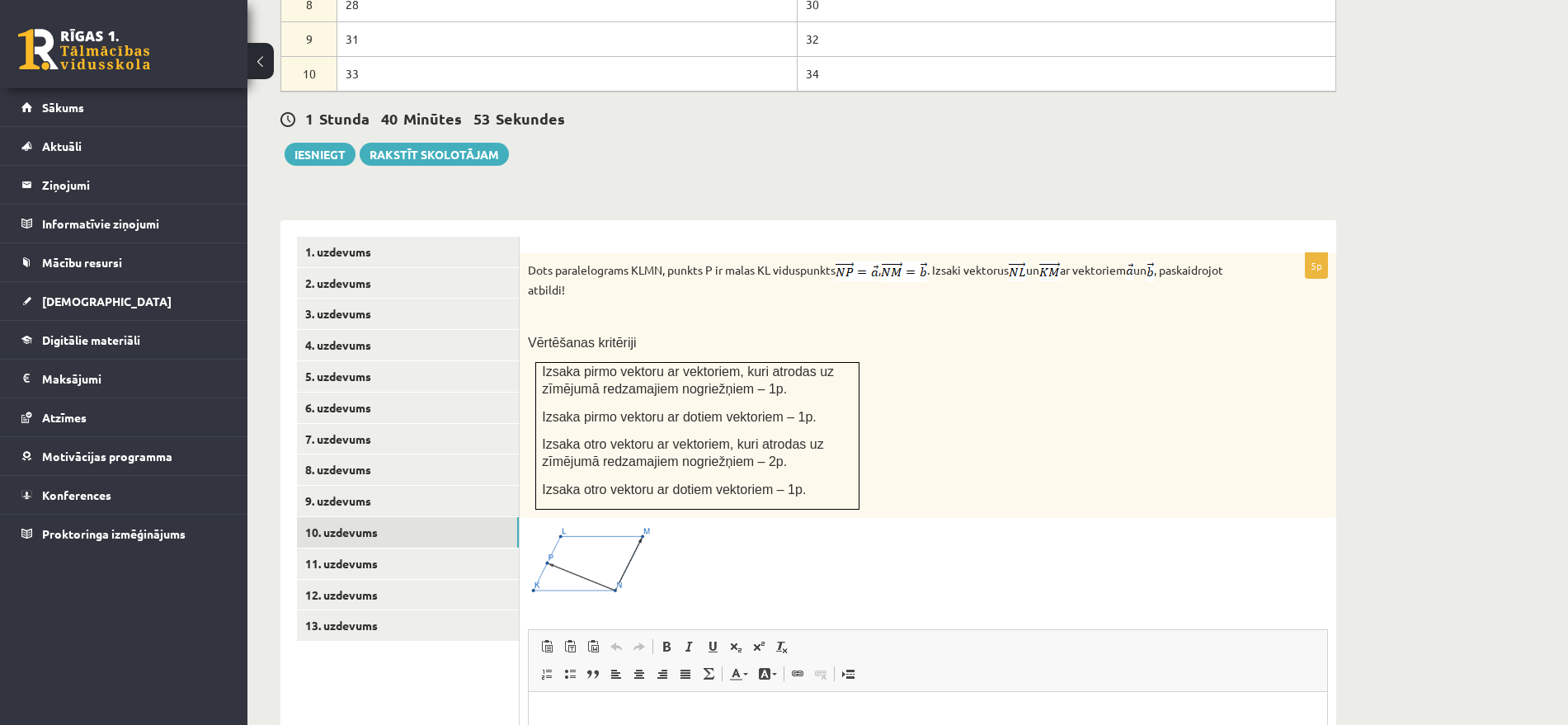
click at [580, 552] on span at bounding box center [591, 566] width 26 height 26
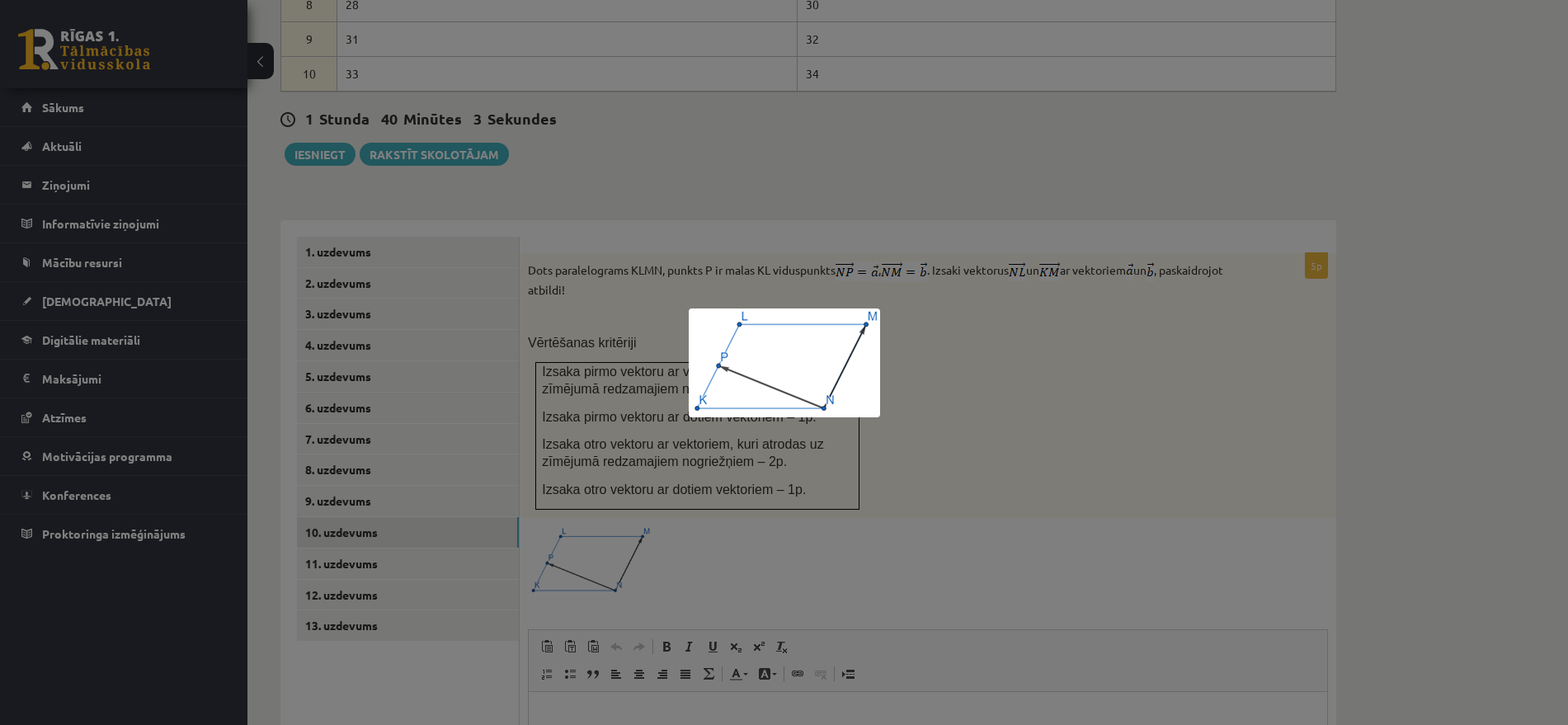
click at [922, 333] on div at bounding box center [784, 362] width 1568 height 725
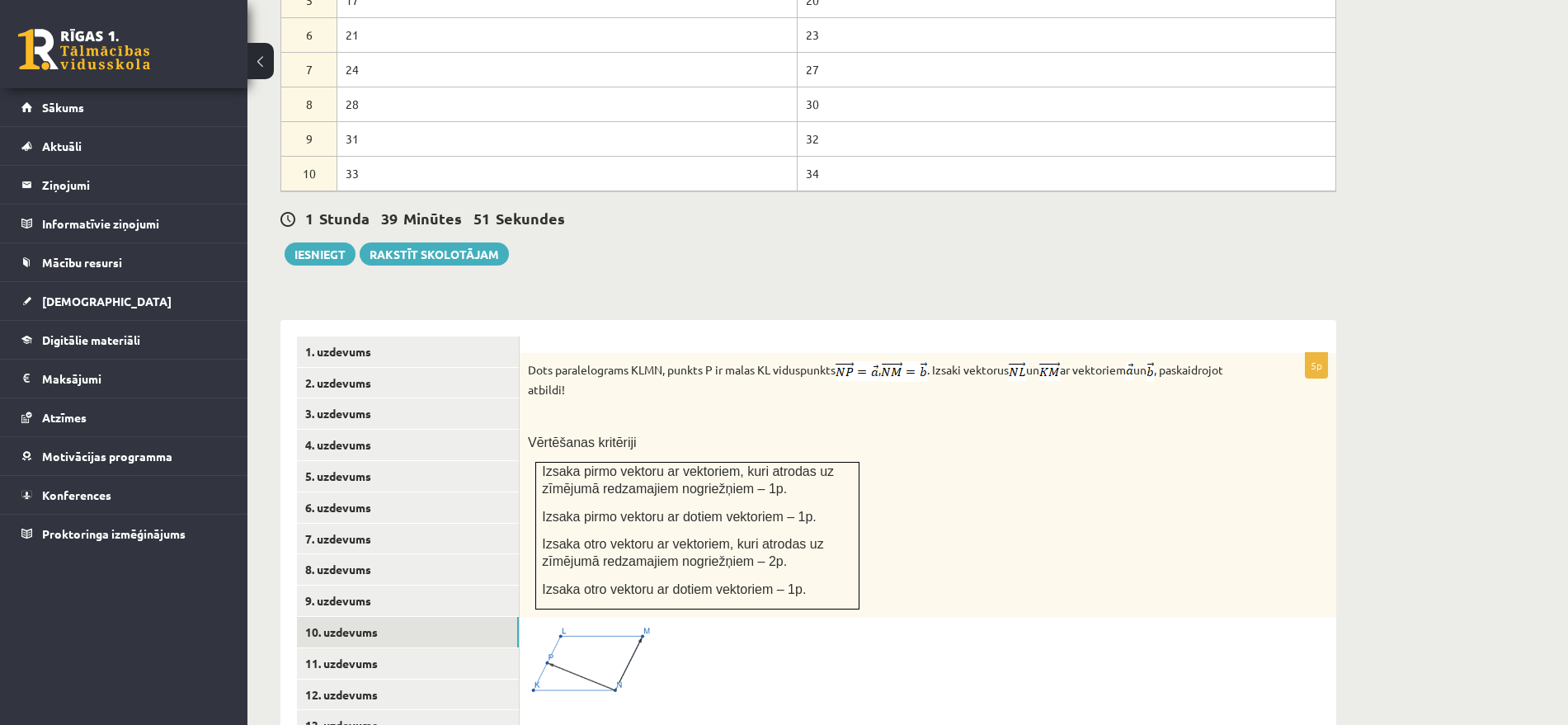
scroll to position [882, 0]
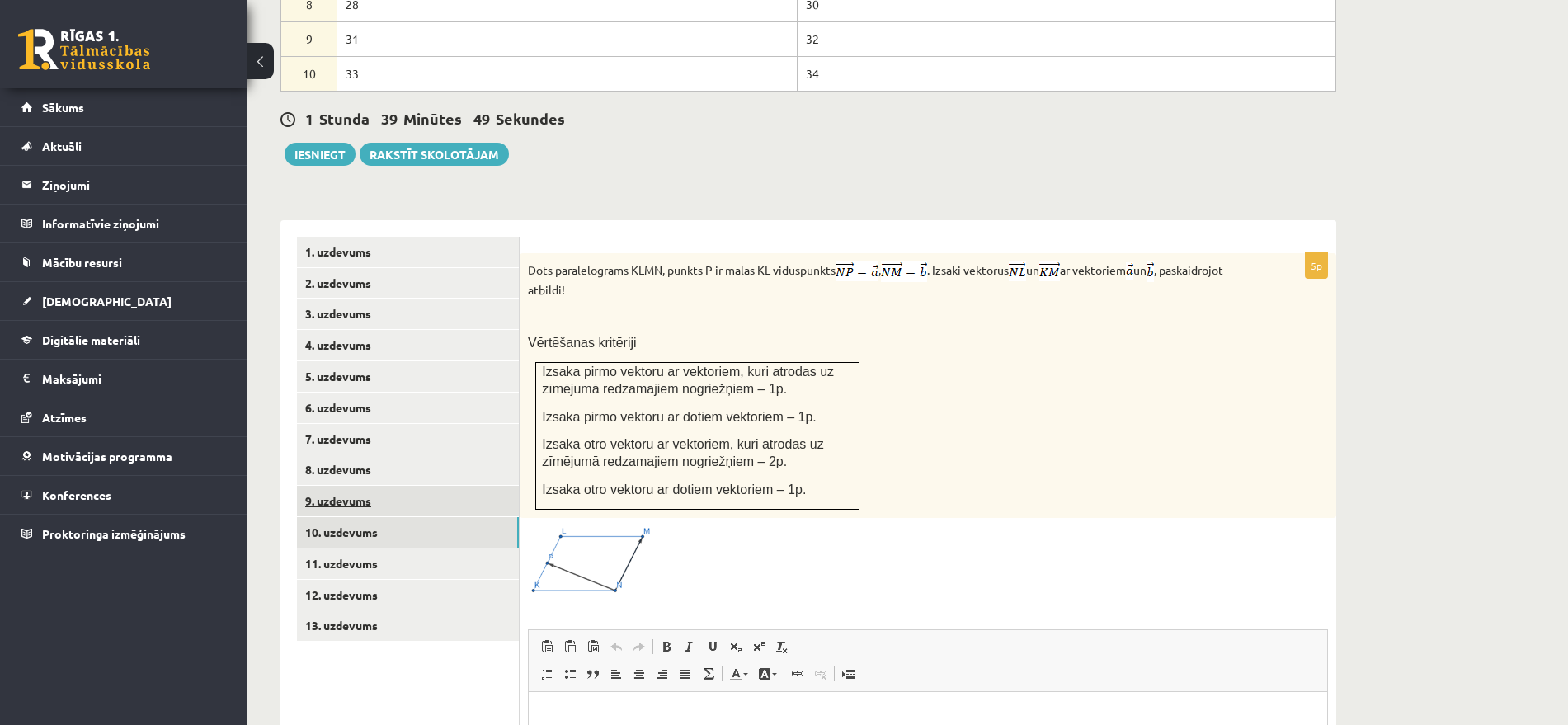
click at [373, 486] on link "9. uzdevums" at bounding box center [408, 501] width 222 height 30
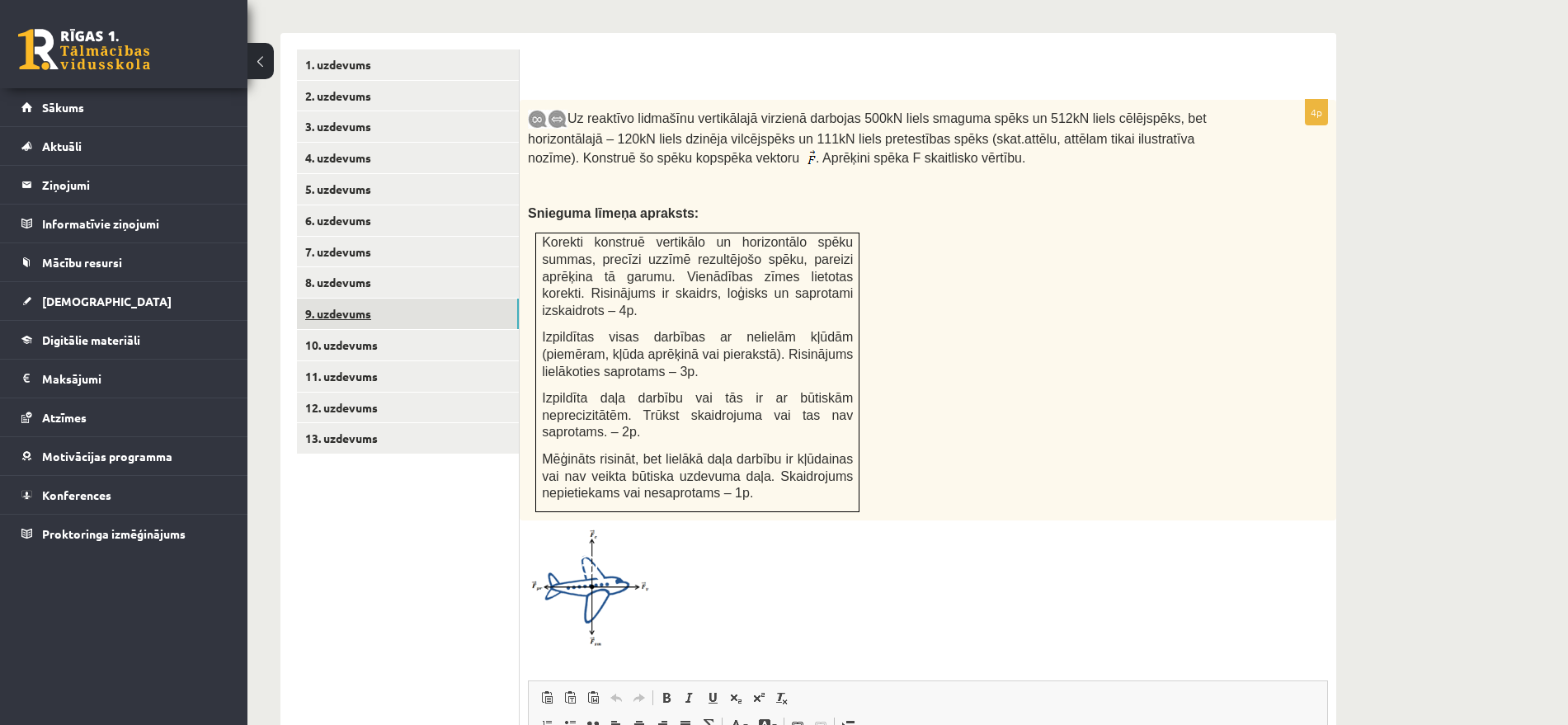
scroll to position [1191, 0]
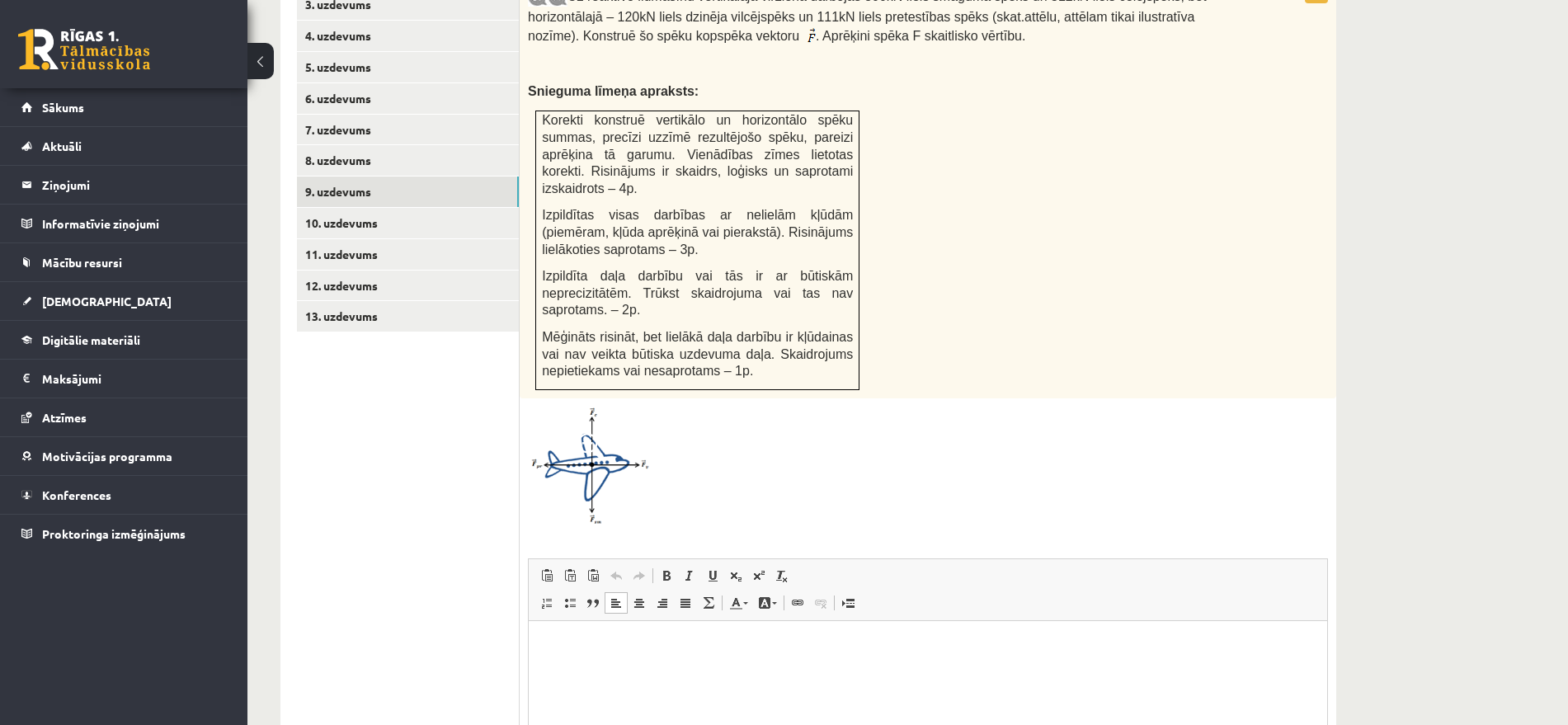
click at [669, 637] on p "Bagātinātā teksta redaktors, wiswyg-editor-user-answer-47433775058980" at bounding box center [928, 646] width 765 height 17
click at [552, 569] on span at bounding box center [546, 575] width 13 height 13
drag, startPoint x: 538, startPoint y: 639, endPoint x: 1091, endPoint y: 664, distance: 553.6
click at [1091, 664] on html "**********" at bounding box center [928, 646] width 798 height 51
click at [569, 569] on span at bounding box center [570, 575] width 13 height 13
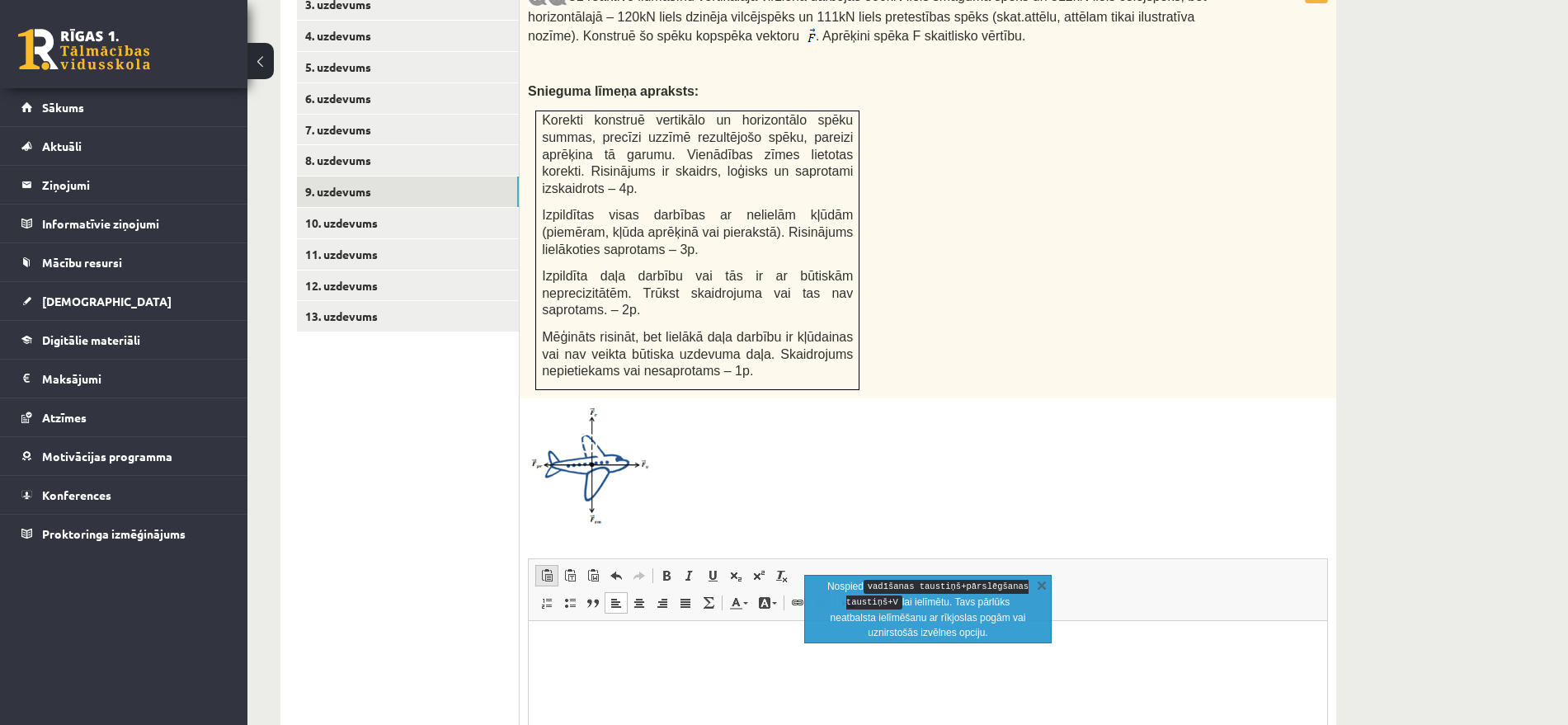
click at [538, 565] on link "Ielīmēt Klaviatūras saīsne vadīšanas taustiņš+V" at bounding box center [546, 575] width 24 height 22
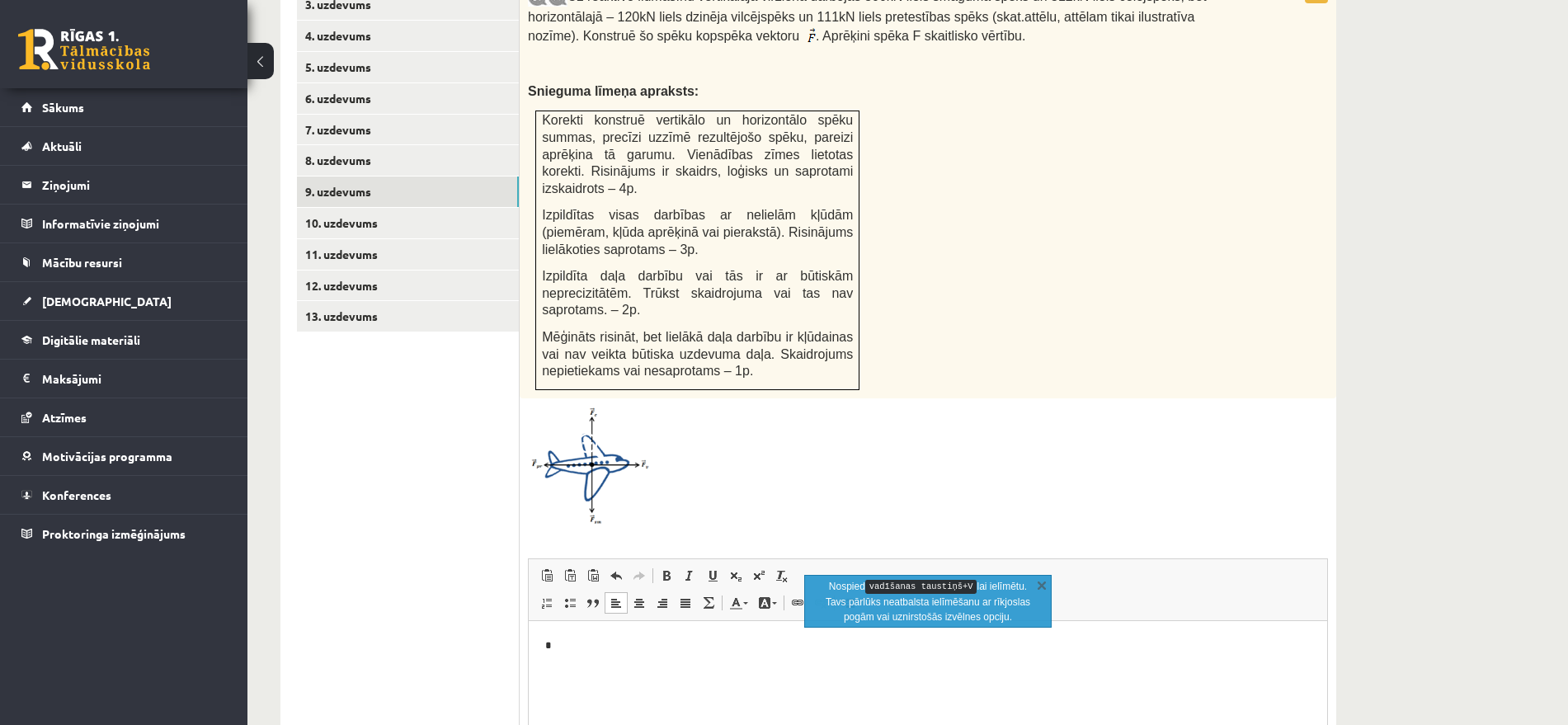
click at [601, 640] on p "*" at bounding box center [928, 646] width 765 height 17
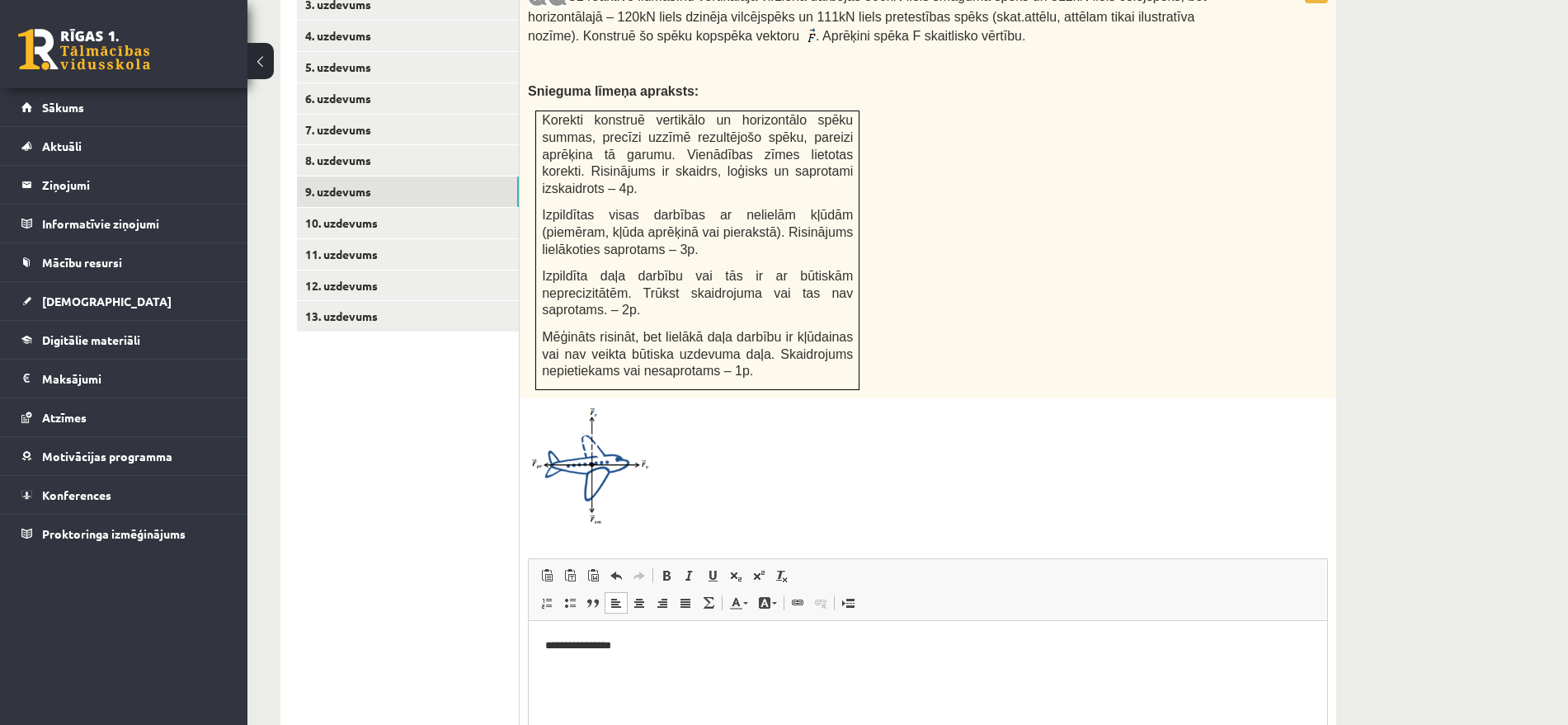
click at [603, 640] on p "**********" at bounding box center [928, 646] width 765 height 17
drag, startPoint x: 677, startPoint y: 640, endPoint x: 1042, endPoint y: 1190, distance: 660.1
click at [529, 632] on html "**********" at bounding box center [928, 646] width 798 height 51
click at [604, 565] on link "Ievietot no Worda" at bounding box center [593, 575] width 24 height 22
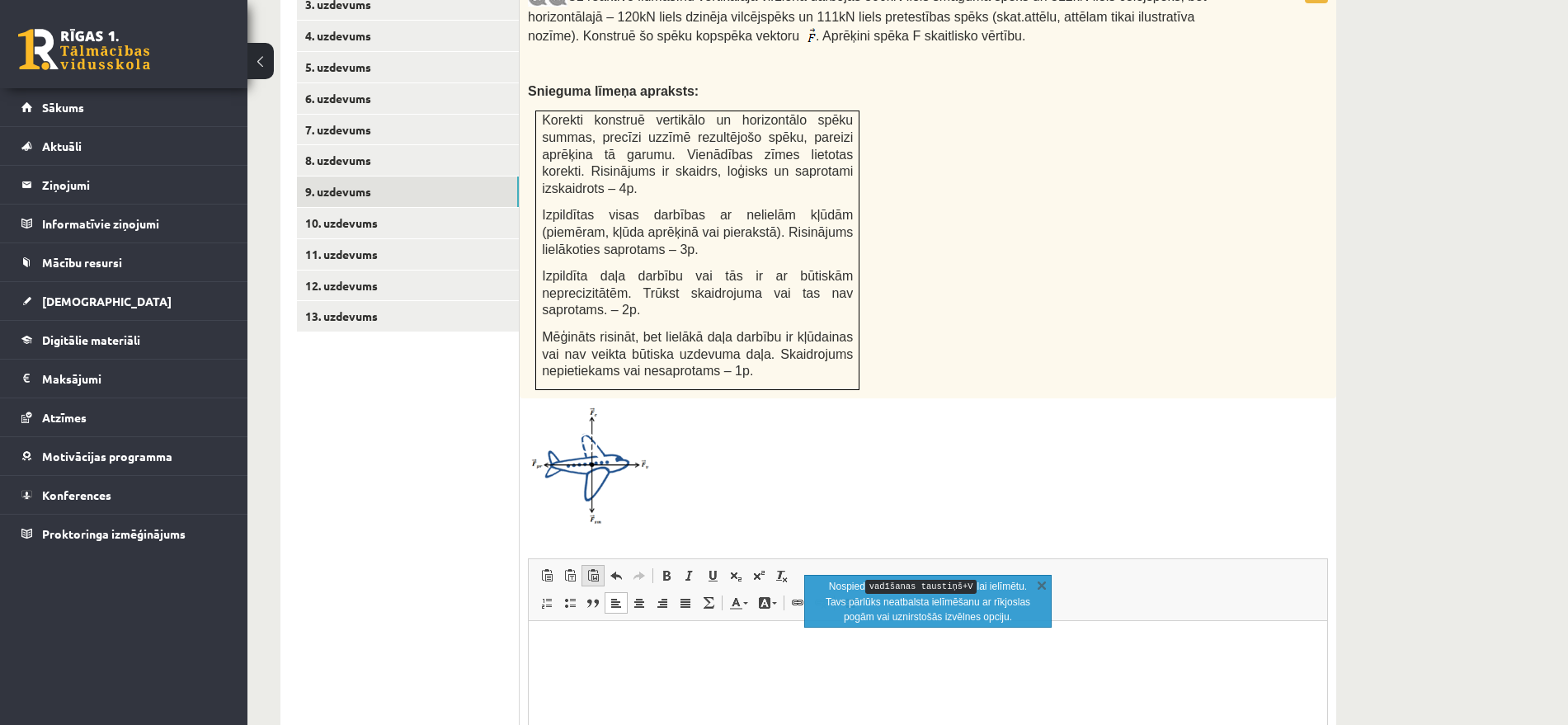
click at [584, 565] on link "Ievietot no Worda" at bounding box center [593, 575] width 24 height 22
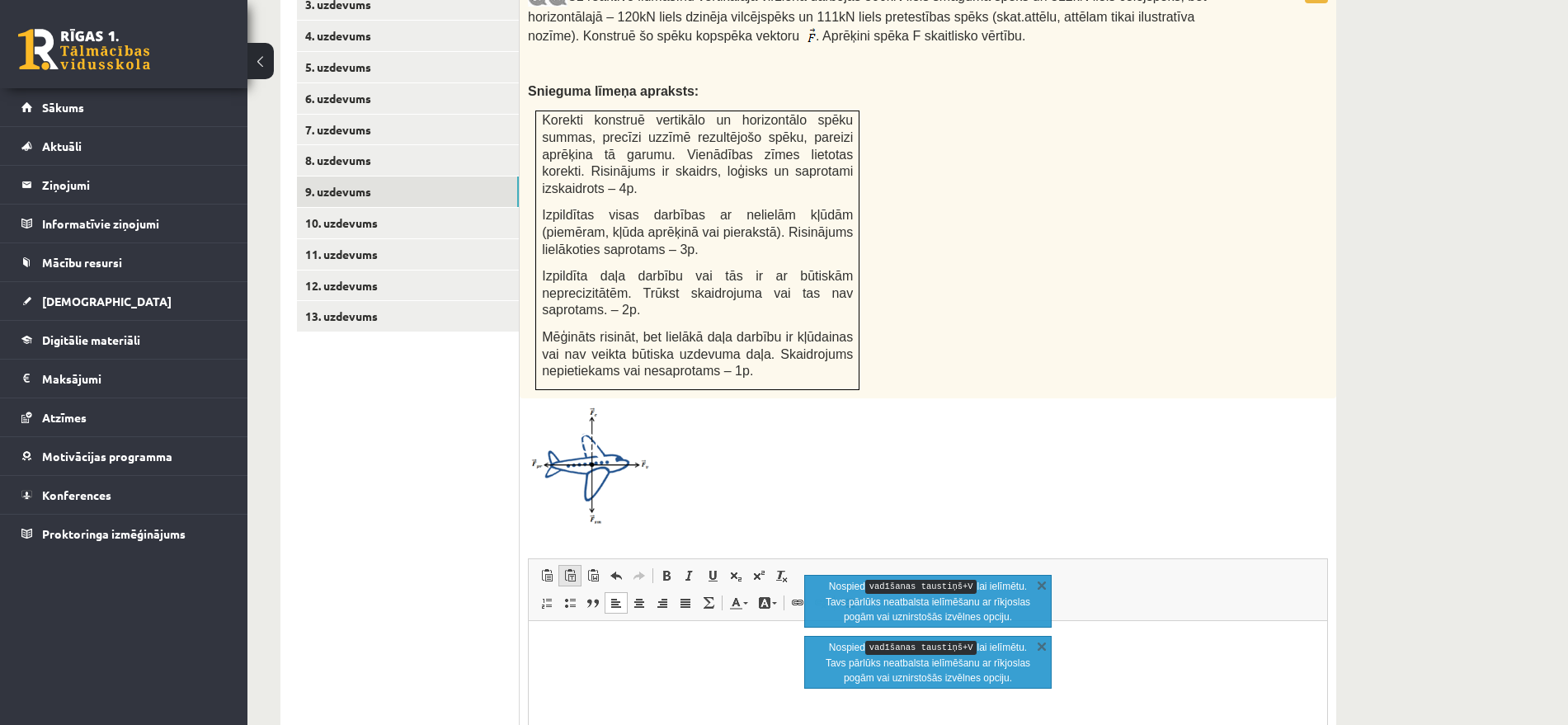
click at [575, 569] on span at bounding box center [570, 575] width 13 height 13
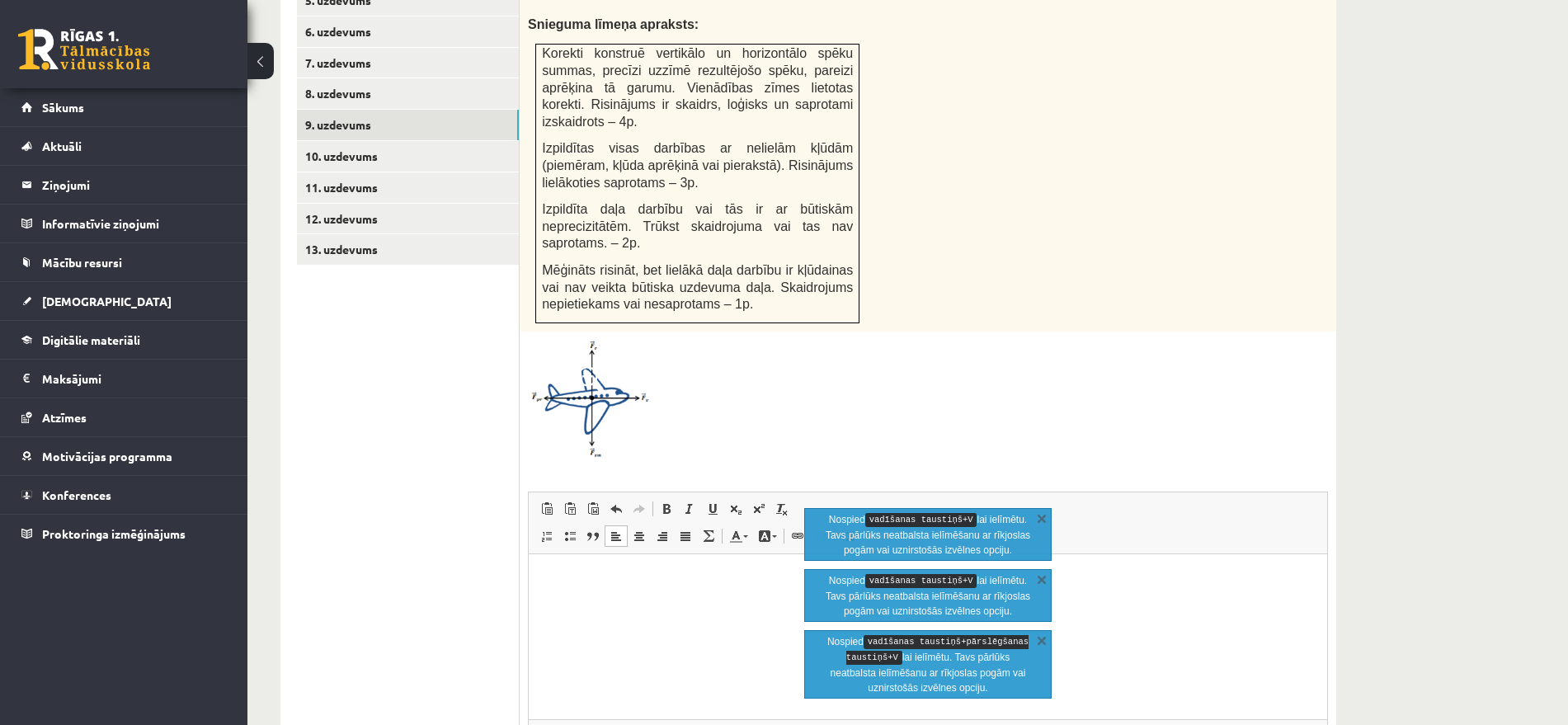
scroll to position [1364, 0]
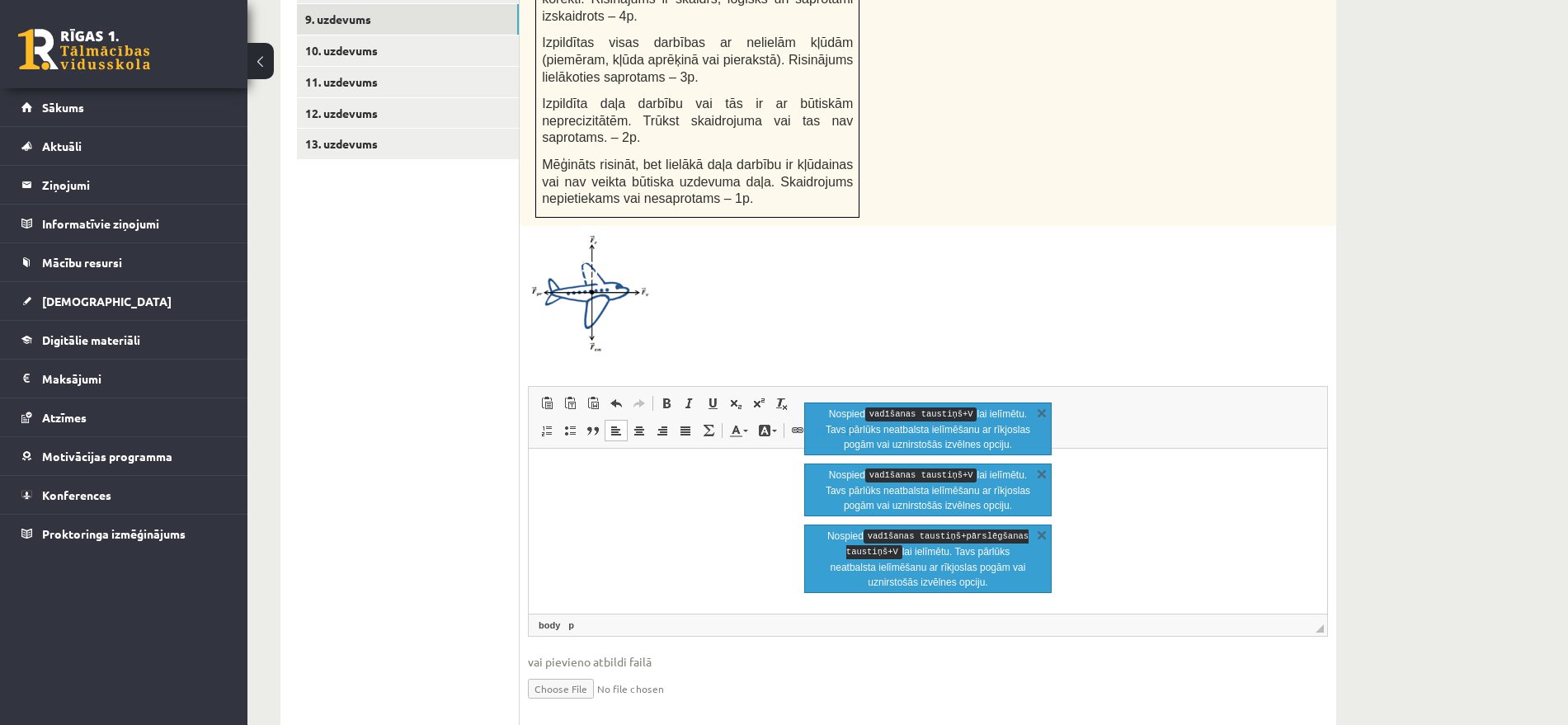
drag, startPoint x: 610, startPoint y: 534, endPoint x: 564, endPoint y: 522, distance: 47.5
click at [564, 498] on html at bounding box center [928, 473] width 798 height 51
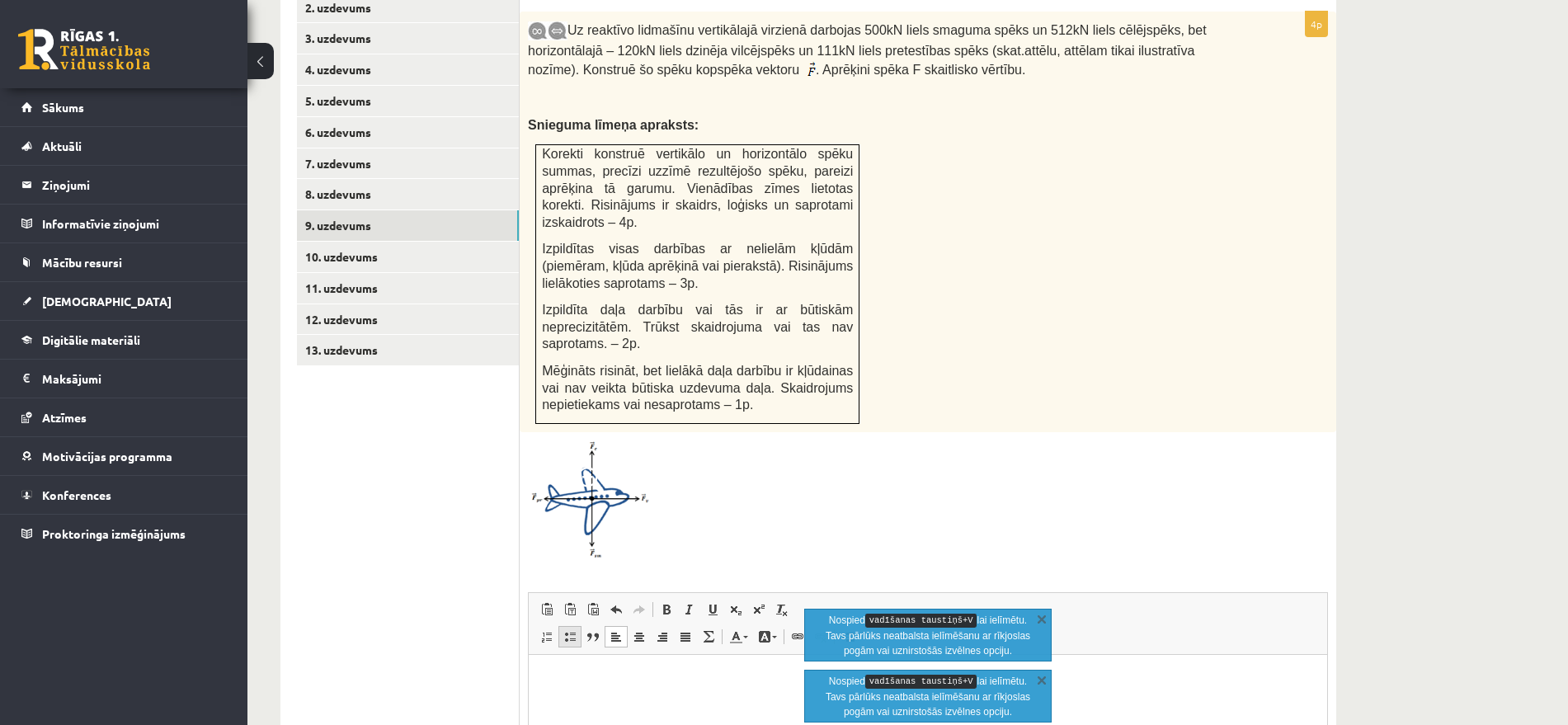
drag, startPoint x: 553, startPoint y: 555, endPoint x: 560, endPoint y: 576, distance: 22.1
click at [554, 599] on link "Ielīmēt Klaviatūras saīsne vadīšanas taustiņš+V" at bounding box center [546, 609] width 24 height 22
click at [619, 640] on span "Ielīmēt" at bounding box center [620, 643] width 46 height 24
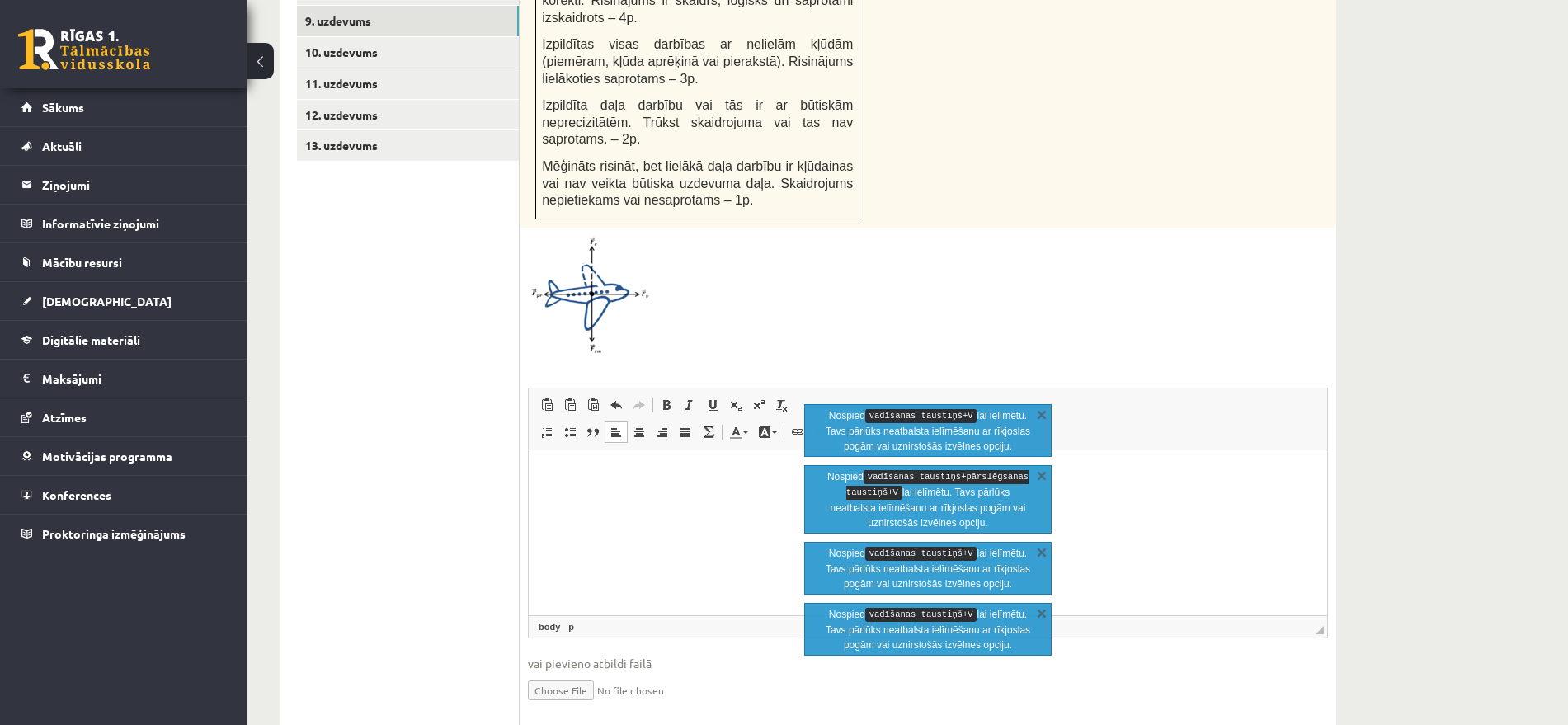
scroll to position [1364, 0]
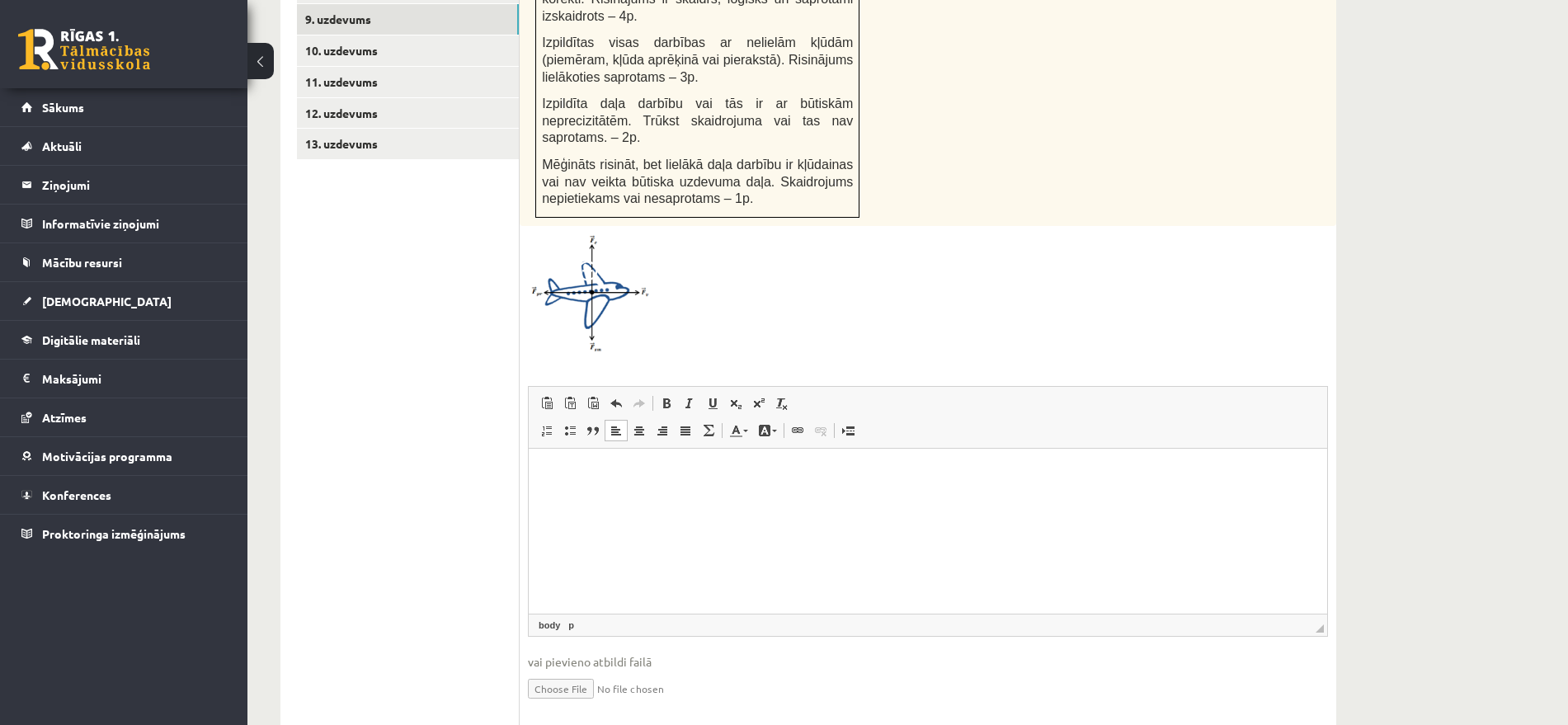
drag, startPoint x: 567, startPoint y: 461, endPoint x: 959, endPoint y: 541, distance: 400.1
click at [959, 498] on html at bounding box center [928, 473] width 798 height 51
click at [655, 498] on html at bounding box center [928, 473] width 798 height 51
drag, startPoint x: 655, startPoint y: 521, endPoint x: 575, endPoint y: 518, distance: 80.1
click at [575, 498] on html at bounding box center [928, 473] width 798 height 51
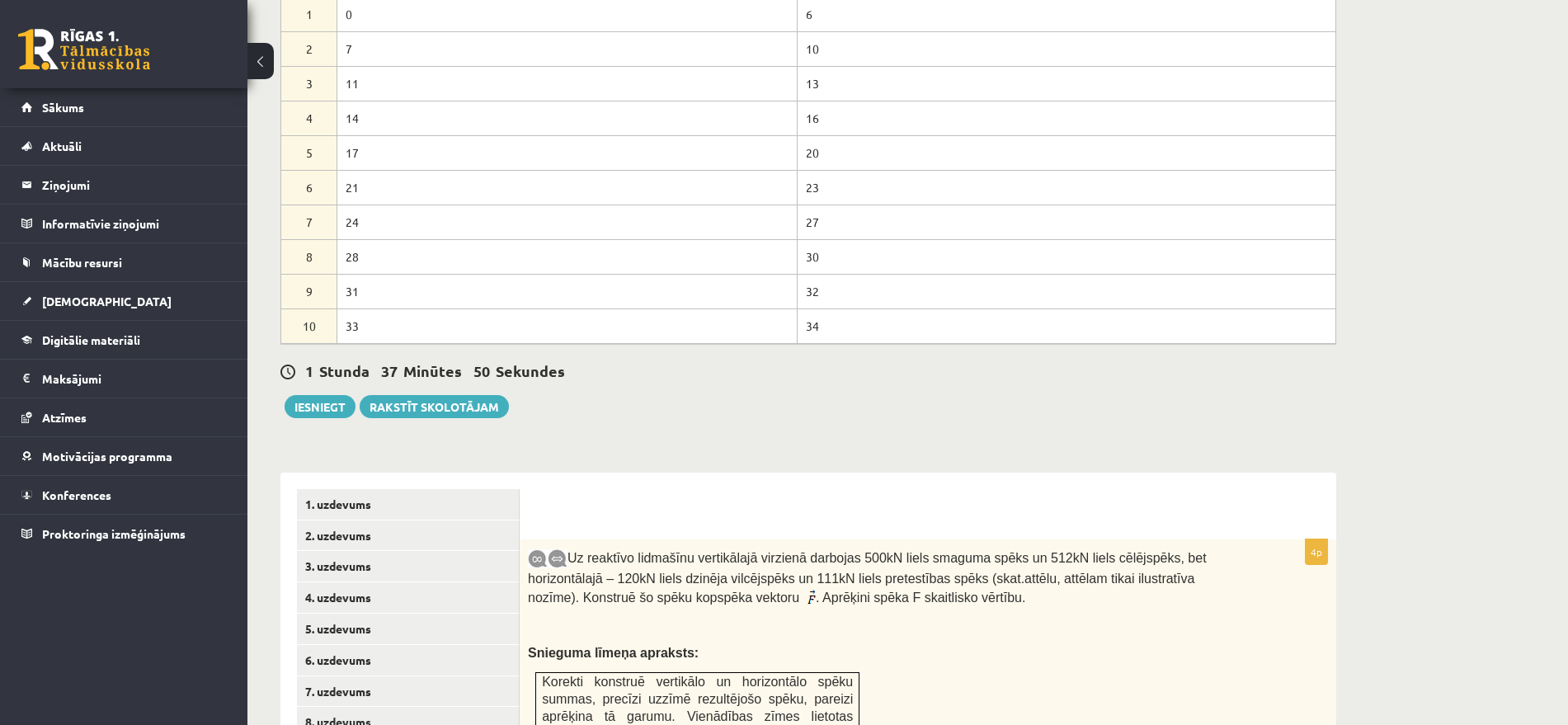
scroll to position [641, 0]
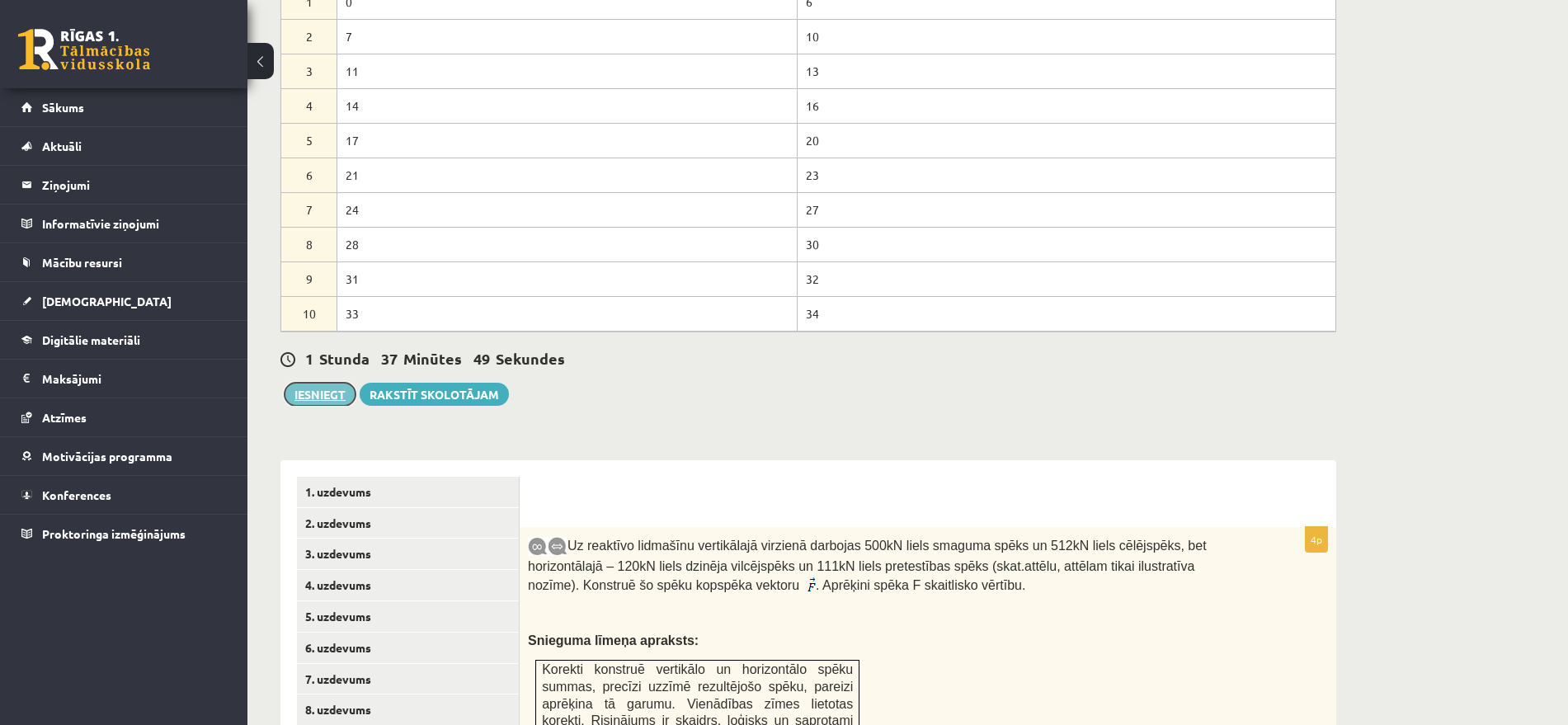
click at [342, 383] on button "Iesniegt" at bounding box center [320, 394] width 71 height 24
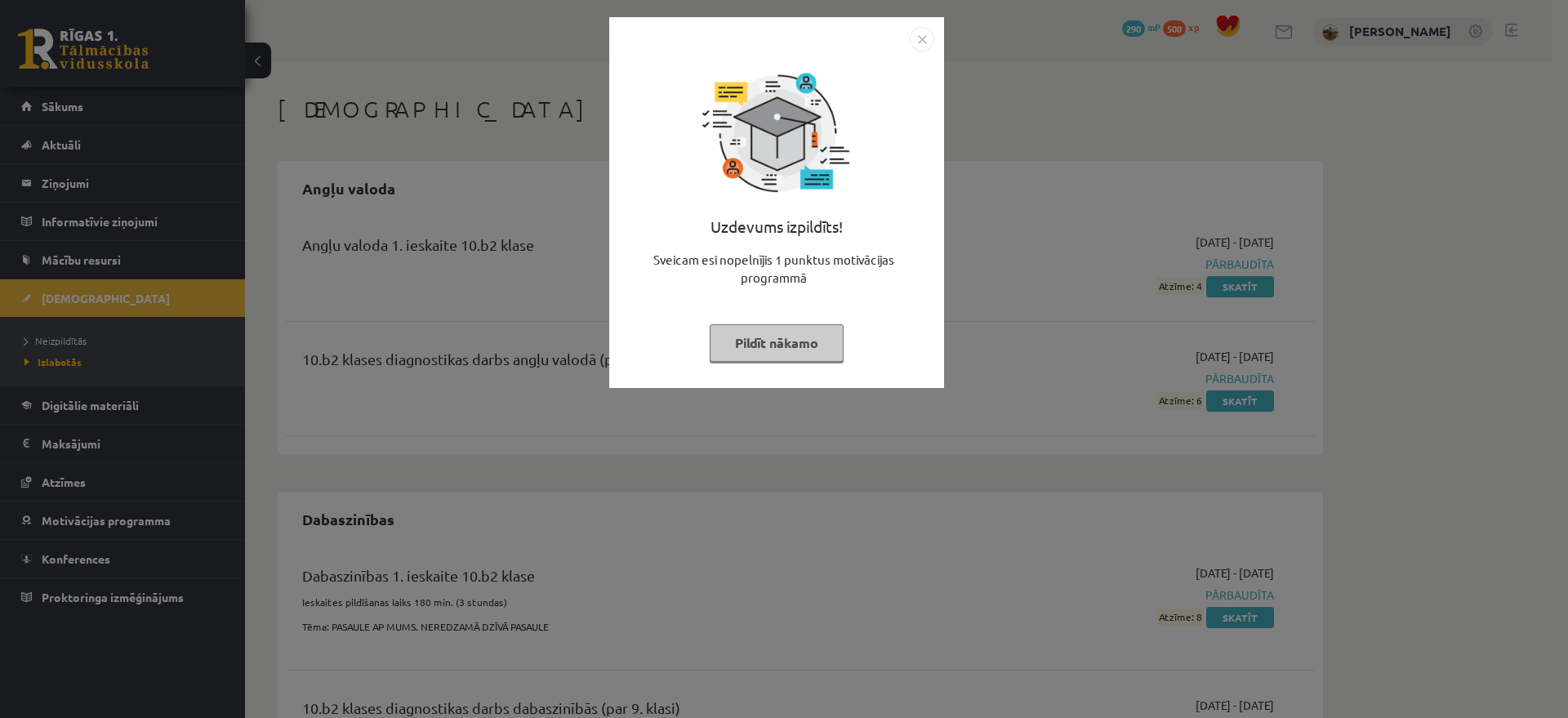
click at [790, 342] on button "Pildīt nākamo" at bounding box center [777, 343] width 134 height 38
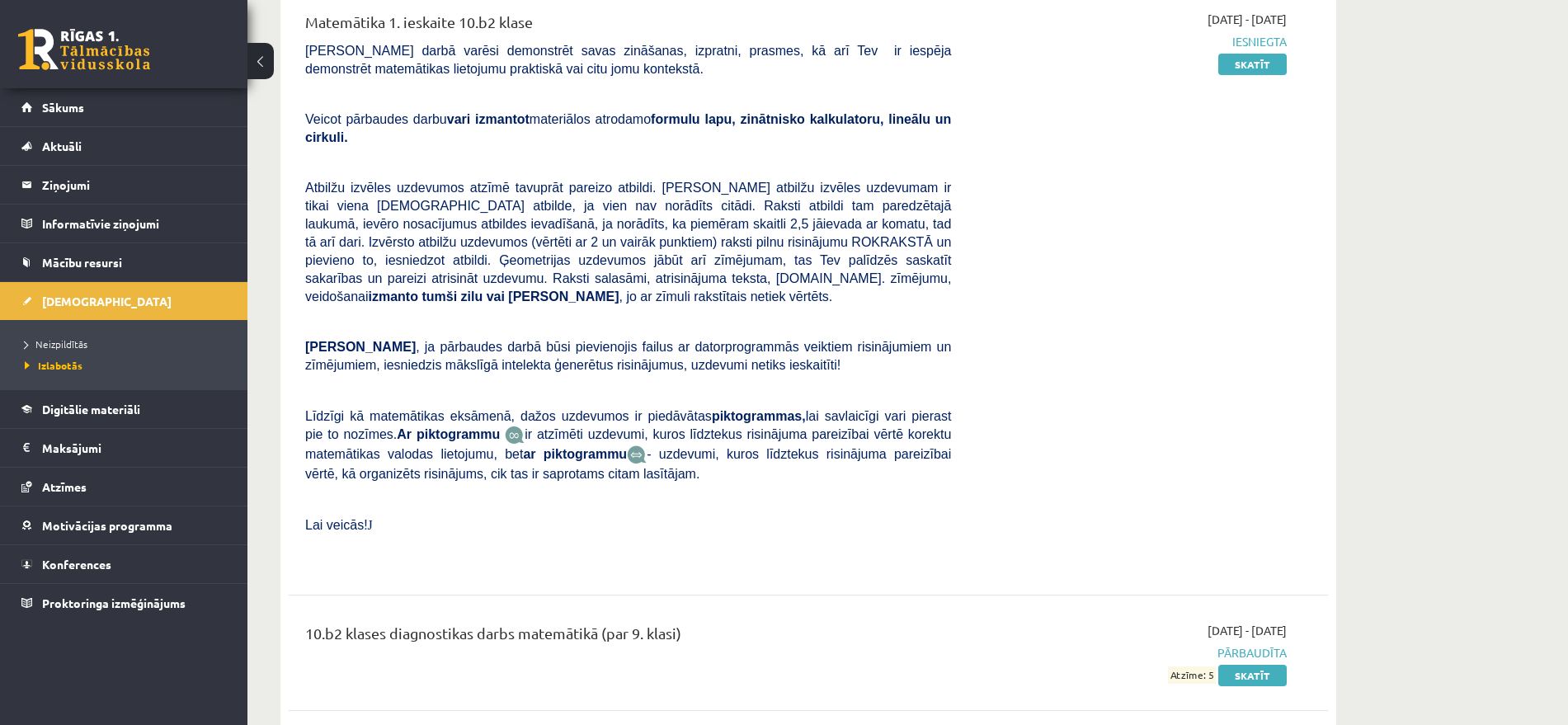
scroll to position [1842, 0]
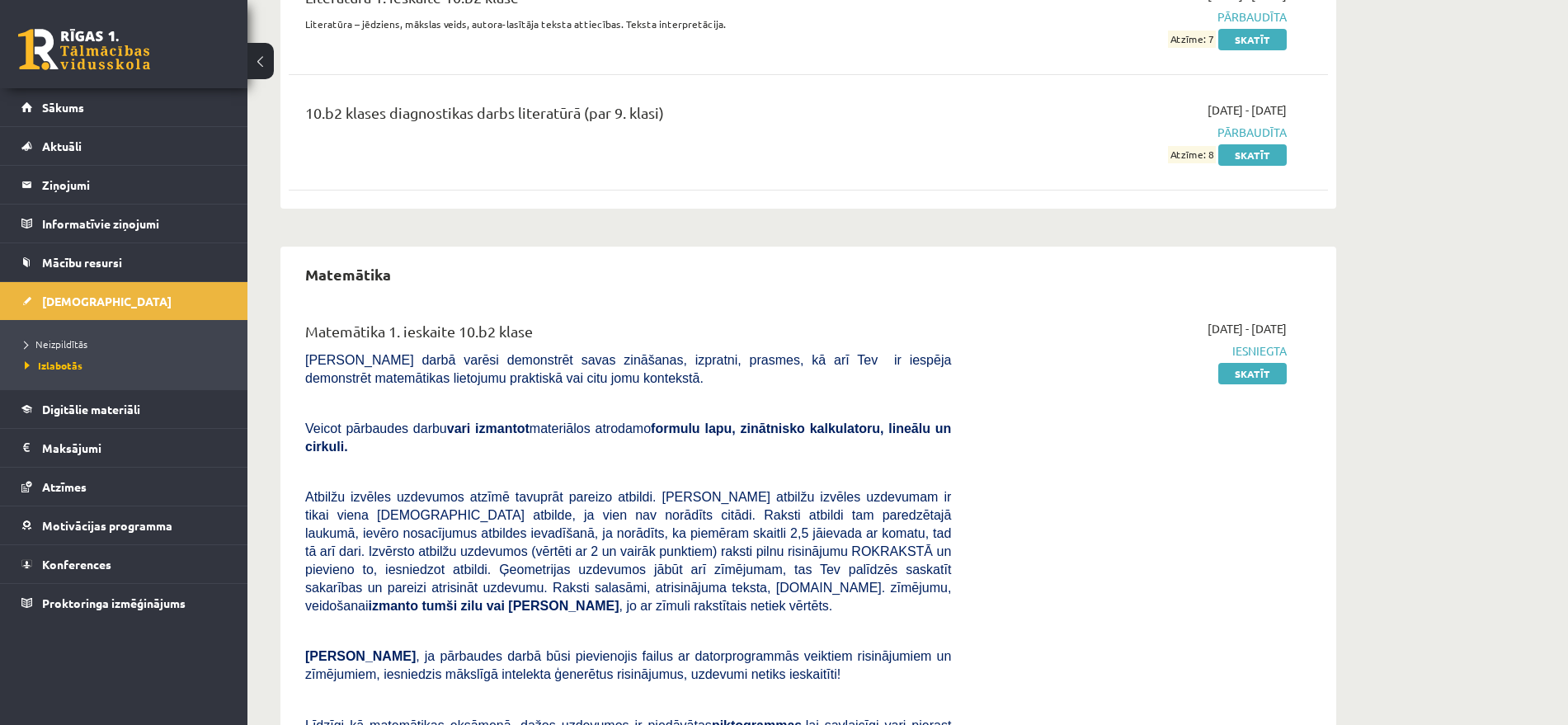
click at [105, 65] on link at bounding box center [84, 49] width 132 height 41
